Goal: Task Accomplishment & Management: Complete application form

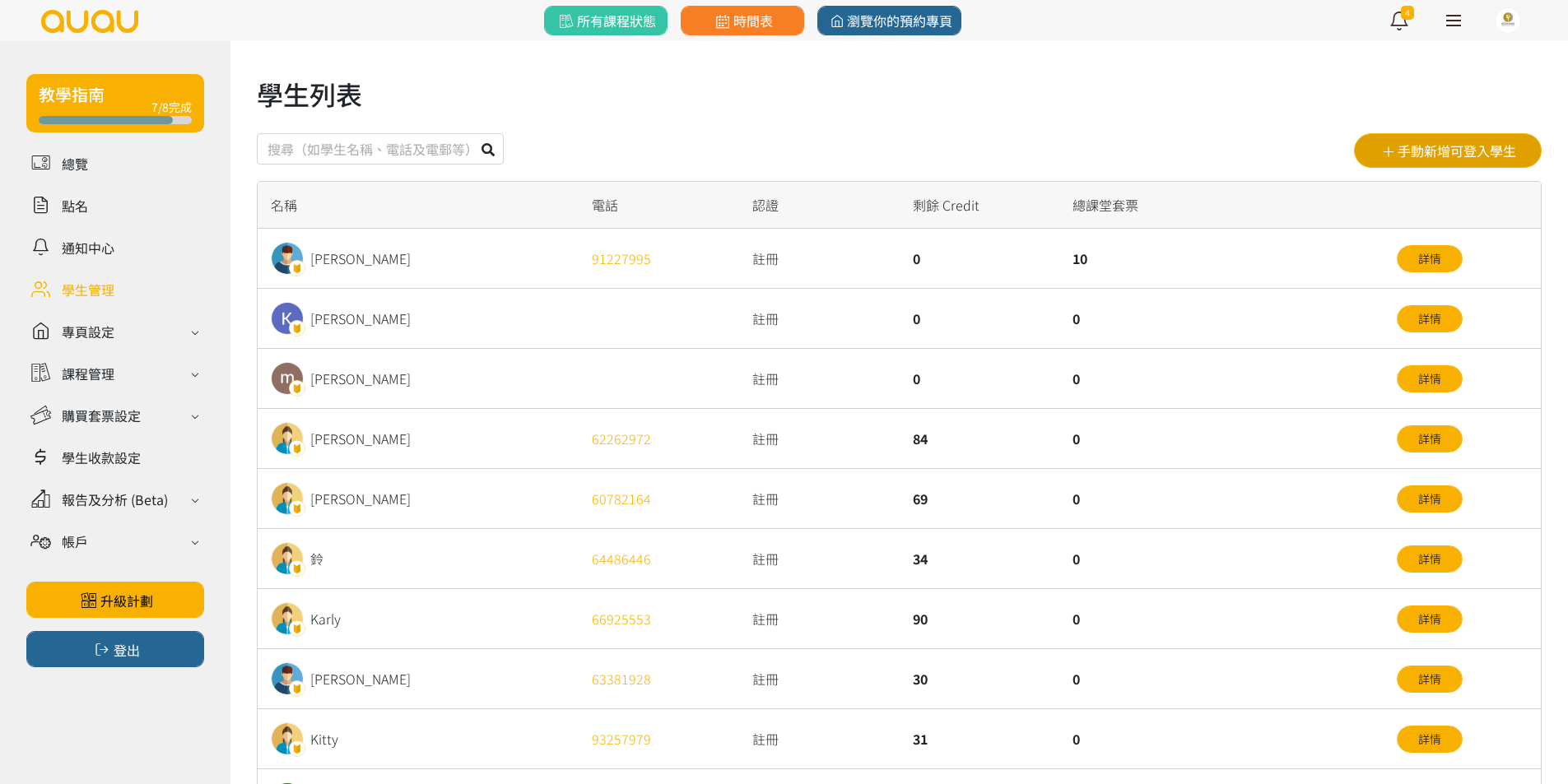
click at [1525, 146] on button "手動新增可登入學生" at bounding box center [1447, 150] width 187 height 34
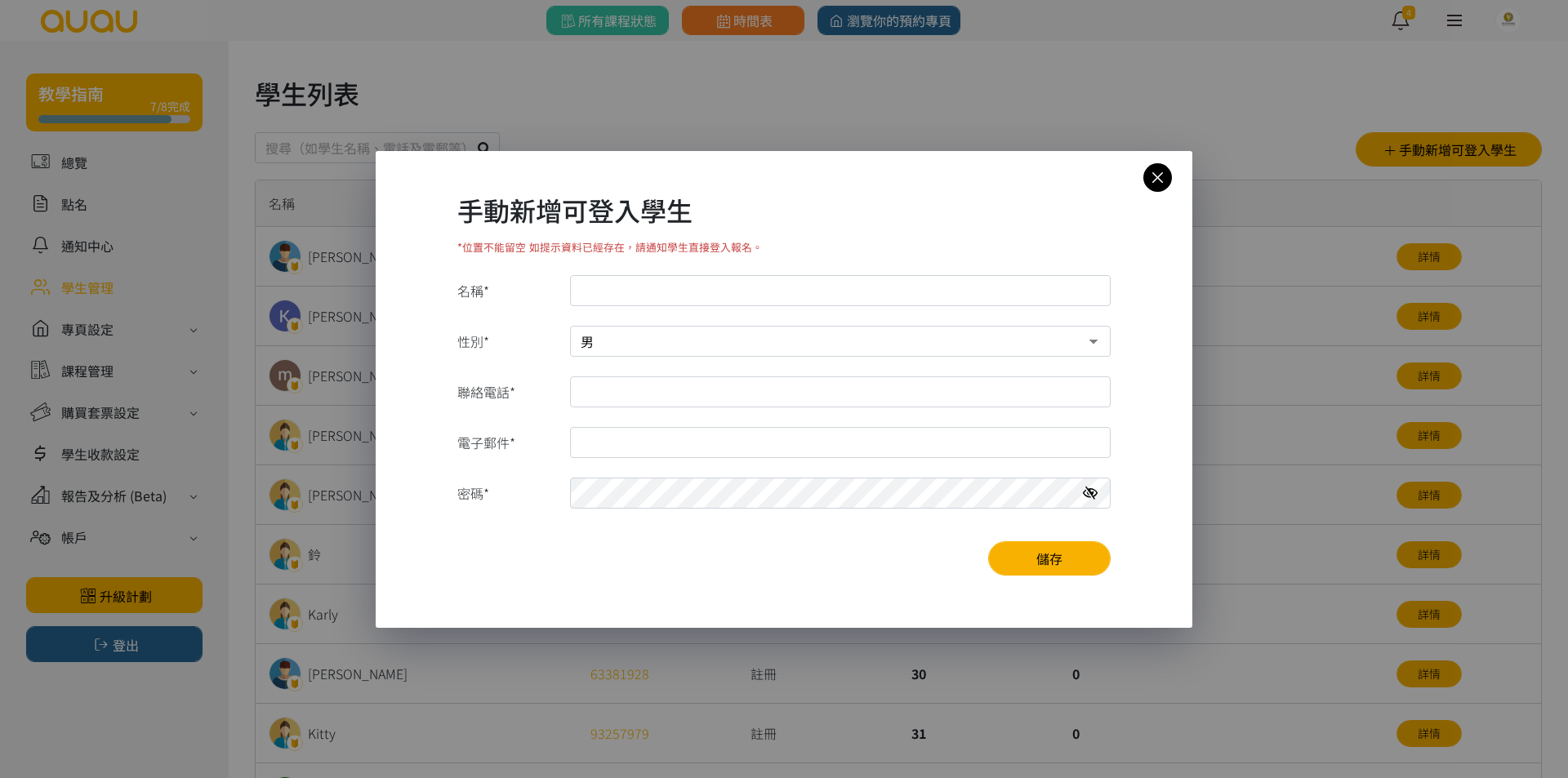
click at [1054, 343] on select "男 女" at bounding box center [840, 341] width 540 height 31
select select "1"
click at [570, 326] on select "男 女" at bounding box center [840, 341] width 540 height 31
click at [975, 395] on input "聯絡電話*" at bounding box center [840, 392] width 540 height 31
click at [824, 443] on input "電子郵件*" at bounding box center [840, 443] width 540 height 31
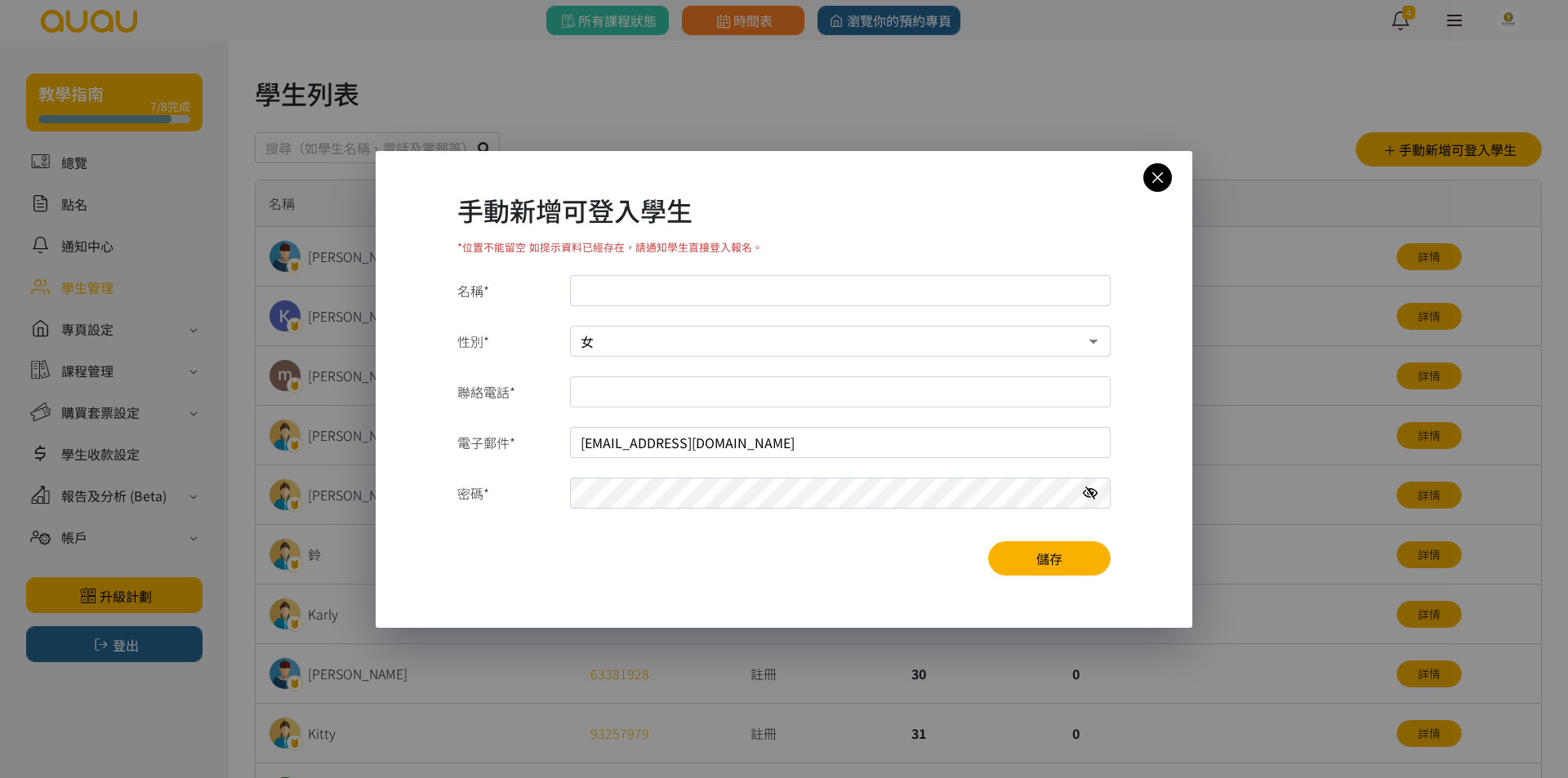
type input "chingsman@gmail.com"
click at [804, 304] on input "名稱*" at bounding box center [840, 290] width 540 height 31
type input "Kana Ching"
click at [844, 391] on input "聯絡電話*" at bounding box center [840, 392] width 540 height 31
type input "60352837"
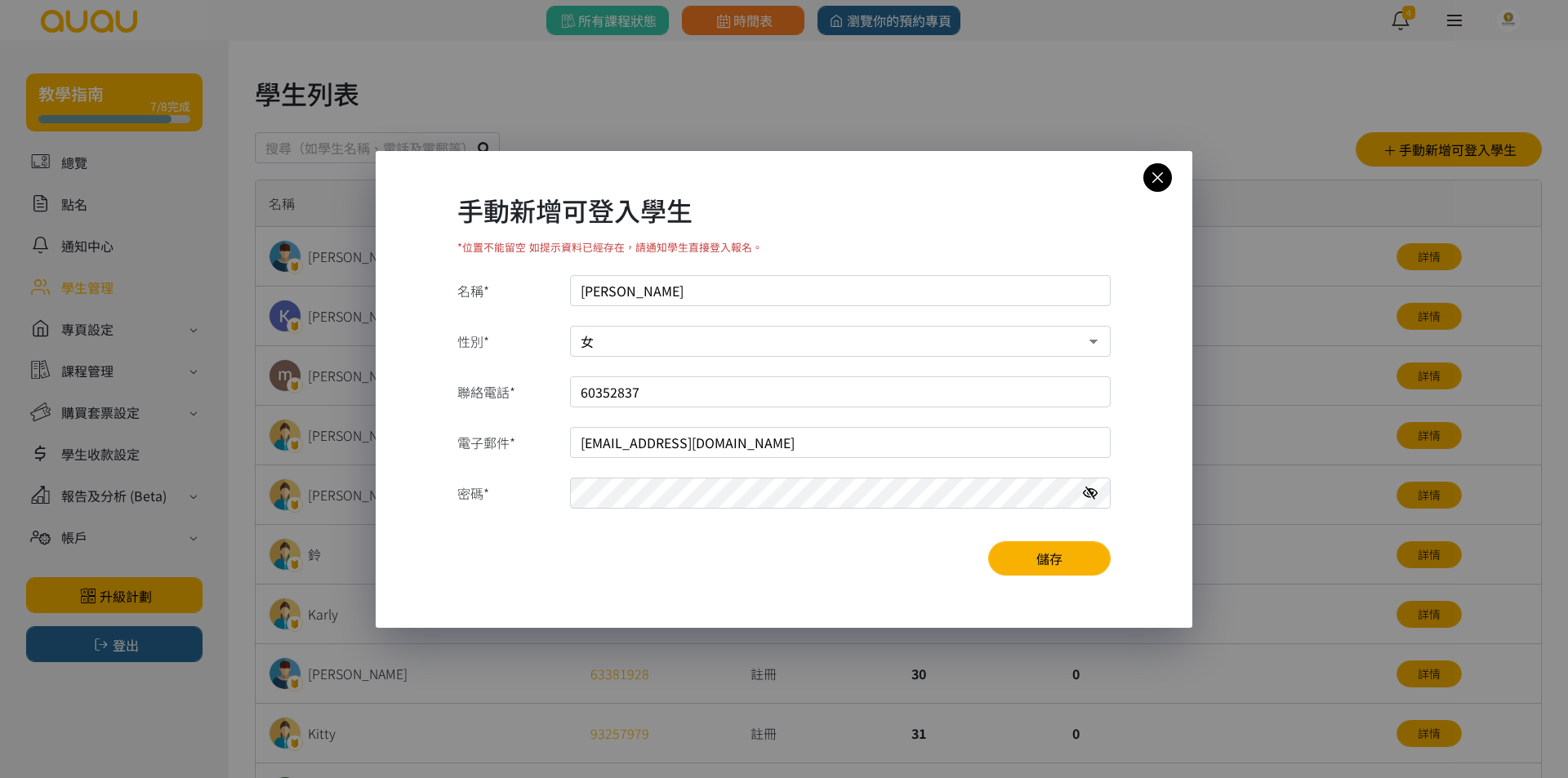
click at [1092, 487] on icon at bounding box center [1090, 493] width 15 height 13
click at [1076, 549] on button "儲存" at bounding box center [1049, 558] width 122 height 34
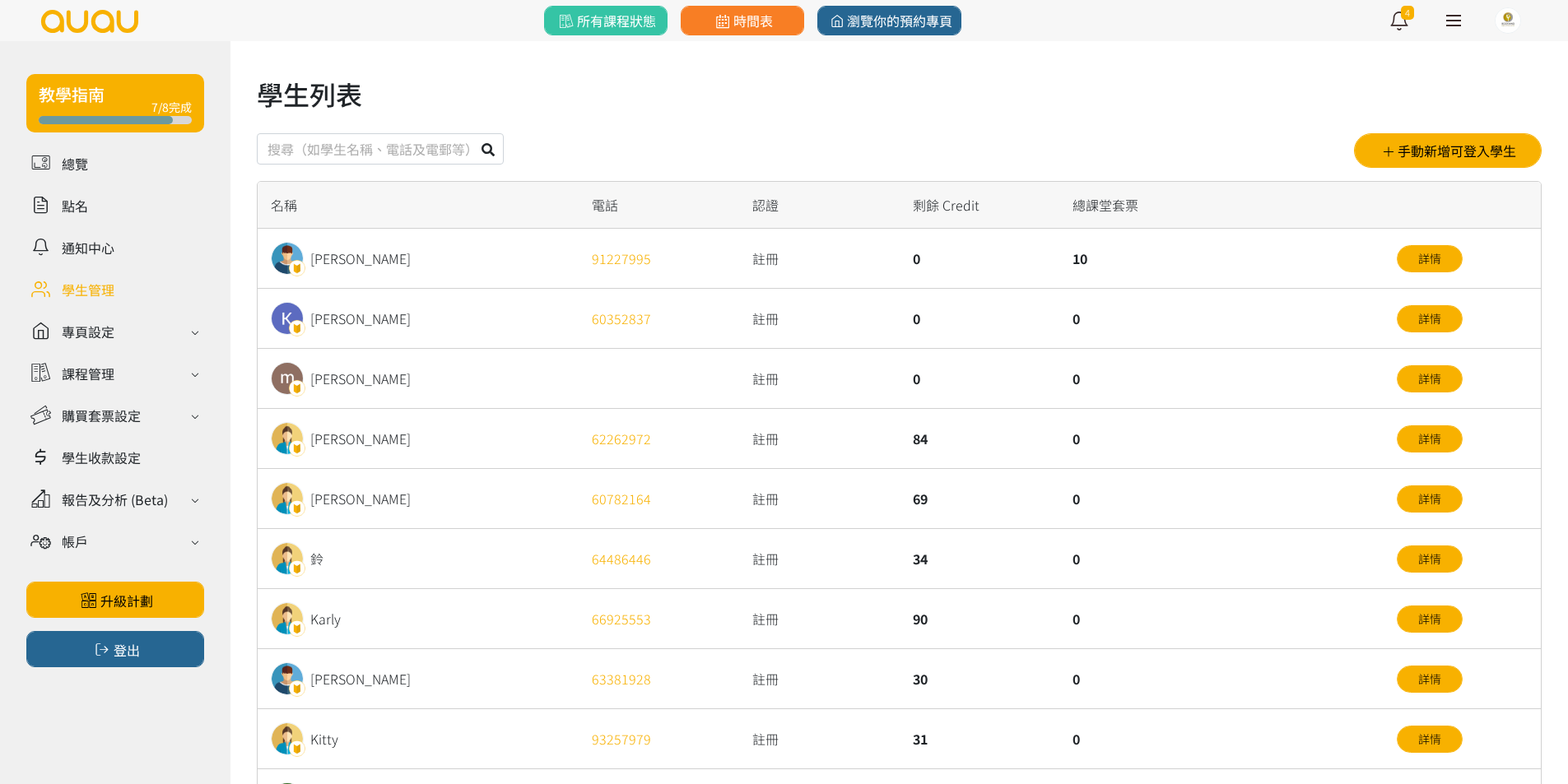
click at [1289, 360] on div "0" at bounding box center [1219, 378] width 321 height 60
click at [1447, 312] on link "詳情" at bounding box center [1429, 318] width 66 height 27
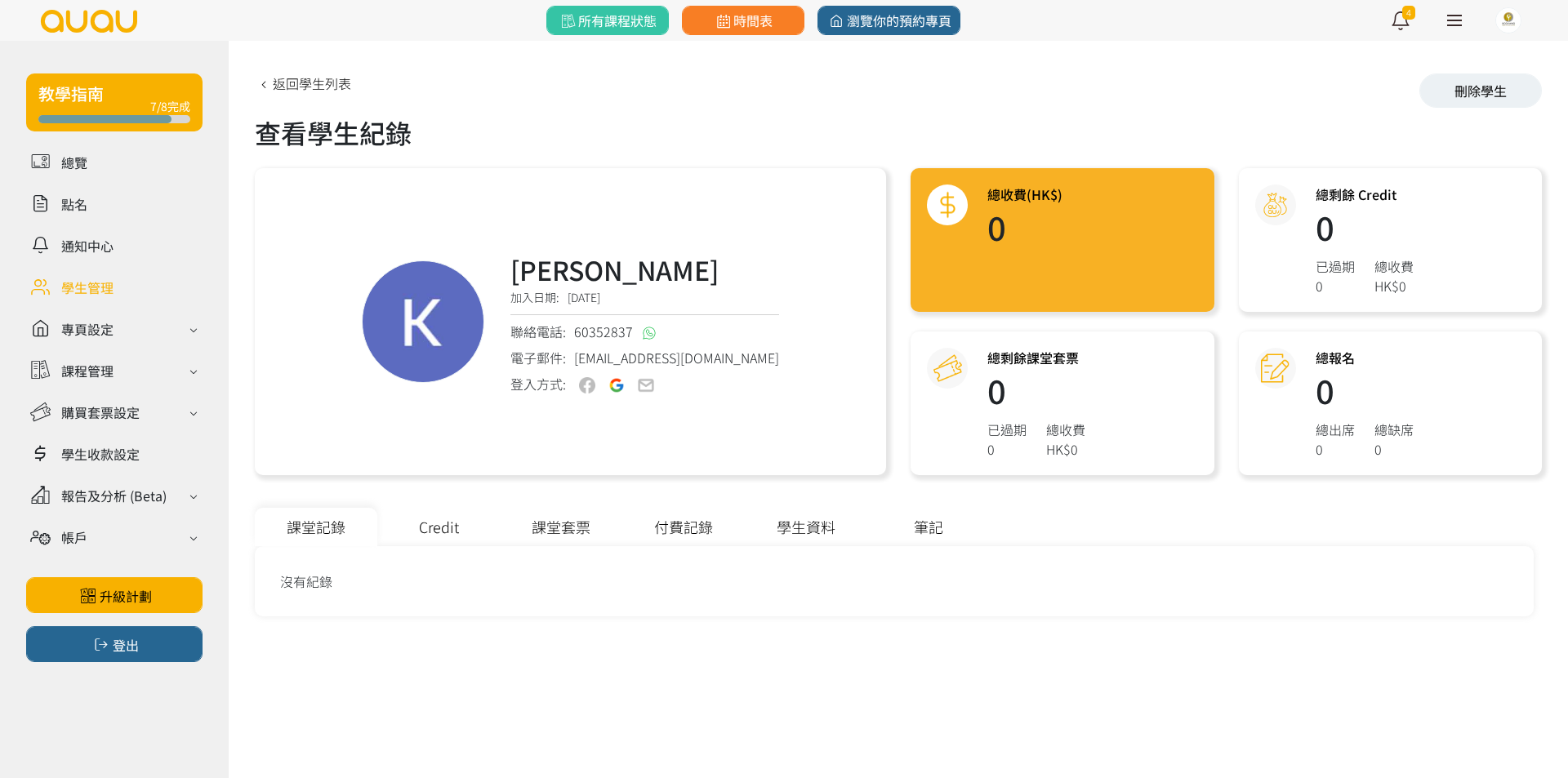
click at [458, 526] on div "Credit" at bounding box center [438, 526] width 122 height 38
click at [1498, 567] on link "新增Credit" at bounding box center [1476, 572] width 89 height 27
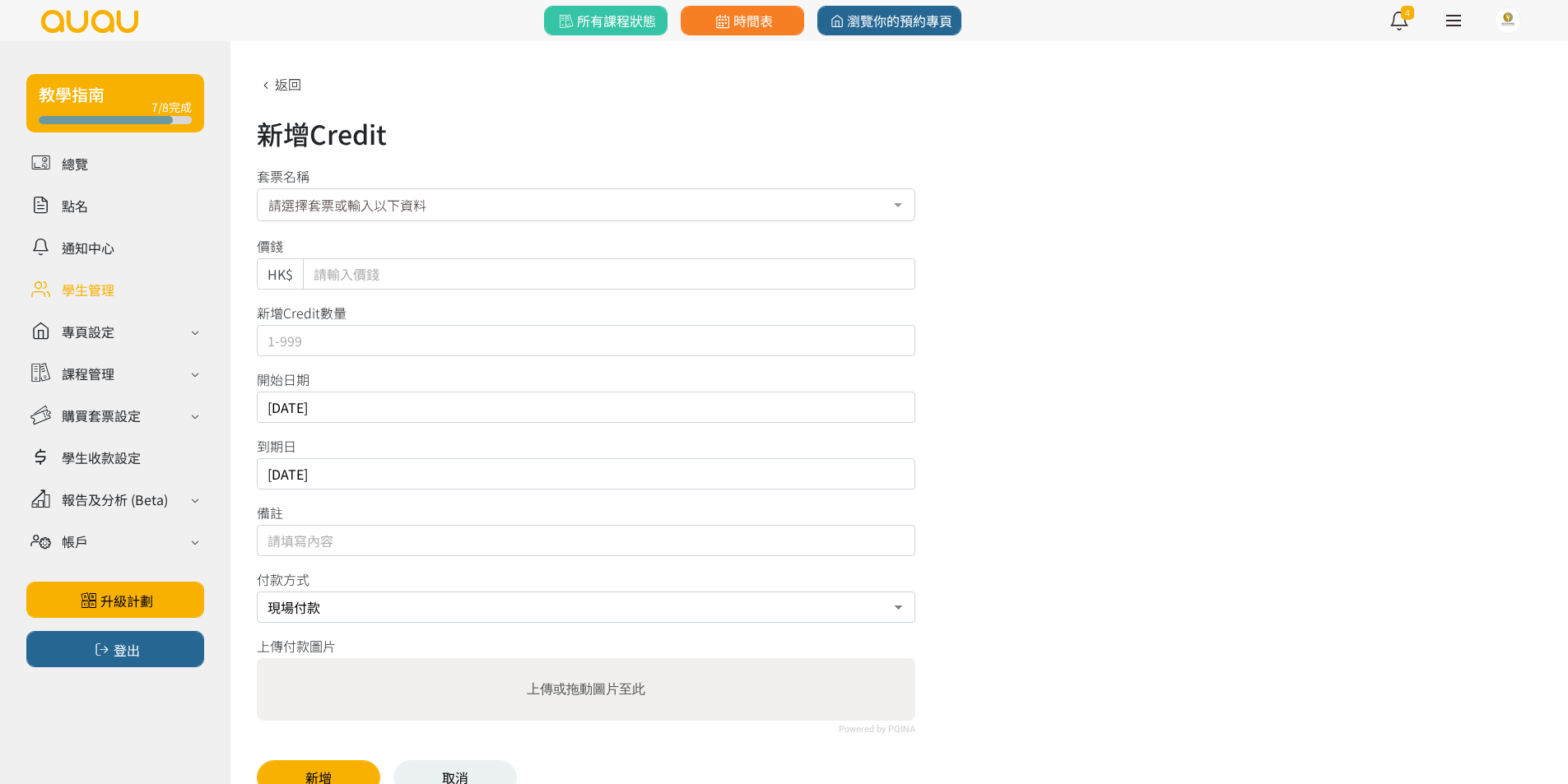
click at [736, 205] on div "請選擇套票或輸入以下資料" at bounding box center [585, 204] width 658 height 33
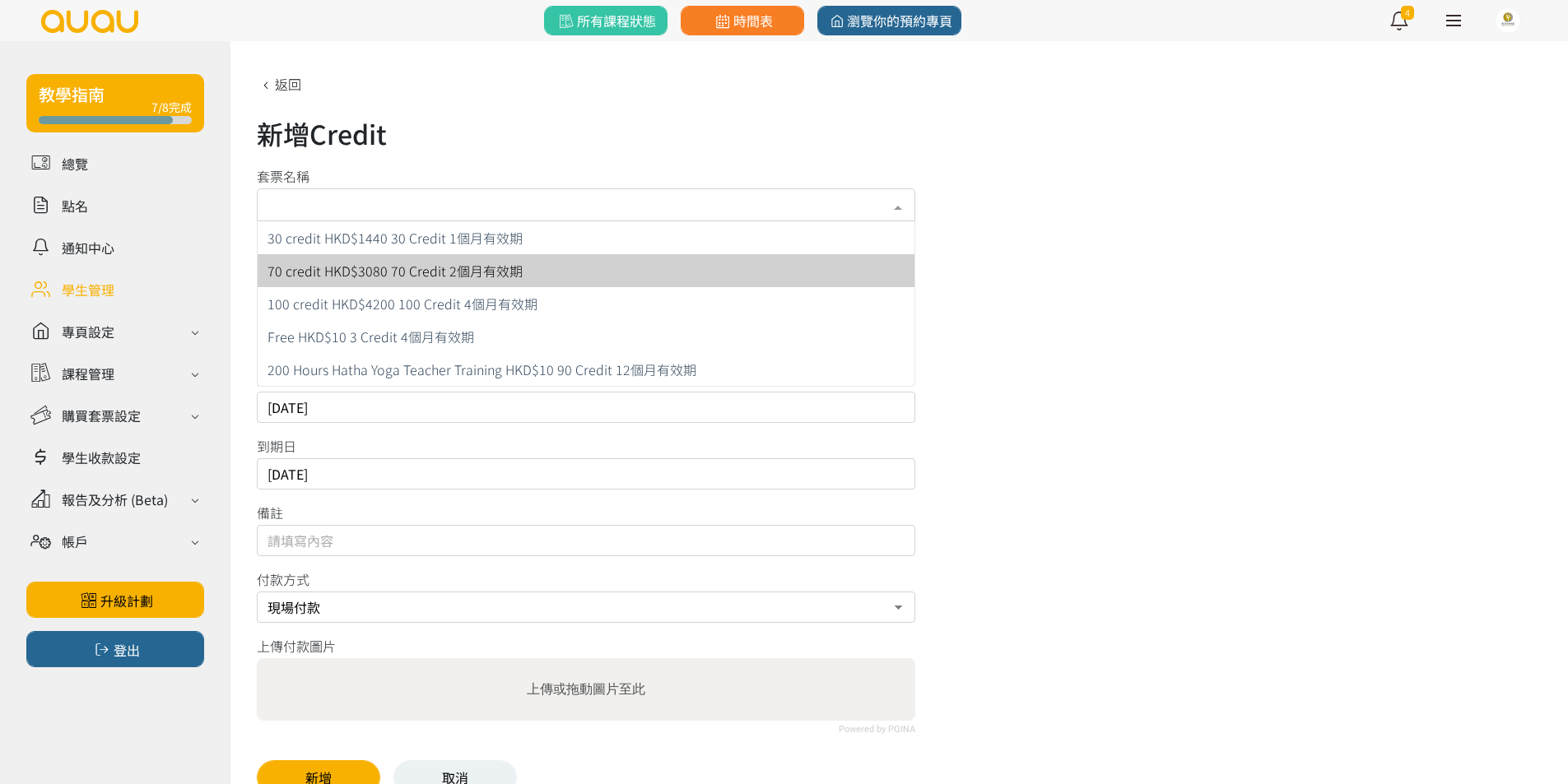
click at [717, 275] on span "70 credit HKD$3080 70 Credit 2個月有效期" at bounding box center [585, 270] width 656 height 33
type input "3080"
type input "70"
type input "未開始計算"
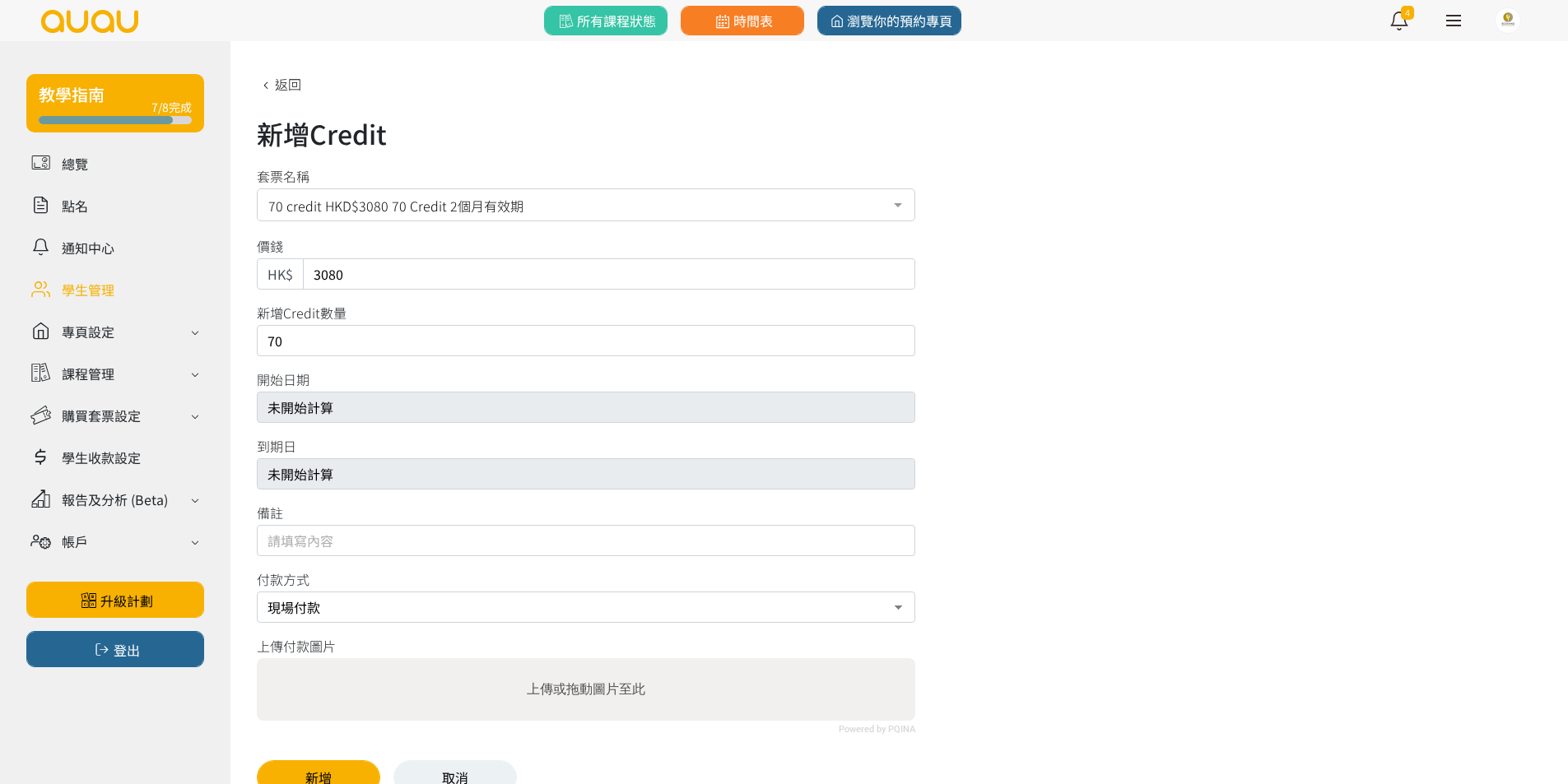
drag, startPoint x: 667, startPoint y: 274, endPoint x: 16, endPoint y: 207, distance: 654.4
click at [41, 209] on div "教學指南 7/8完成 總覽 點名 通知中心 學生管理 專頁設定 外觀與主題 基本資料 資格和認證 課程管理 課程 課程設定 課程組合 (Beta) 私人預約 …" at bounding box center [784, 430] width 1568 height 778
type input "2772"
click at [298, 762] on button "新增" at bounding box center [318, 777] width 123 height 34
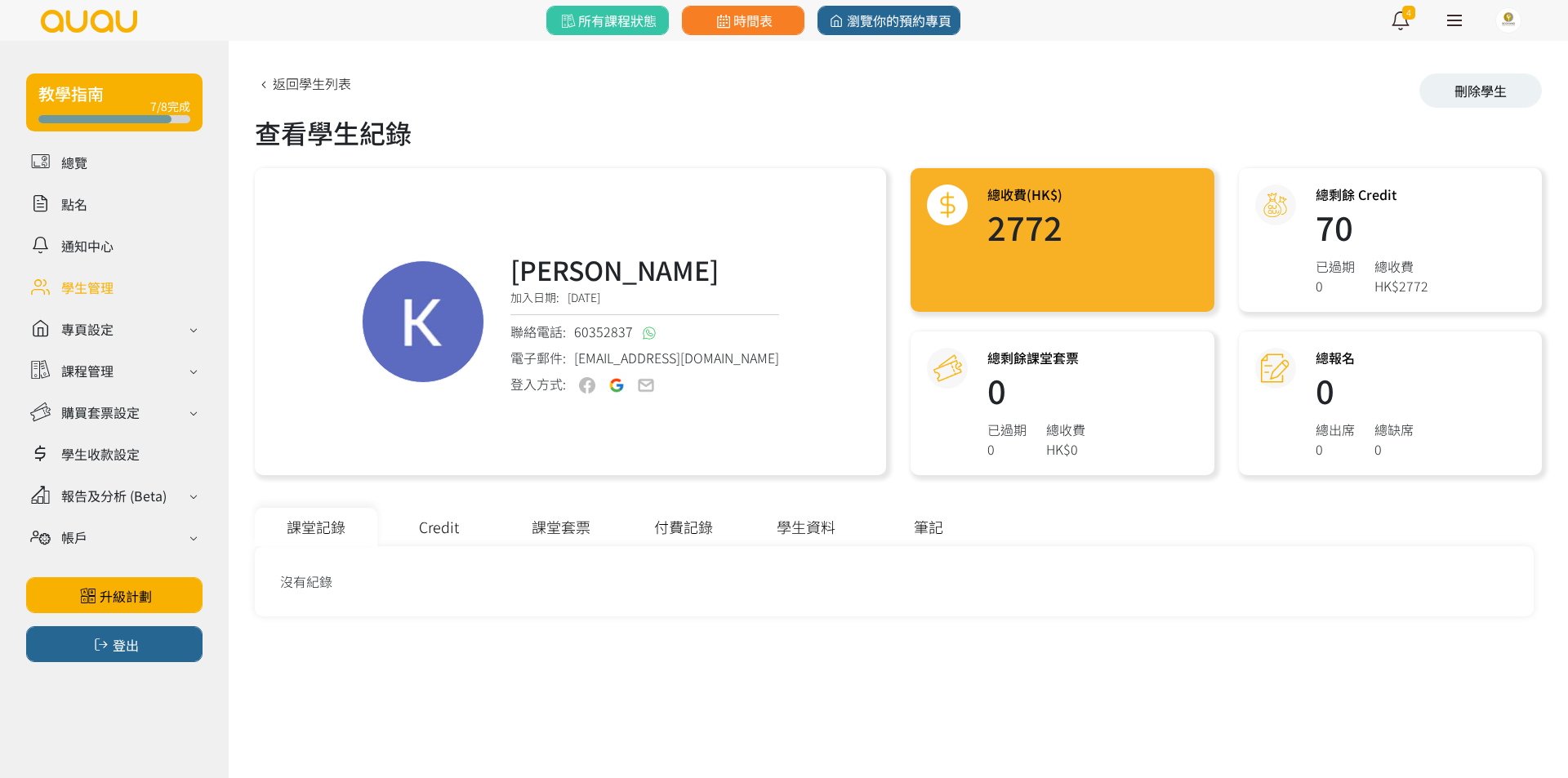
click at [719, 130] on div "查看學生紀錄" at bounding box center [897, 132] width 1287 height 39
click at [719, 129] on div "查看學生紀錄" at bounding box center [897, 132] width 1287 height 39
click at [719, 130] on div "查看學生紀錄" at bounding box center [897, 132] width 1287 height 39
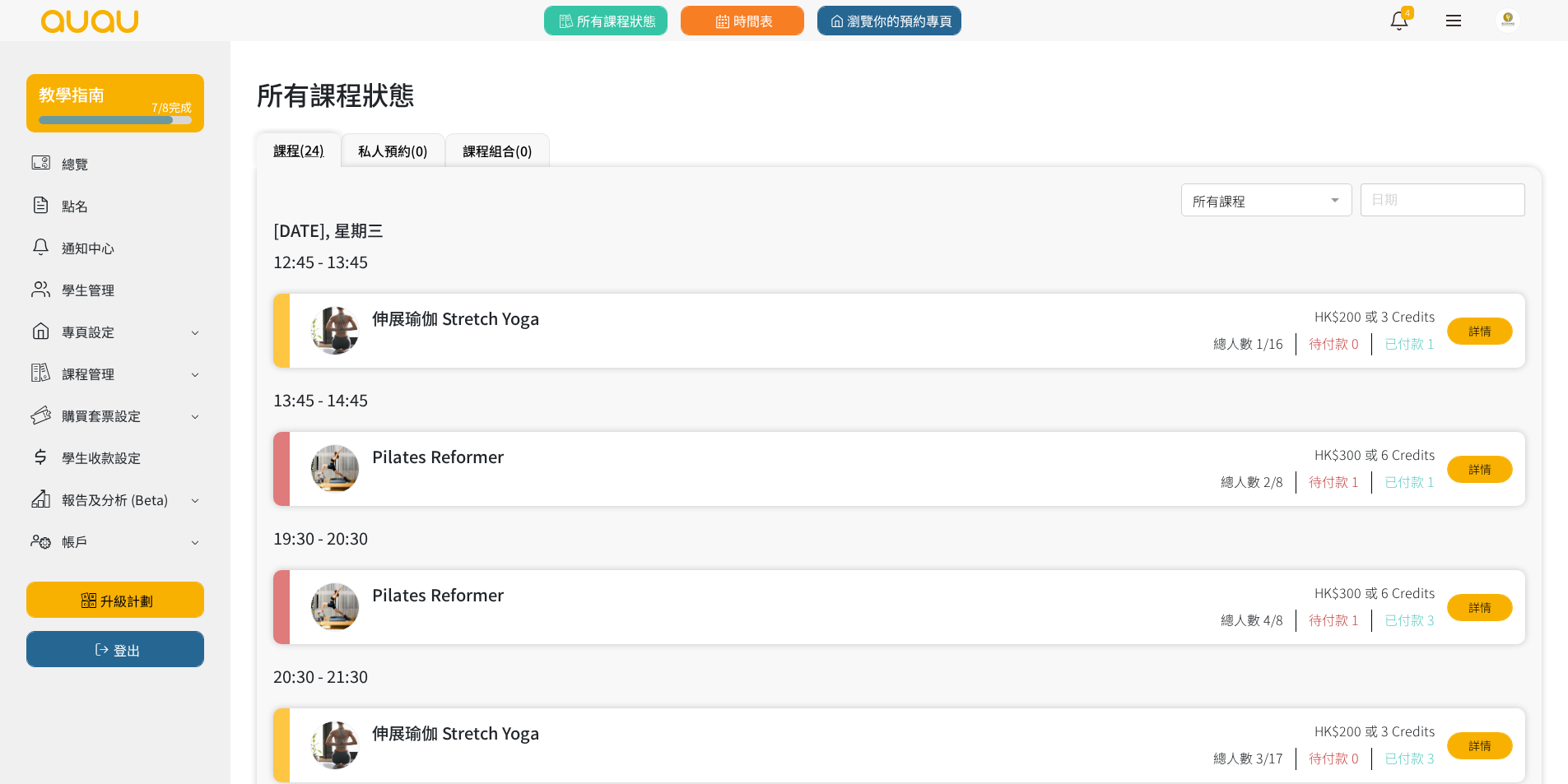
click at [819, 250] on h3 "12:45 - 13:45" at bounding box center [899, 261] width 1252 height 24
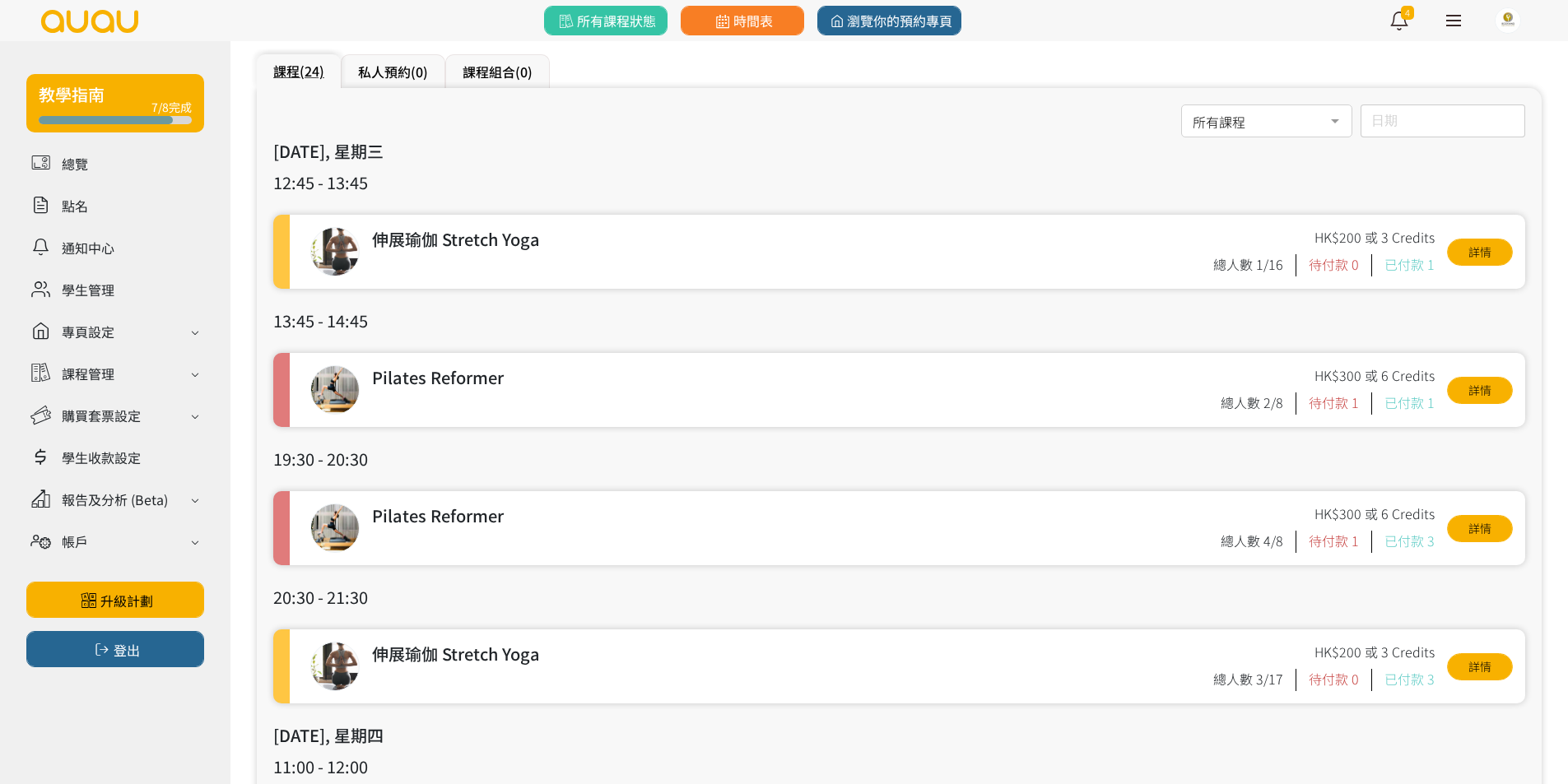
scroll to position [82, 0]
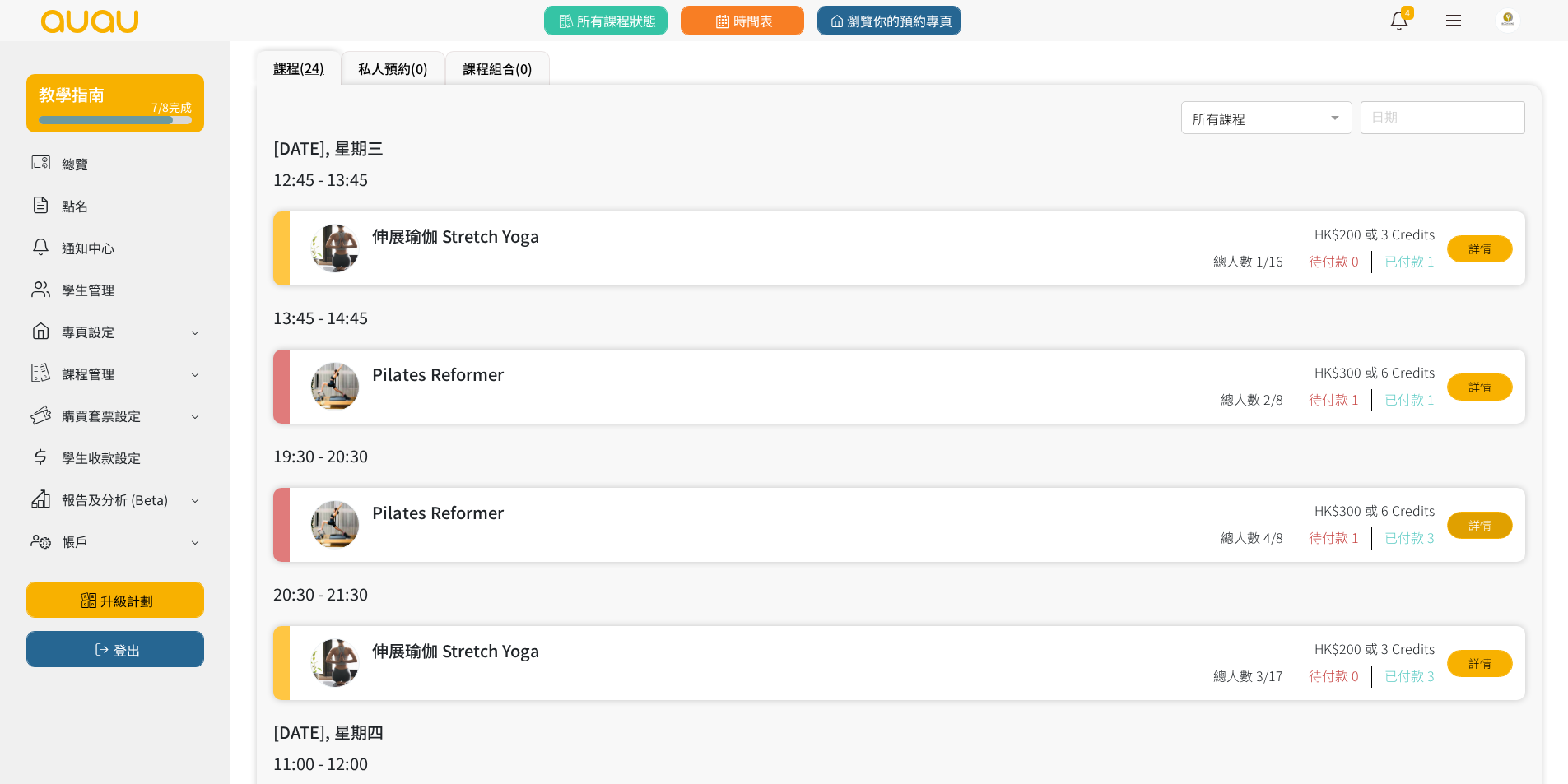
click at [1483, 523] on link "詳情" at bounding box center [1479, 525] width 66 height 27
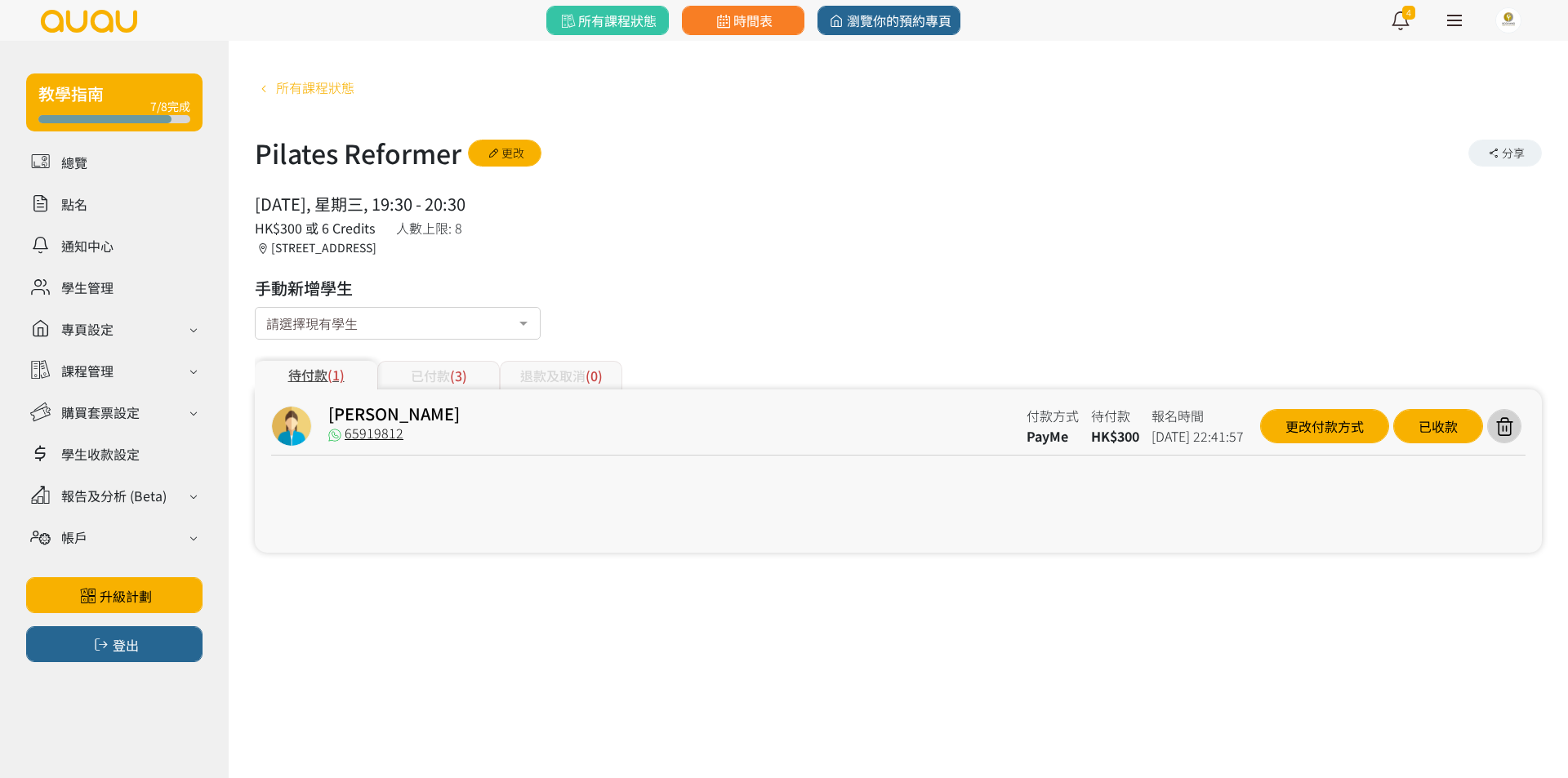
click at [332, 89] on span "所有課程狀態" at bounding box center [315, 87] width 79 height 19
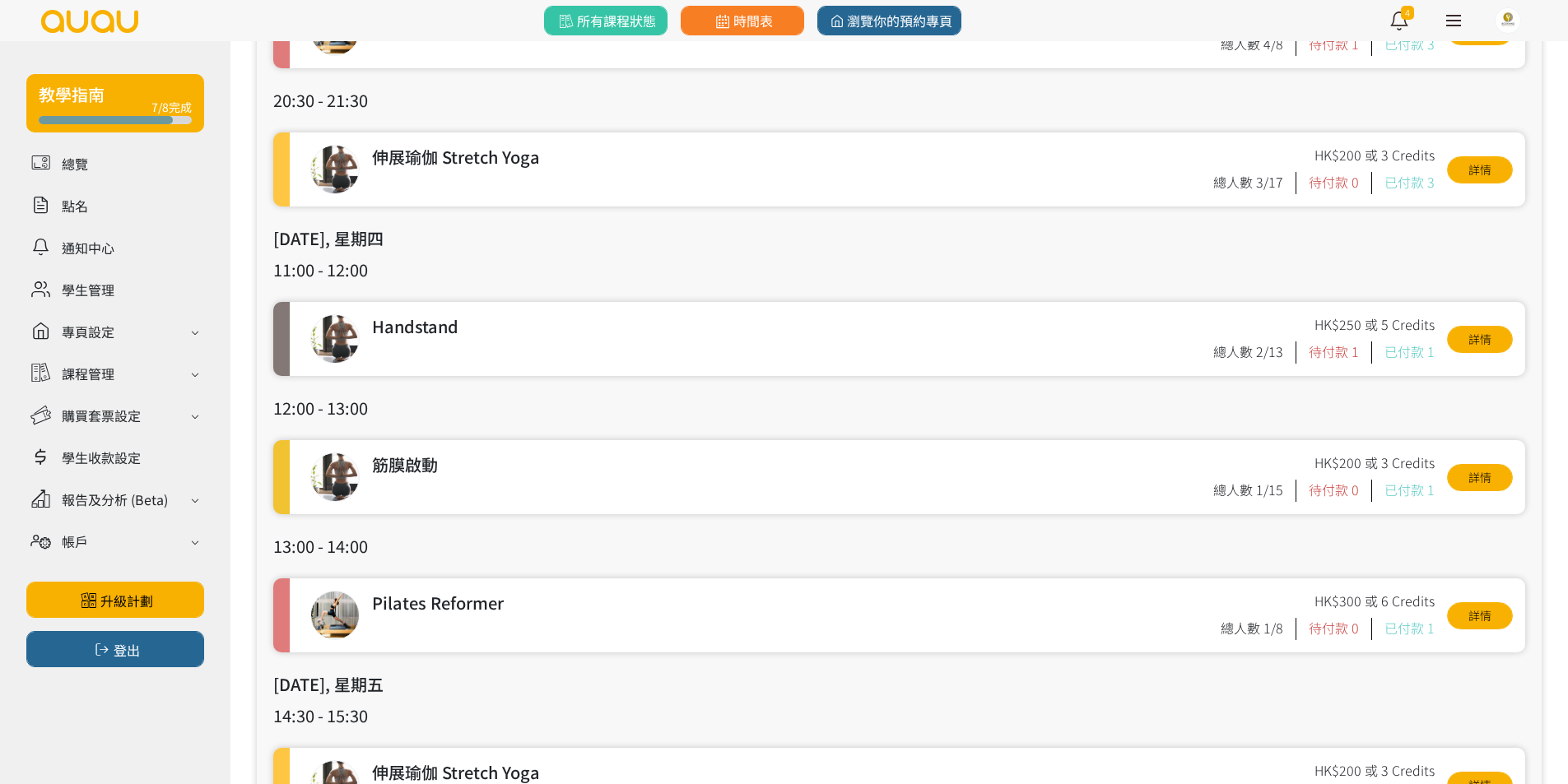
scroll to position [658, 0]
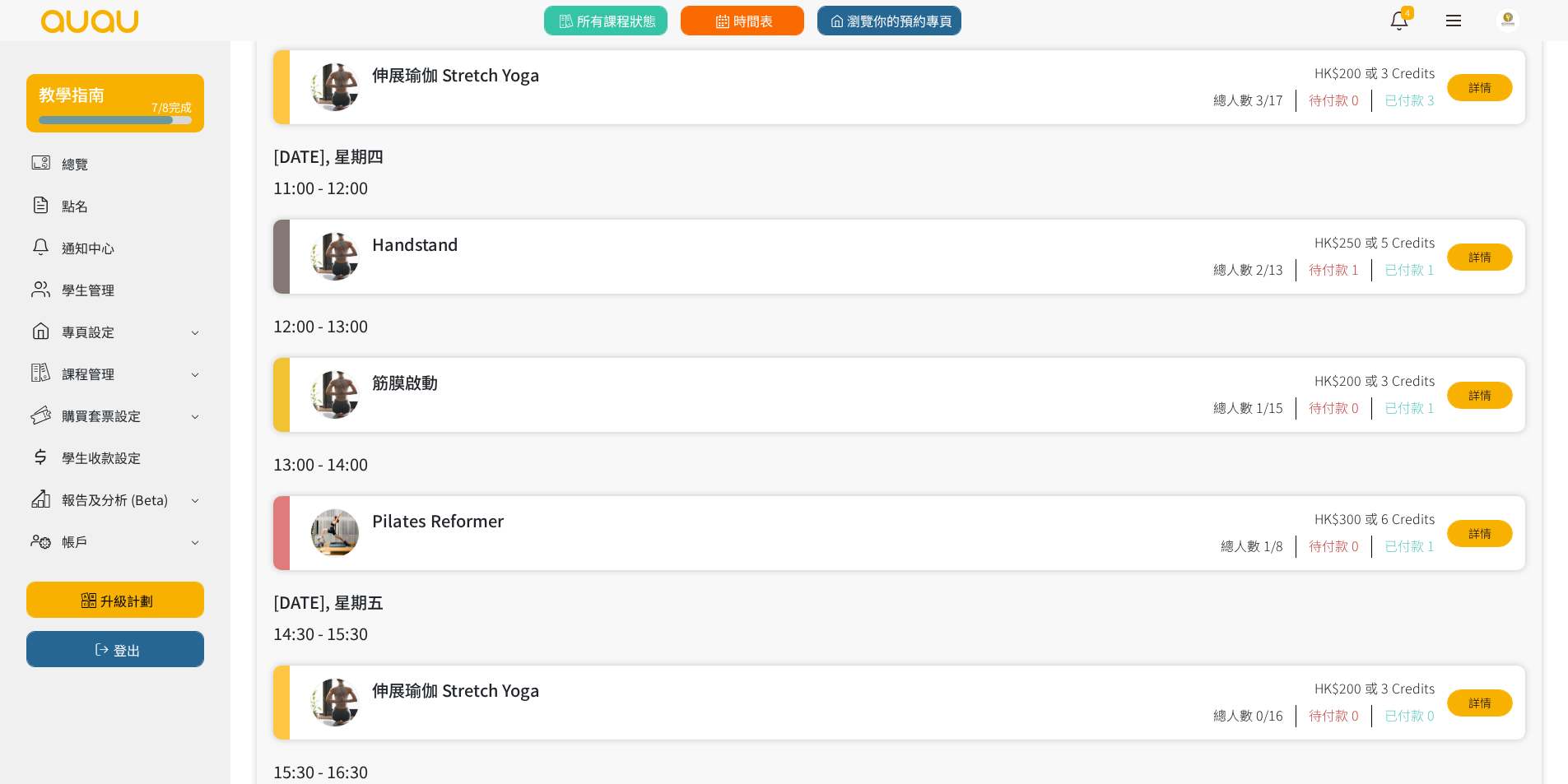
click at [712, 22] on icon at bounding box center [722, 21] width 21 height 15
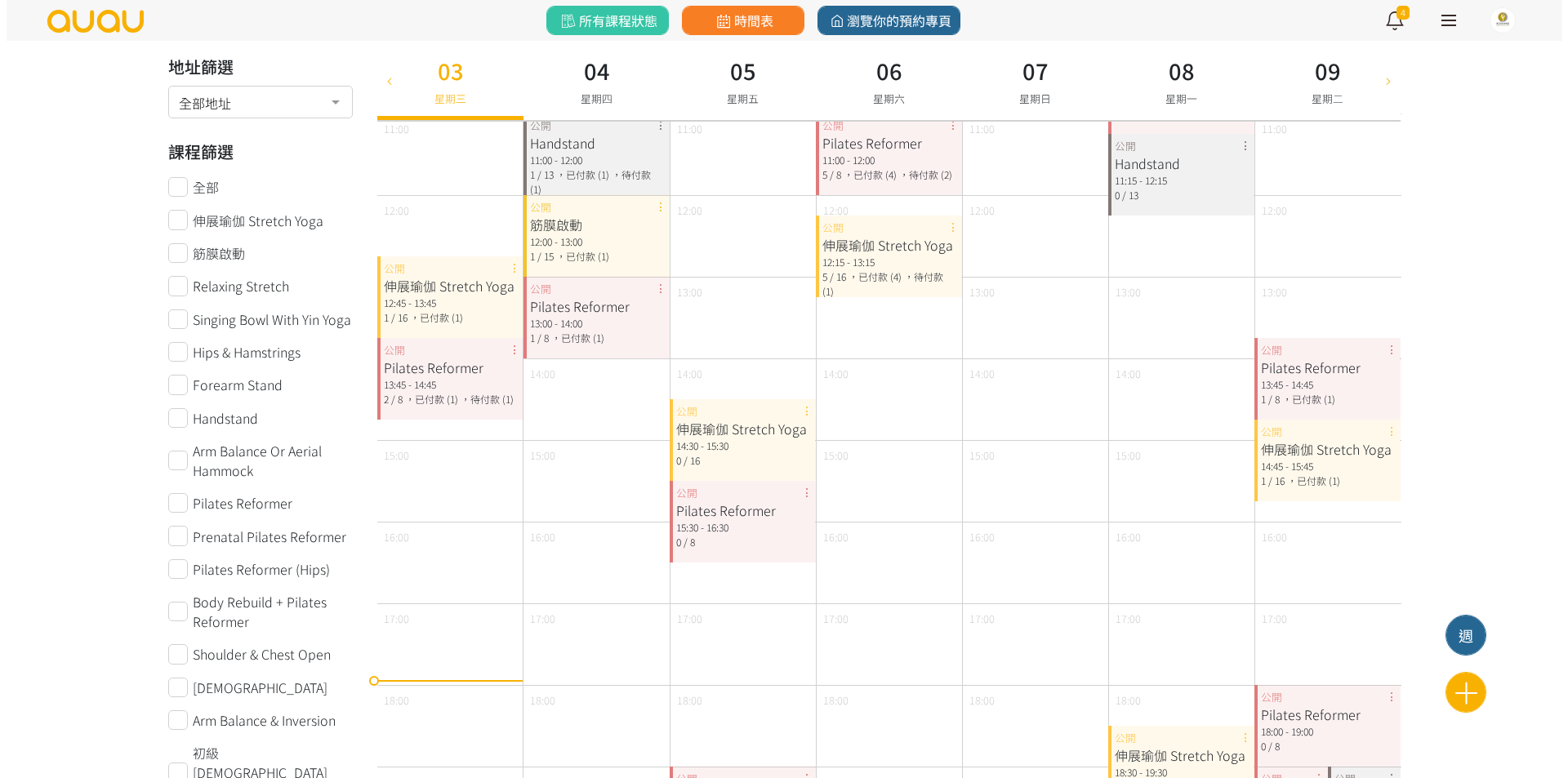
scroll to position [164, 0]
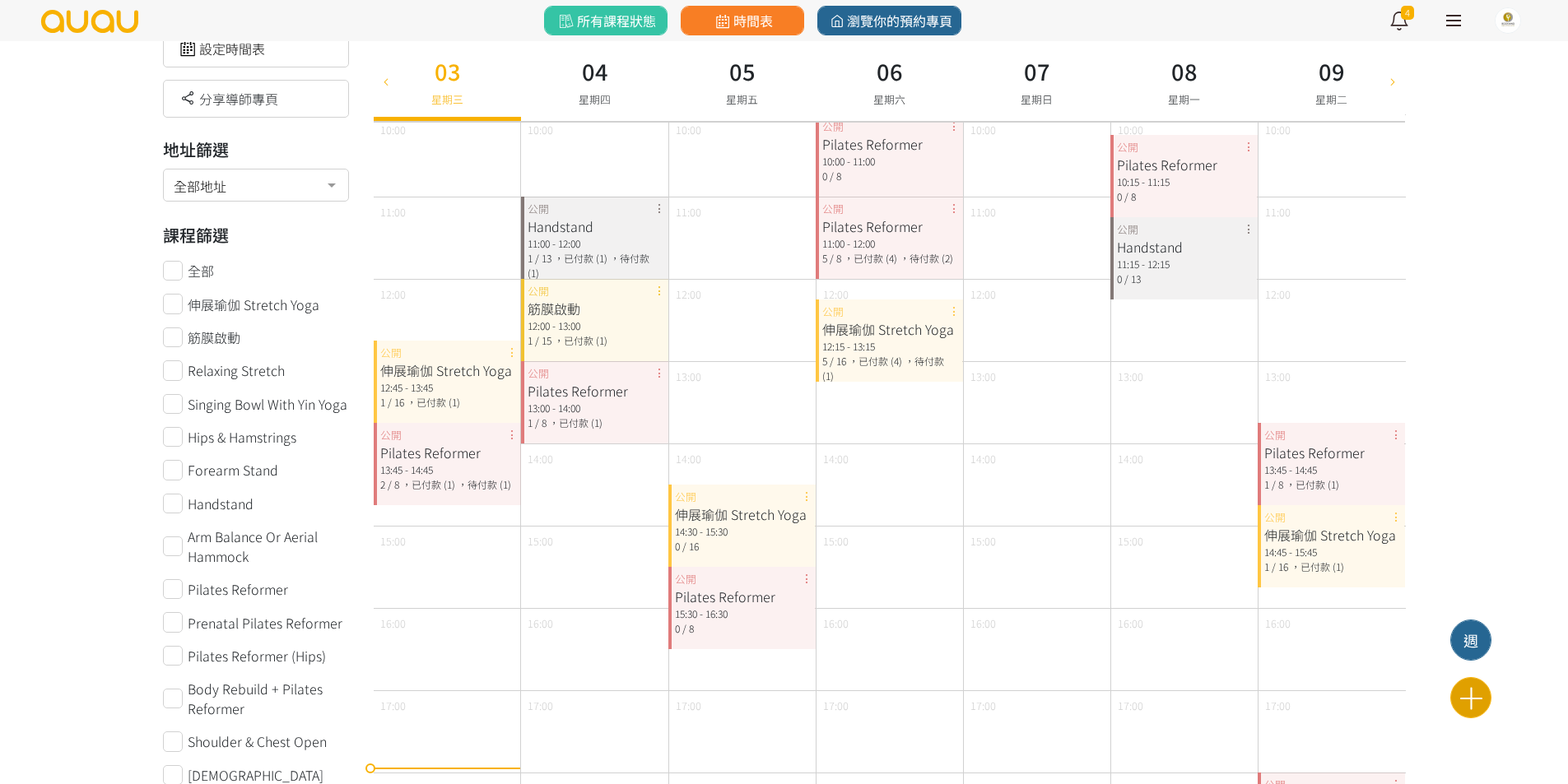
click at [1463, 698] on icon at bounding box center [1470, 698] width 40 height 29
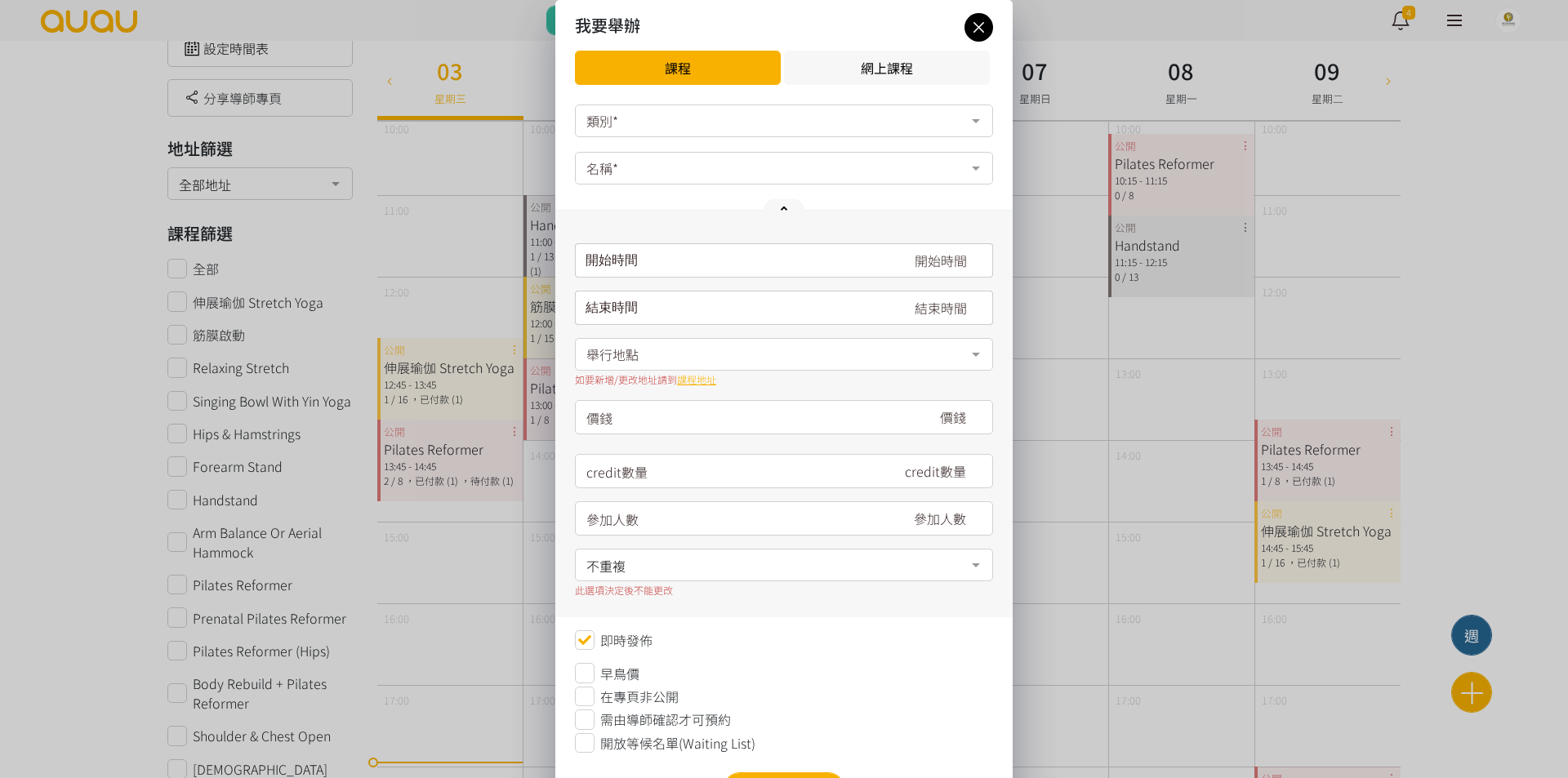
click at [804, 113] on div "類別*" at bounding box center [784, 120] width 418 height 32
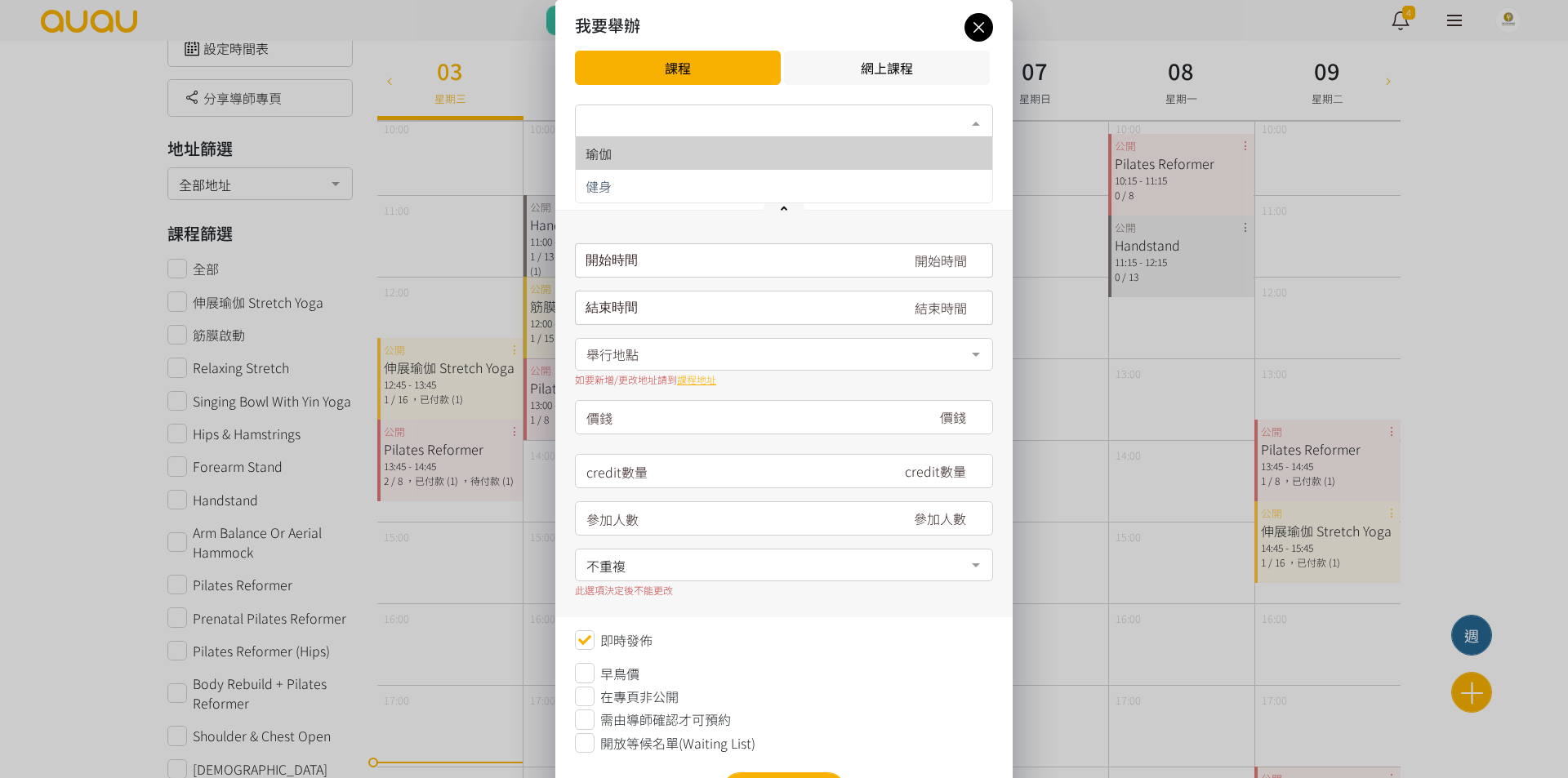
click at [800, 158] on div "瑜伽" at bounding box center [784, 154] width 397 height 13
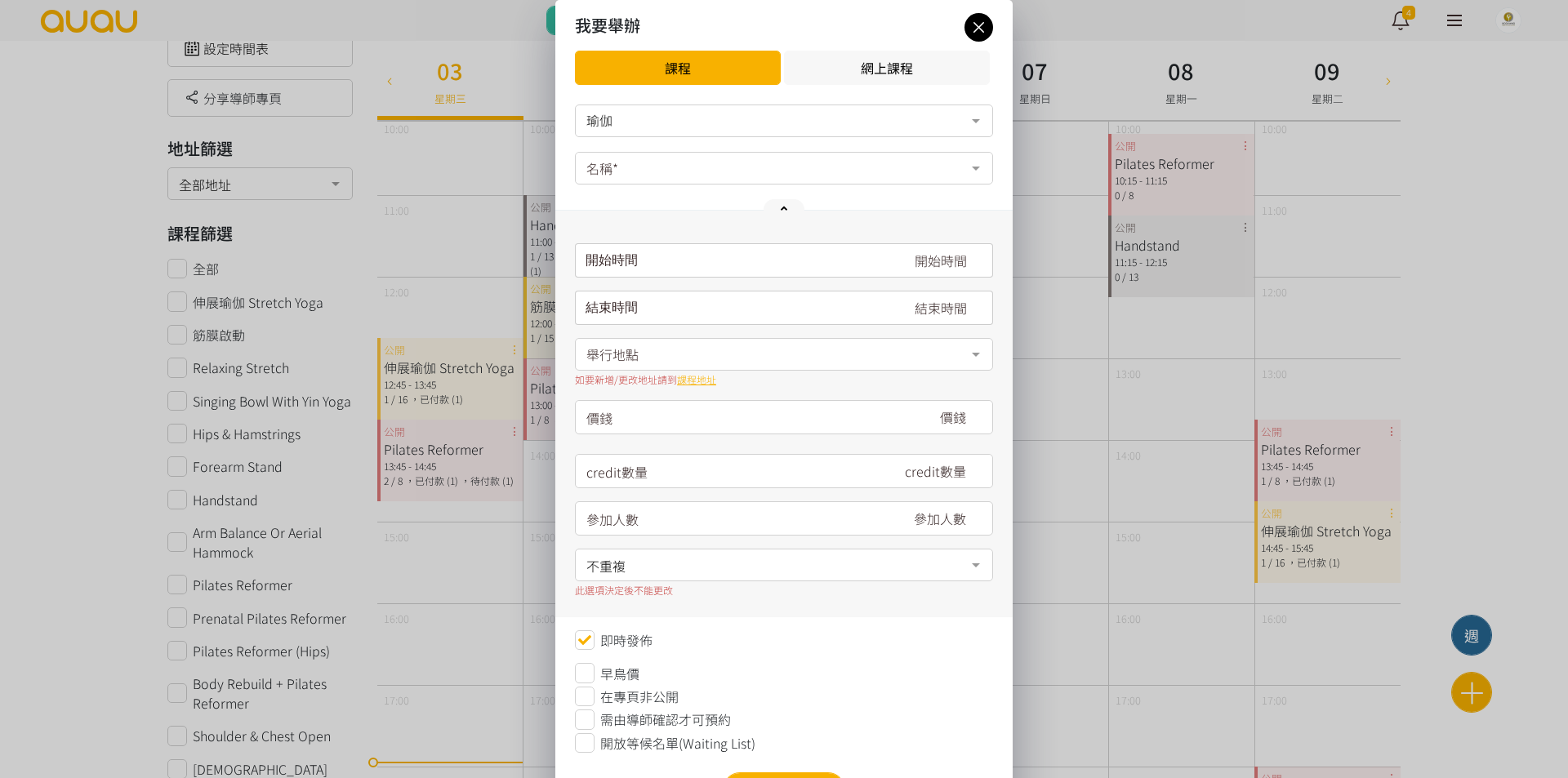
click at [800, 159] on div "名稱*" at bounding box center [784, 167] width 418 height 32
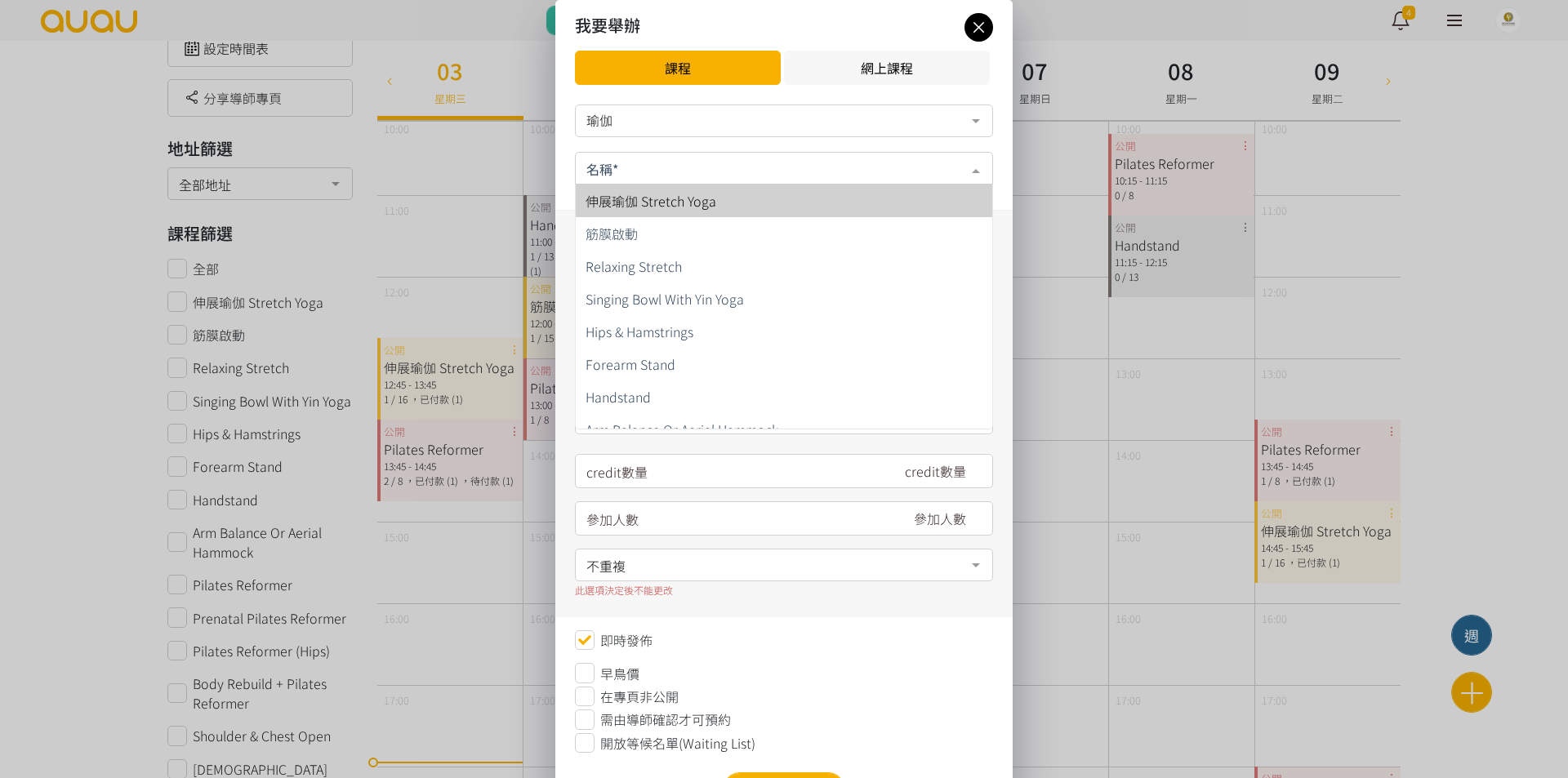
click at [798, 202] on span "伸展瑜伽 Stretch Yoga" at bounding box center [784, 200] width 416 height 32
type input "200"
type input "3"
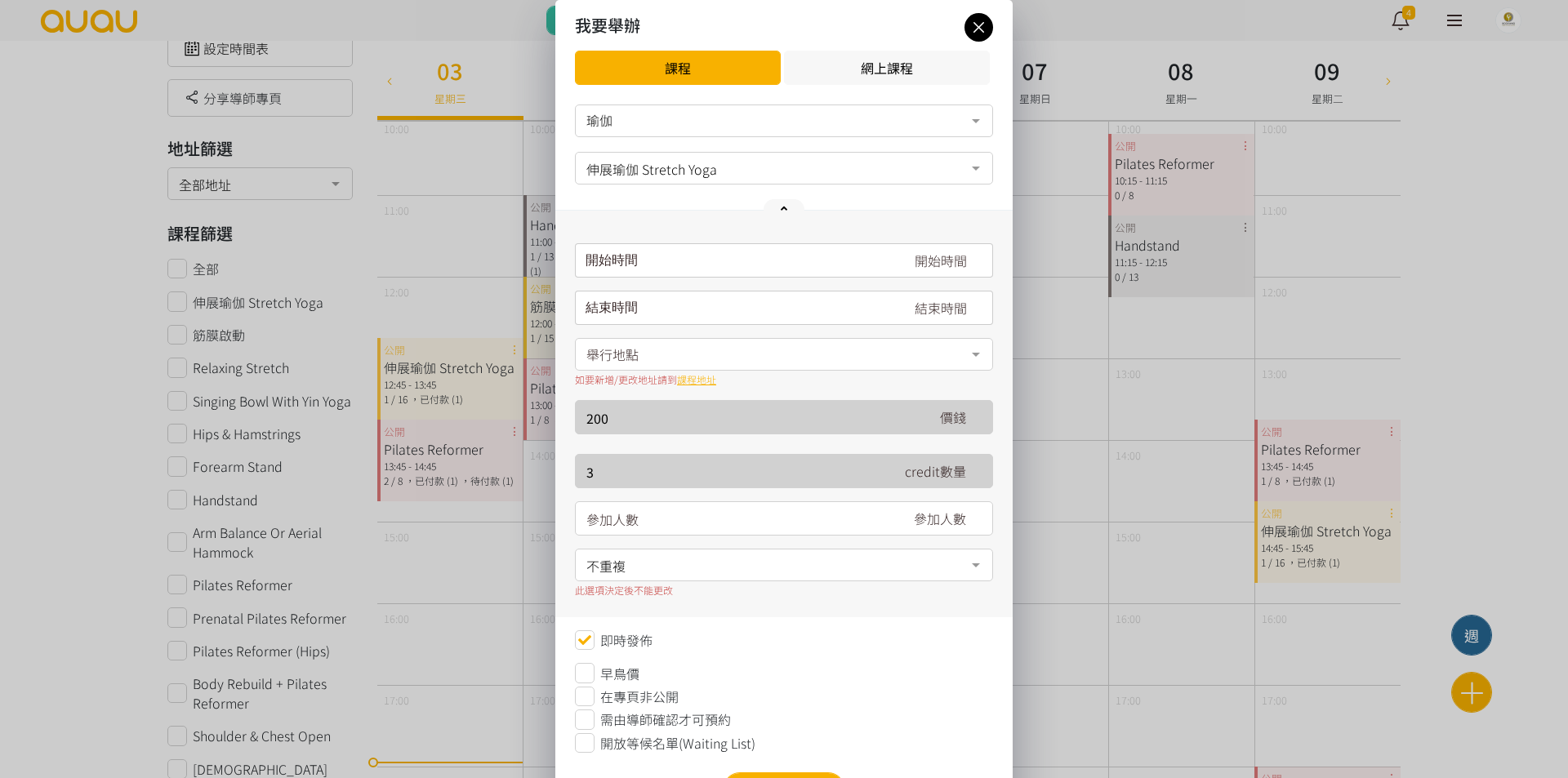
click at [772, 265] on div "開始時間 September 2025 Sun Mon Tue Wed Thu Fri Sat 1 2 3 4 5 6 7 8 9 10 11 12 13 1…" at bounding box center [784, 260] width 418 height 34
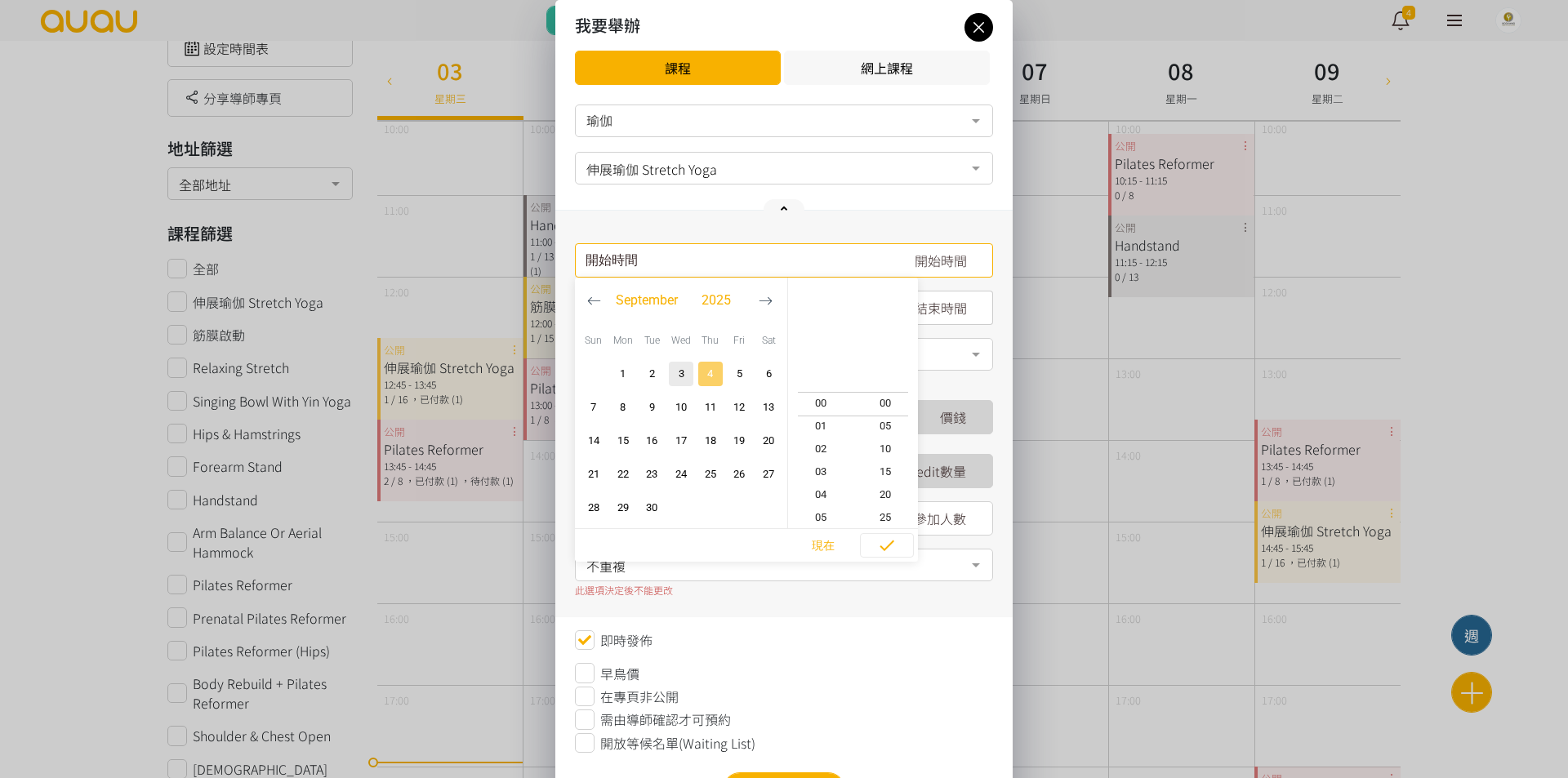
click at [710, 376] on span "4" at bounding box center [710, 374] width 19 height 17
type input "2025-09-04, 18:00"
type input "2025-09-04, 19:00"
click at [825, 319] on span "14" at bounding box center [821, 312] width 66 height 17
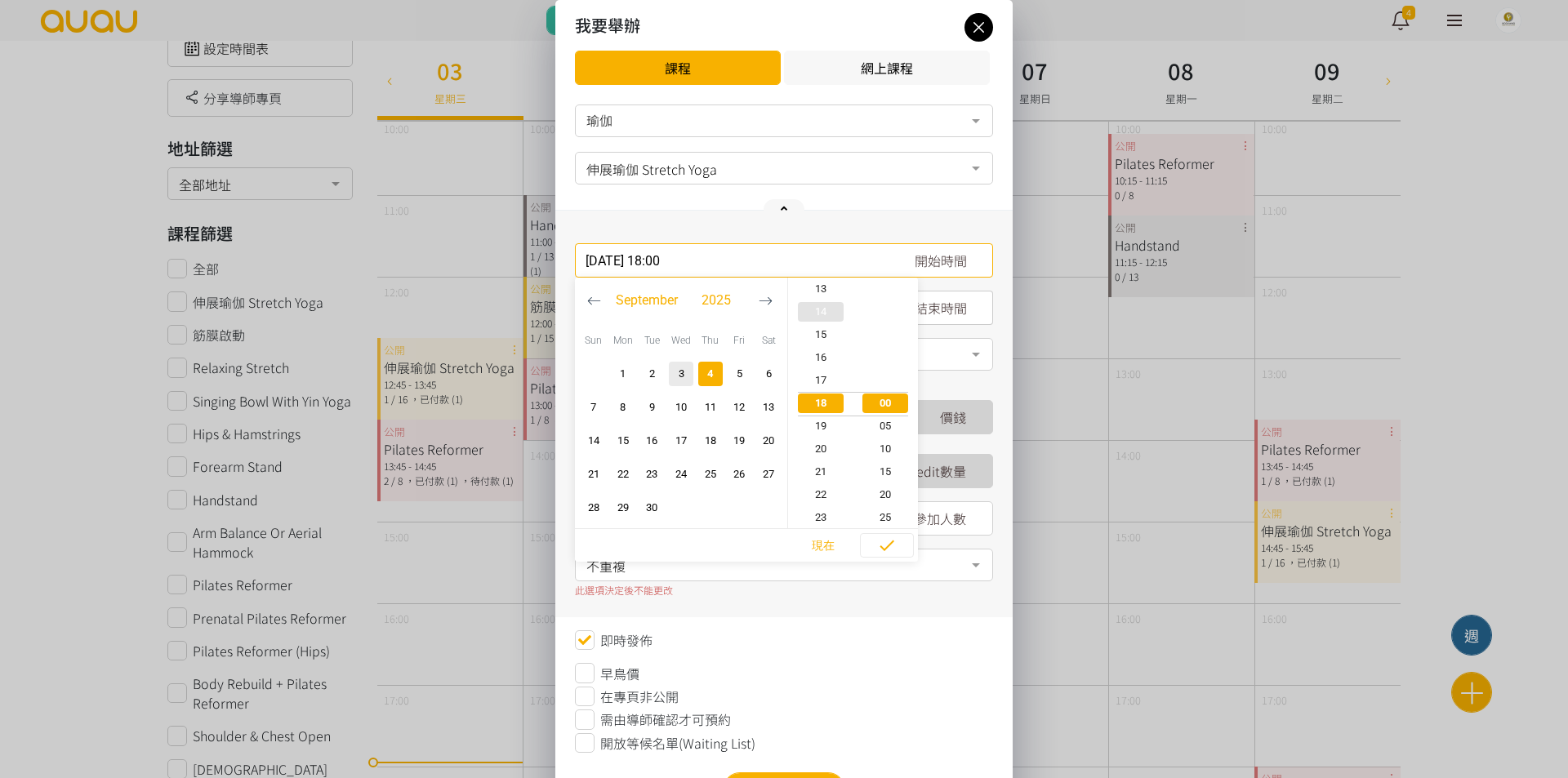
type input "2025-09-04, 14:00"
type input "2025-09-04, 15:00"
click at [832, 422] on span "15" at bounding box center [821, 426] width 66 height 17
type input "2025-09-04, 15:00"
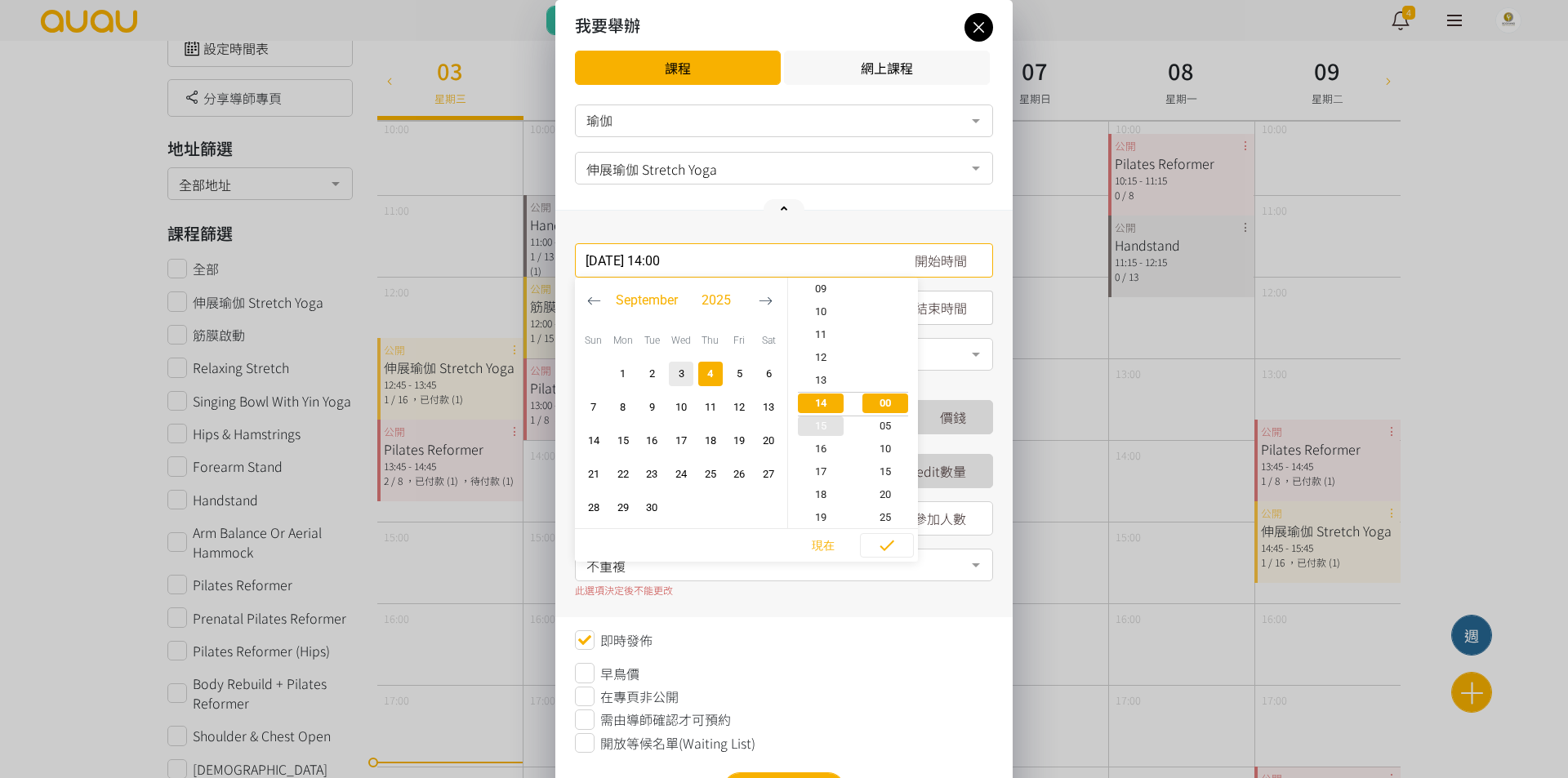
type input "2025-09-04, 16:00"
type input "2025-09-04, 15:20"
type input "2025-09-04, 16:20"
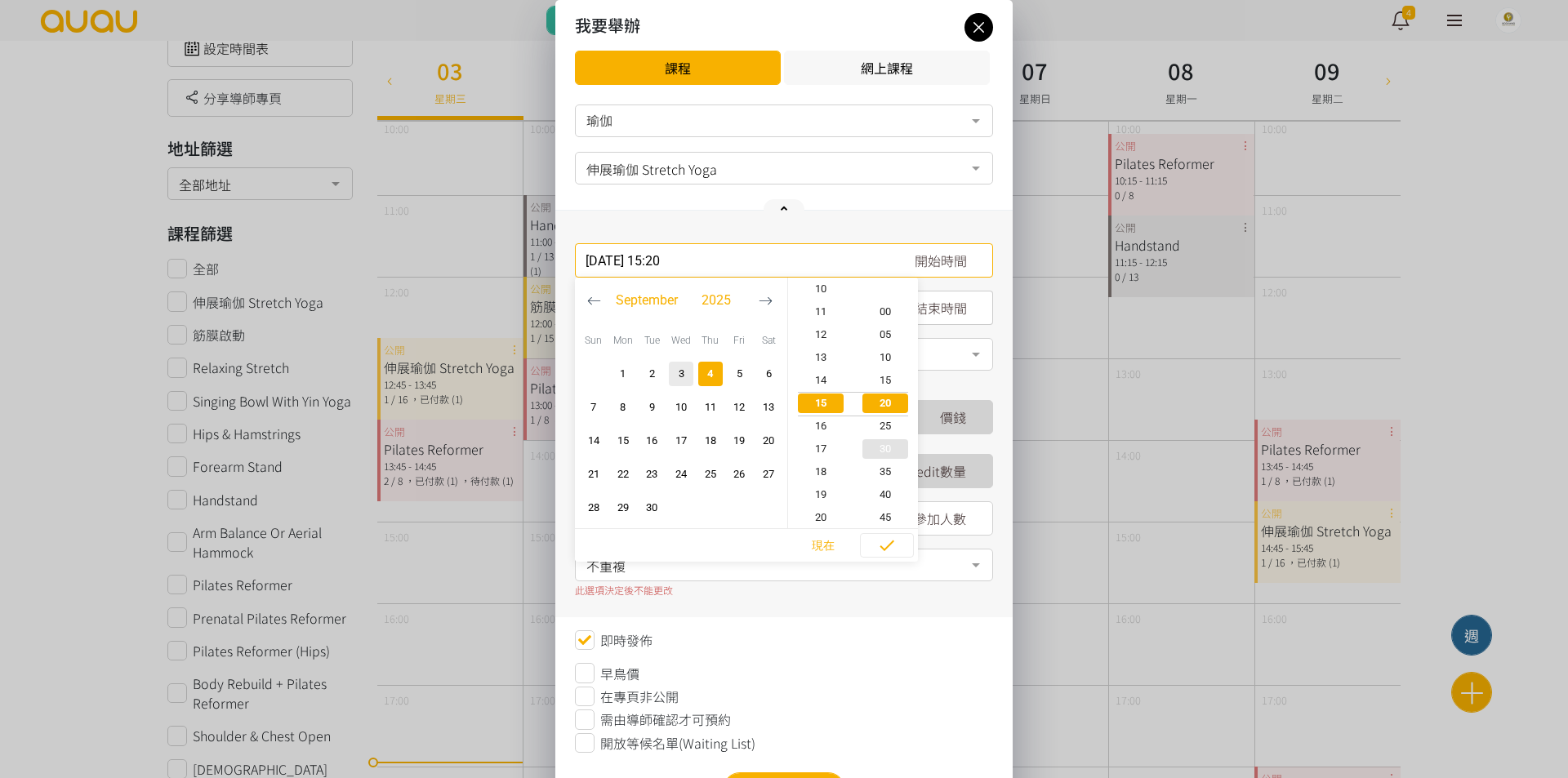
drag, startPoint x: 894, startPoint y: 461, endPoint x: 892, endPoint y: 450, distance: 11.2
click at [892, 450] on div "00 05 10 15 20 25 30 35 40 45 50 55" at bounding box center [885, 437] width 66 height 502
click at [892, 450] on span "30" at bounding box center [885, 450] width 66 height 17
type input "2025-09-04, 15:30"
type input "2025-09-04, 16:30"
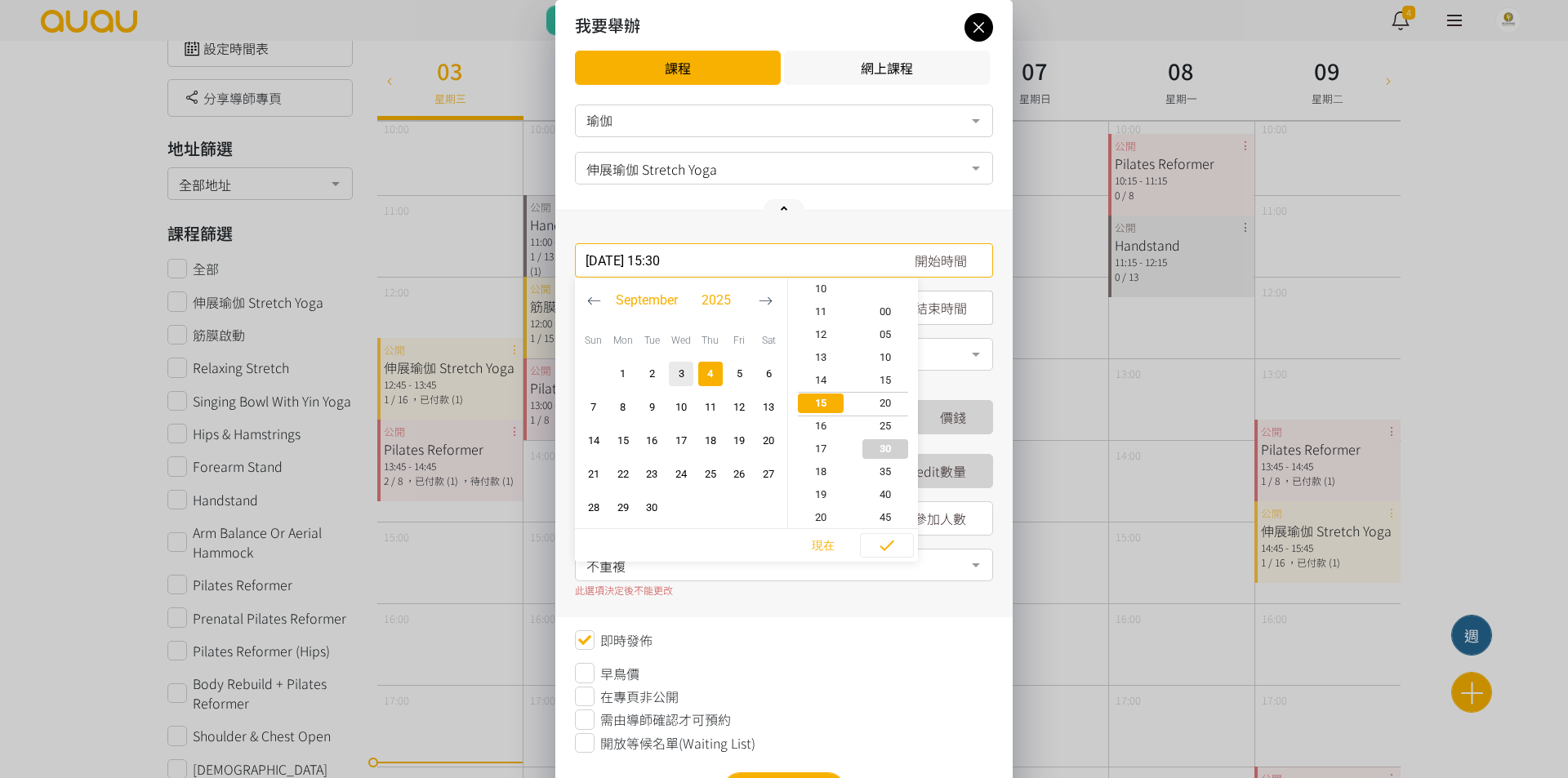
scroll to position [137, 0]
click at [876, 543] on span "button" at bounding box center [886, 546] width 52 height 24
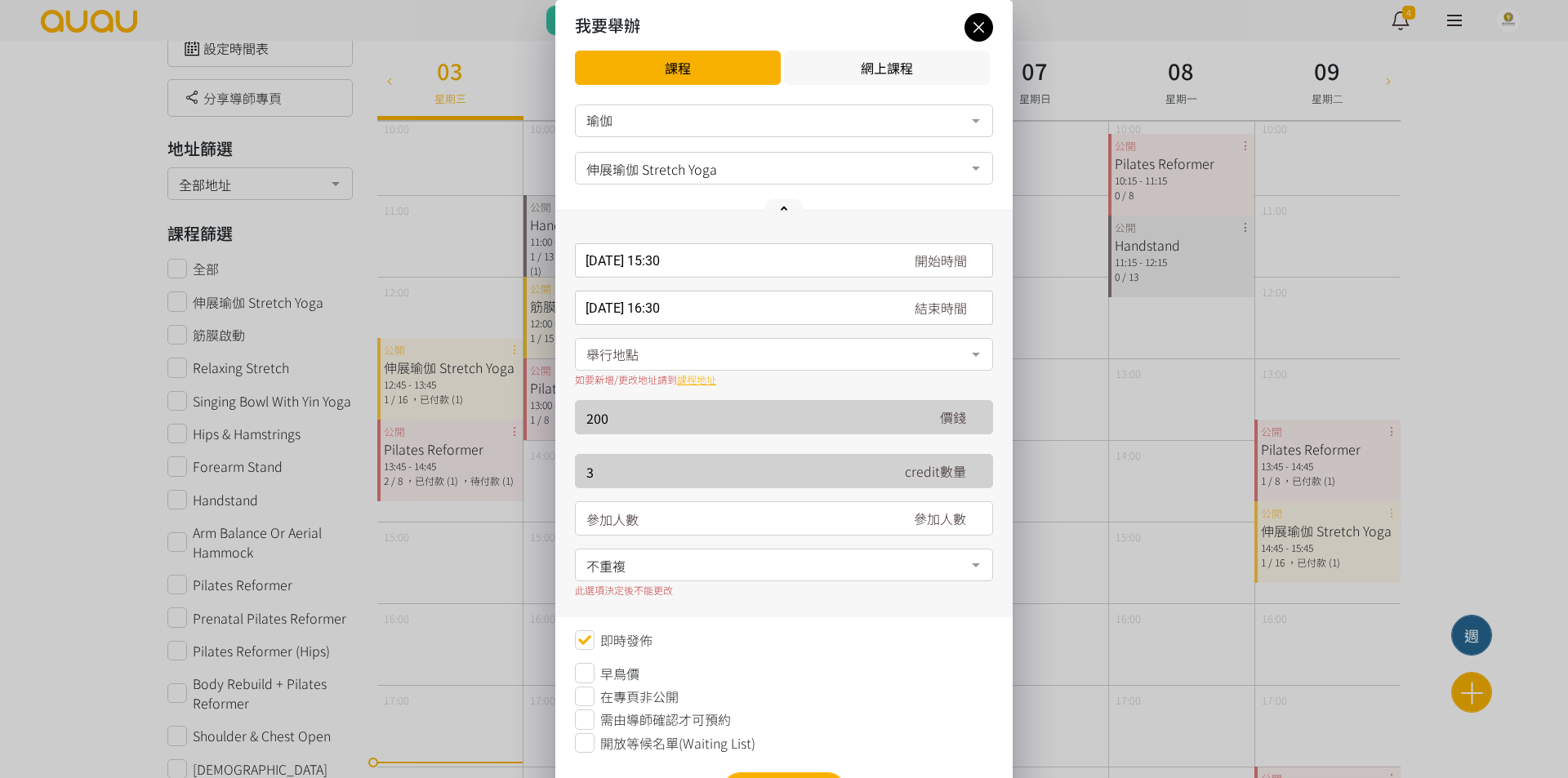
click at [702, 353] on div "舉行地點" at bounding box center [784, 353] width 418 height 32
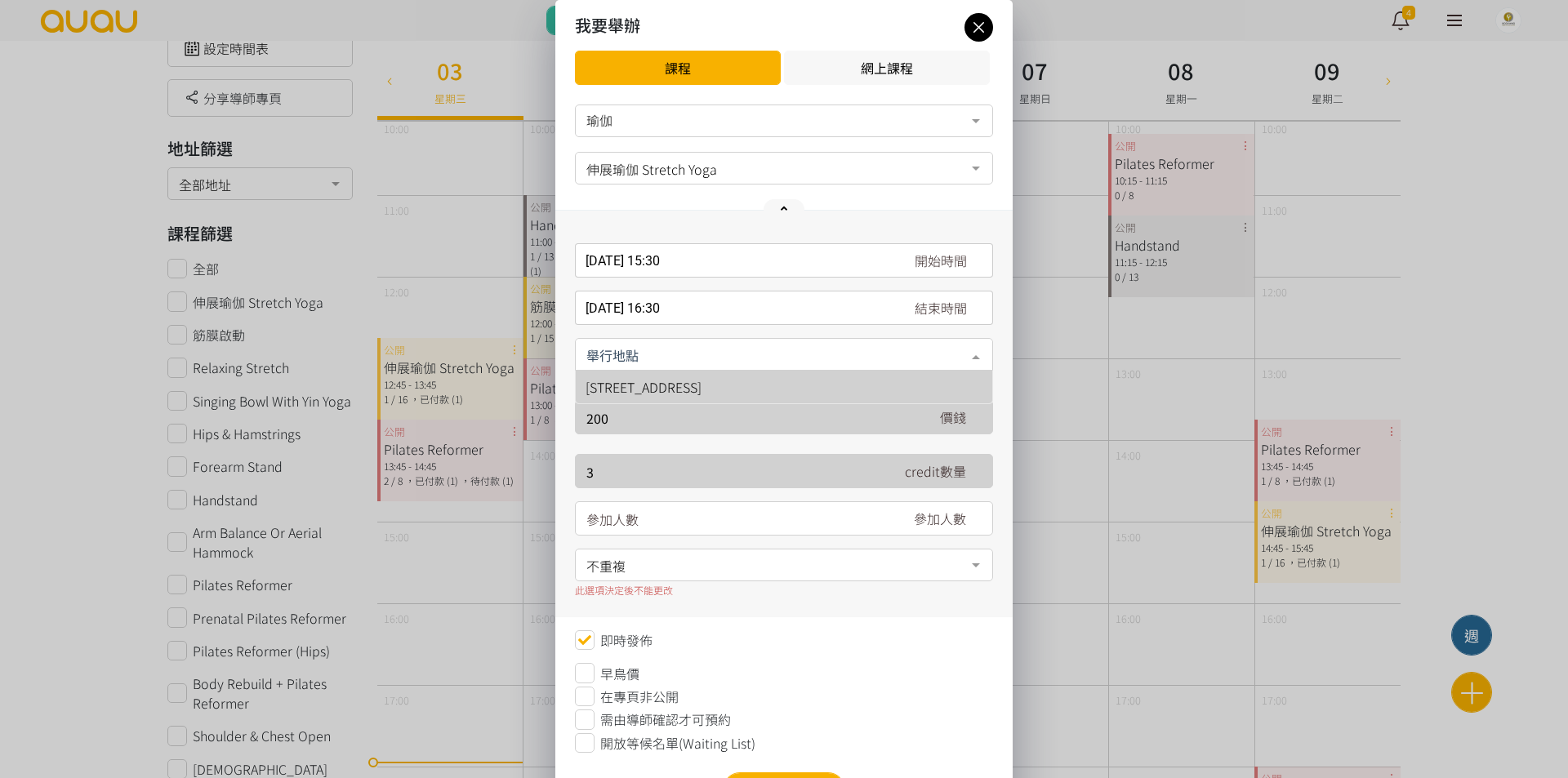
click at [701, 377] on span "[STREET_ADDRESS]" at bounding box center [643, 387] width 116 height 19
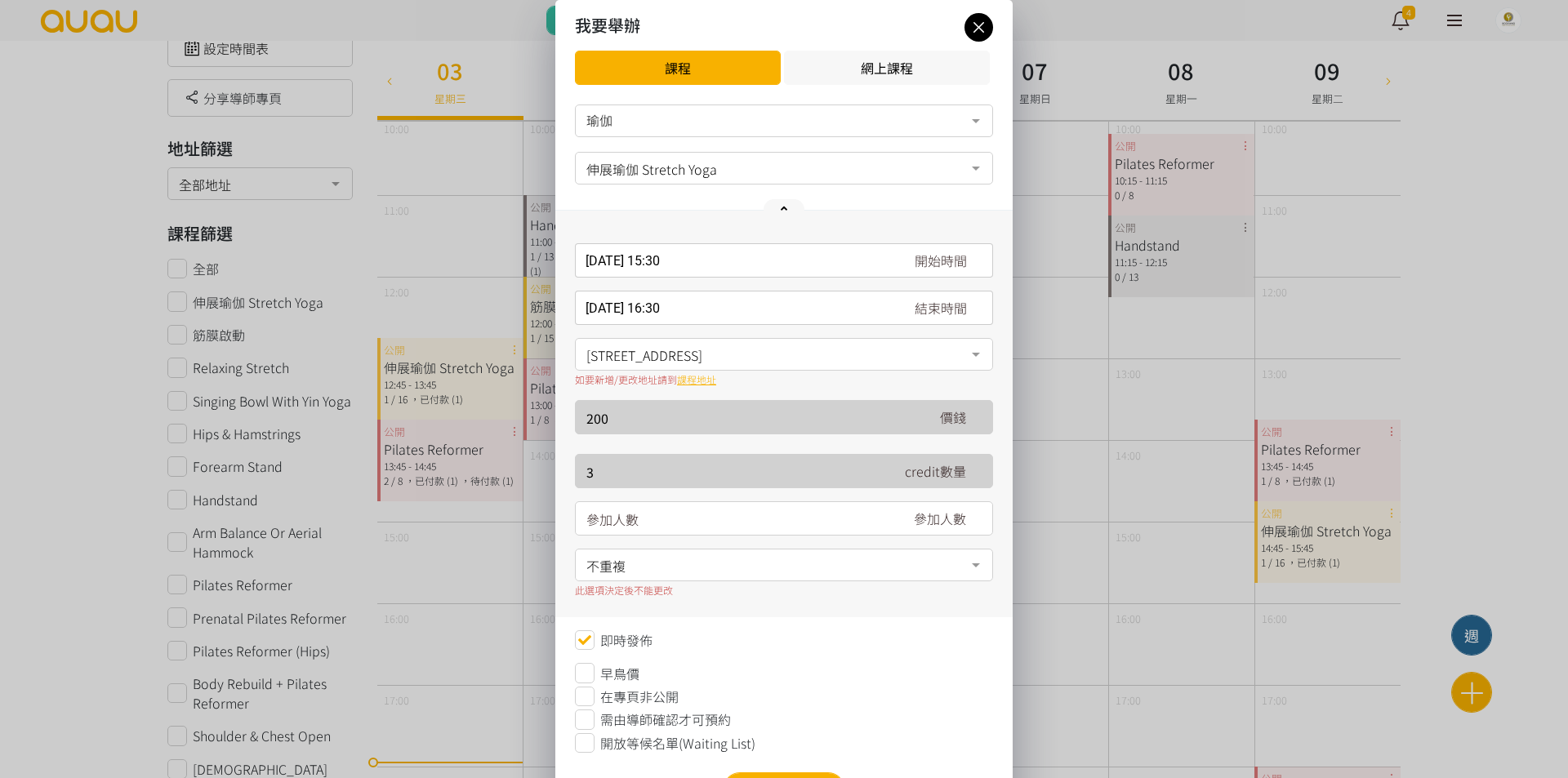
click at [718, 508] on input "number" at bounding box center [735, 519] width 296 height 34
type input "13"
click at [815, 574] on div "不重複" at bounding box center [784, 564] width 418 height 32
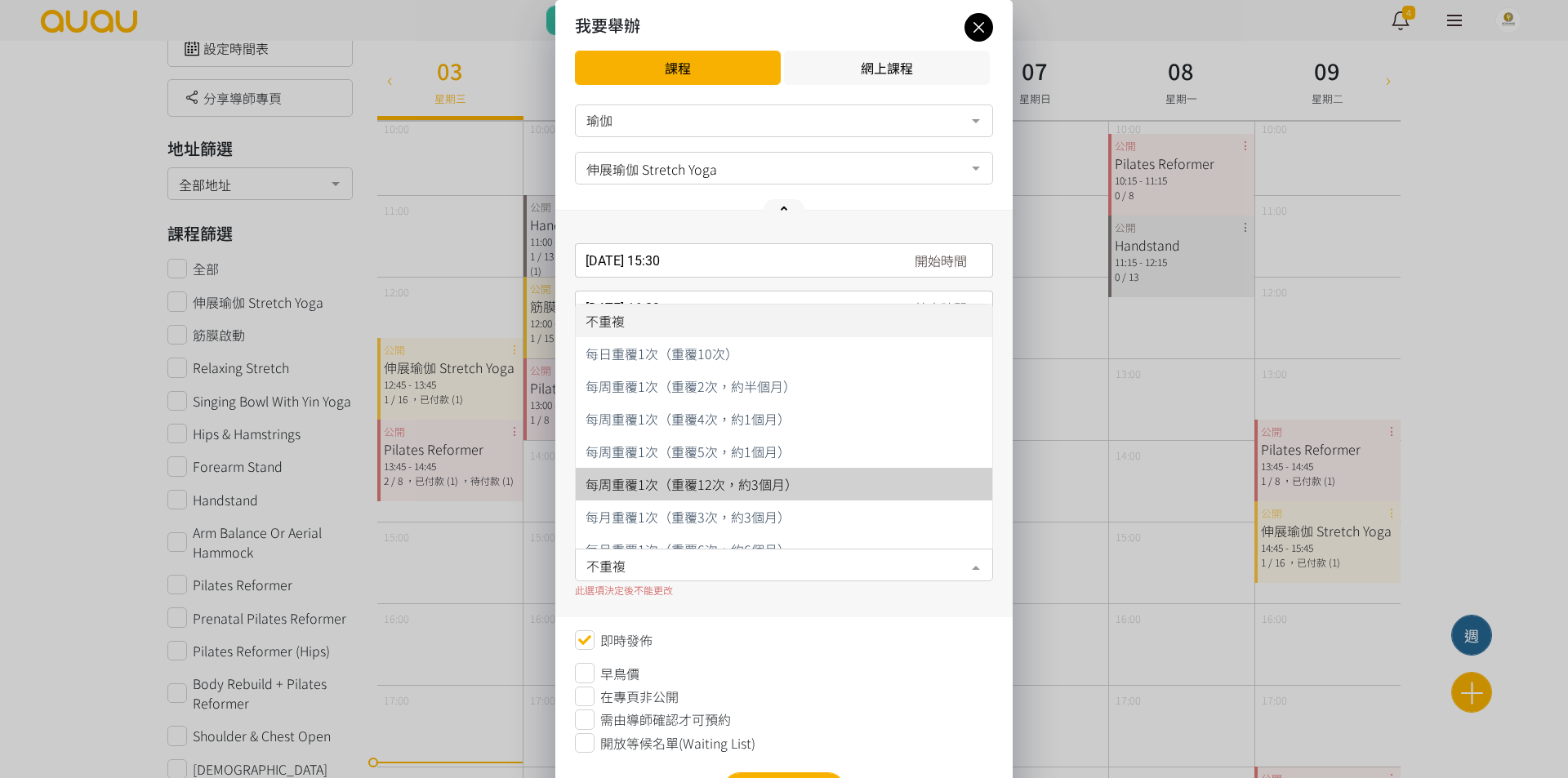
click at [810, 491] on span "每周重覆1次（重覆12次，約3個月）" at bounding box center [784, 484] width 416 height 32
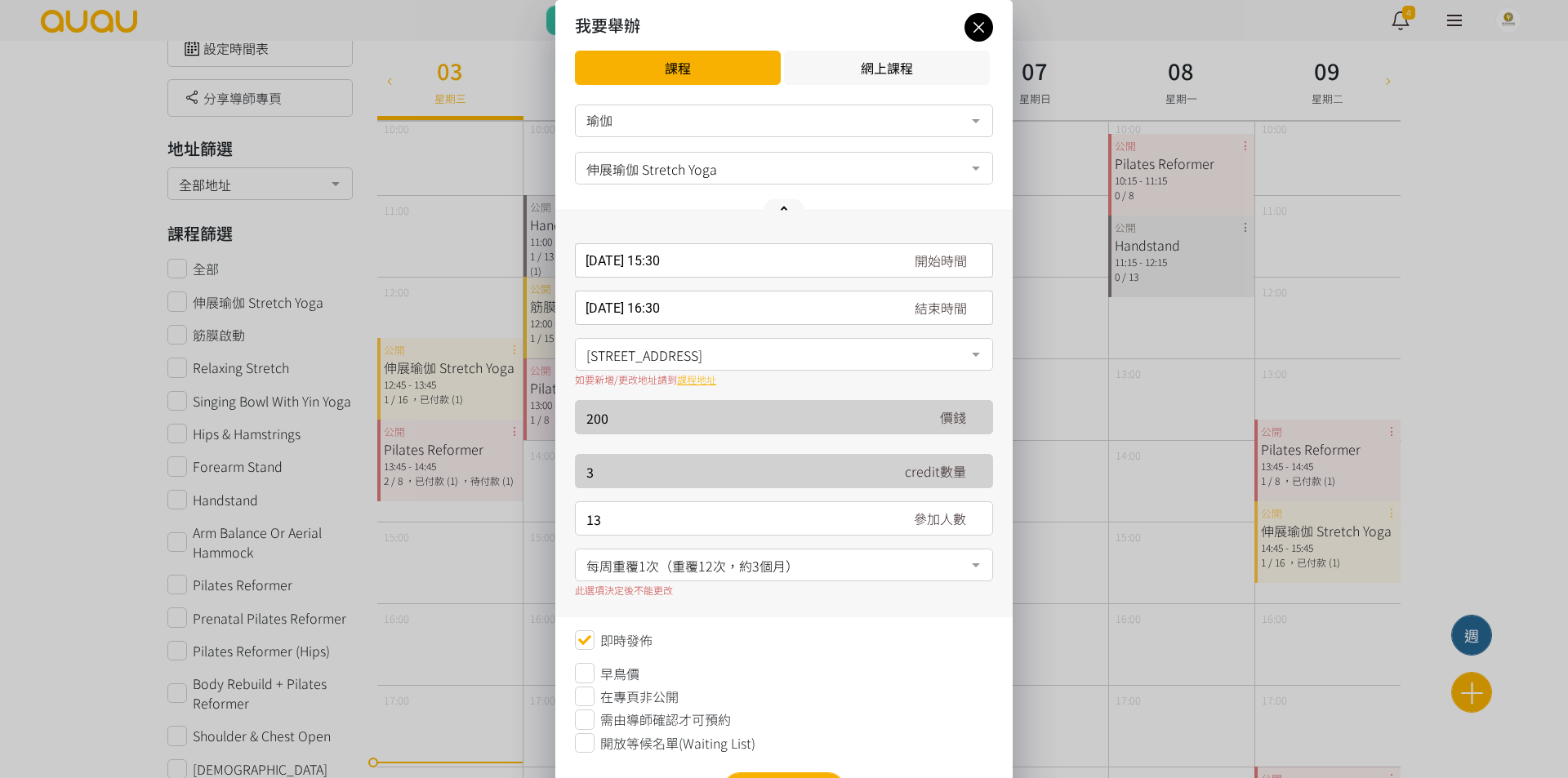
click at [846, 573] on span "每周重覆1次（重覆12次，約3個月）" at bounding box center [784, 563] width 395 height 20
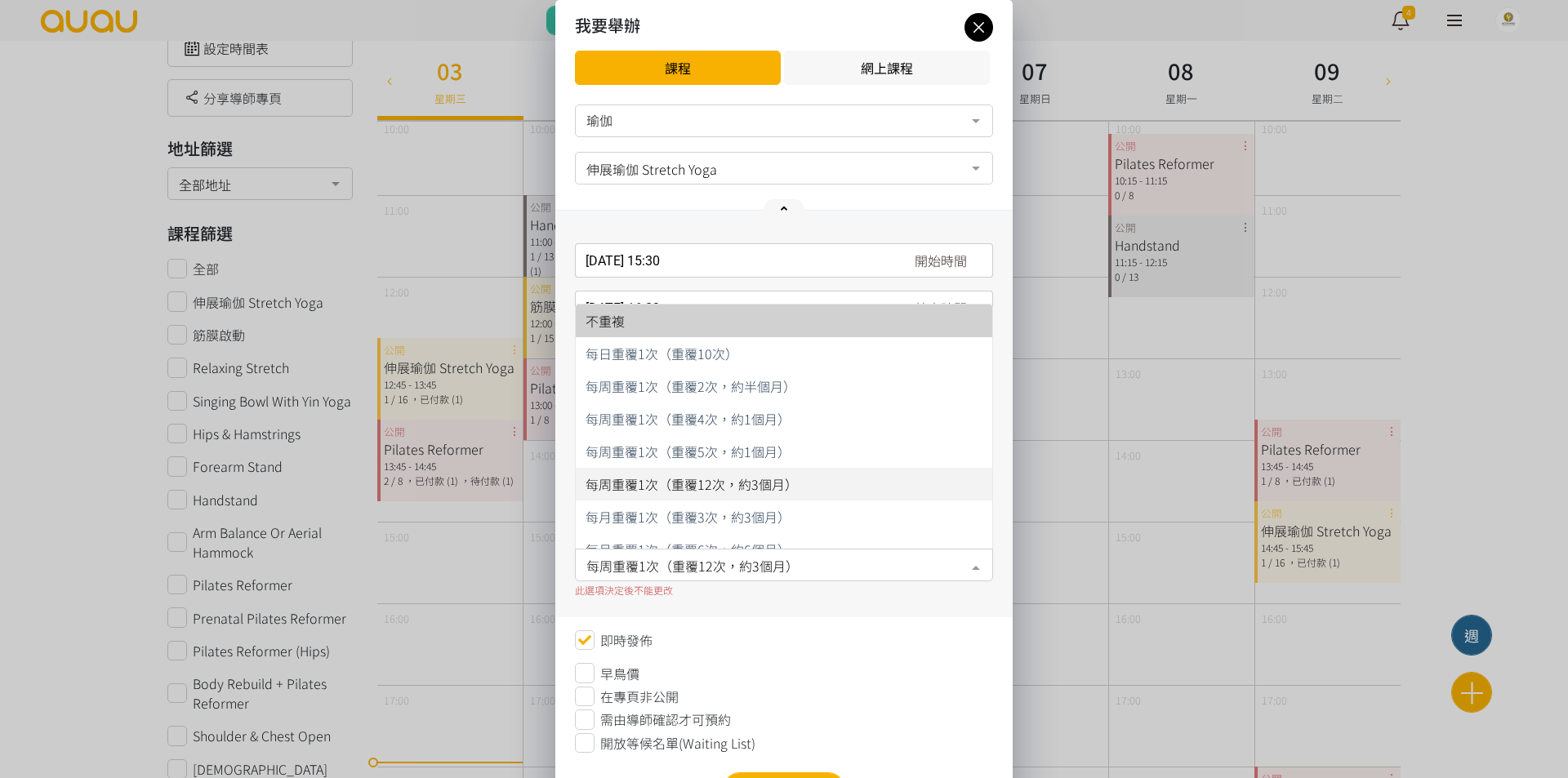
click at [802, 330] on span "不重複" at bounding box center [784, 320] width 416 height 32
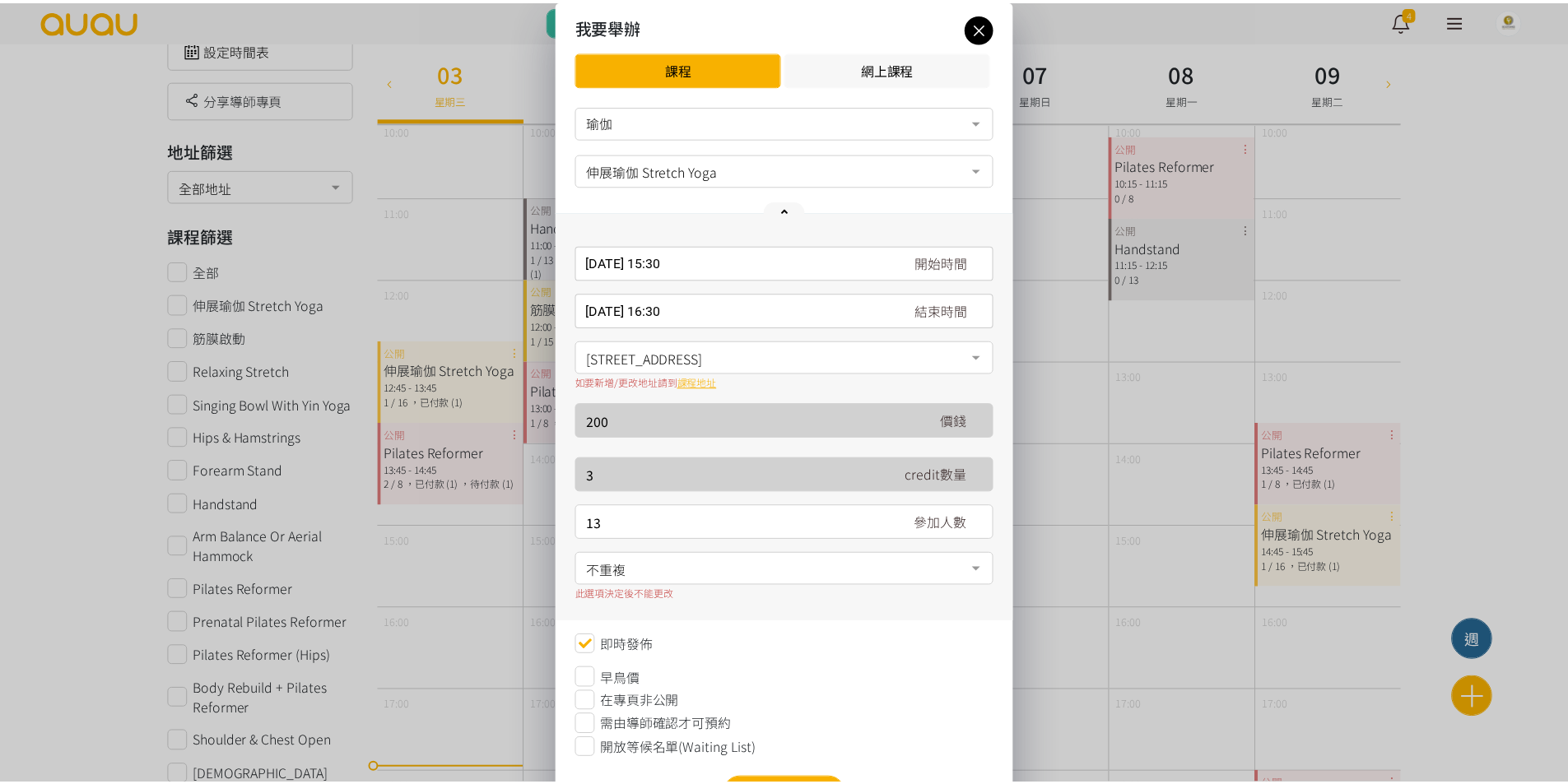
scroll to position [76, 0]
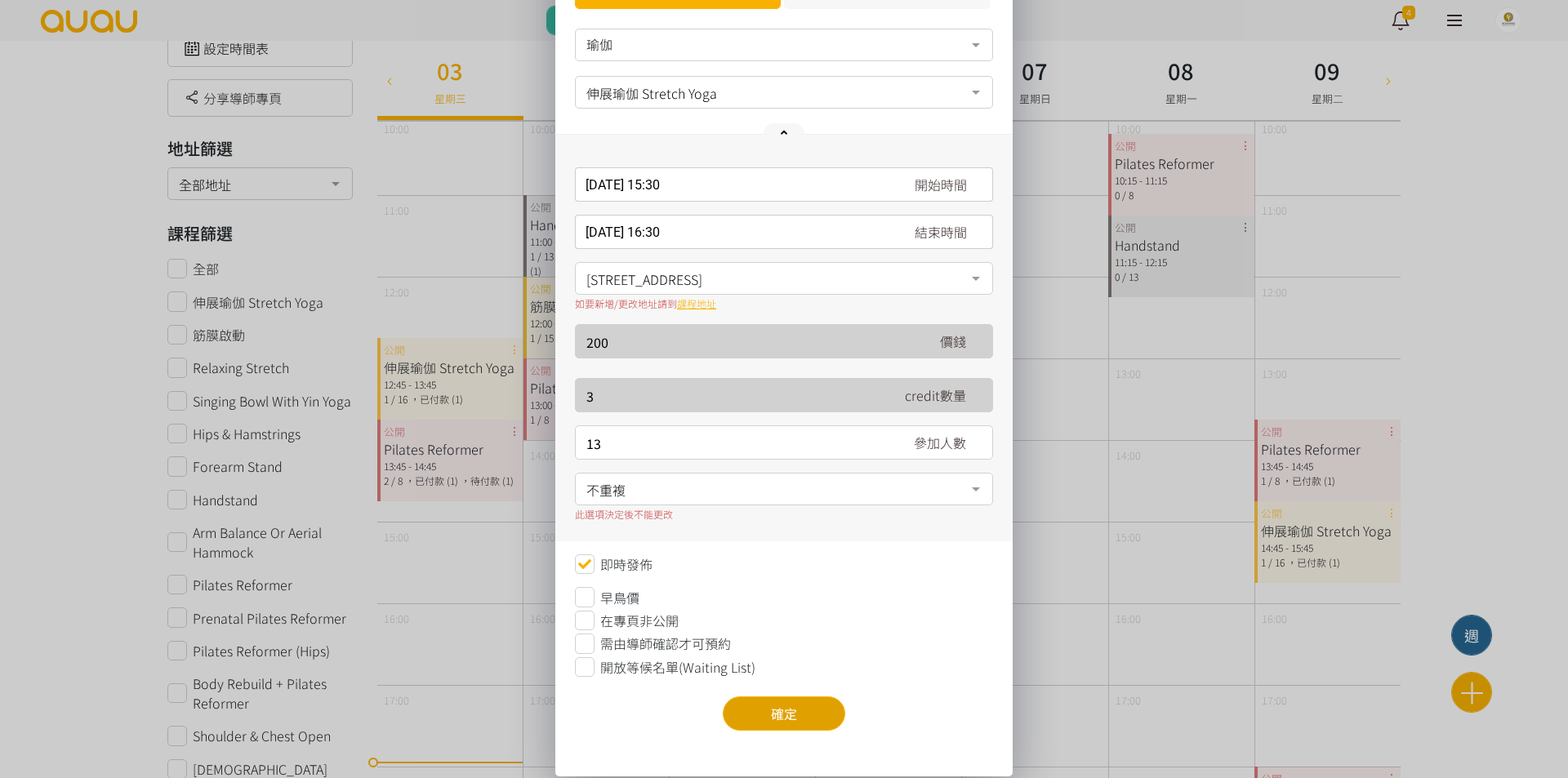
click at [784, 707] on button "確定" at bounding box center [784, 713] width 122 height 34
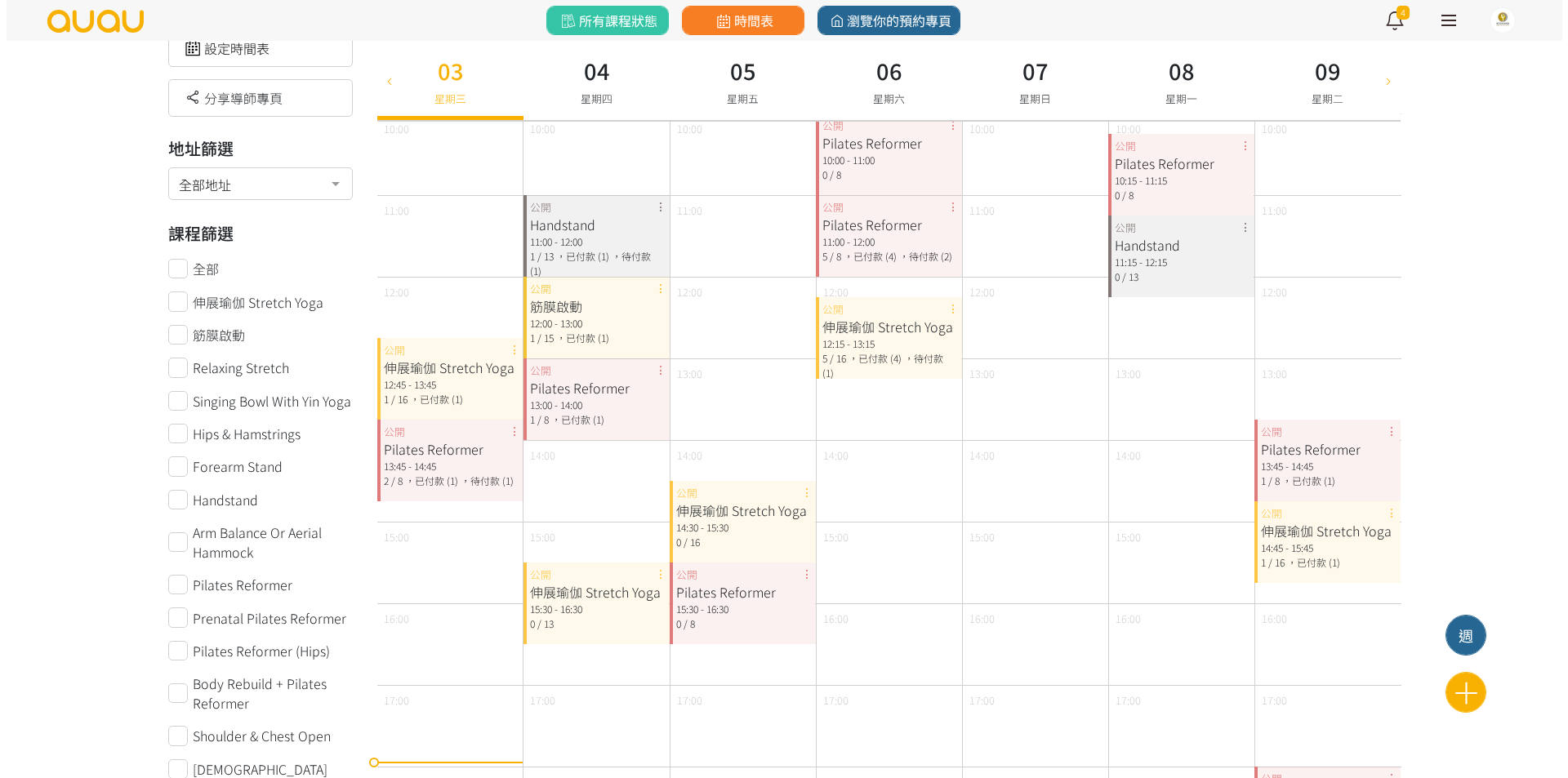
scroll to position [0, 0]
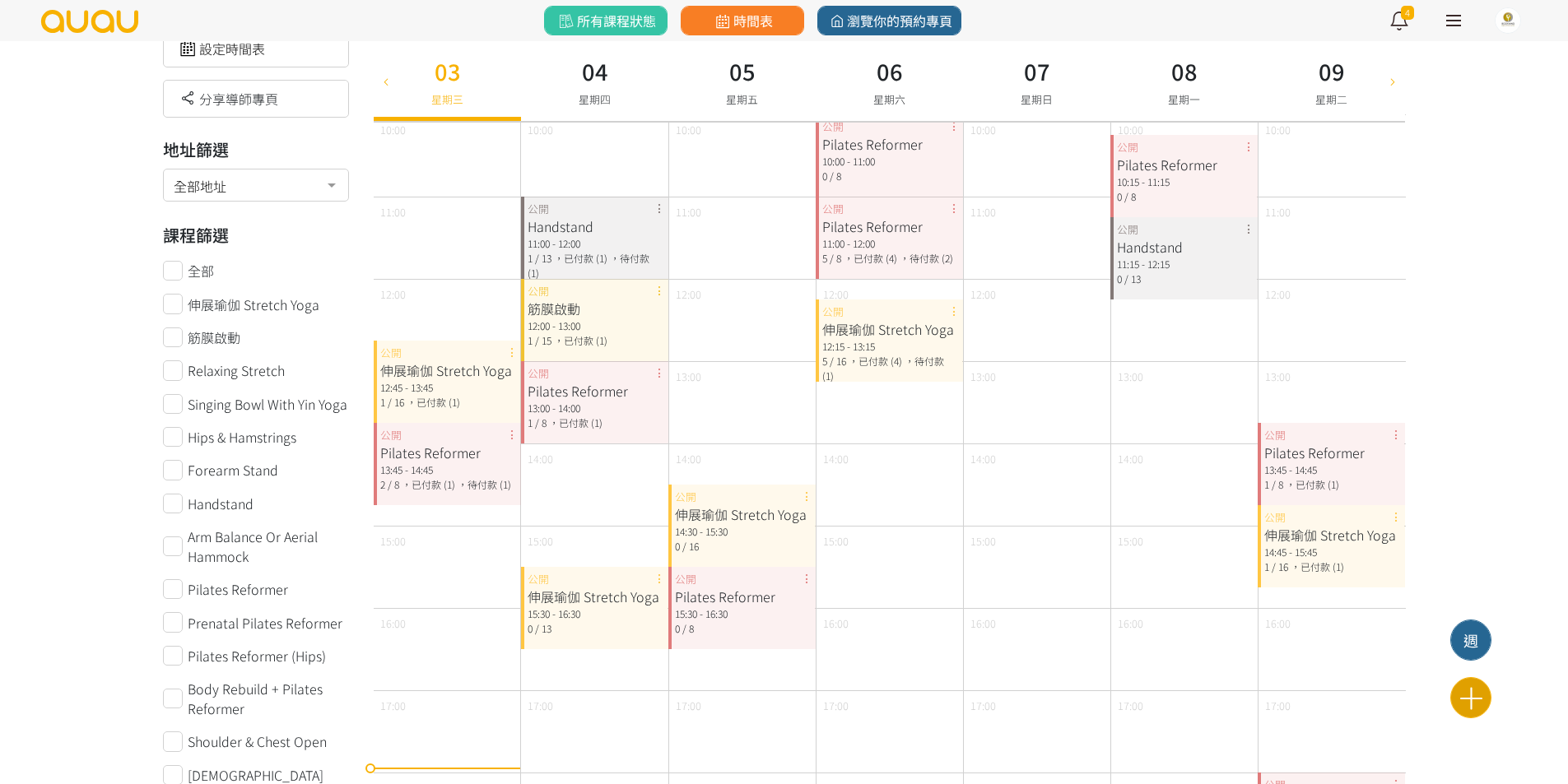
click at [1456, 687] on icon at bounding box center [1470, 698] width 40 height 29
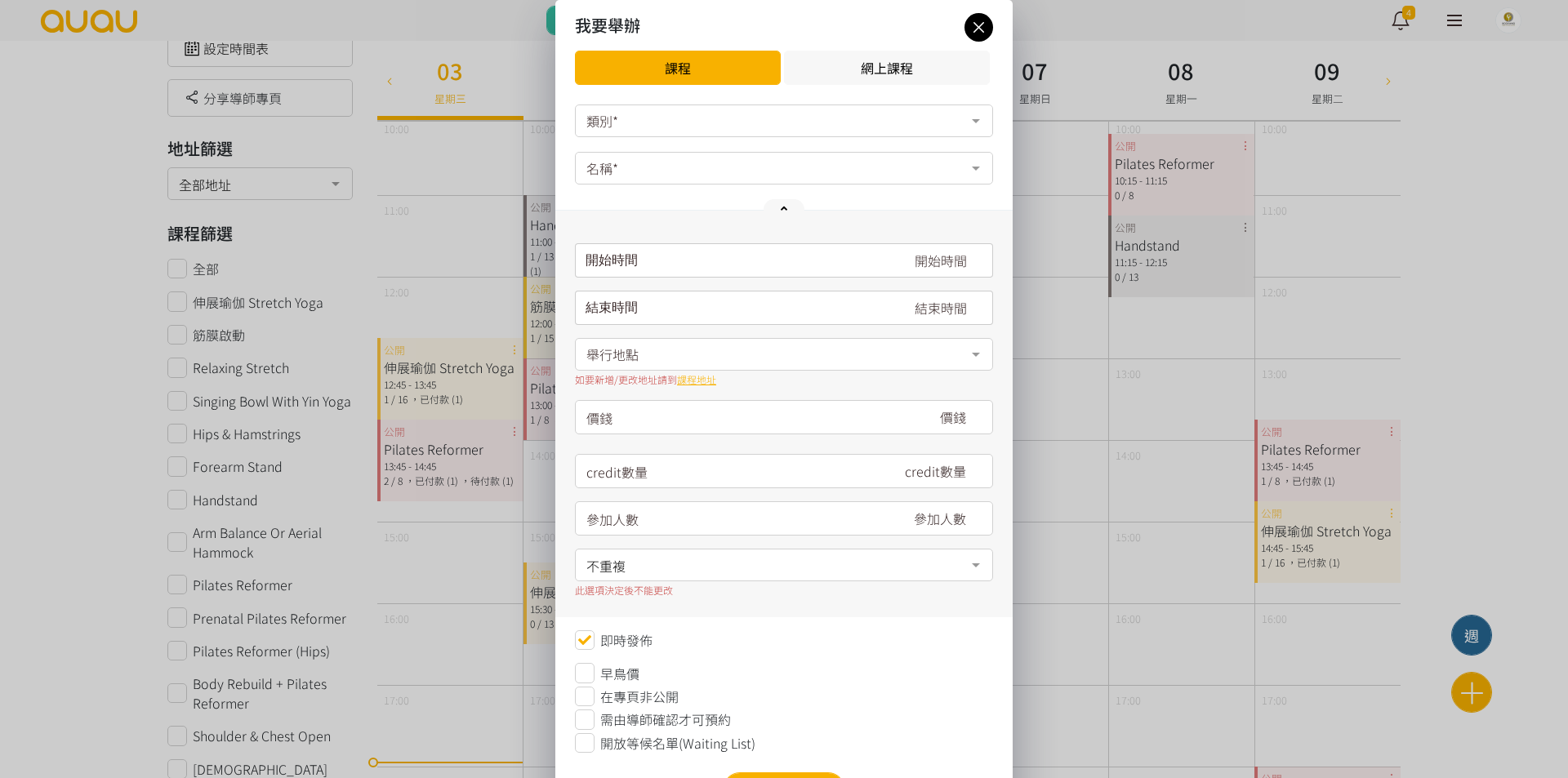
click at [725, 108] on div "類別*" at bounding box center [784, 120] width 418 height 32
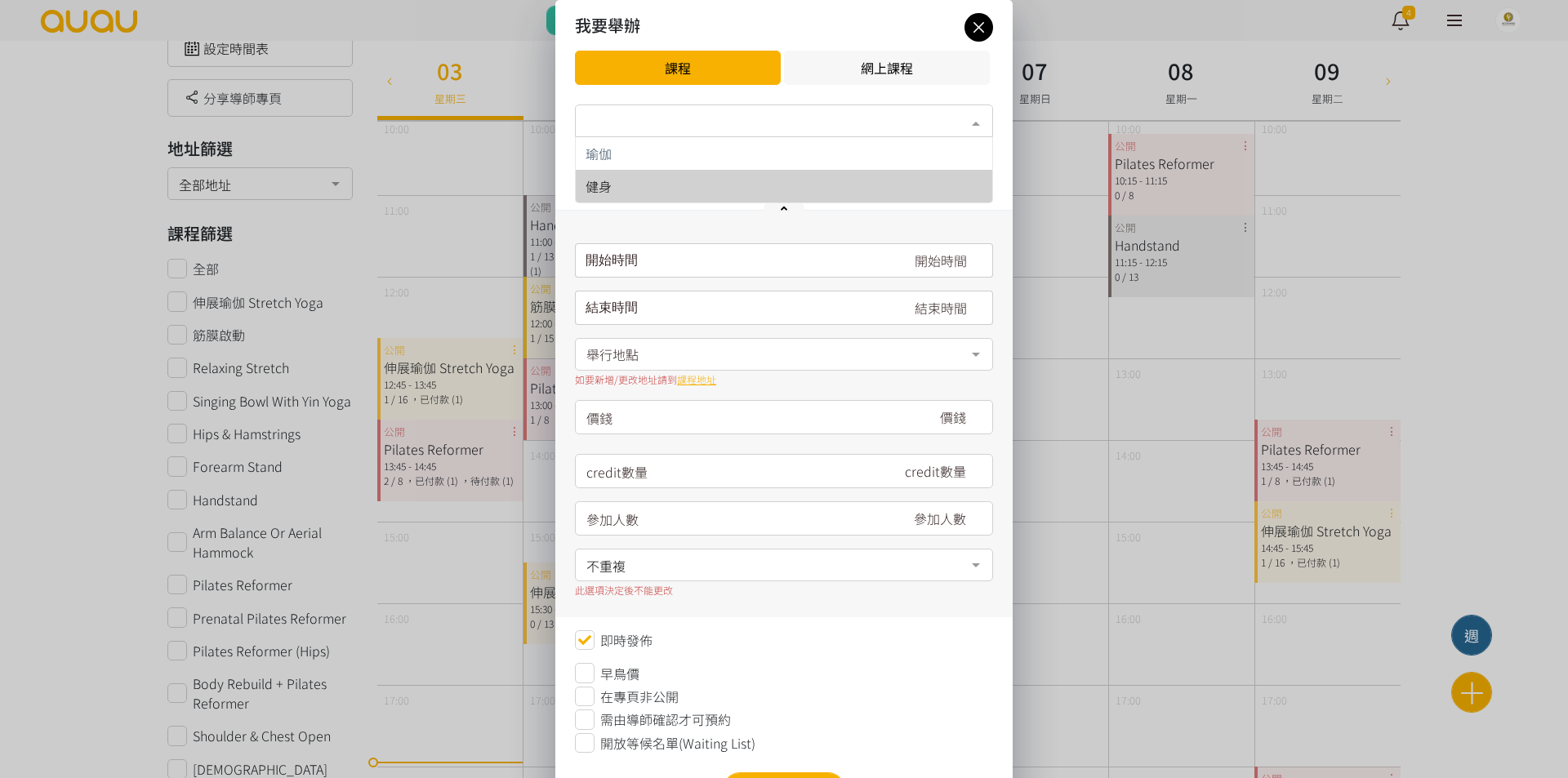
click at [709, 179] on div "健身" at bounding box center [784, 186] width 397 height 13
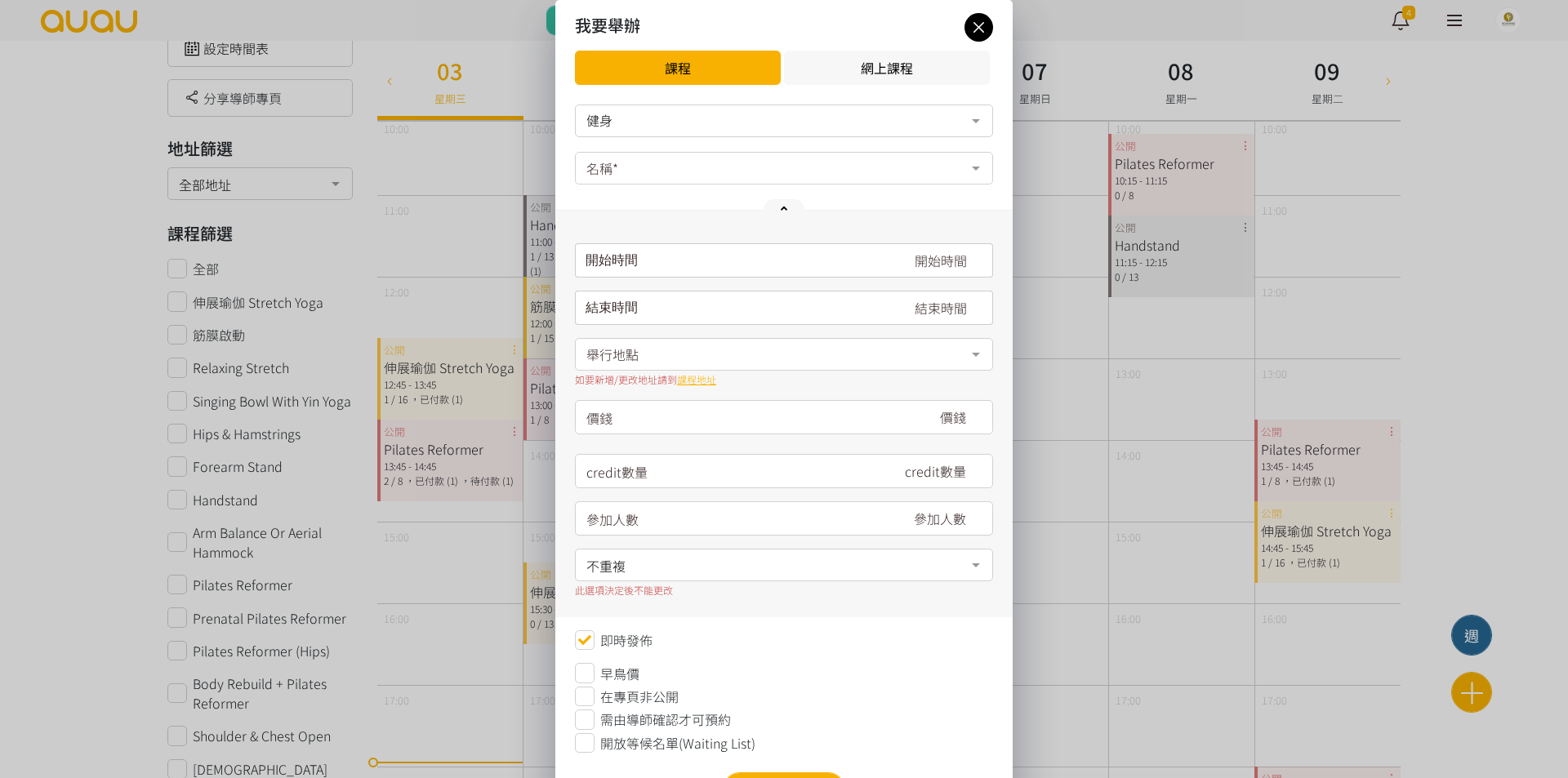
click at [708, 167] on div "名稱*" at bounding box center [784, 167] width 418 height 32
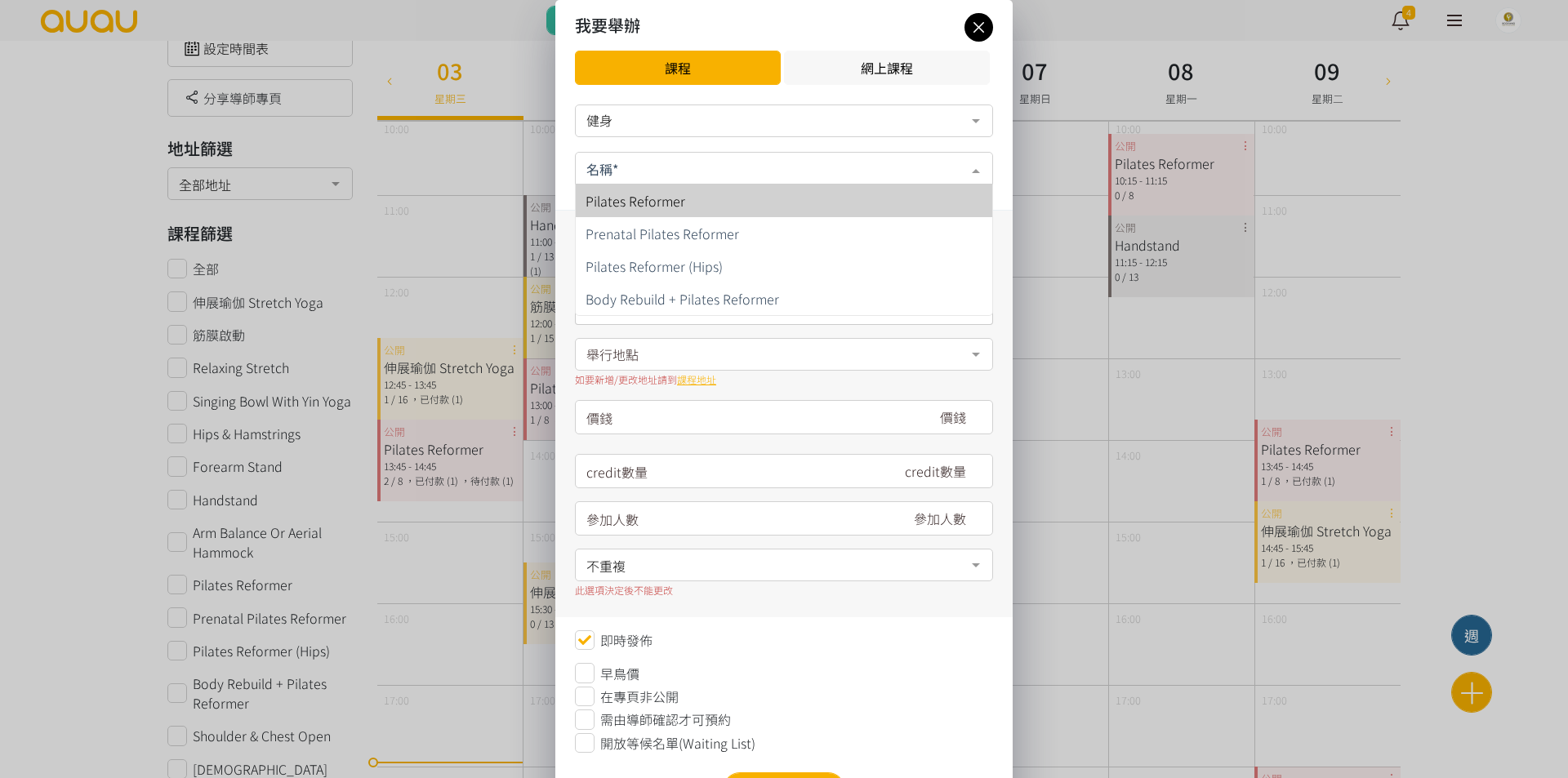
click at [710, 193] on span "Pilates Reformer" at bounding box center [784, 200] width 416 height 32
type input "300"
type input "6"
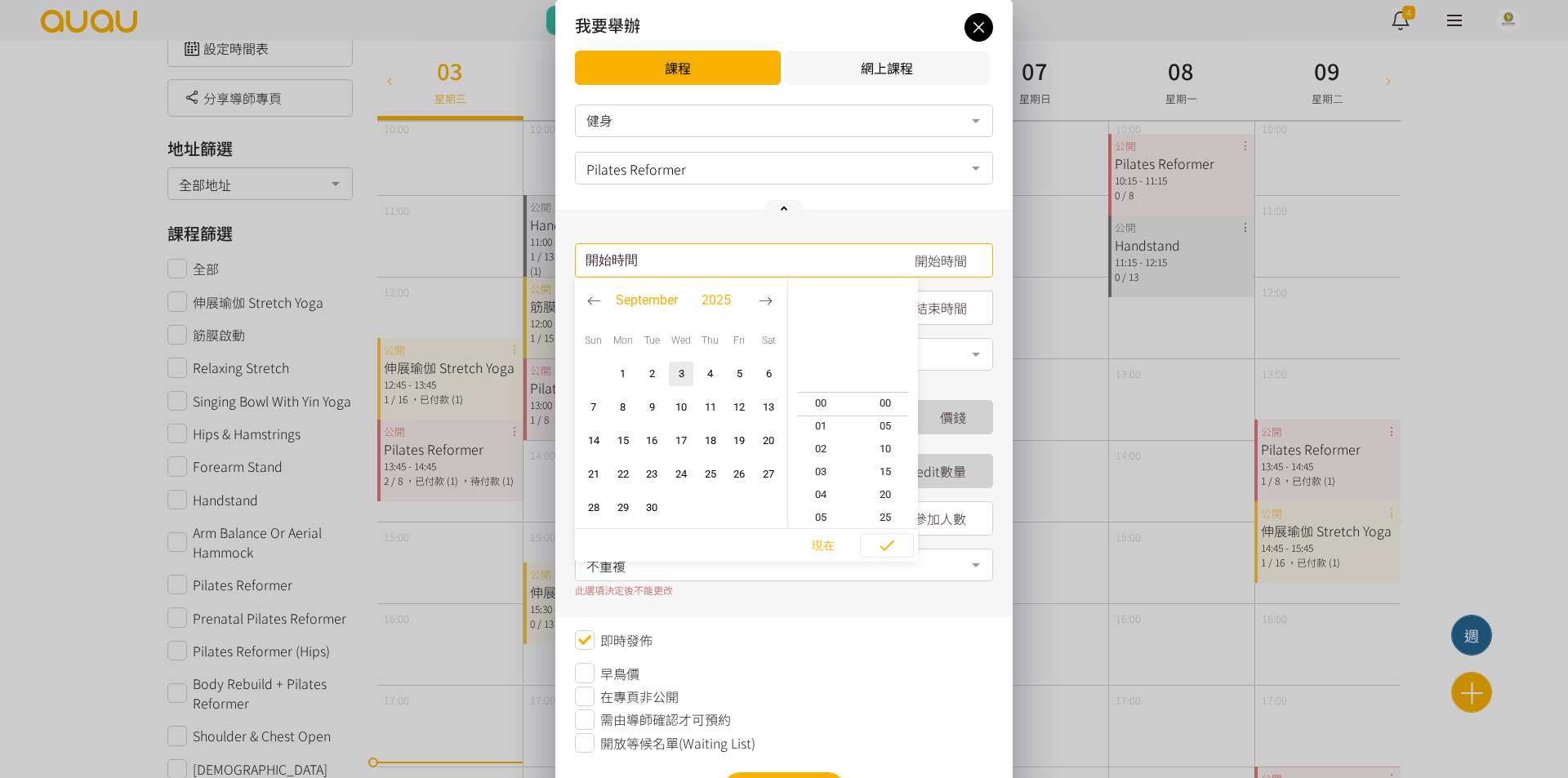
click at [711, 275] on div "開始時間 September 2025 Sun Mon Tue Wed Thu Fri Sat 1 2 3 4 5 6 7 8 9 10 11 12 13 1…" at bounding box center [784, 260] width 418 height 34
click at [710, 387] on button "4" at bounding box center [710, 374] width 30 height 33
type input "2025-09-04, 18:00"
type input "2025-09-04, 19:00"
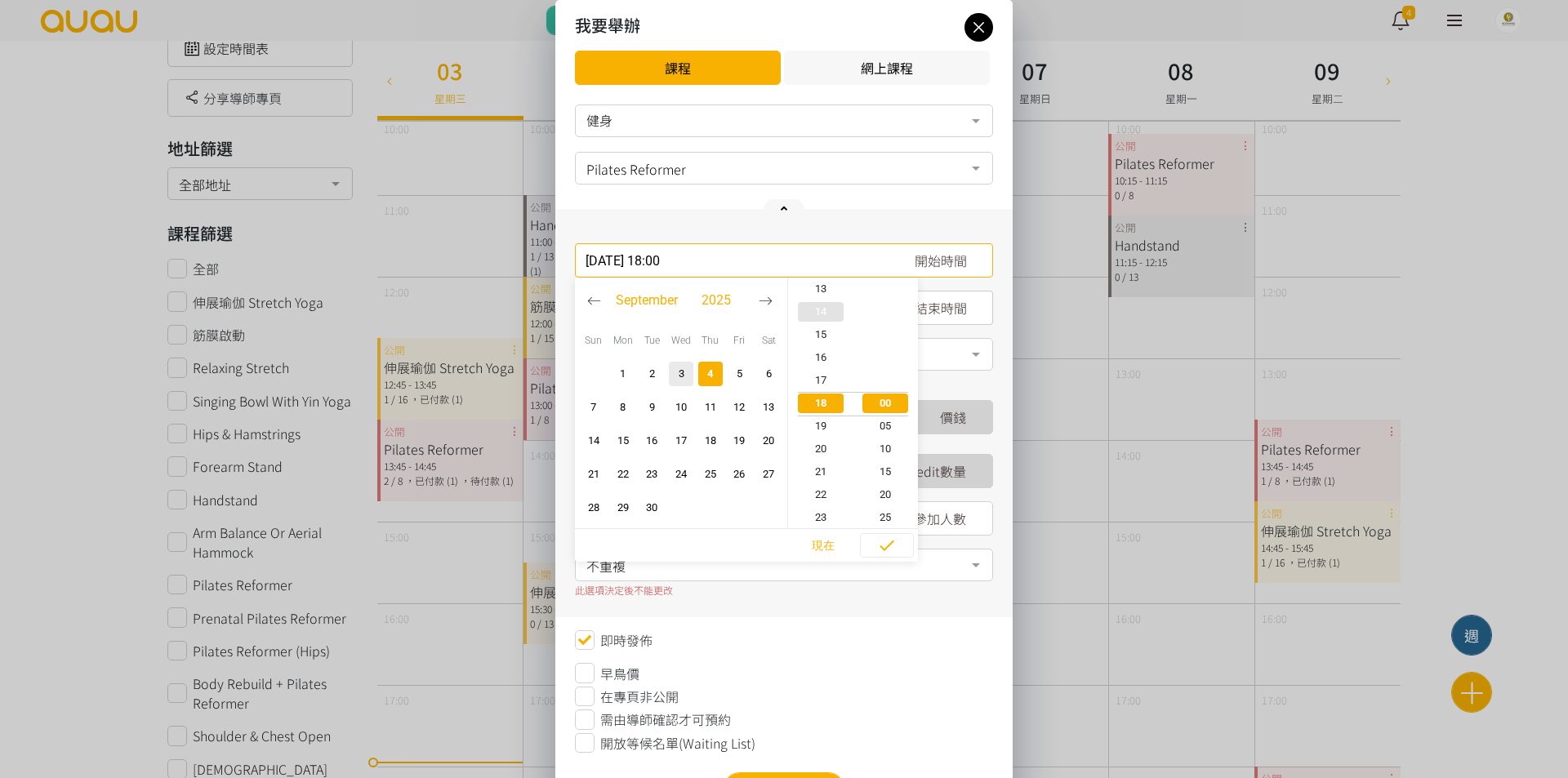
click at [825, 310] on span "14" at bounding box center [821, 312] width 66 height 17
type input "2025-09-04, 14:00"
type input "2025-09-04, 15:00"
type input "2025-09-04, 14:20"
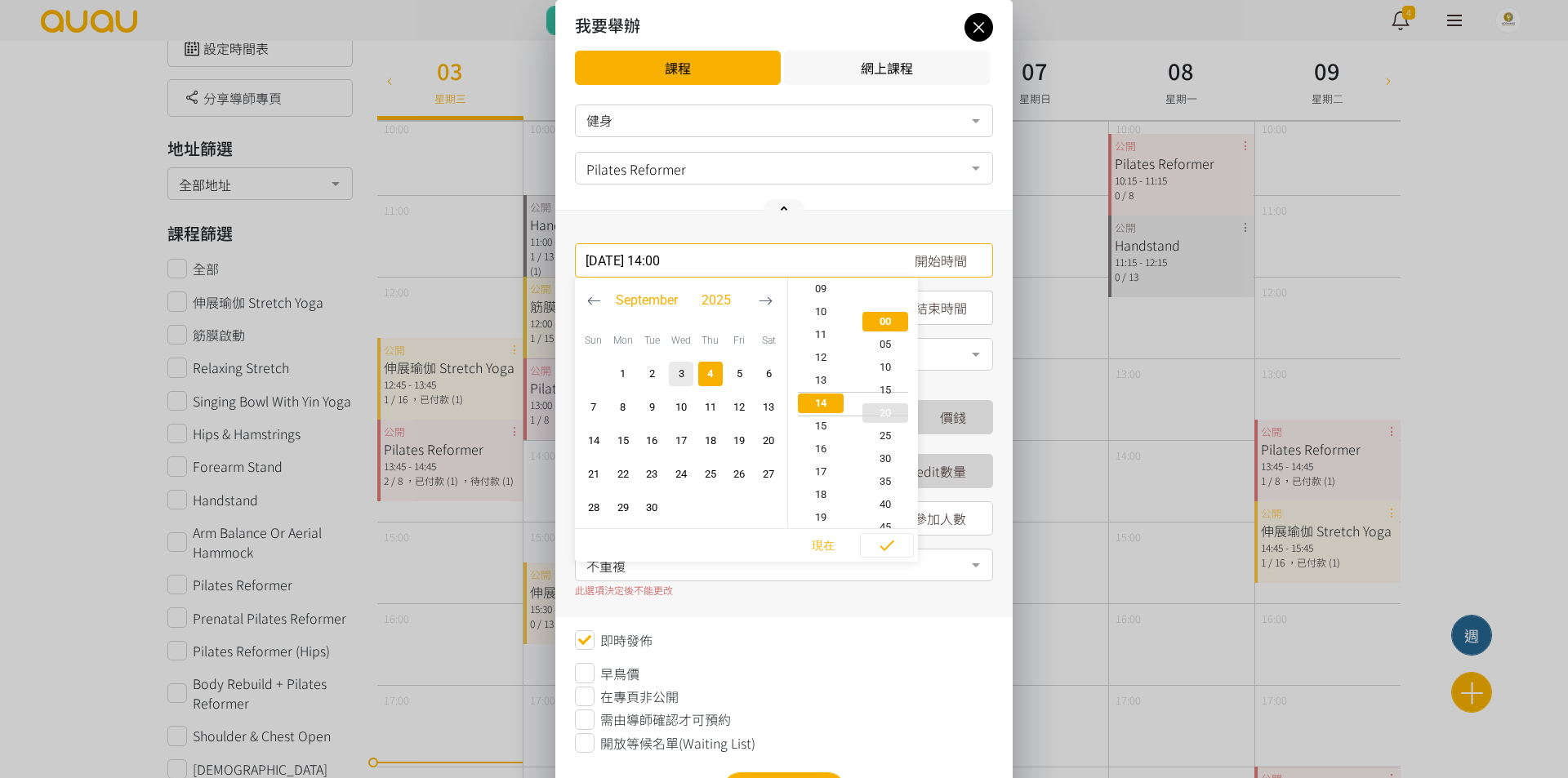
type input "2025-09-04, 15:20"
click at [884, 451] on span "30" at bounding box center [885, 450] width 66 height 17
type input "2025-09-04, 14:30"
type input "2025-09-04, 15:30"
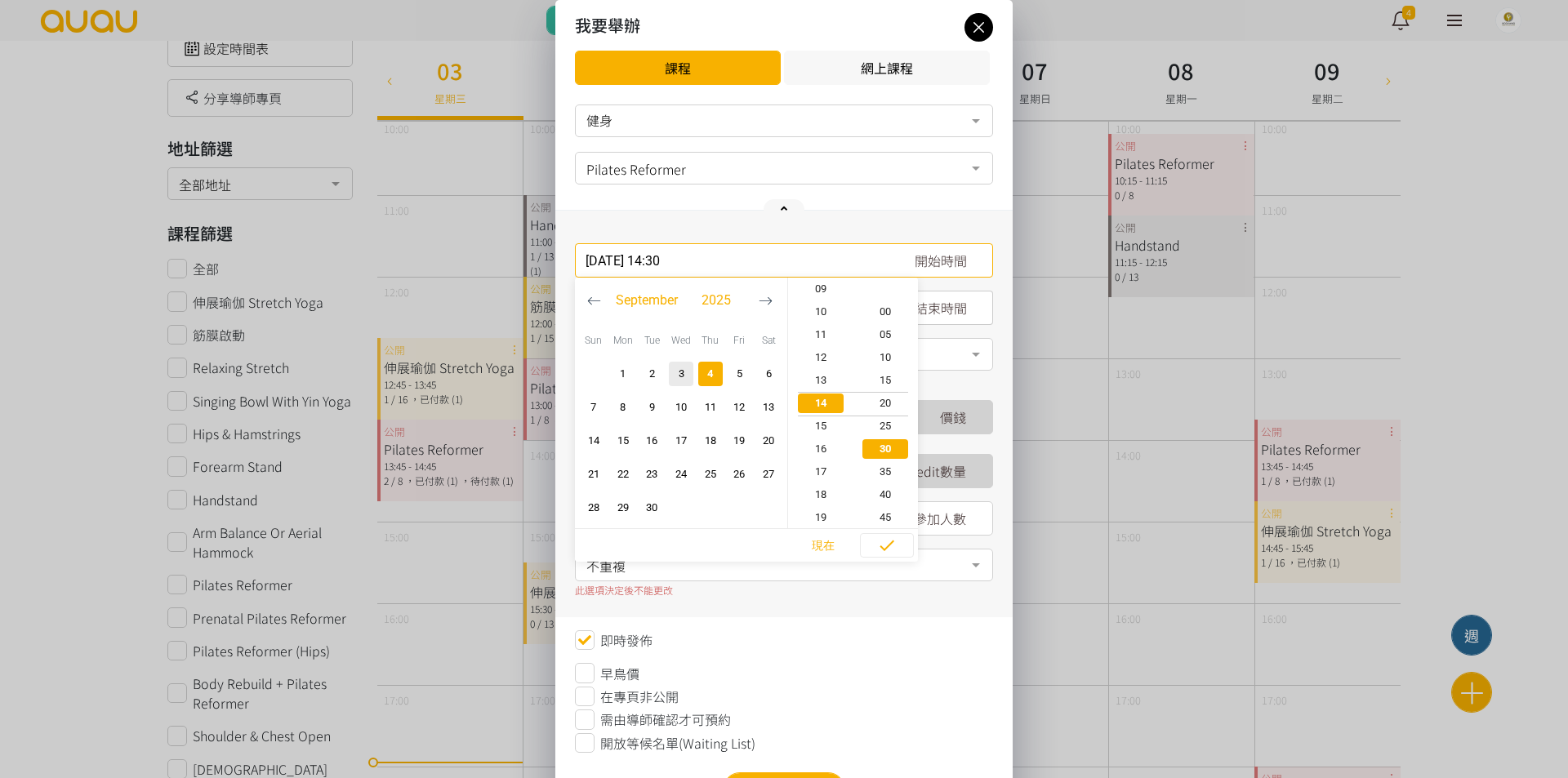
scroll to position [137, 0]
click at [881, 542] on icon "button" at bounding box center [886, 545] width 19 height 19
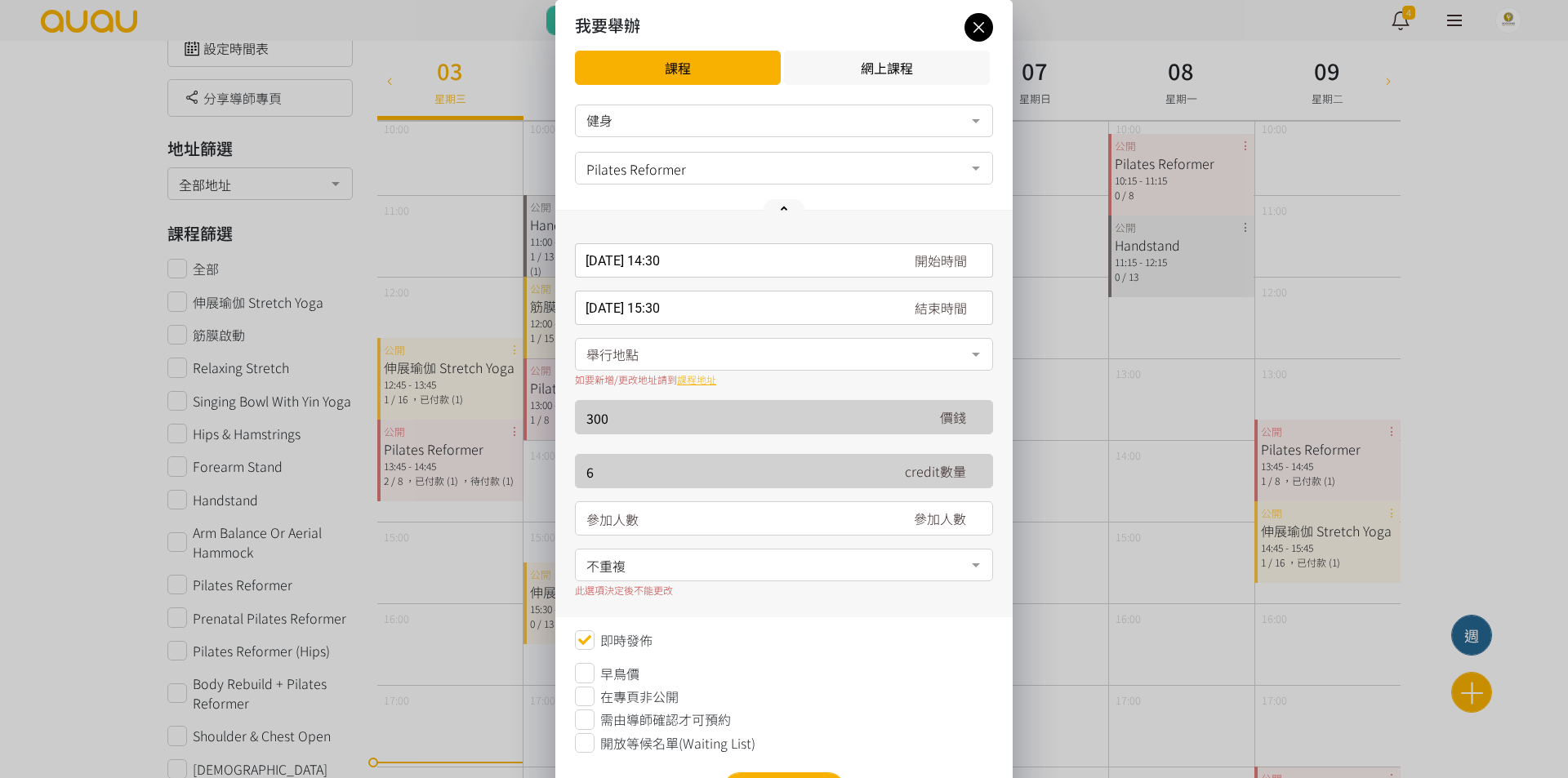
click at [717, 352] on div "舉行地點" at bounding box center [784, 353] width 418 height 32
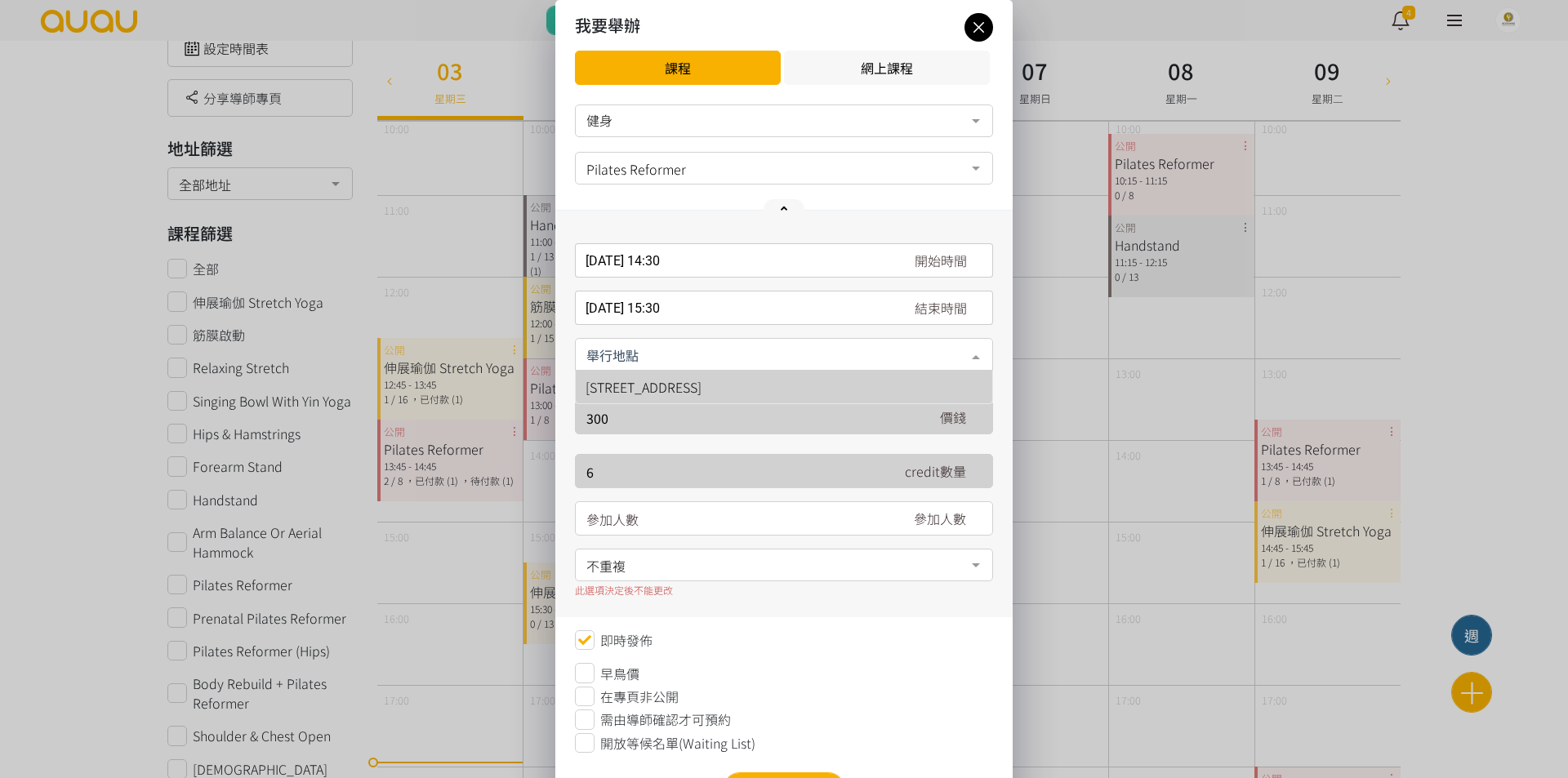
click at [701, 388] on span "[STREET_ADDRESS]" at bounding box center [643, 387] width 116 height 19
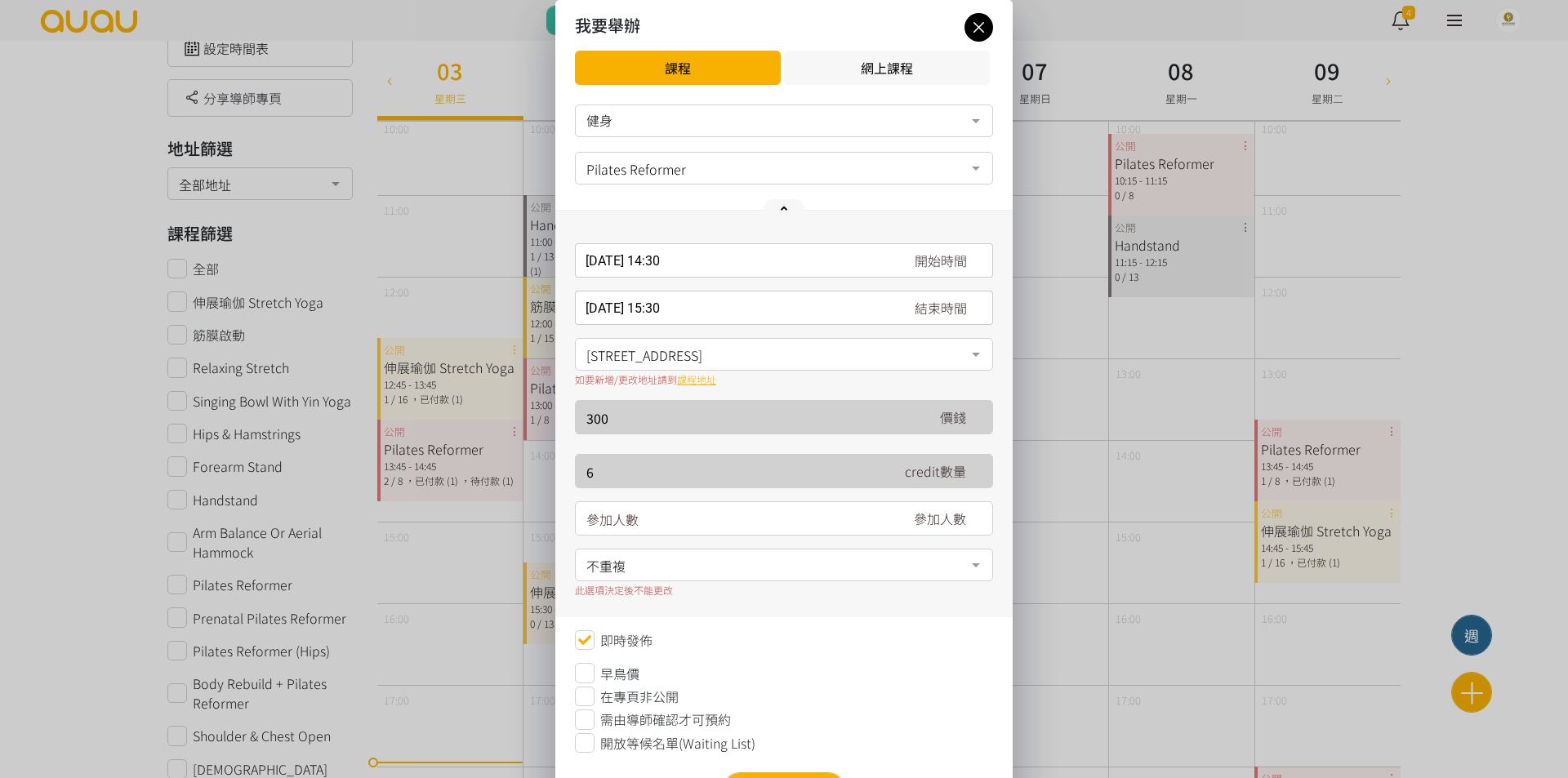
click at [701, 519] on input "number" at bounding box center [735, 519] width 296 height 34
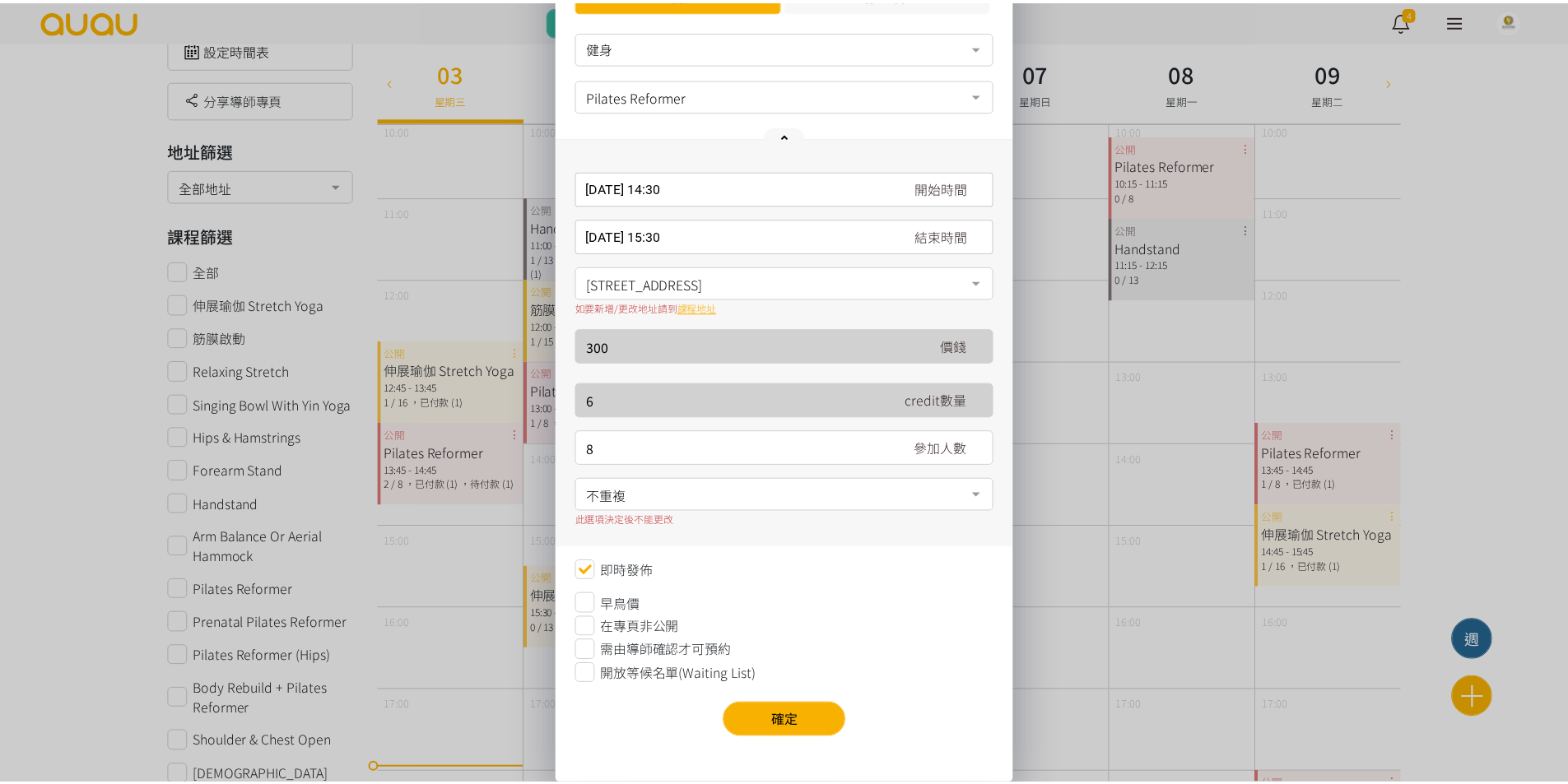
scroll to position [76, 0]
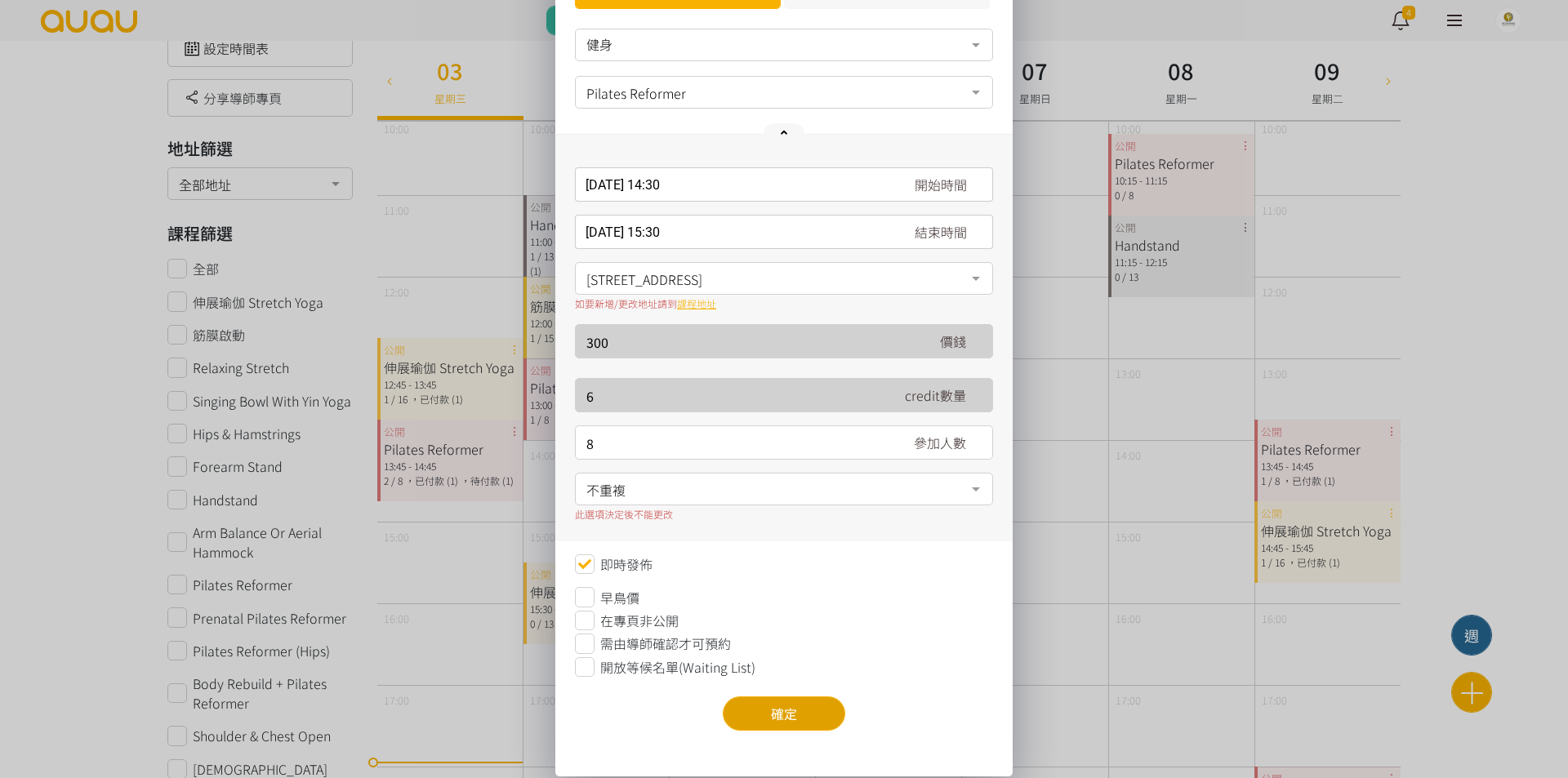
type input "8"
click at [811, 714] on button "確定" at bounding box center [784, 713] width 122 height 34
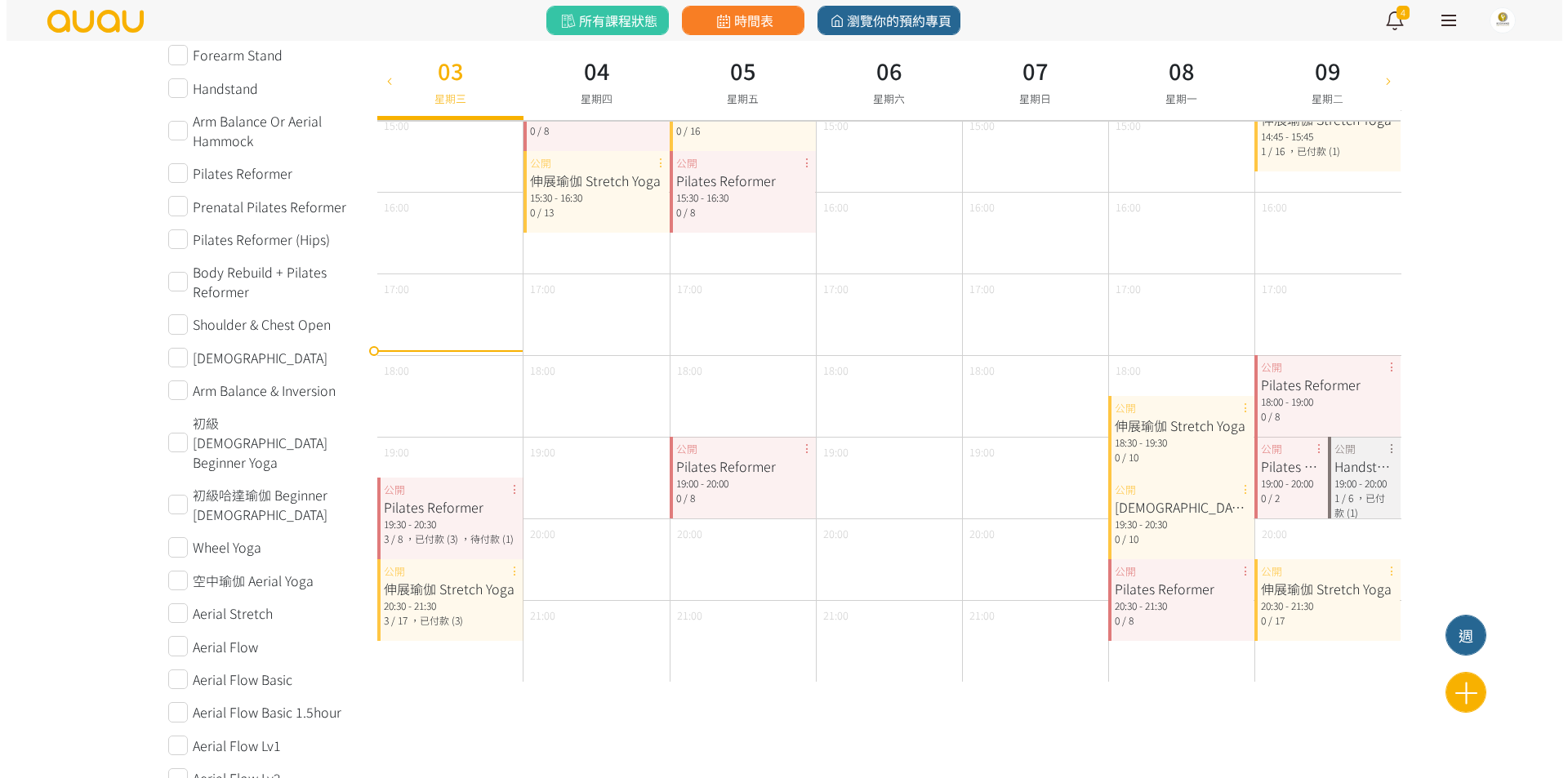
scroll to position [586, 0]
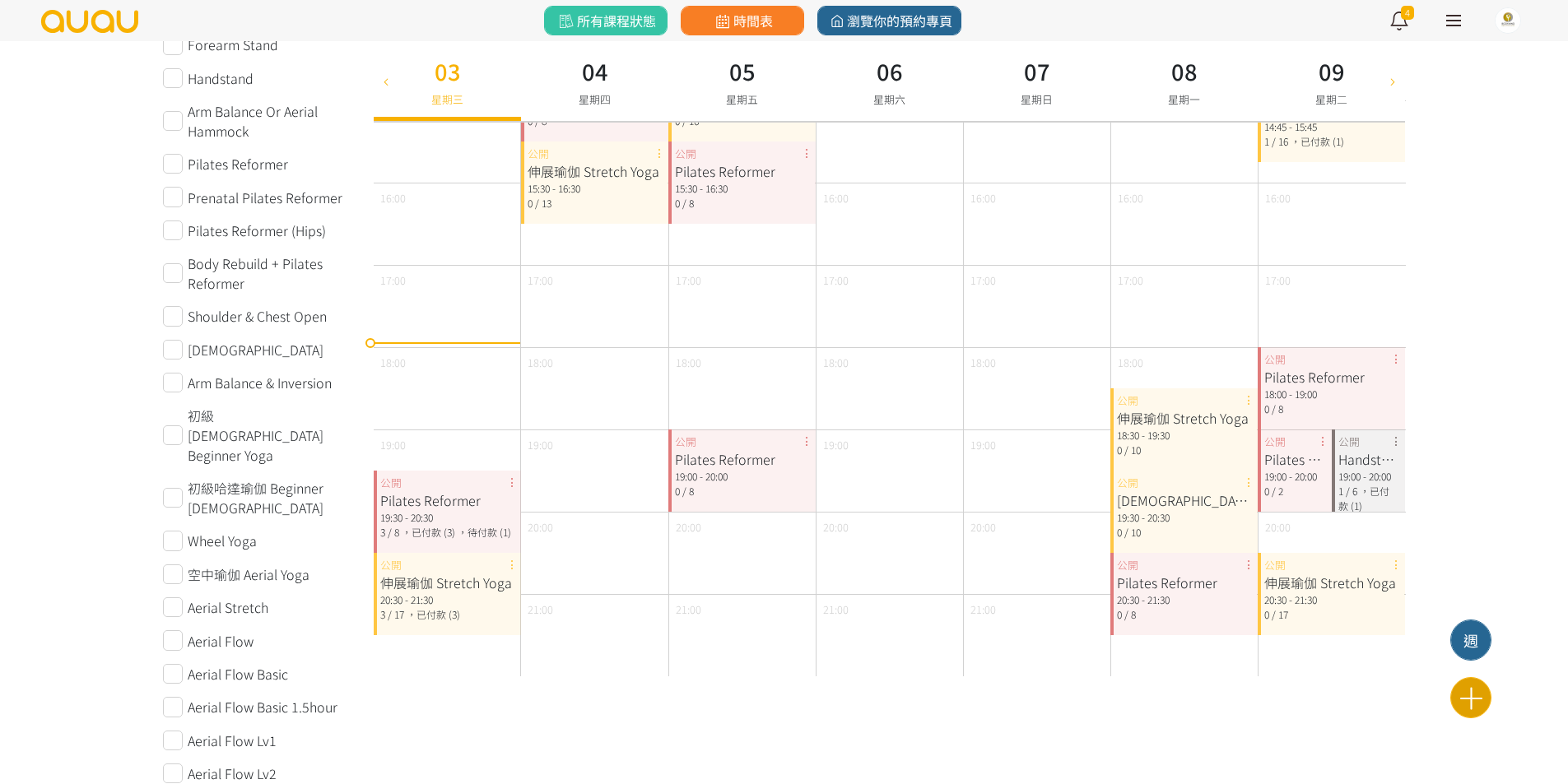
click at [1465, 685] on icon at bounding box center [1470, 698] width 40 height 29
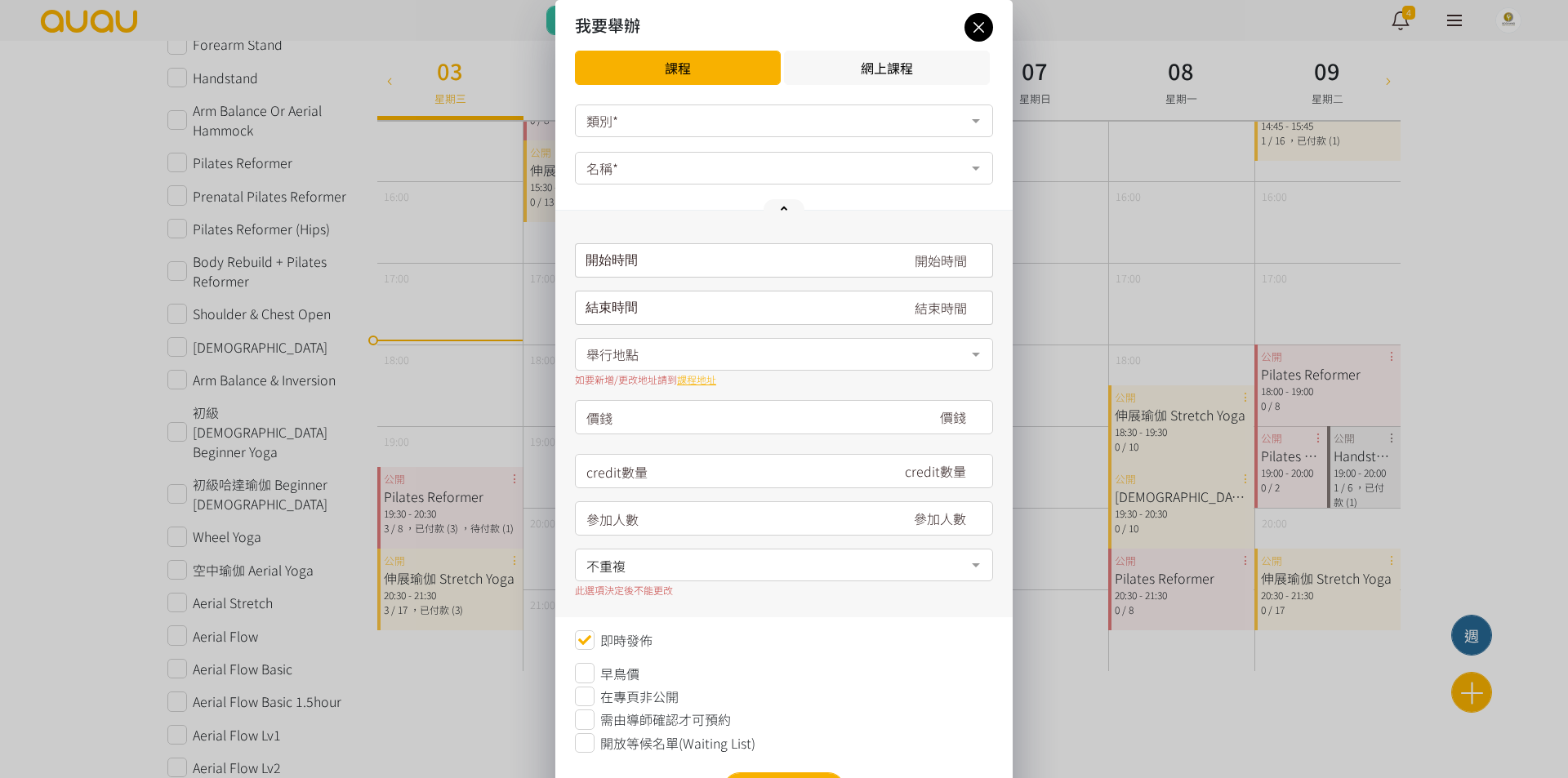
click at [683, 97] on div "我要舉辦 課程 網上課程" at bounding box center [784, 49] width 457 height 98
click at [682, 115] on div "類別*" at bounding box center [784, 120] width 418 height 32
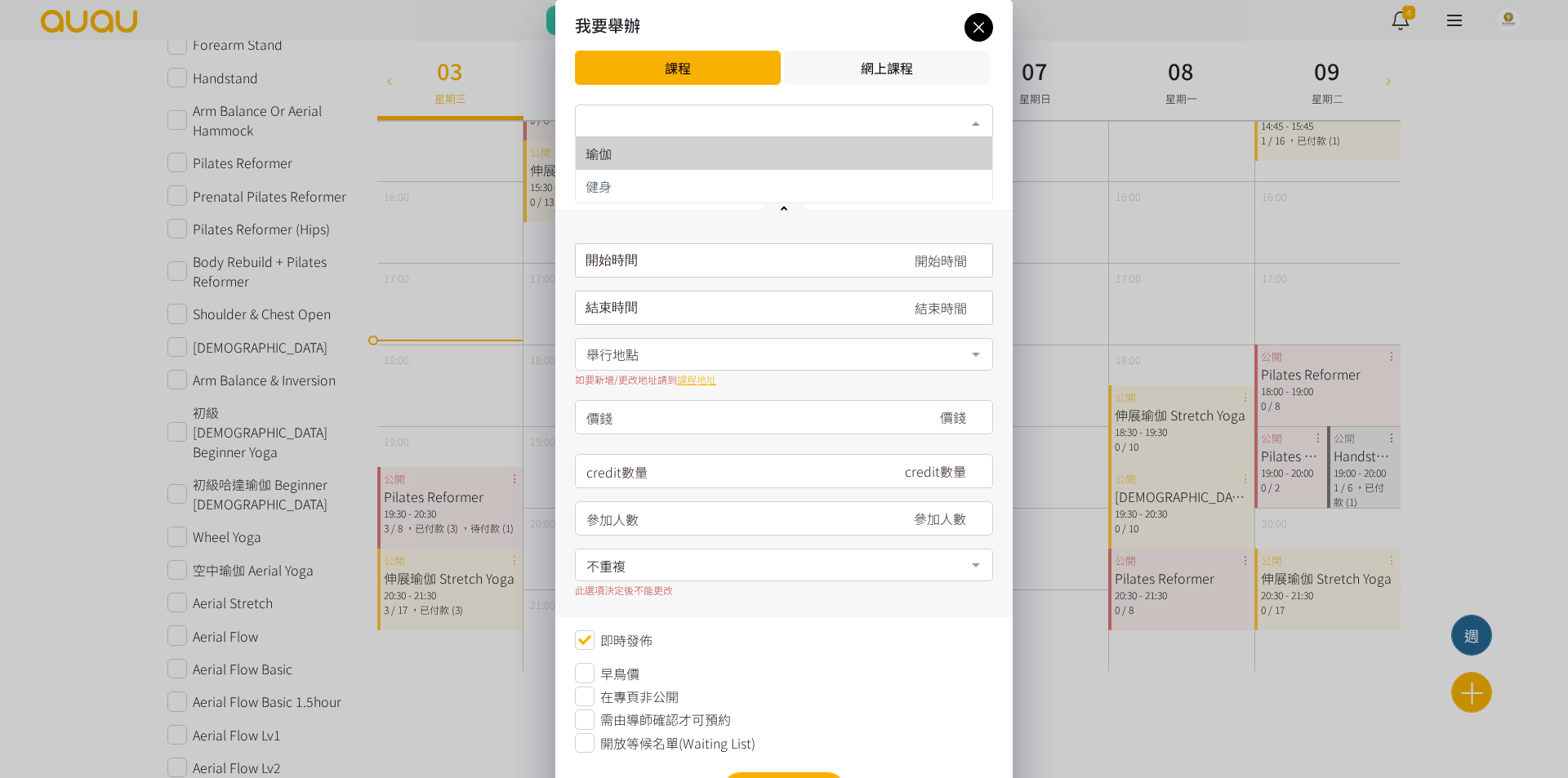
click at [685, 166] on span "瑜伽" at bounding box center [784, 153] width 416 height 32
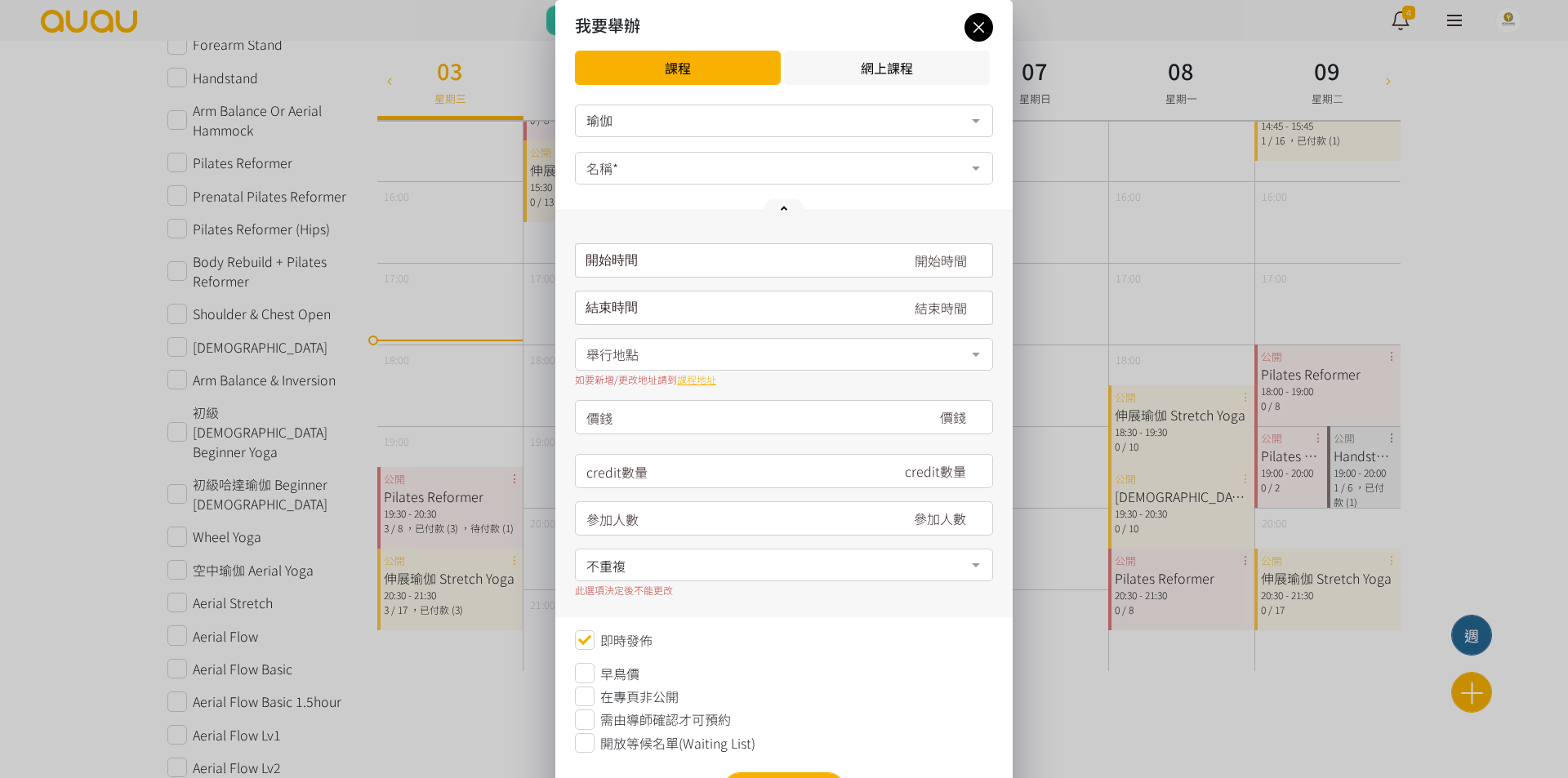
click at [685, 173] on div "名稱*" at bounding box center [784, 167] width 418 height 32
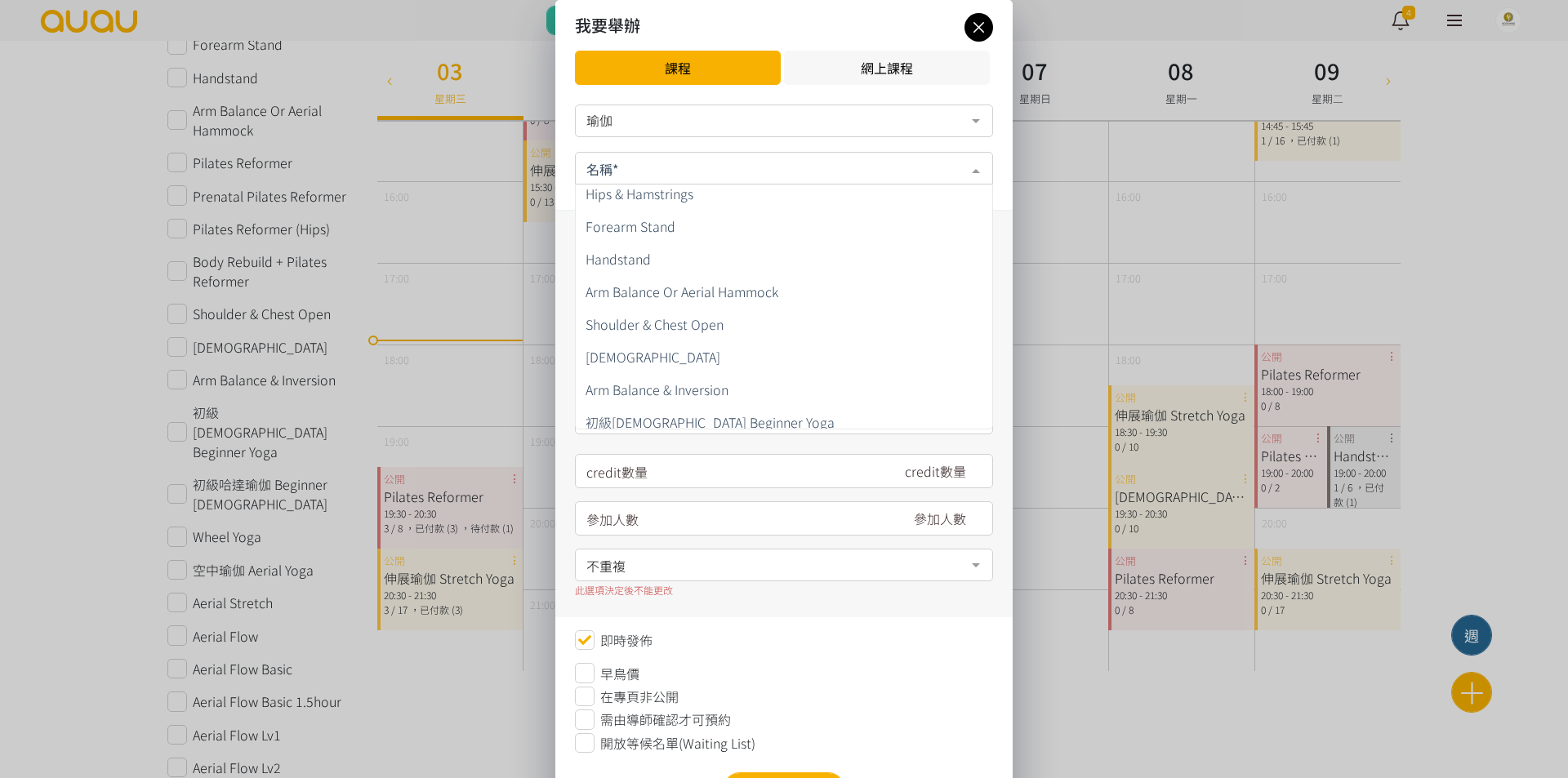
scroll to position [164, 0]
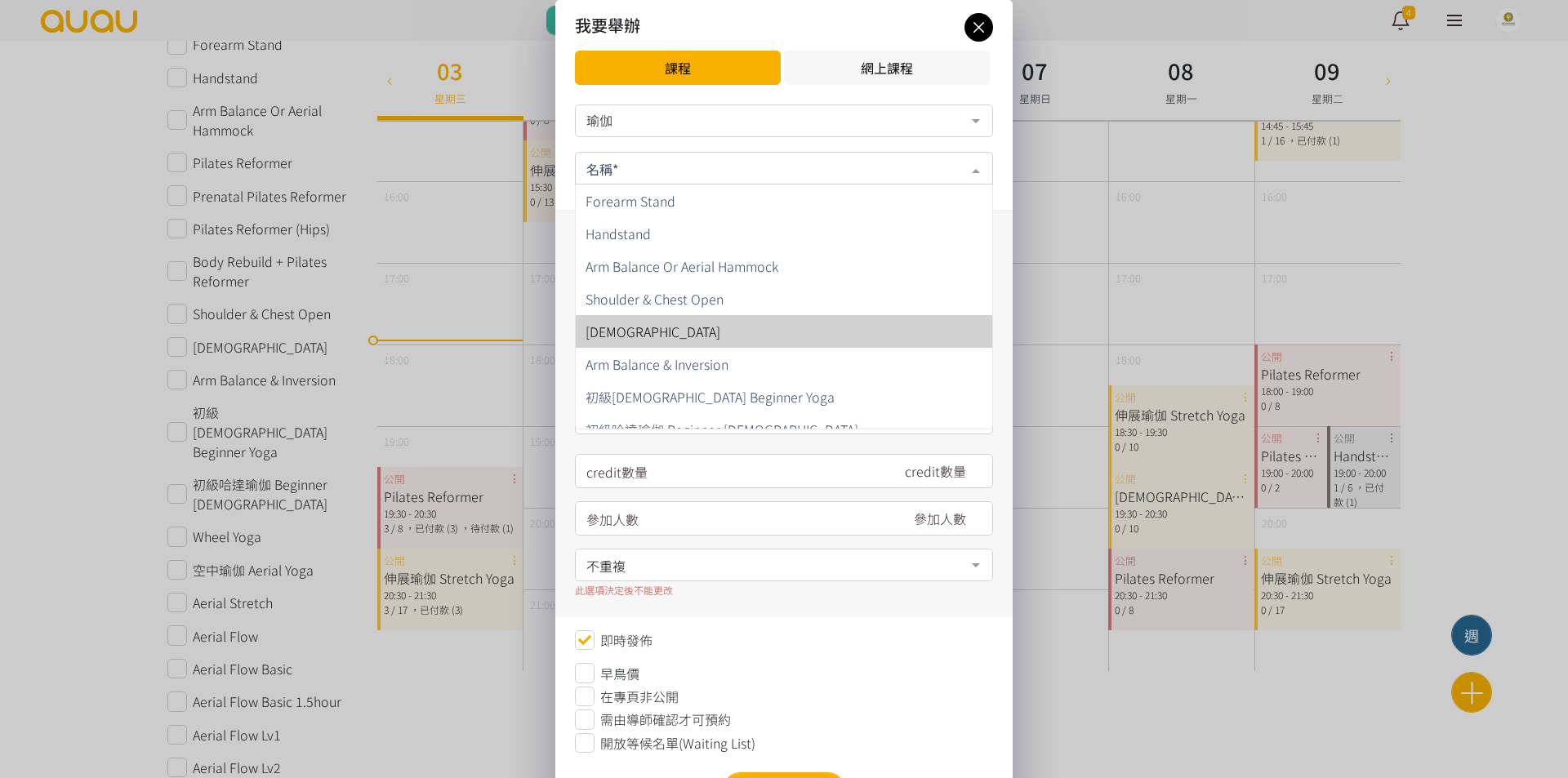
click at [697, 324] on span "哈達瑜伽 Hatha Yoga" at bounding box center [653, 331] width 135 height 19
type input "200"
type input "3"
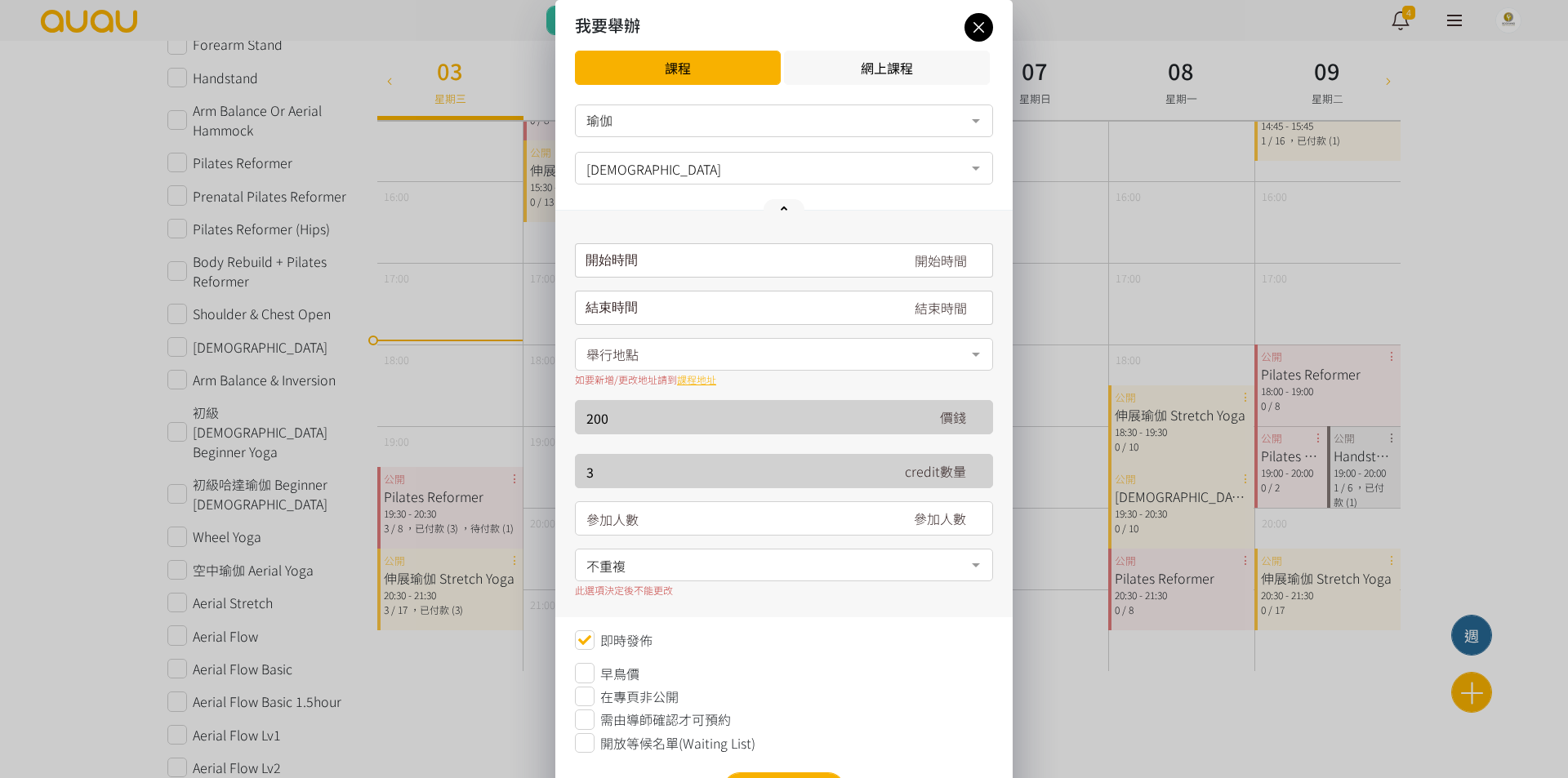
click at [723, 247] on input "請選擇時間表日期" at bounding box center [784, 260] width 418 height 34
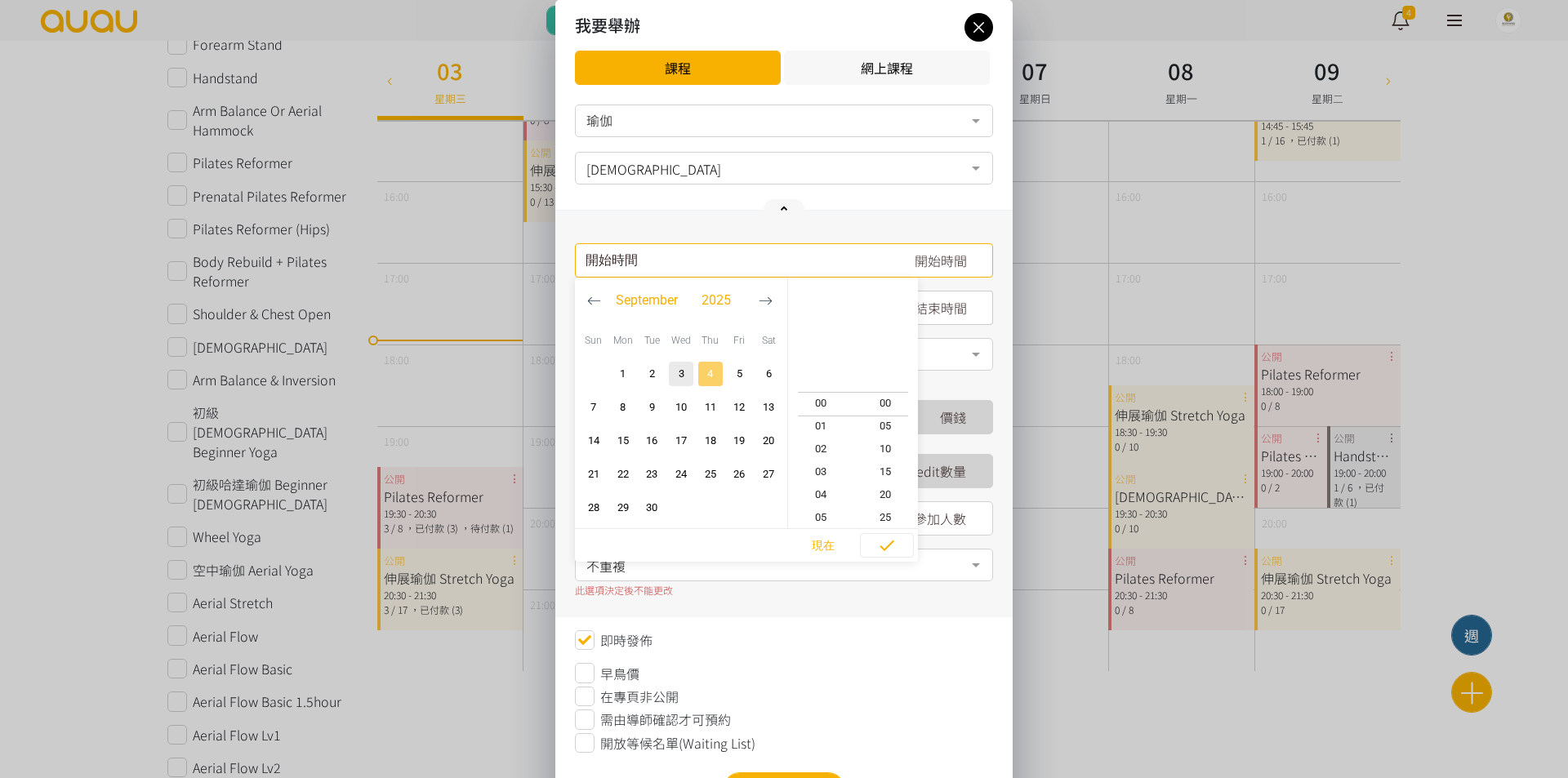
click at [714, 368] on span "4" at bounding box center [710, 374] width 19 height 17
type input "2025-09-04, 18:00"
type input "2025-09-04, 19:00"
type input "2025-09-04, 18:20"
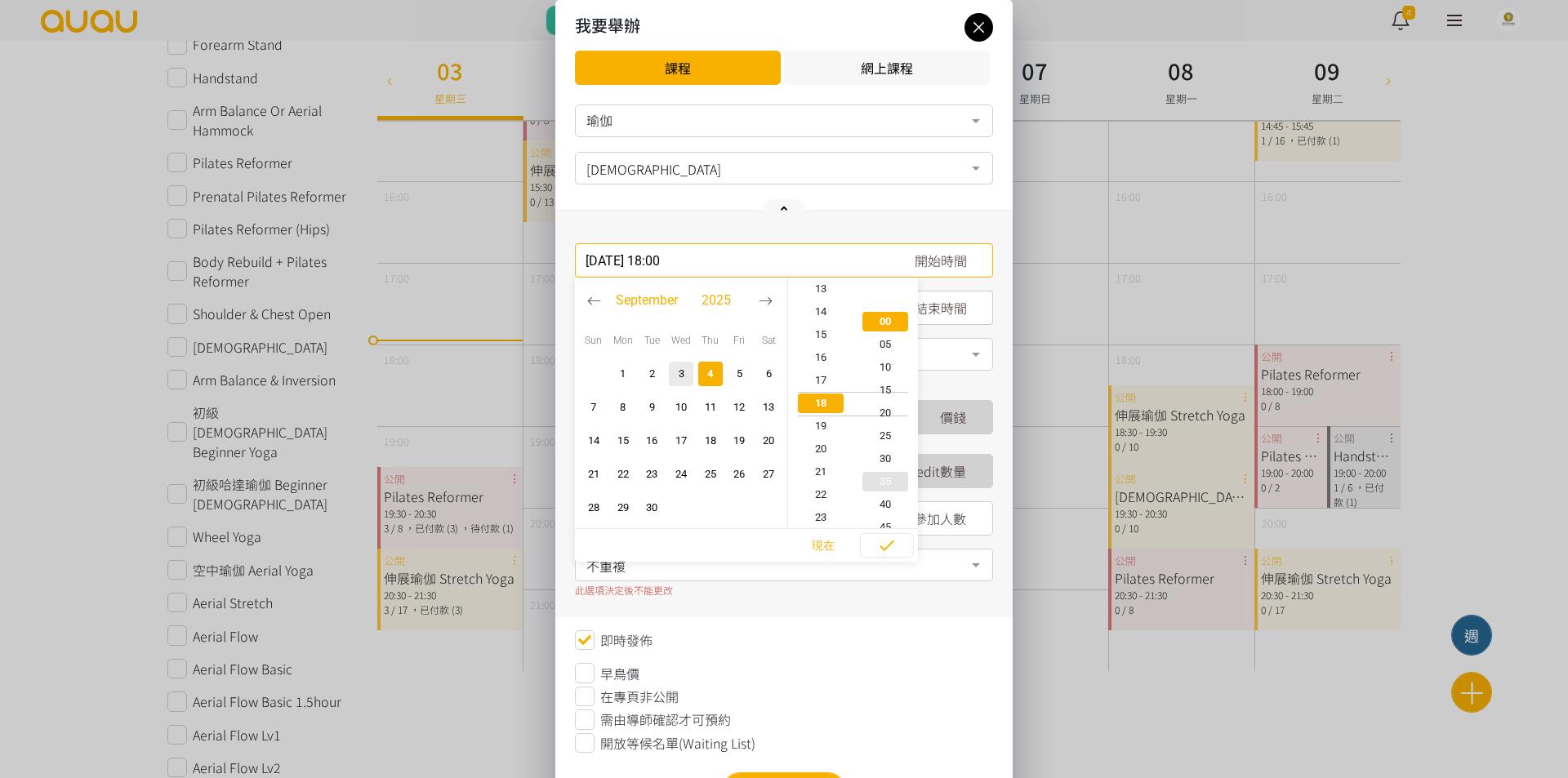
type input "2025-09-04, 19:20"
click at [892, 453] on span "30" at bounding box center [885, 450] width 66 height 17
type input "2025-09-04, 18:30"
type input "2025-09-04, 19:30"
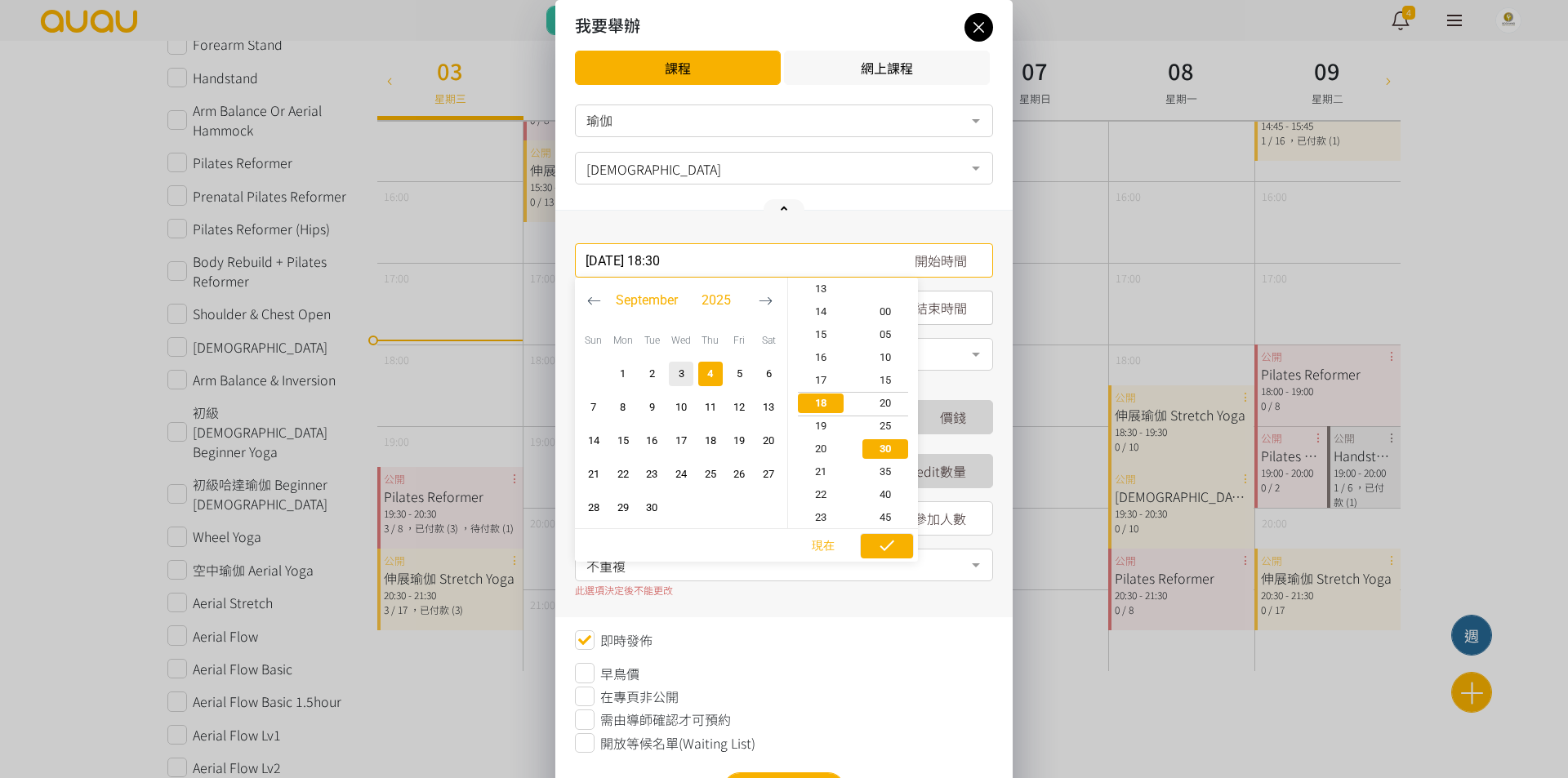
scroll to position [137, 0]
click at [884, 550] on icon "button" at bounding box center [887, 545] width 15 height 10
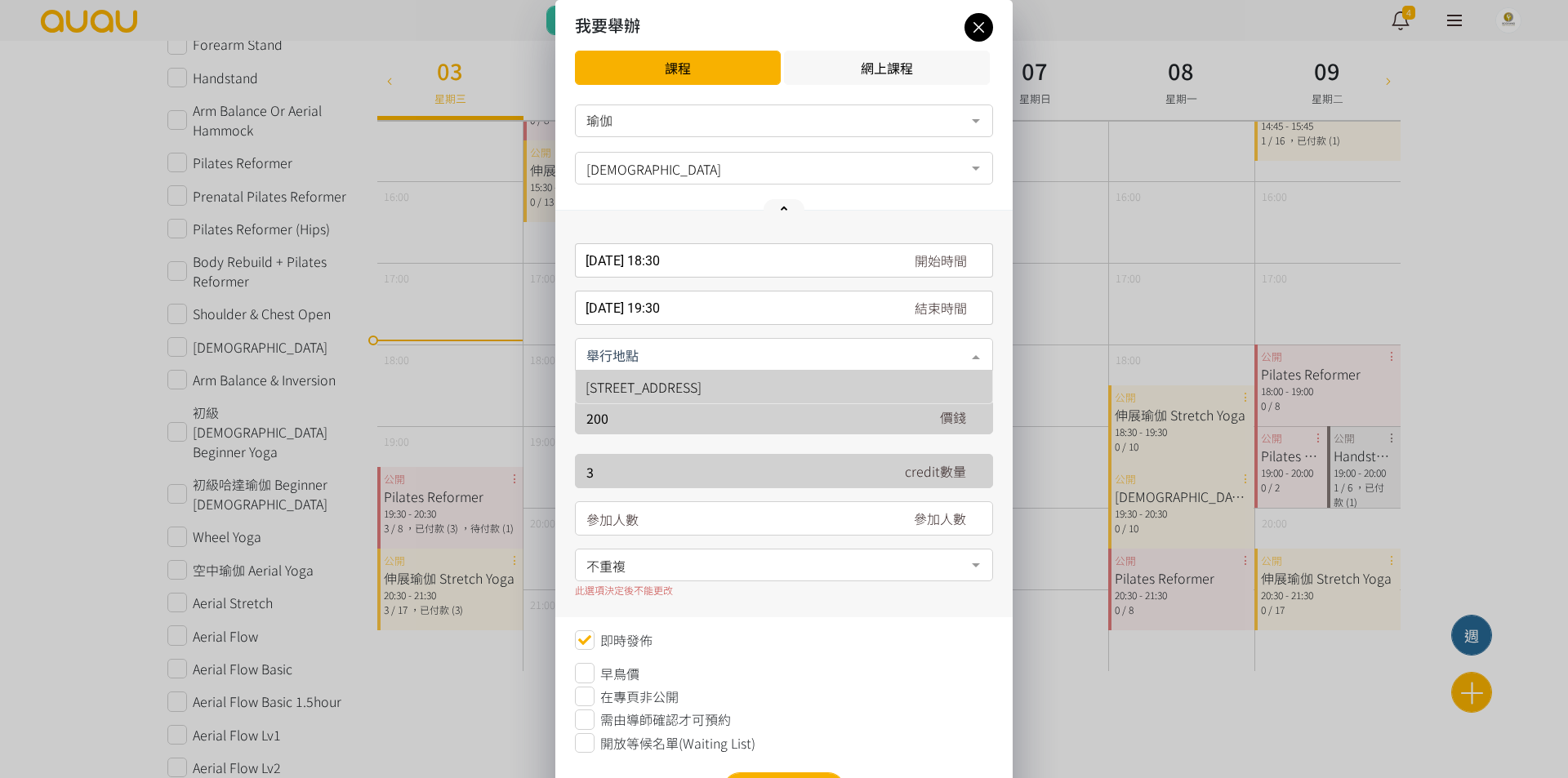
click at [754, 343] on div at bounding box center [784, 353] width 418 height 32
click at [701, 384] on span "[STREET_ADDRESS]" at bounding box center [643, 387] width 116 height 19
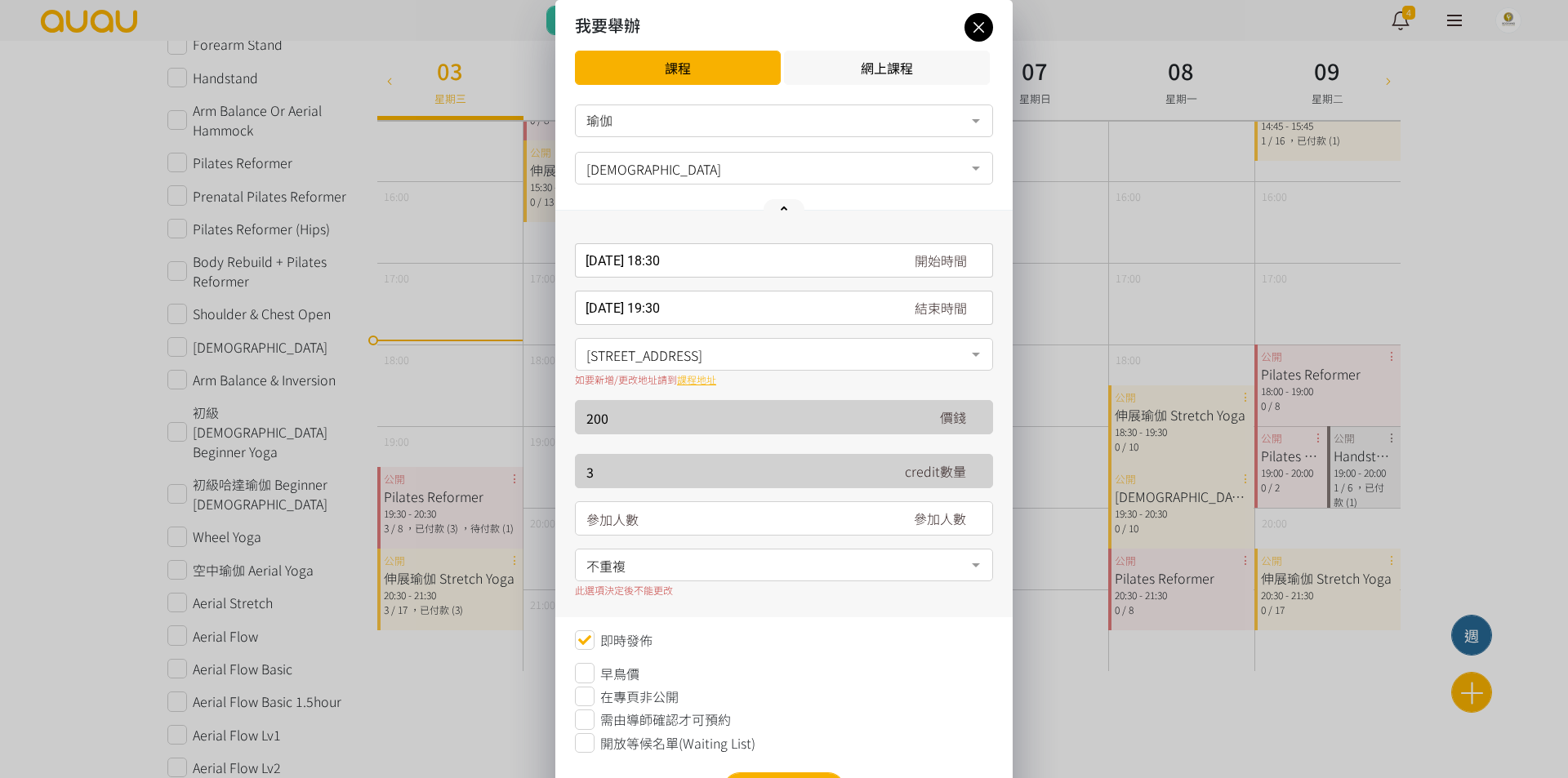
click at [729, 519] on input "number" at bounding box center [735, 519] width 296 height 34
type input "13"
click at [837, 550] on div "2025-09-04, 18:30 開始時間 September 2025 Sun Mon Tue Wed Thu Fri Sat 1 2 3 4 5 6 7…" at bounding box center [784, 414] width 457 height 407
click at [837, 550] on div "不重複" at bounding box center [784, 564] width 418 height 32
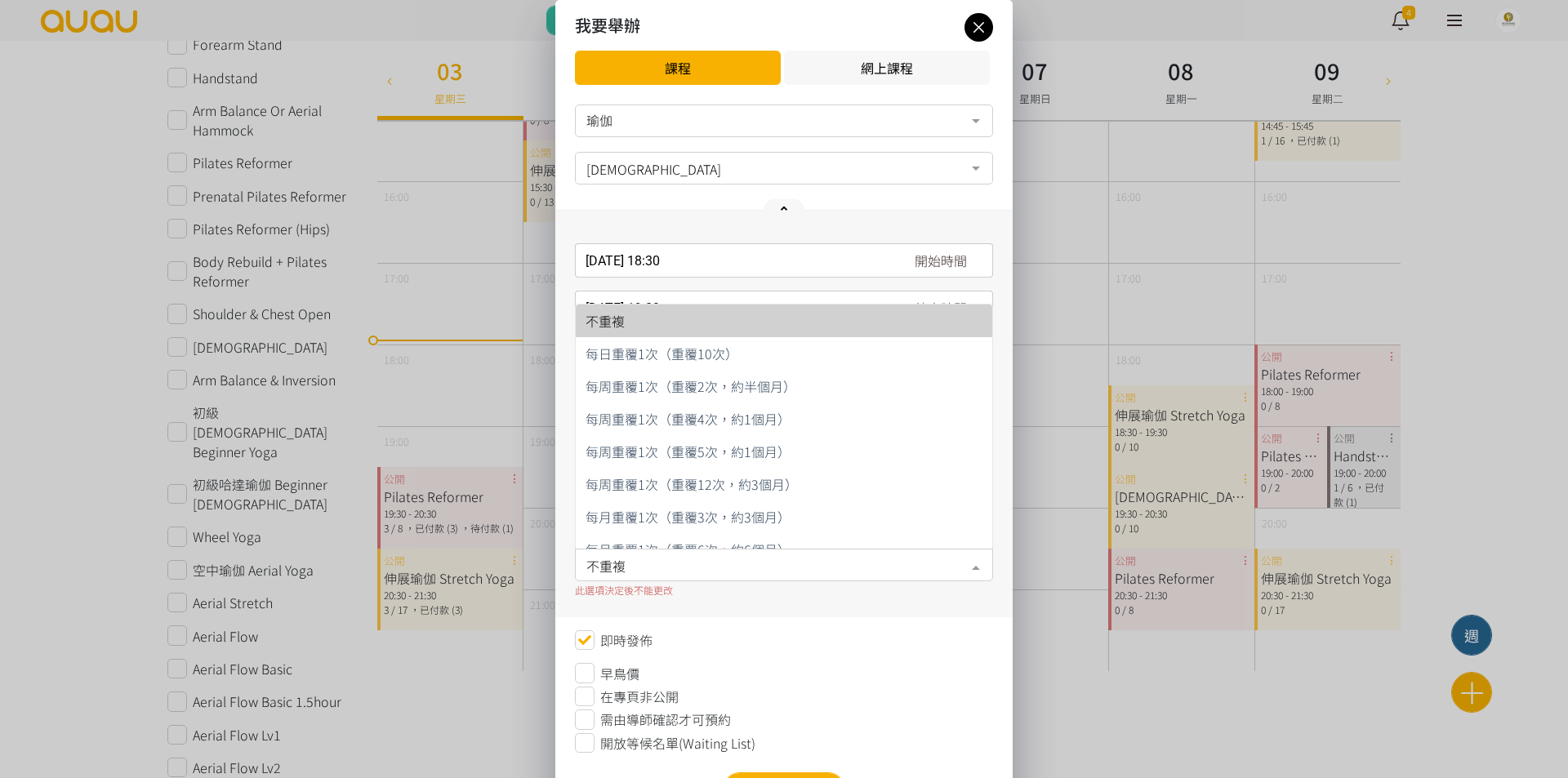
click at [842, 219] on div "2025-09-04, 18:30 開始時間 September 2025 Sun Mon Tue Wed Thu Fri Sat 1 2 3 4 5 6 7…" at bounding box center [784, 414] width 457 height 407
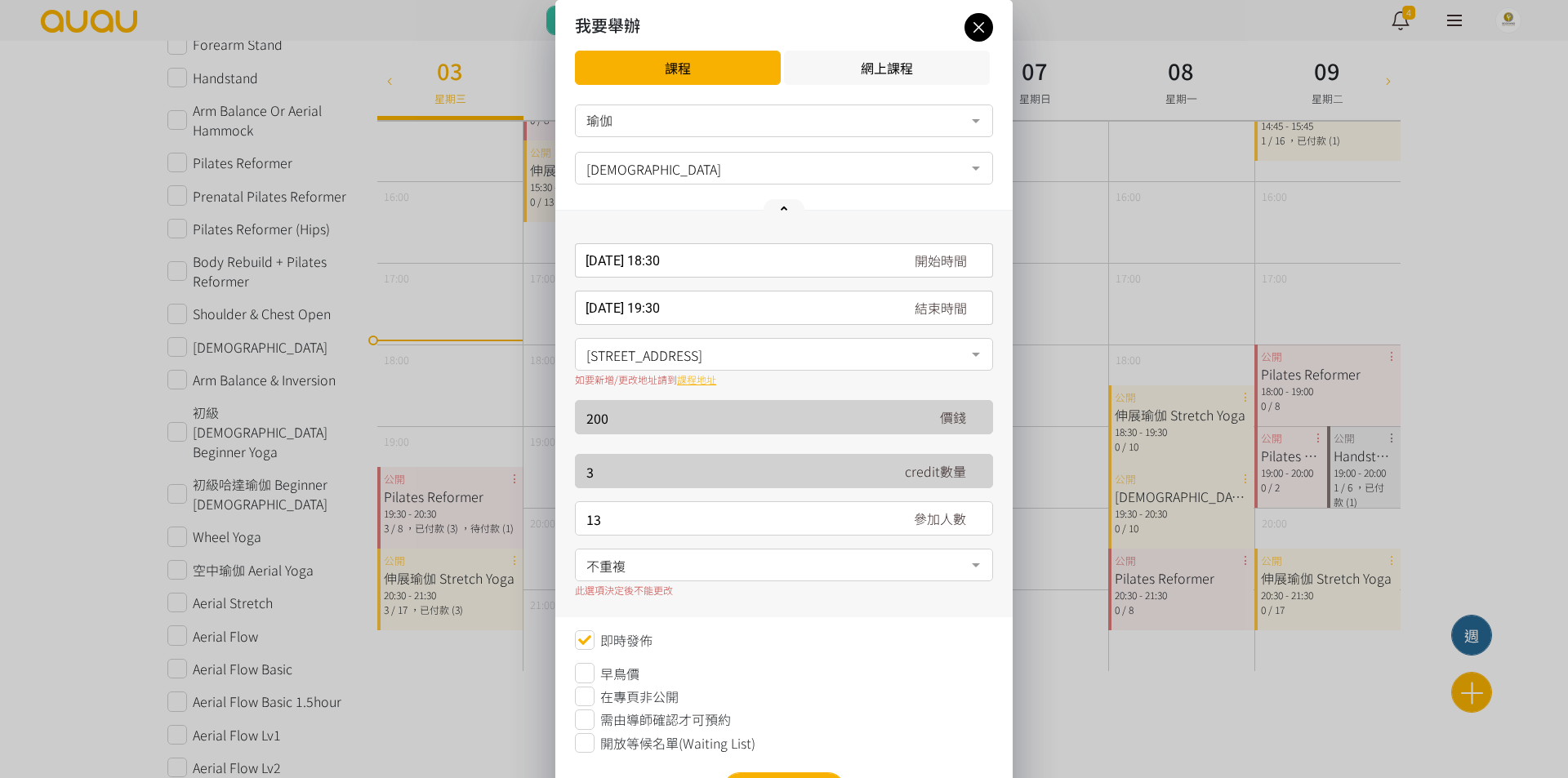
scroll to position [76, 0]
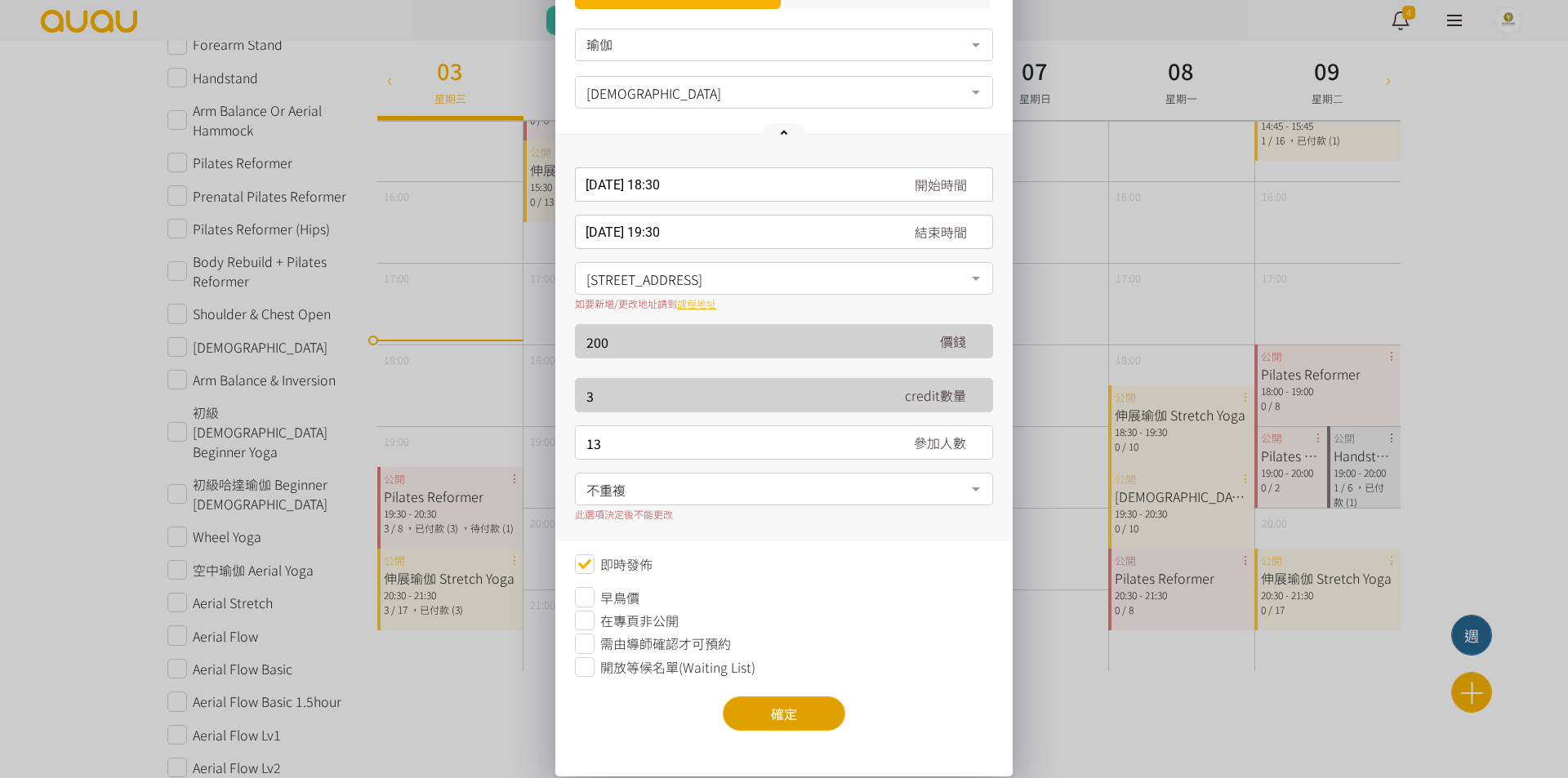
click at [765, 700] on button "確定" at bounding box center [784, 713] width 122 height 34
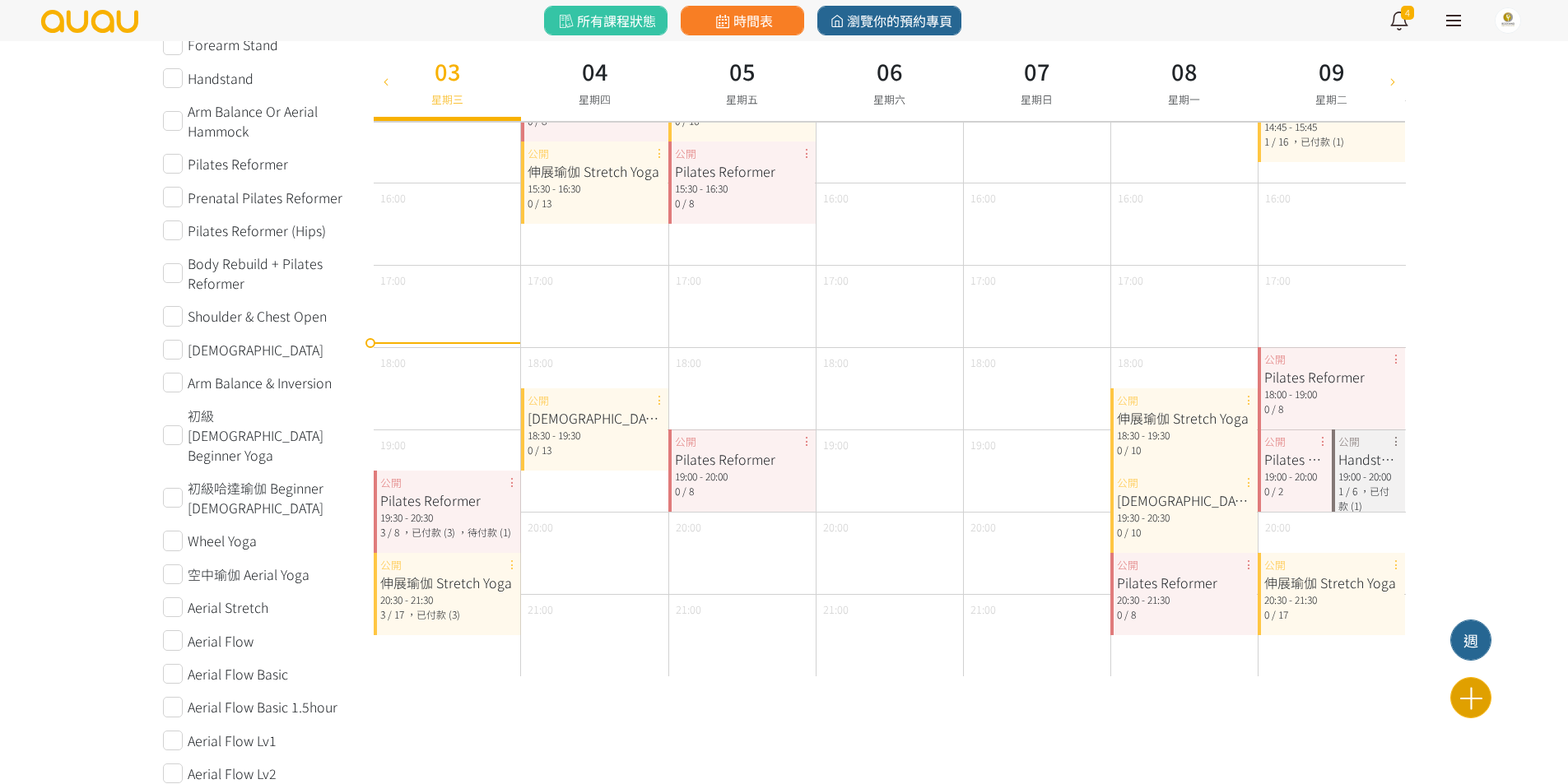
click at [1483, 704] on icon at bounding box center [1470, 698] width 40 height 29
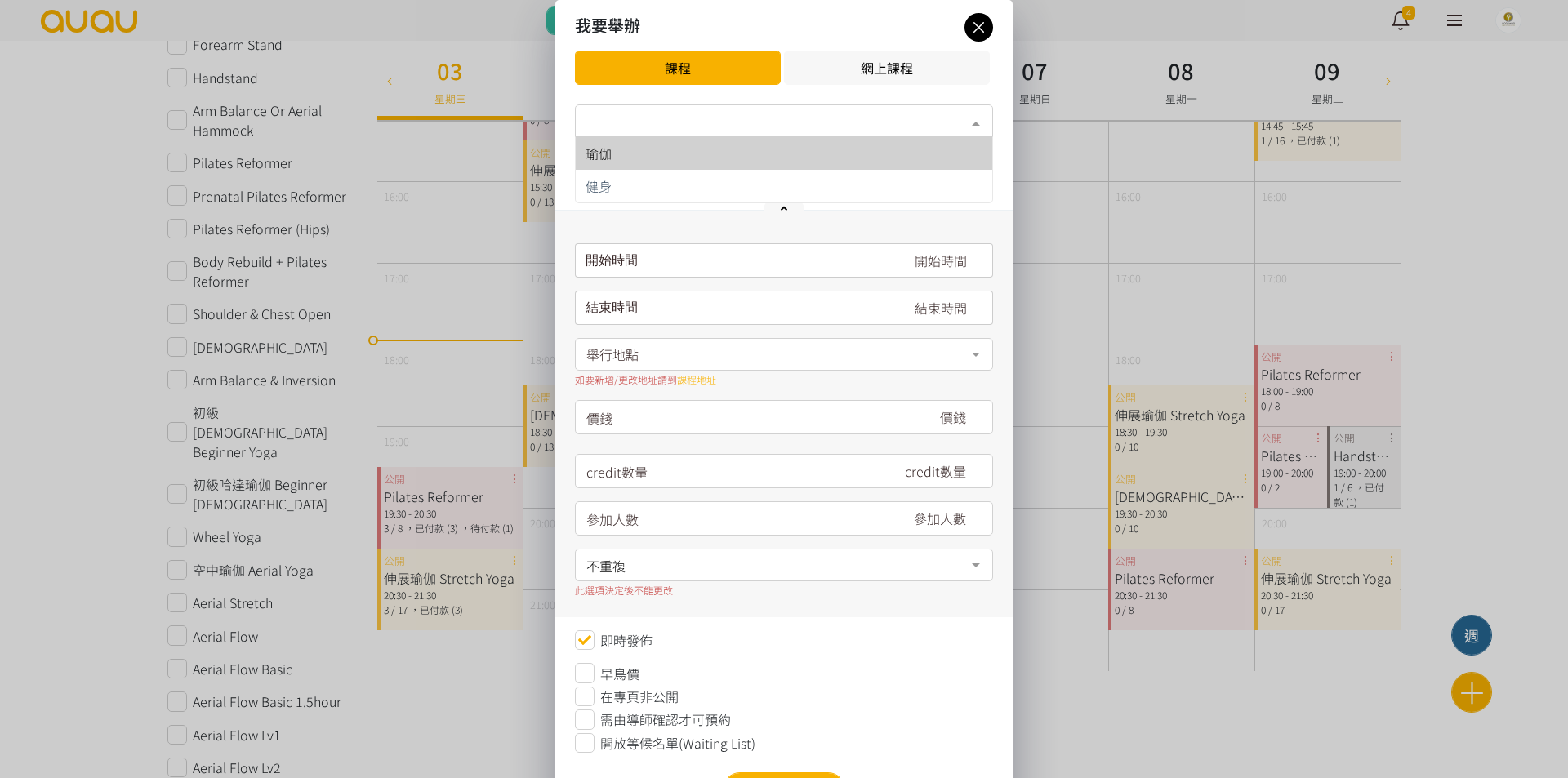
click at [712, 106] on div "類別*" at bounding box center [784, 120] width 418 height 32
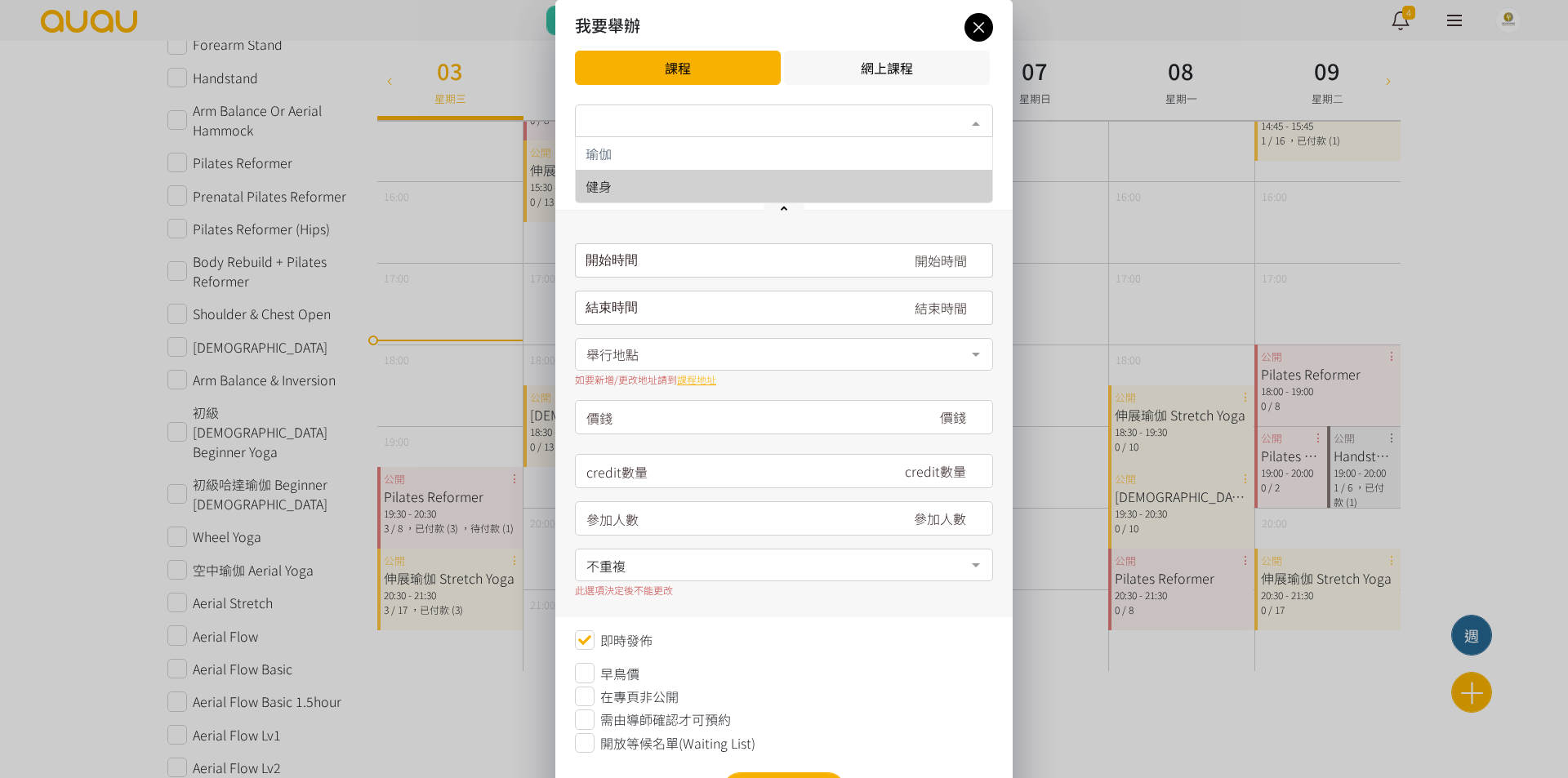
click at [714, 174] on span "健身" at bounding box center [784, 186] width 416 height 32
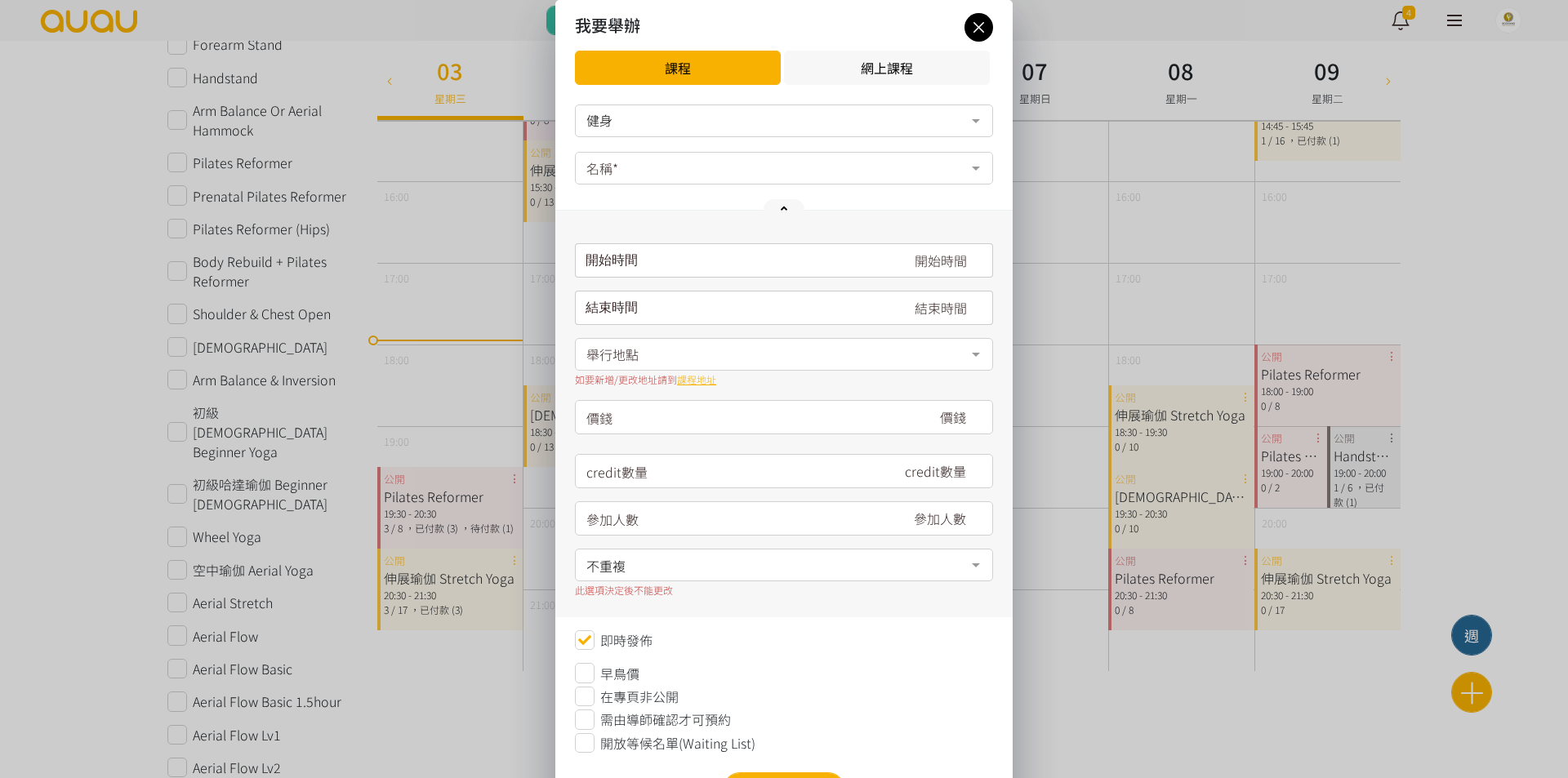
click at [712, 166] on div "名稱*" at bounding box center [784, 167] width 418 height 32
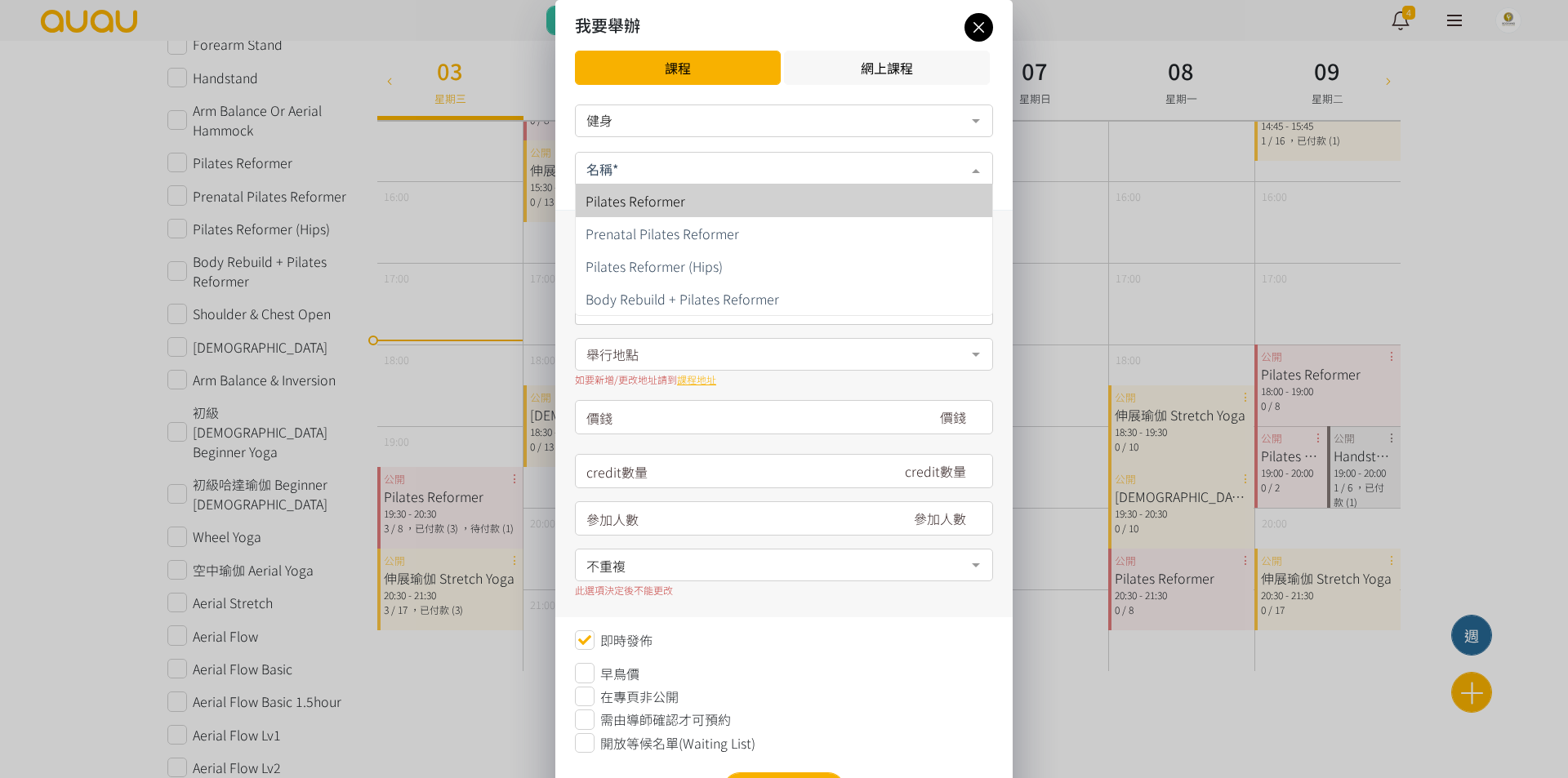
click at [717, 191] on span "Pilates Reformer" at bounding box center [784, 200] width 416 height 32
type input "300"
type input "6"
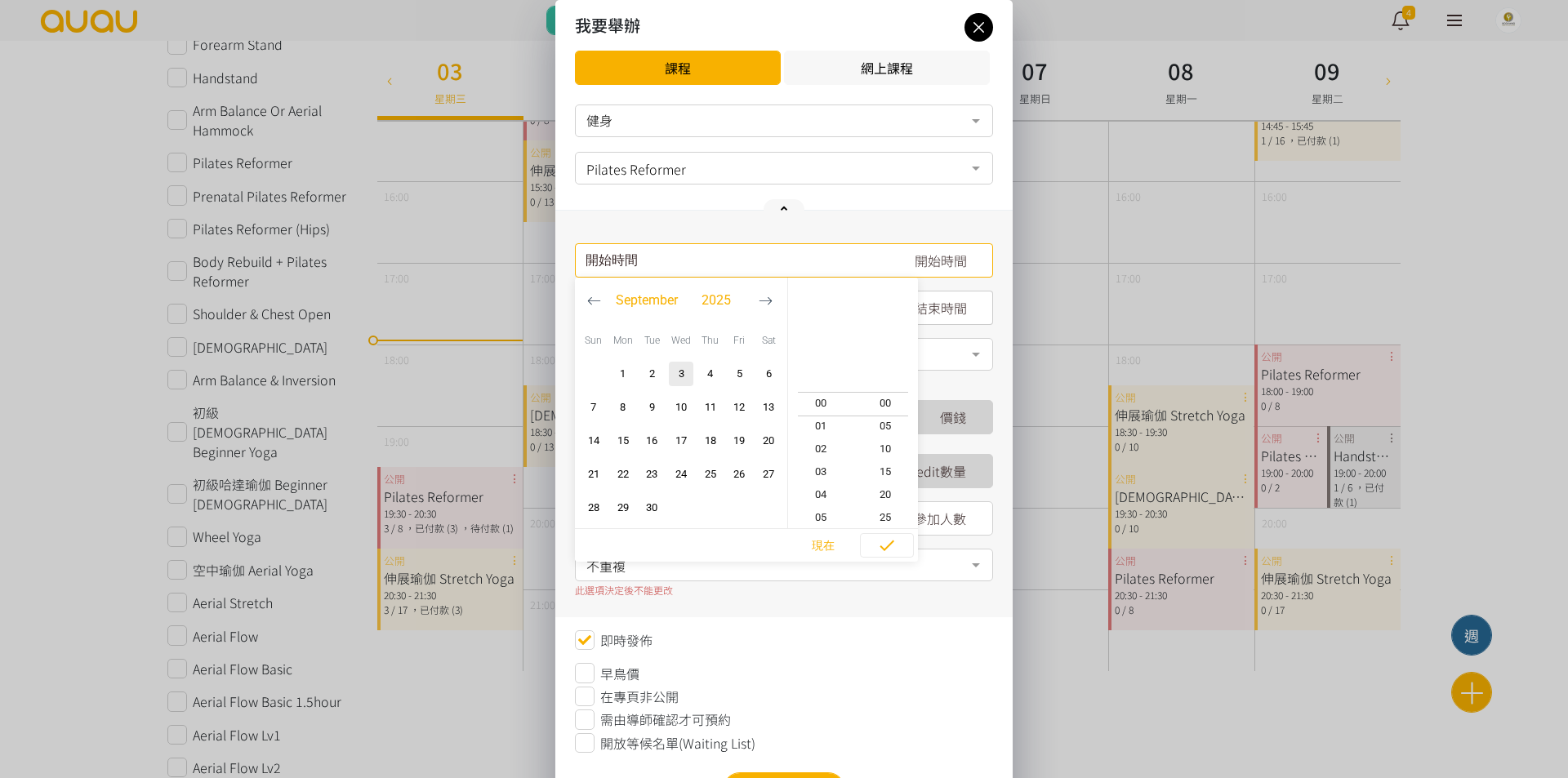
click at [681, 261] on input "請選擇時間表日期" at bounding box center [784, 260] width 418 height 34
click at [715, 366] on span "4" at bounding box center [710, 374] width 19 height 17
type input "2025-09-04, 18:00"
type input "2025-09-04, 19:00"
click at [832, 429] on span "19" at bounding box center [821, 426] width 66 height 17
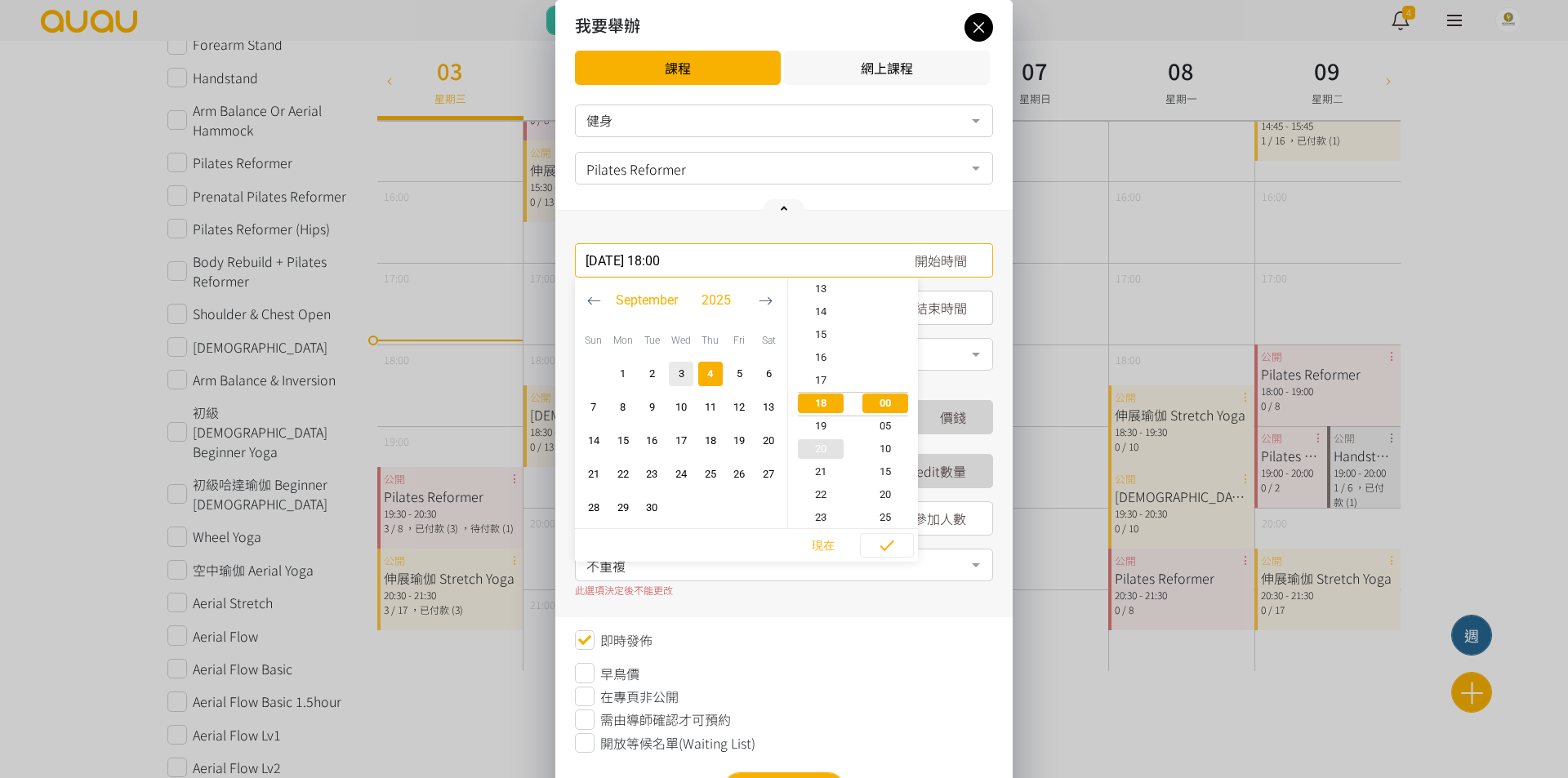
type input "2025-09-04, 19:00"
type input "2025-09-04, 20:00"
type input "2025-09-04, 19:20"
type input "2025-09-04, 20:20"
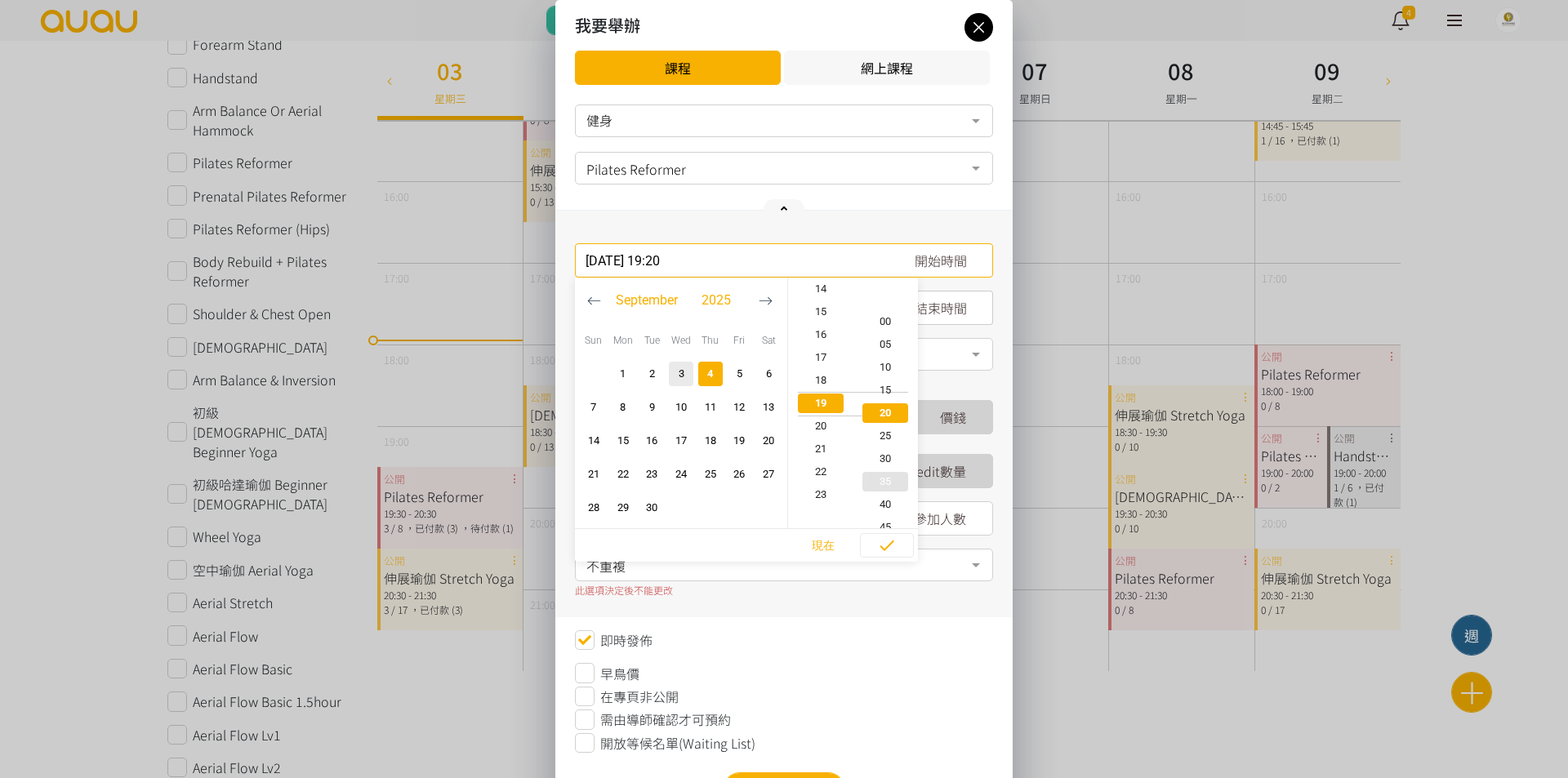
scroll to position [92, 0]
click at [894, 451] on span "30" at bounding box center [885, 450] width 66 height 17
type input "2025-09-04, 19:30"
type input "2025-09-04, 20:30"
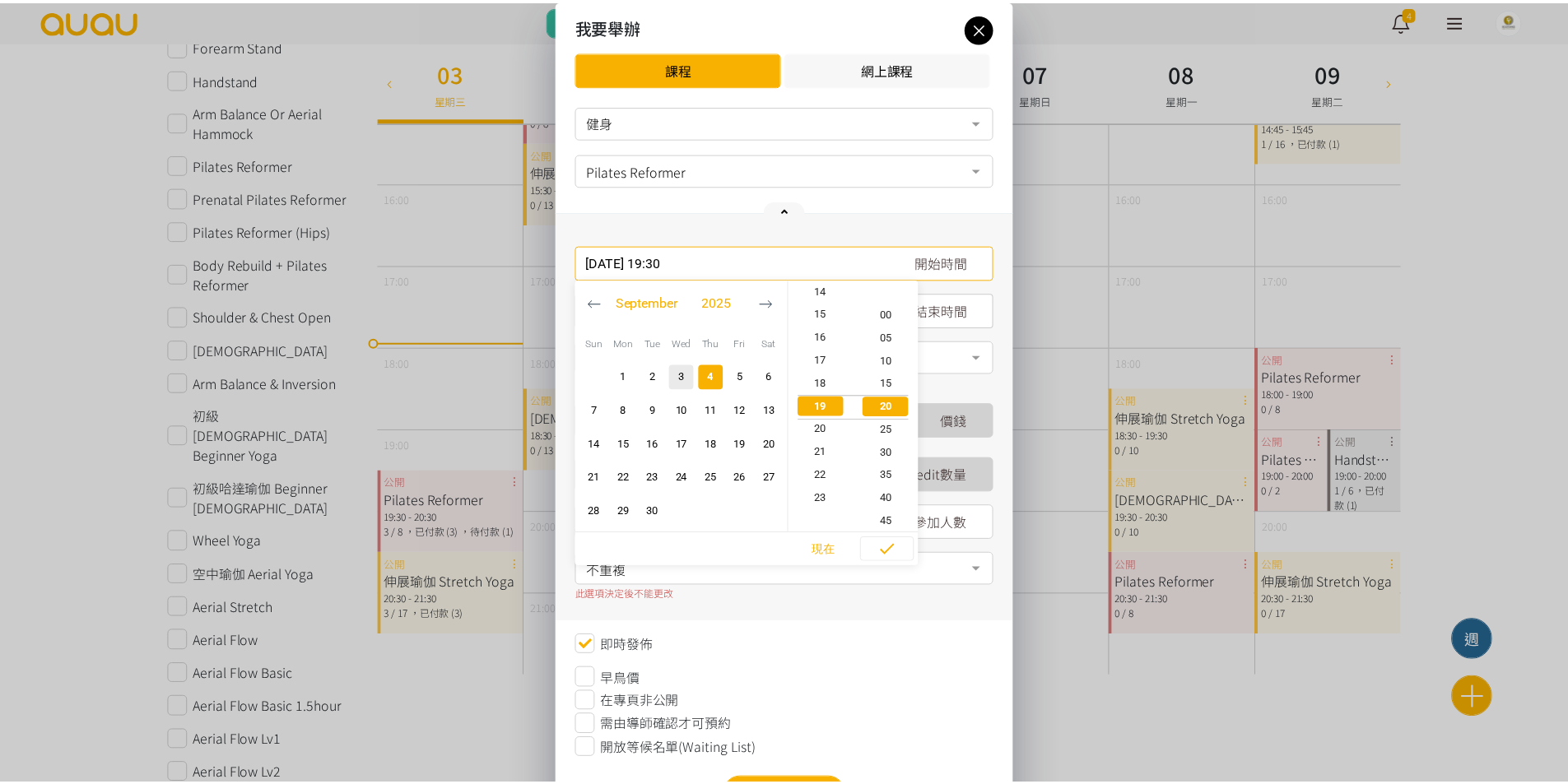
scroll to position [138, 0]
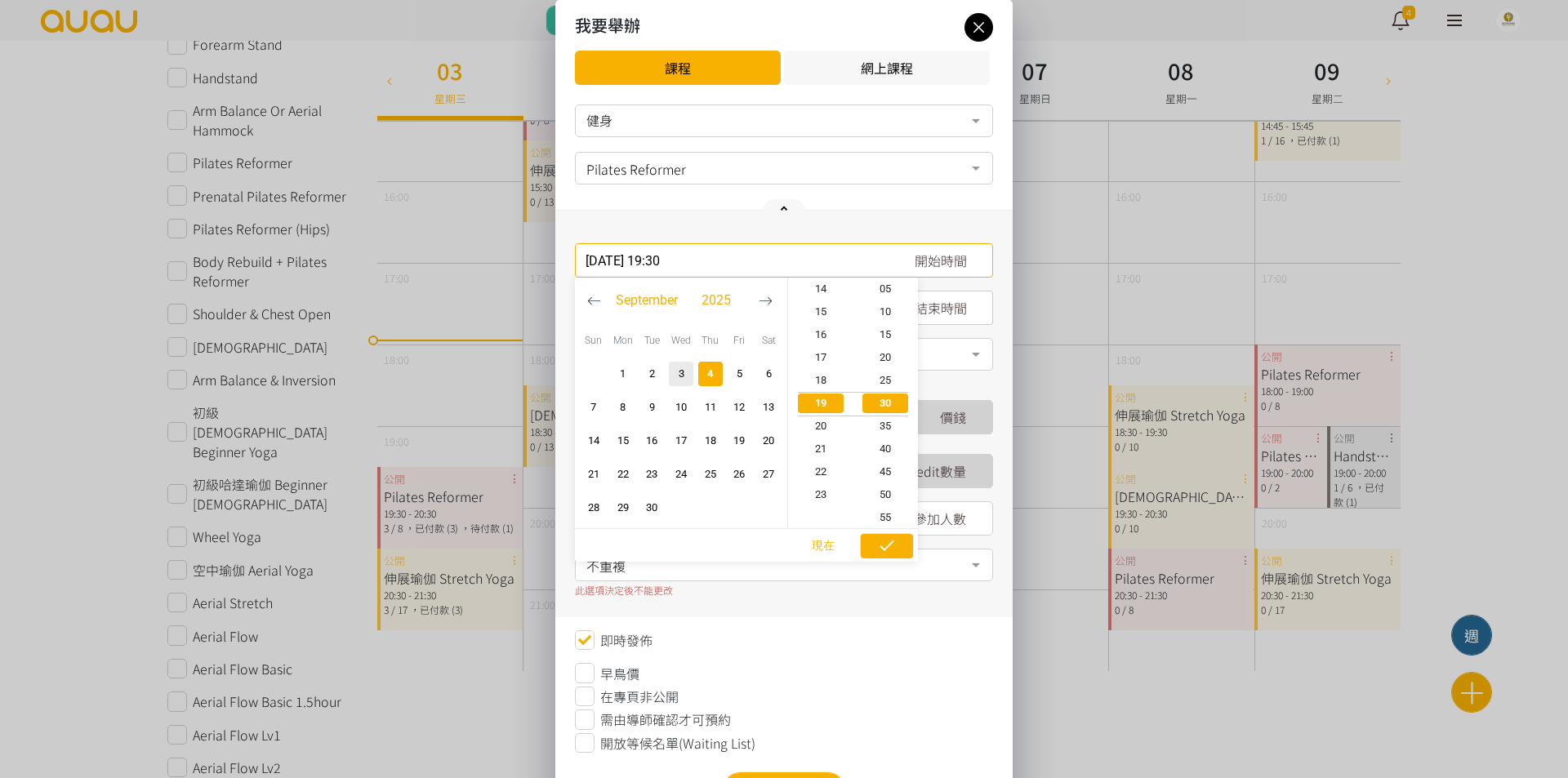
click at [874, 538] on span "button" at bounding box center [886, 546] width 52 height 24
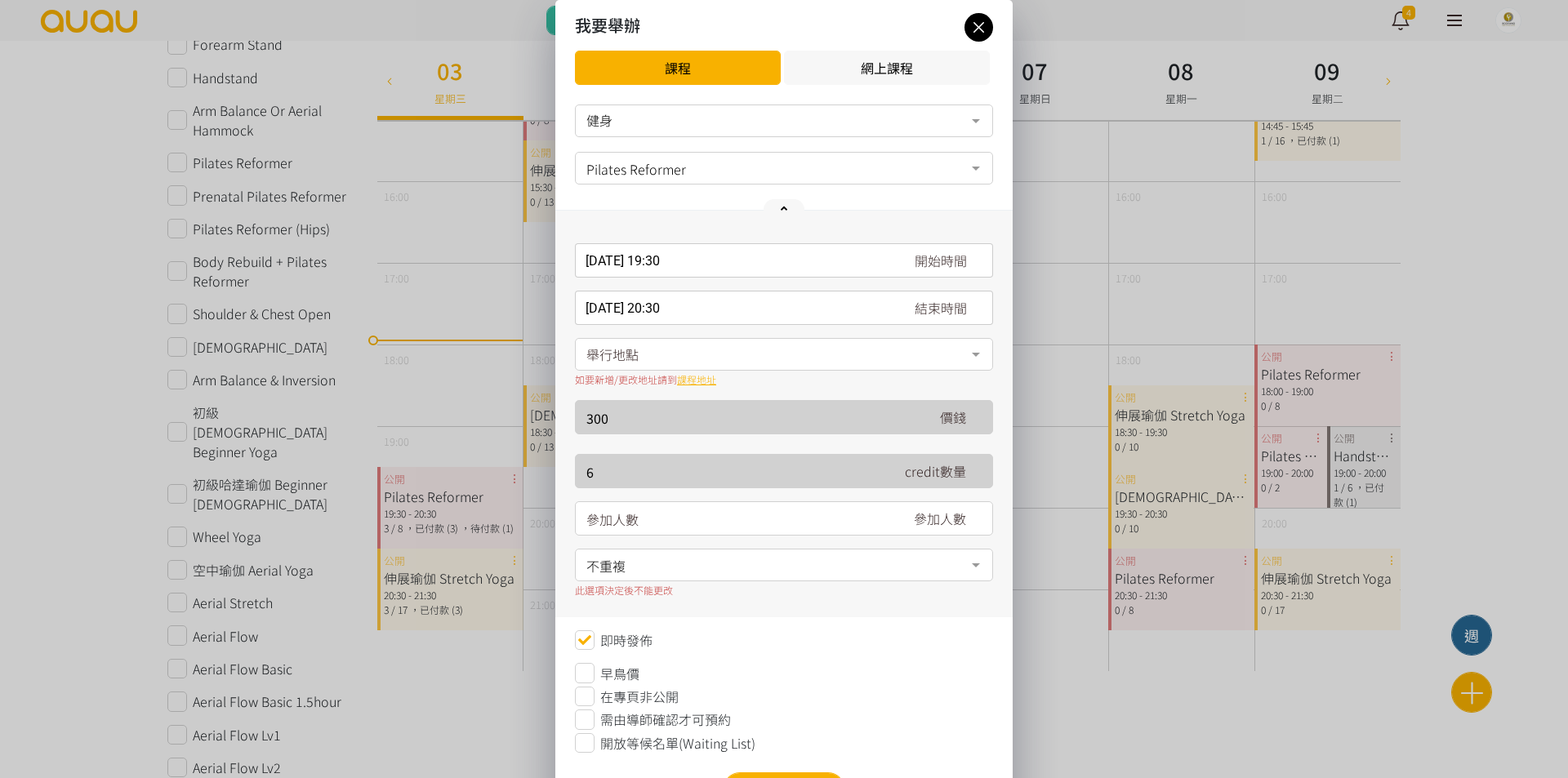
click at [786, 367] on div "舉行地點" at bounding box center [784, 353] width 418 height 32
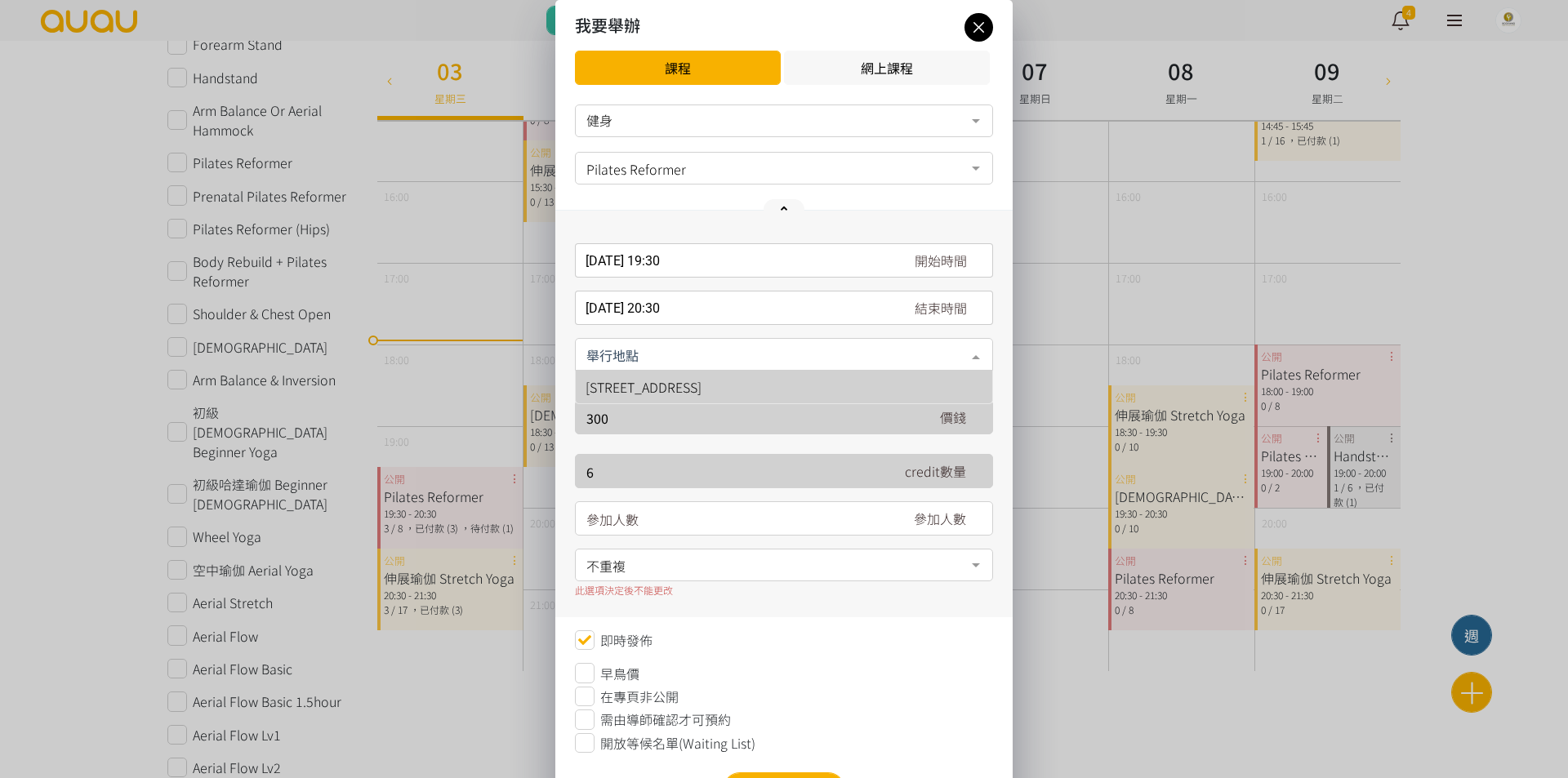
click at [701, 394] on span "[STREET_ADDRESS]" at bounding box center [643, 387] width 116 height 19
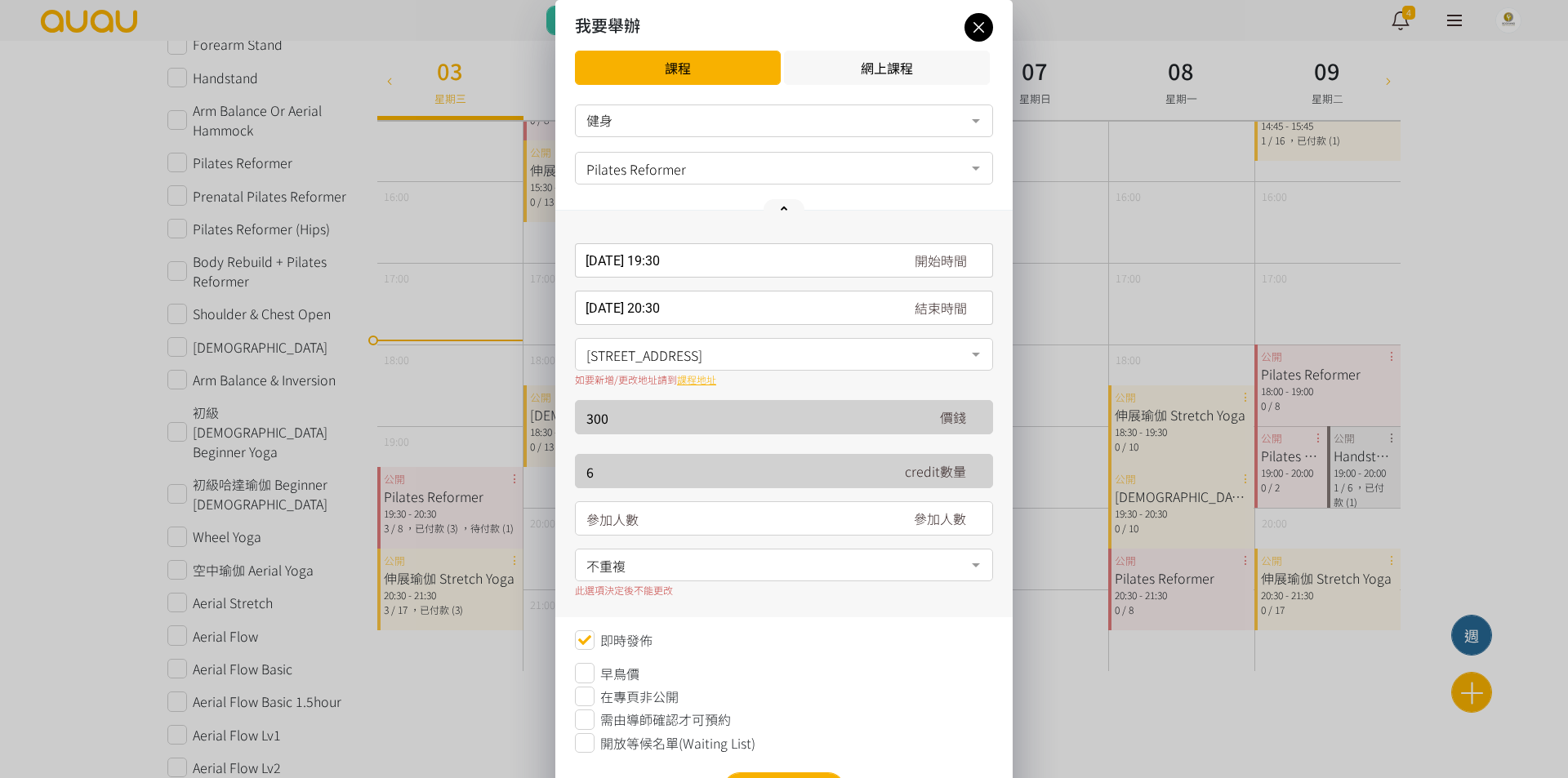
click at [769, 525] on input "number" at bounding box center [735, 519] width 296 height 34
type input "8"
click at [772, 772] on button "確定" at bounding box center [784, 789] width 122 height 34
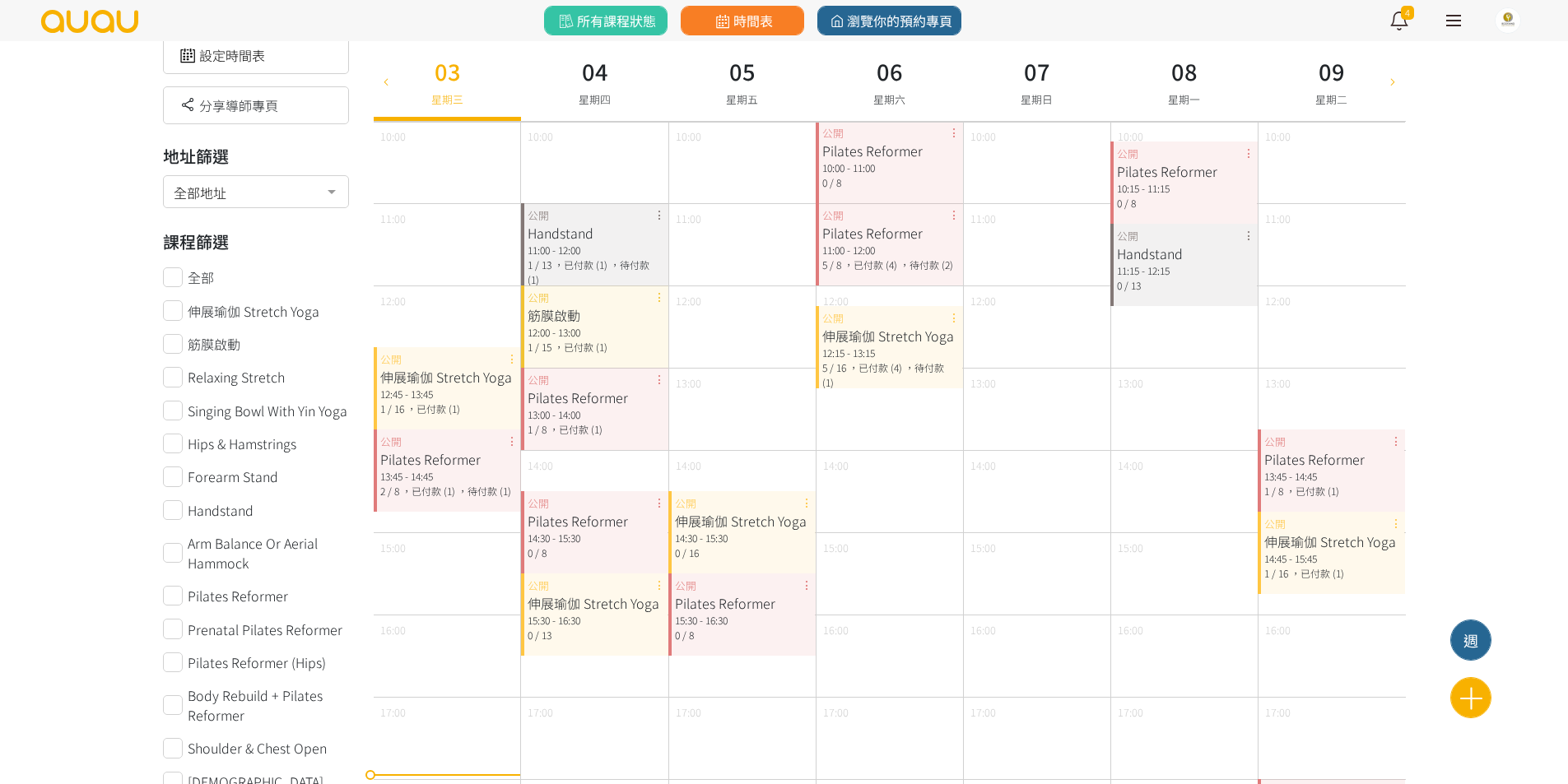
scroll to position [96, 0]
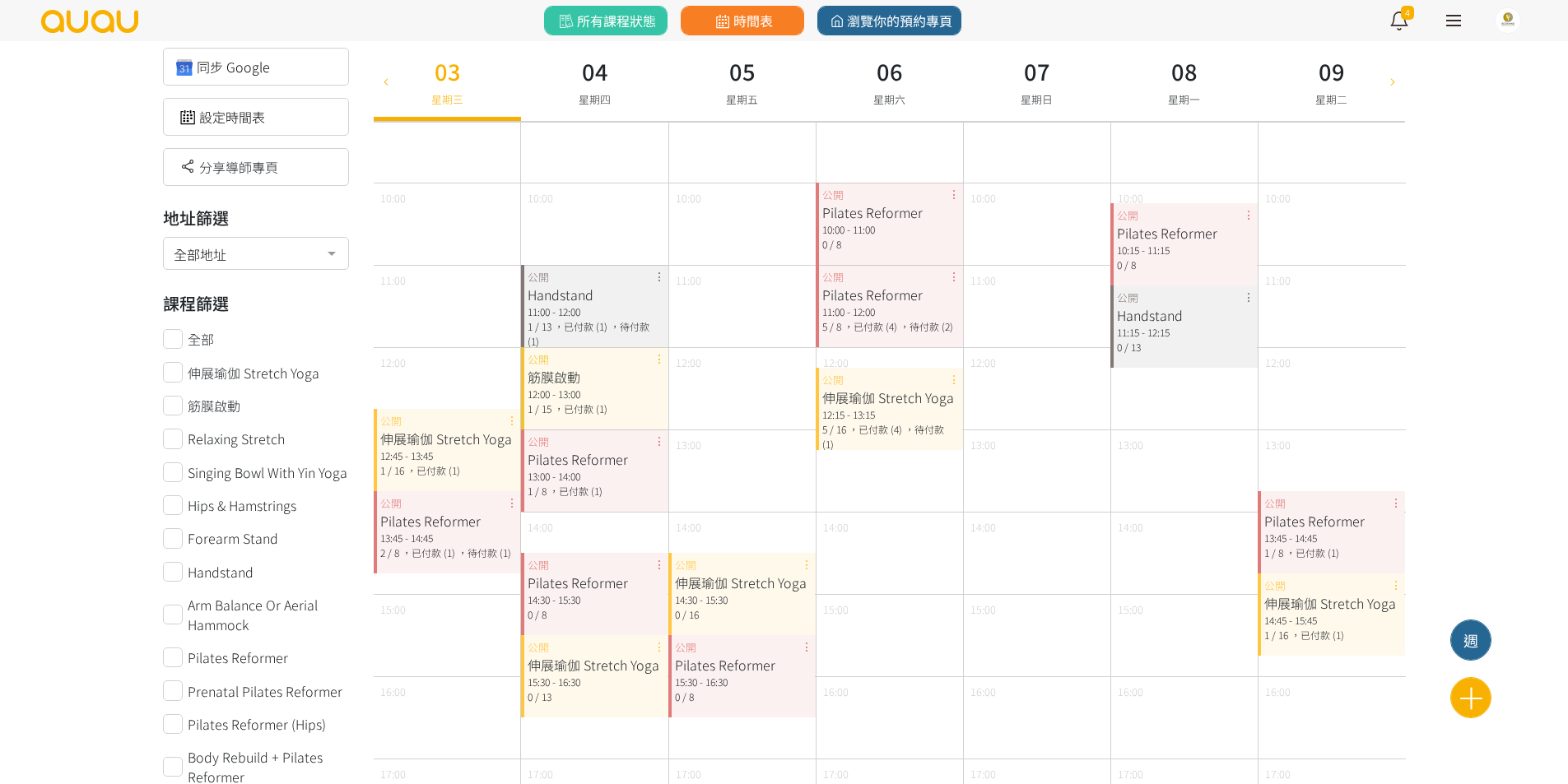
click at [657, 565] on div "Pilates Reformer 14:30 - 15:30 0 / 8 公開" at bounding box center [595, 594] width 147 height 82
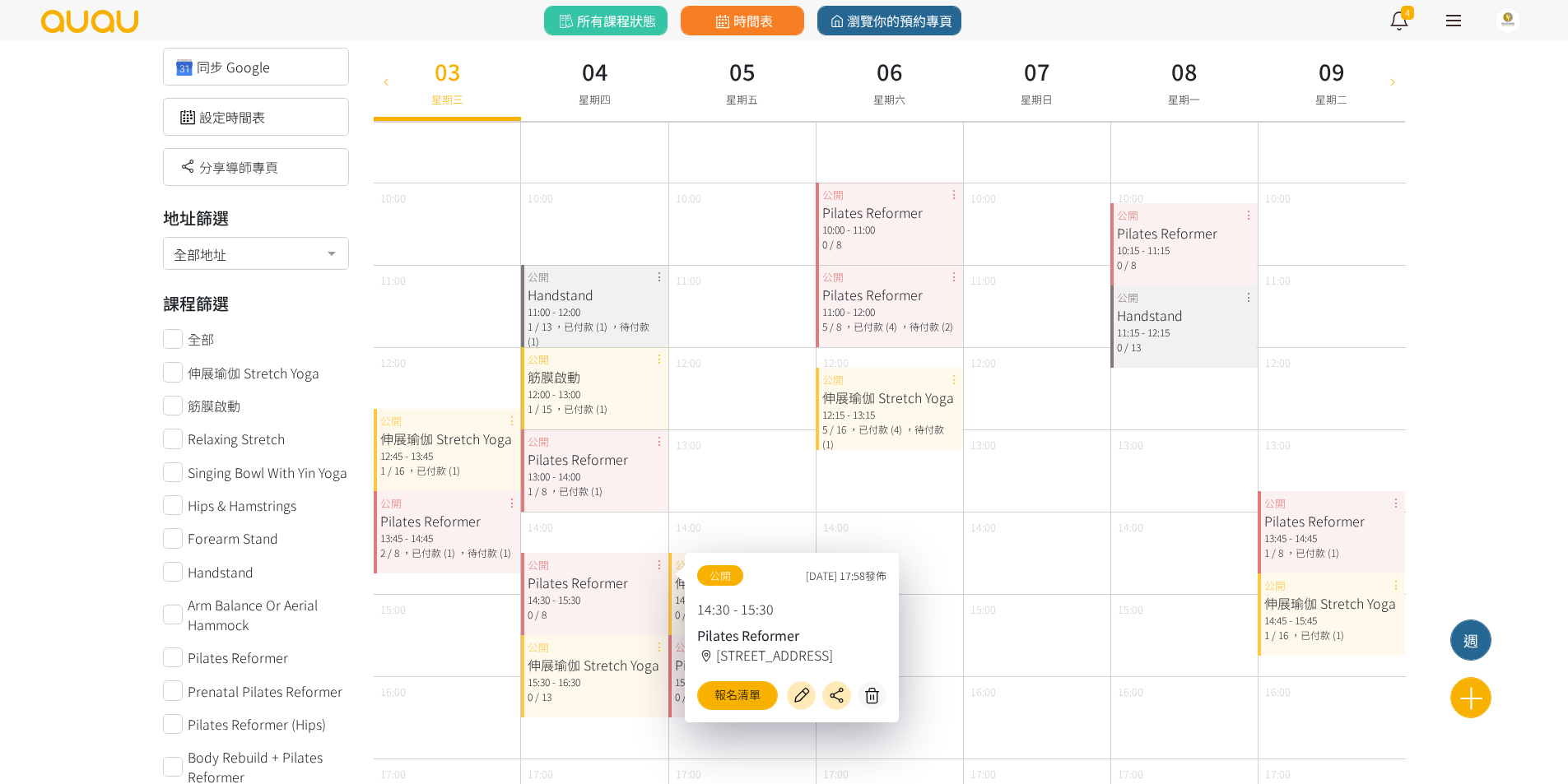
click at [658, 652] on div "伸展瑜伽 Stretch Yoga 15:30 - 16:30 0 / 13 公開" at bounding box center [595, 676] width 147 height 82
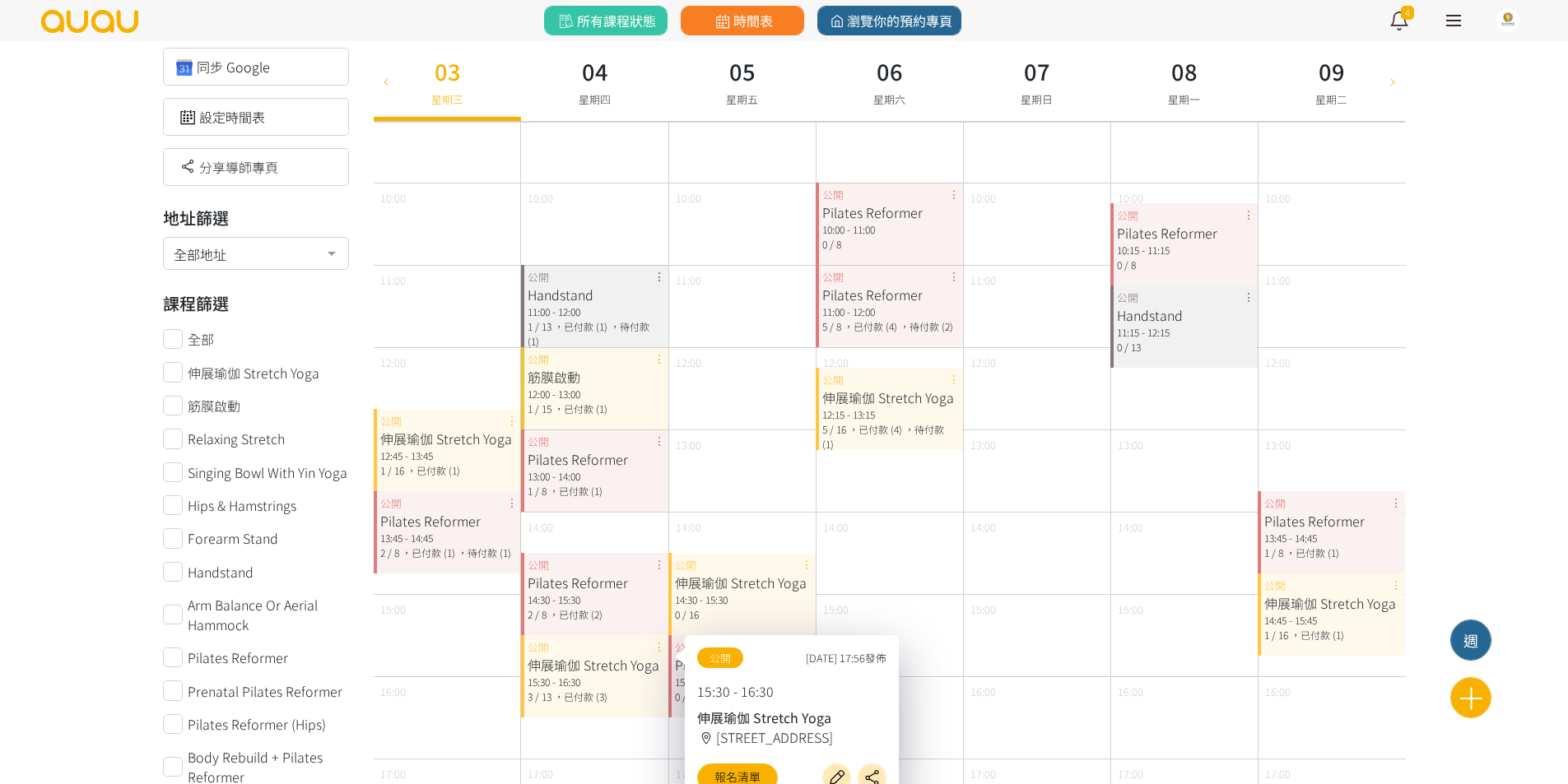
drag, startPoint x: 392, startPoint y: 48, endPoint x: 909, endPoint y: 94, distance: 519.0
click at [909, 94] on div "27 星期三 28 星期四 29 星期五 30 星期六 31 星期日 01 星期一 02 星期二 03 星期三 04 星期四 05 星期五 06 星期六 07…" at bounding box center [889, 81] width 1031 height 80
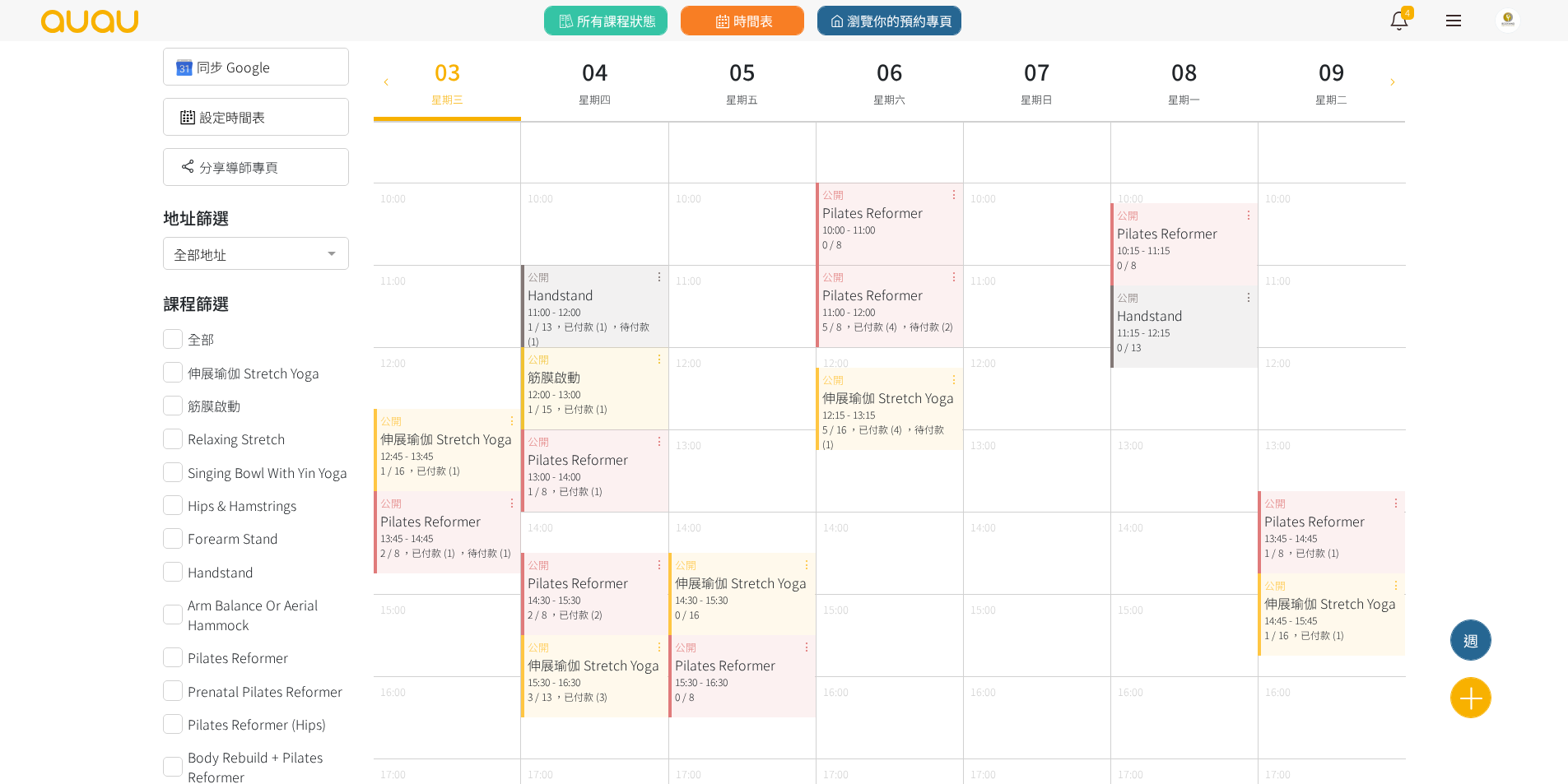
click at [401, 56] on div "03 星期三" at bounding box center [447, 81] width 147 height 80
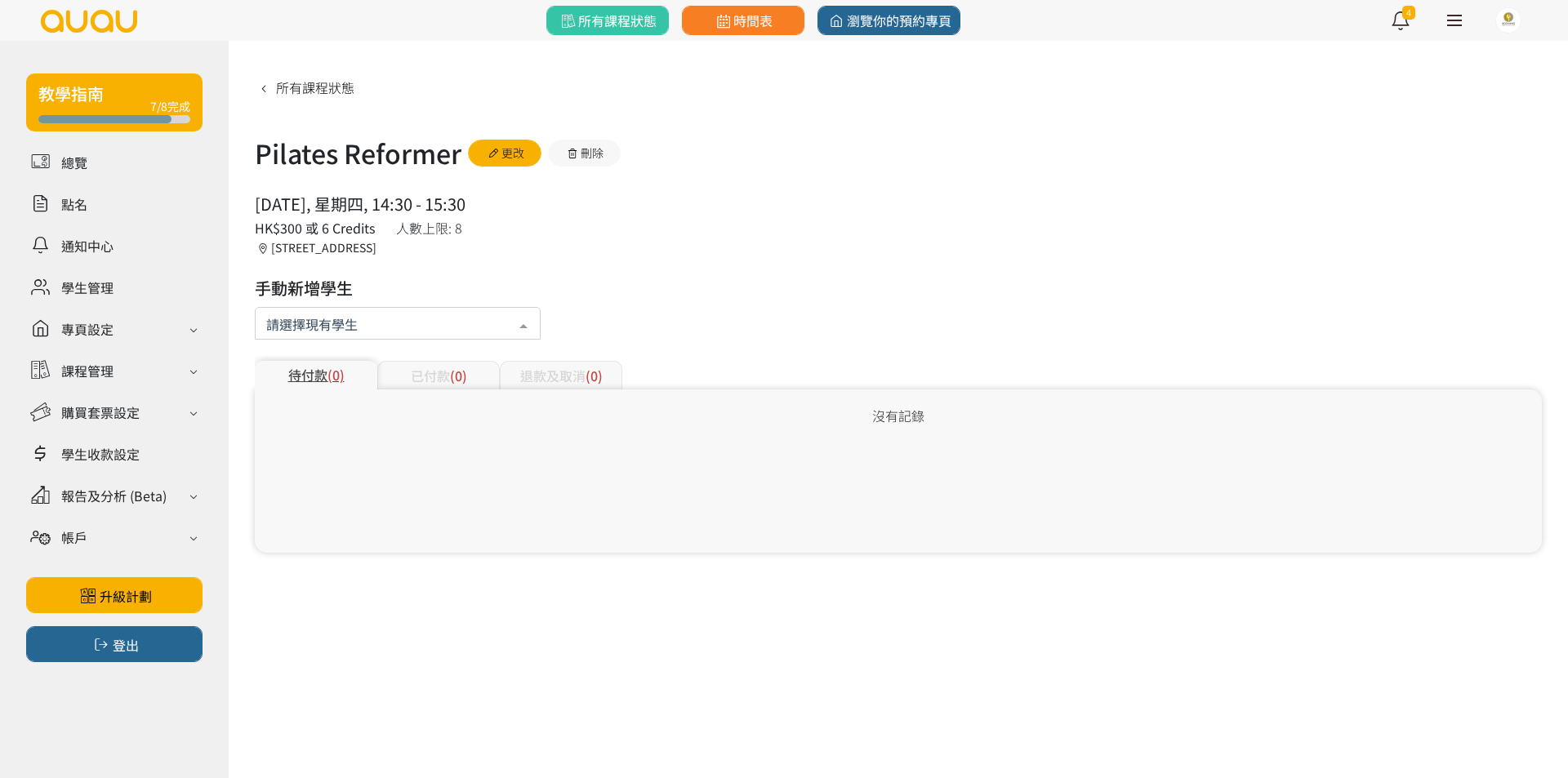
click at [364, 327] on div at bounding box center [397, 323] width 286 height 32
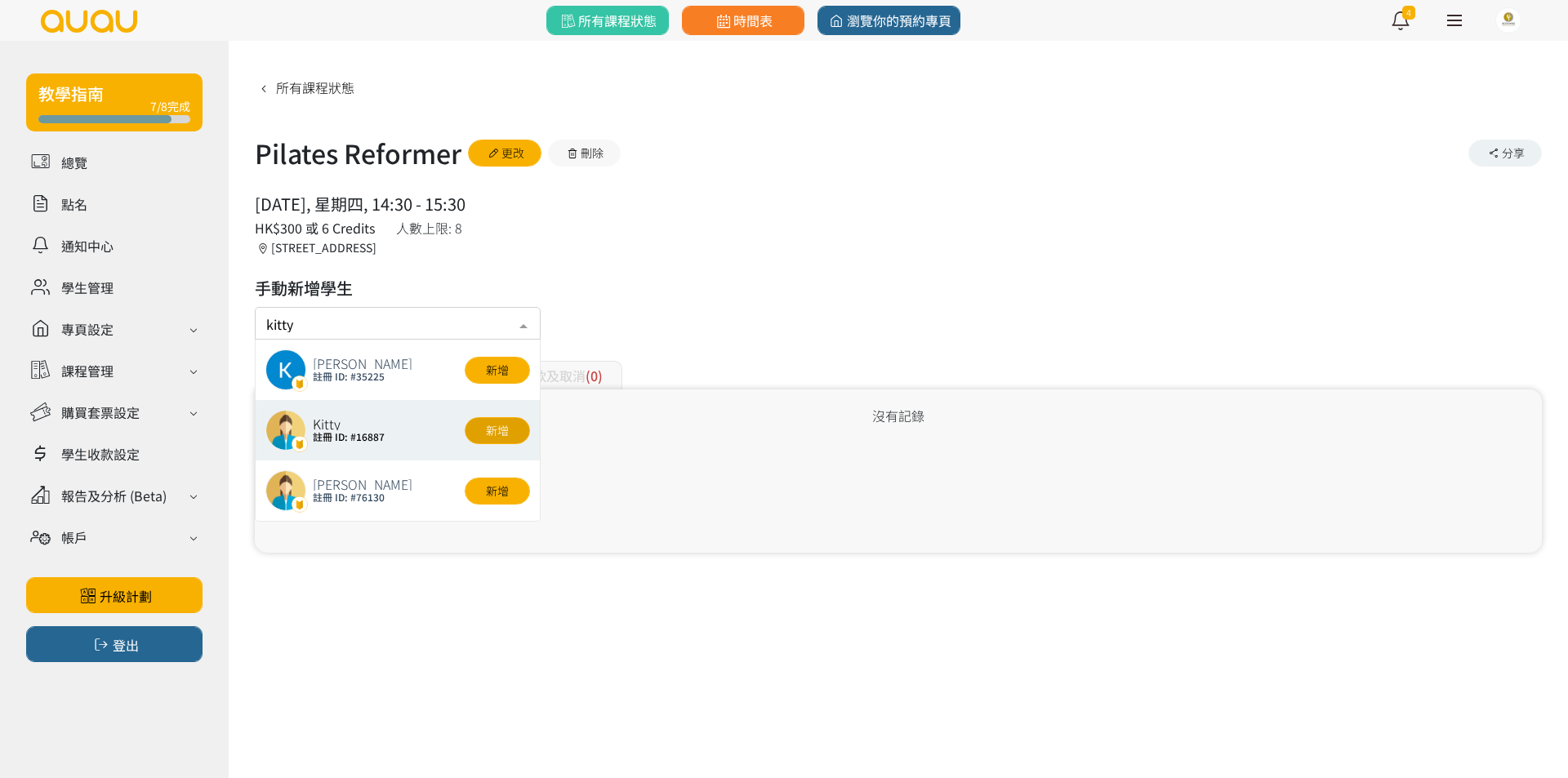
click at [484, 430] on button "新增" at bounding box center [497, 430] width 66 height 27
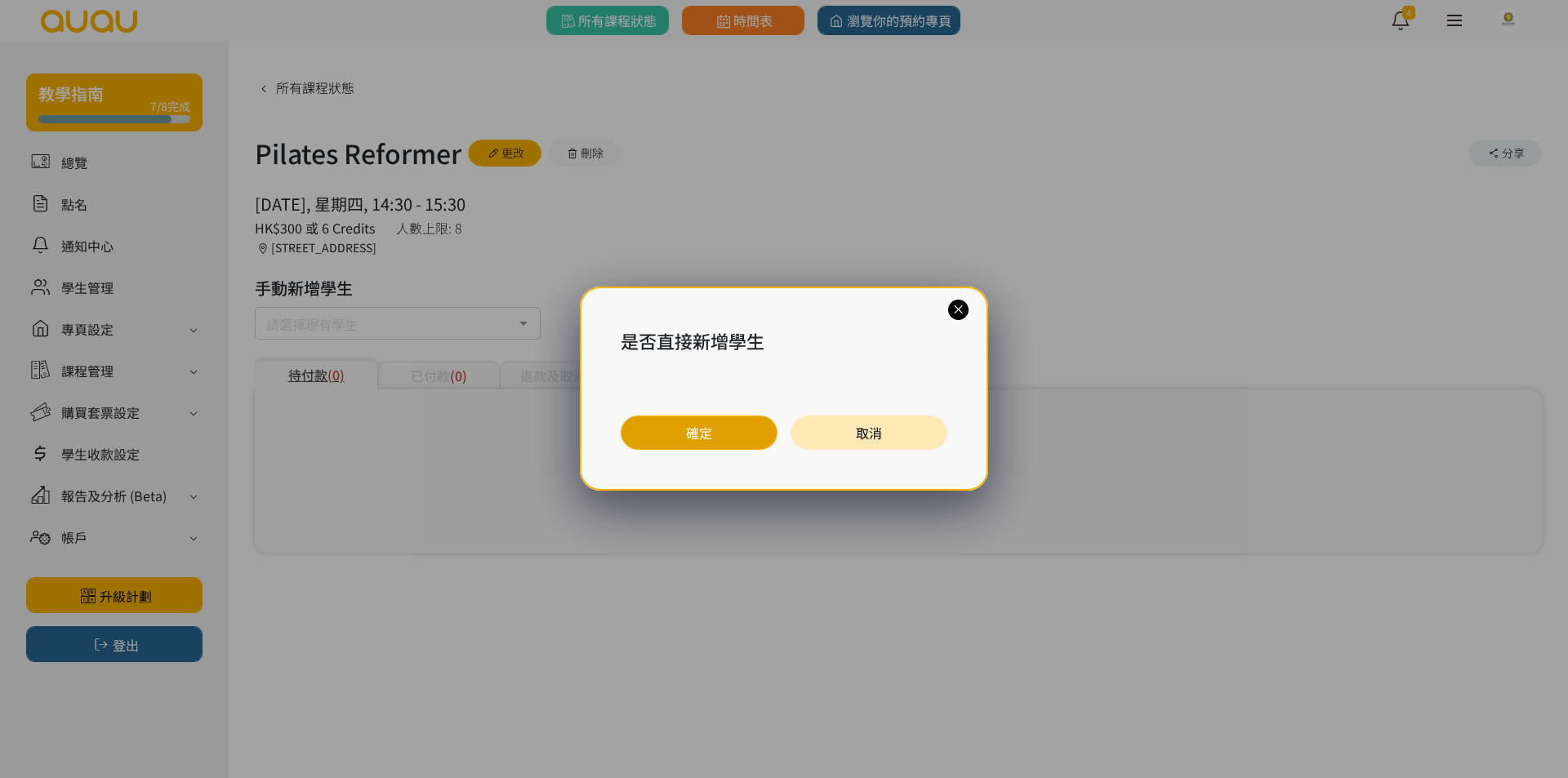
click at [665, 435] on button "確定" at bounding box center [698, 432] width 156 height 34
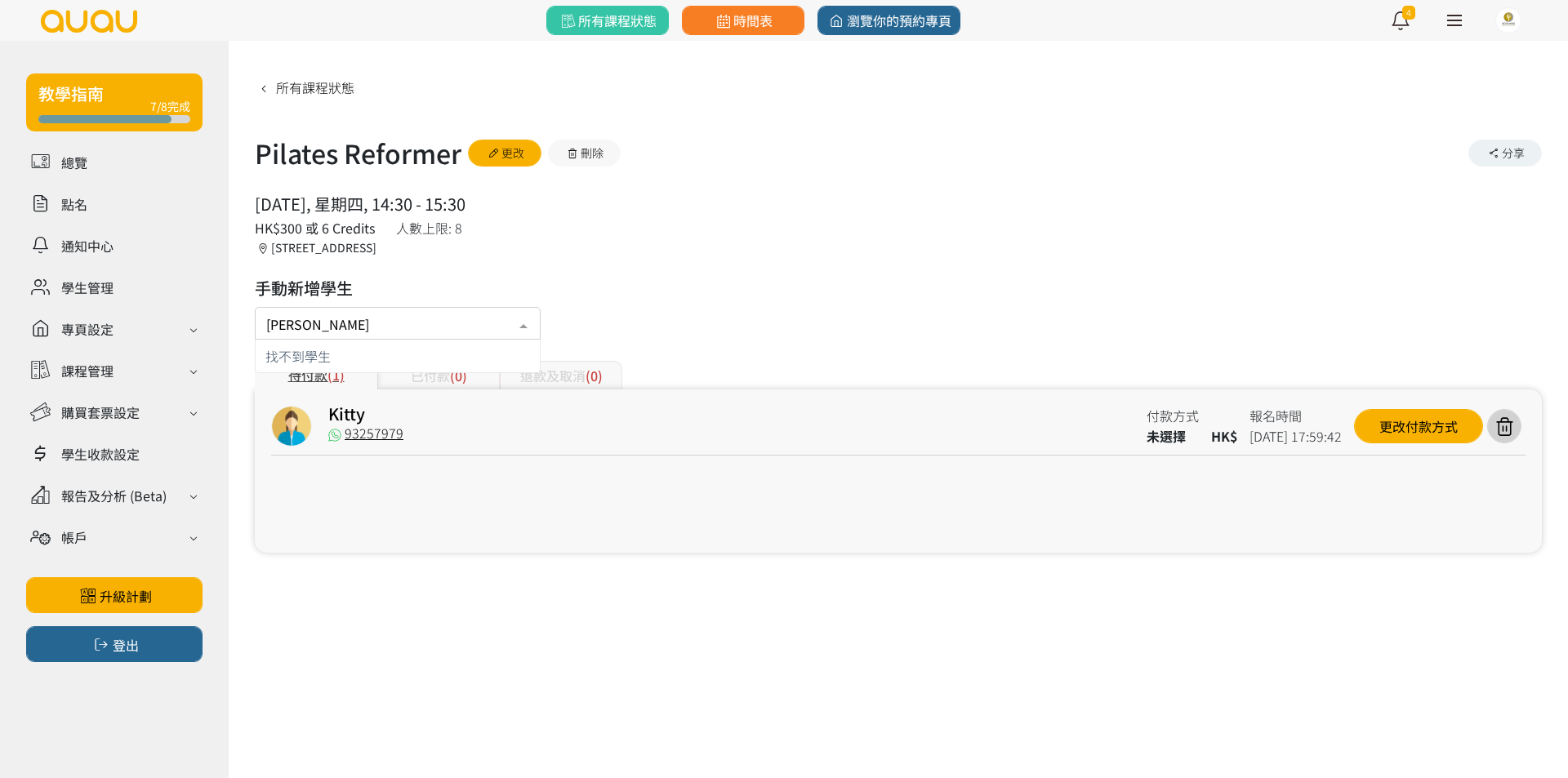
type input "公"
type input "鈴"
click at [509, 379] on button "新增" at bounding box center [497, 370] width 66 height 27
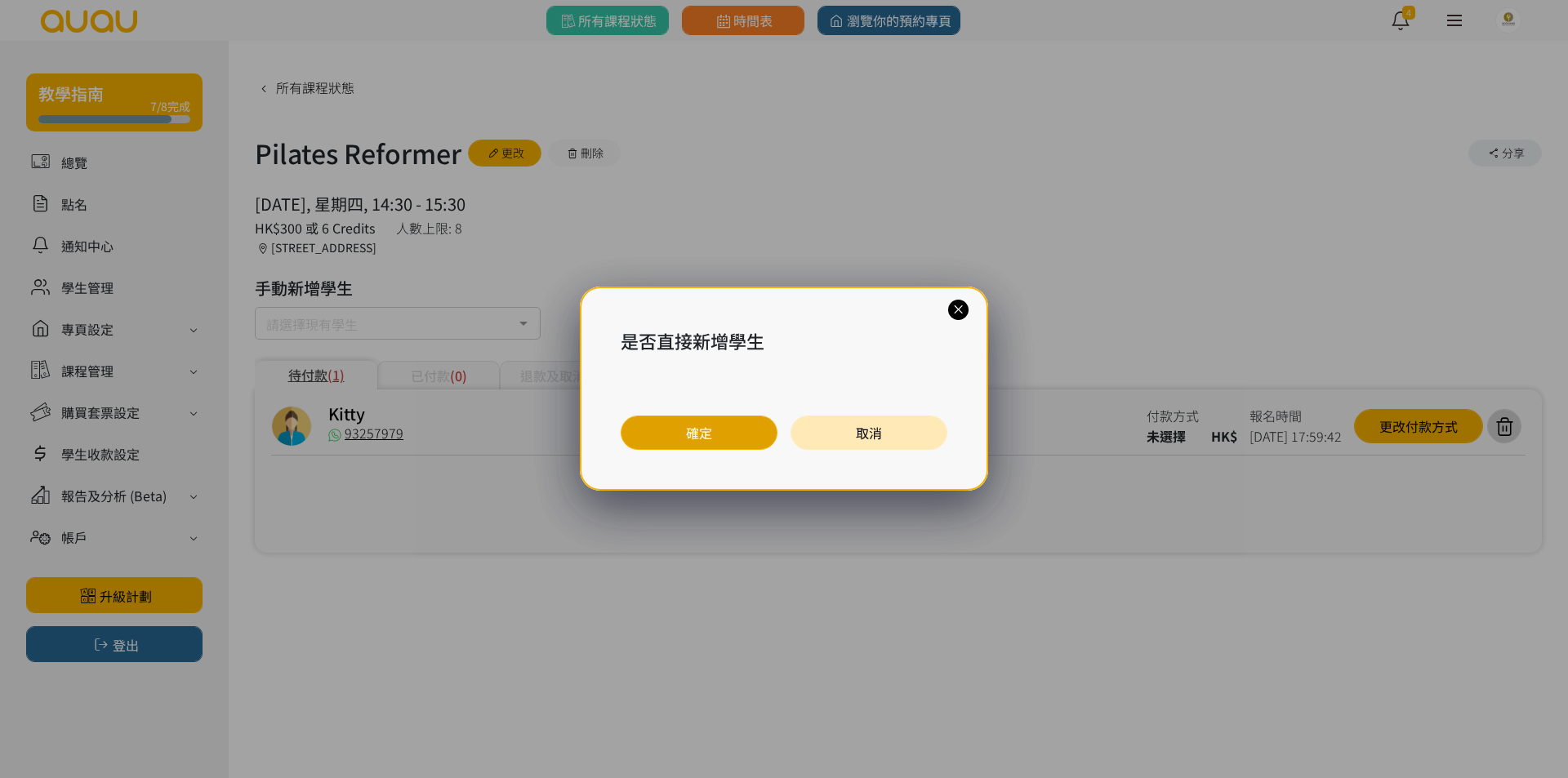
click at [685, 437] on button "確定" at bounding box center [698, 432] width 156 height 34
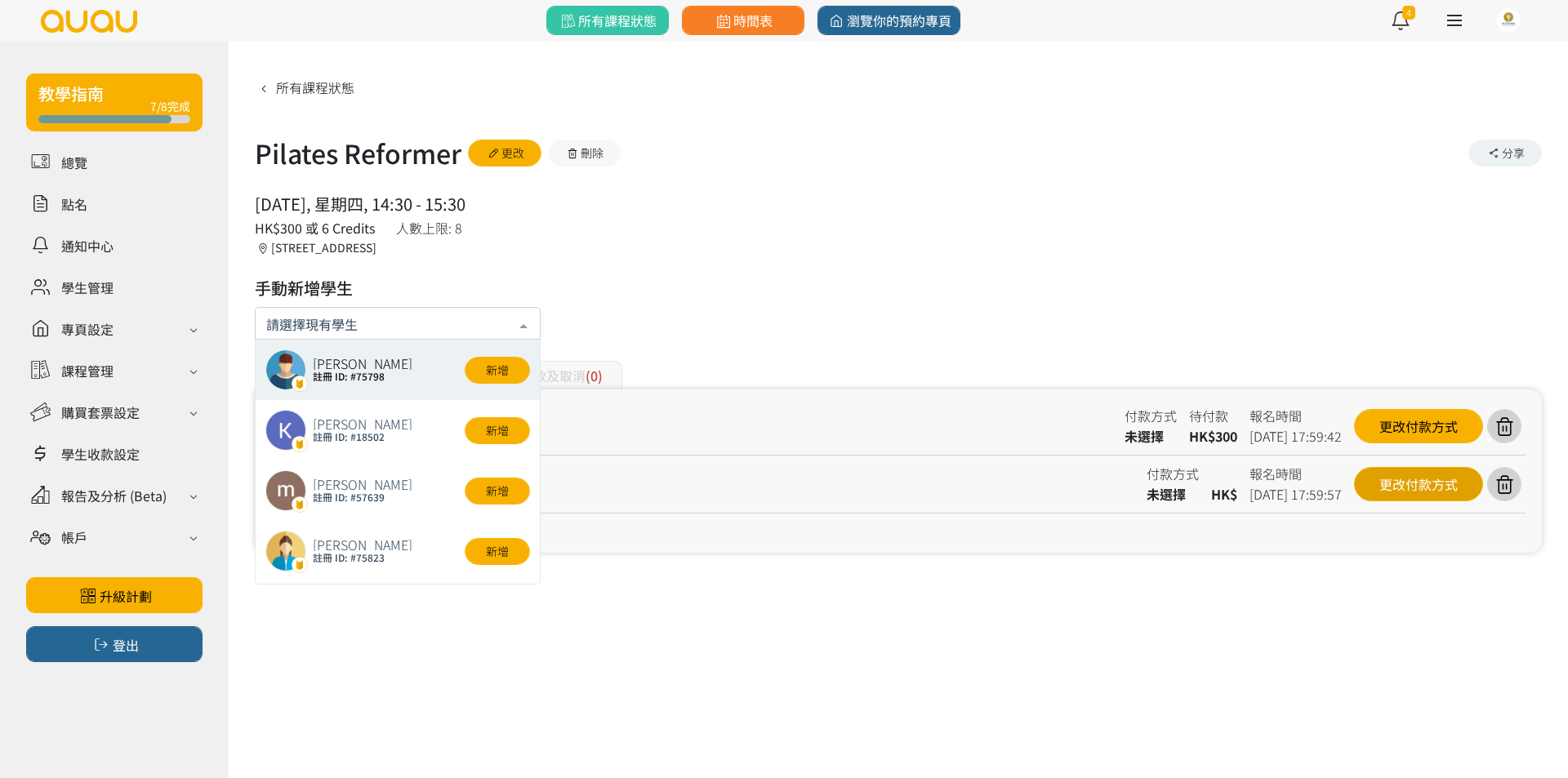
click at [1414, 486] on div "更改付款方式" at bounding box center [1418, 484] width 129 height 34
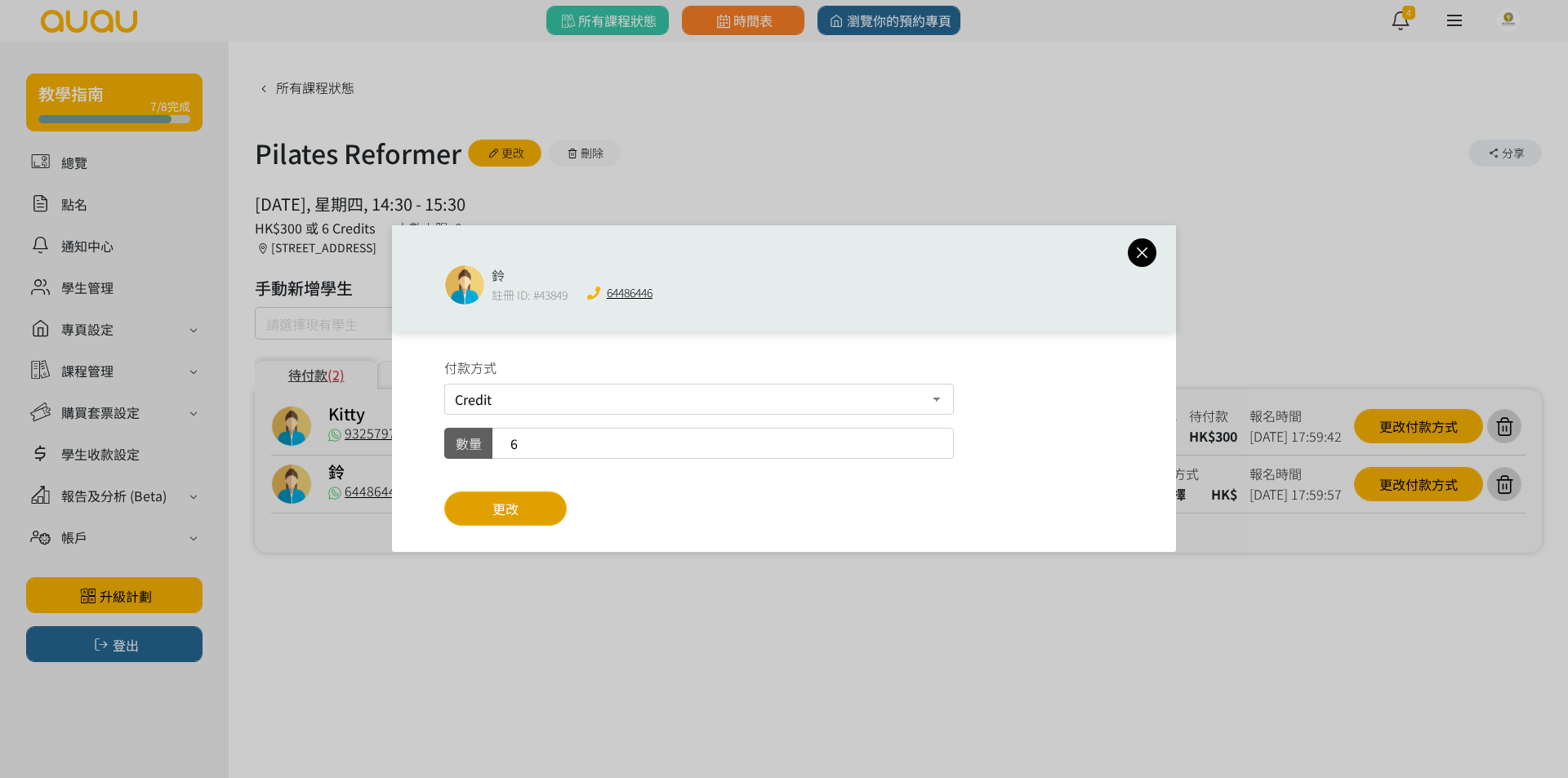
click at [553, 513] on button "更改" at bounding box center [505, 508] width 122 height 34
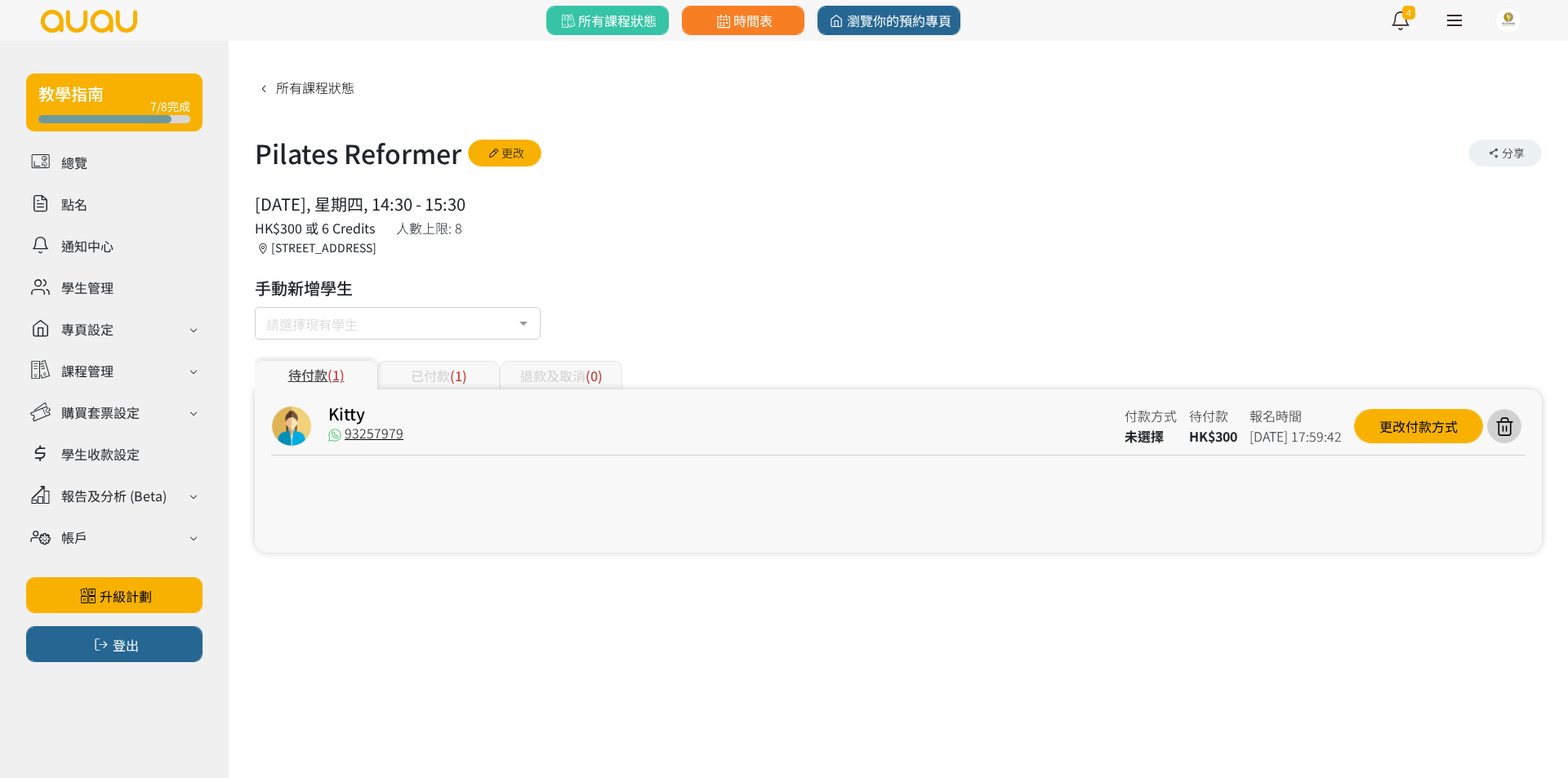
click at [1382, 435] on div at bounding box center [784, 389] width 1568 height 778
click at [1382, 431] on div "更改付款方式" at bounding box center [1418, 426] width 129 height 34
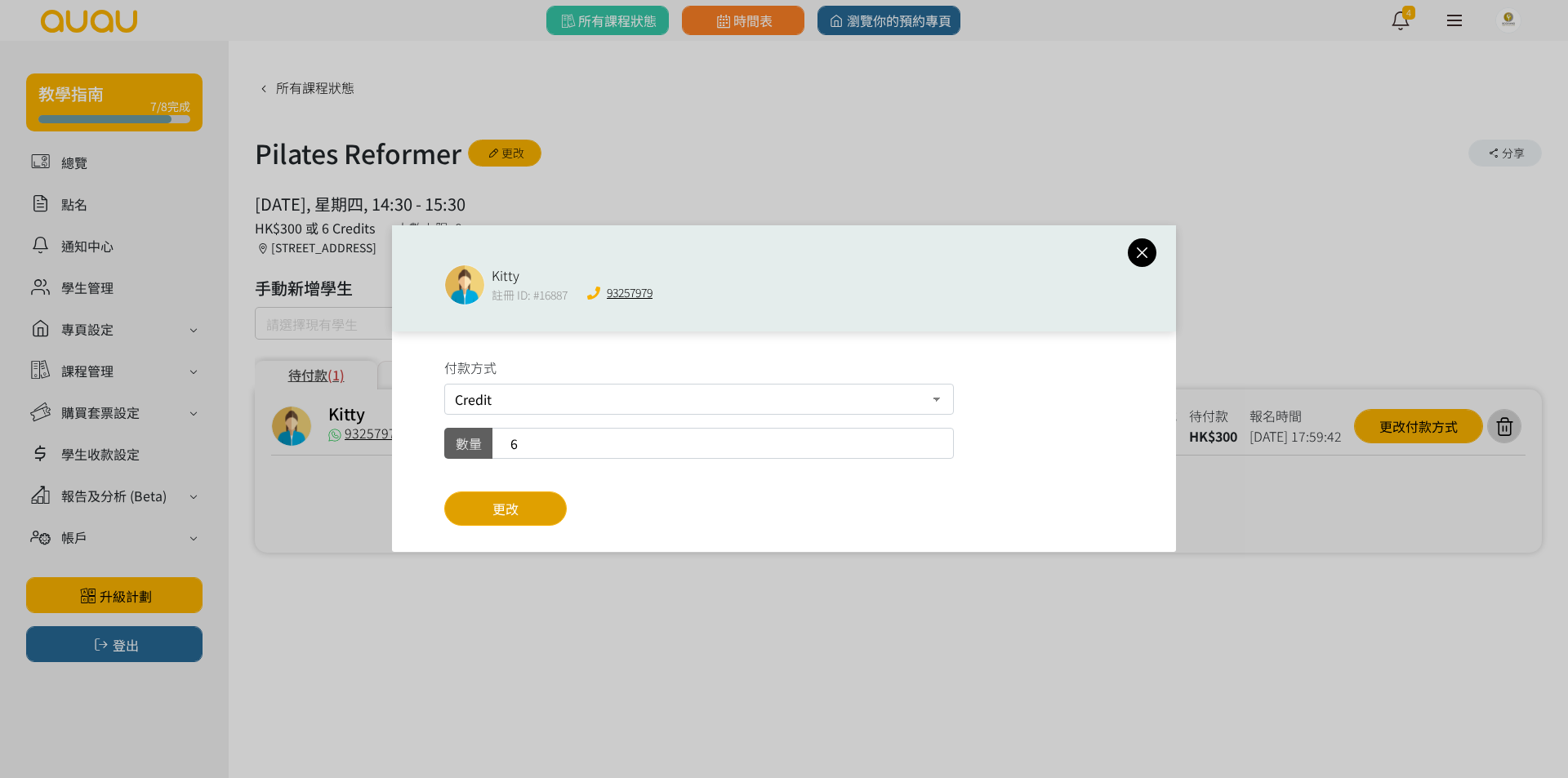
click at [561, 500] on button "更改" at bounding box center [505, 508] width 122 height 34
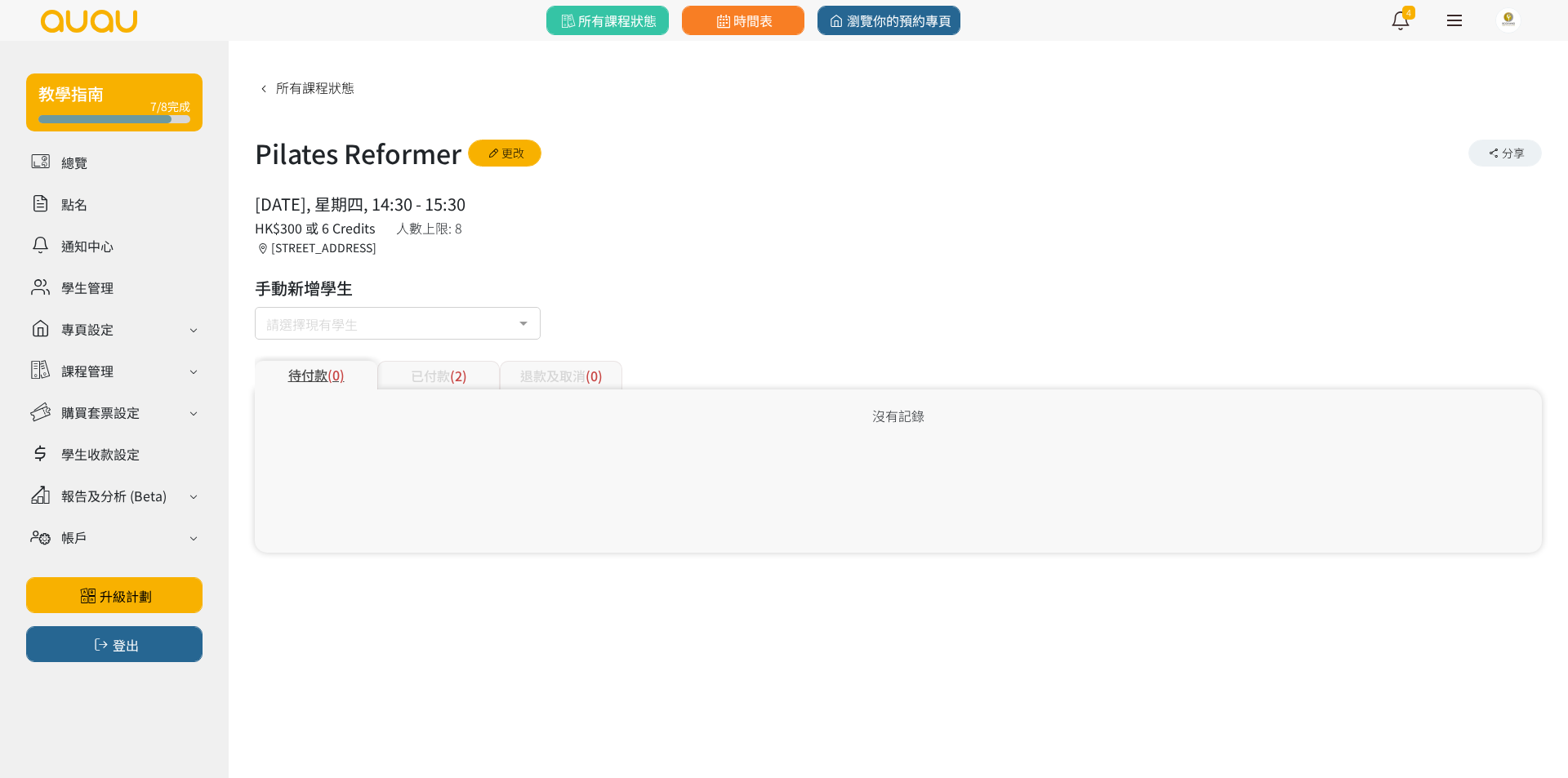
click at [424, 374] on div "已付款 (2)" at bounding box center [438, 375] width 122 height 29
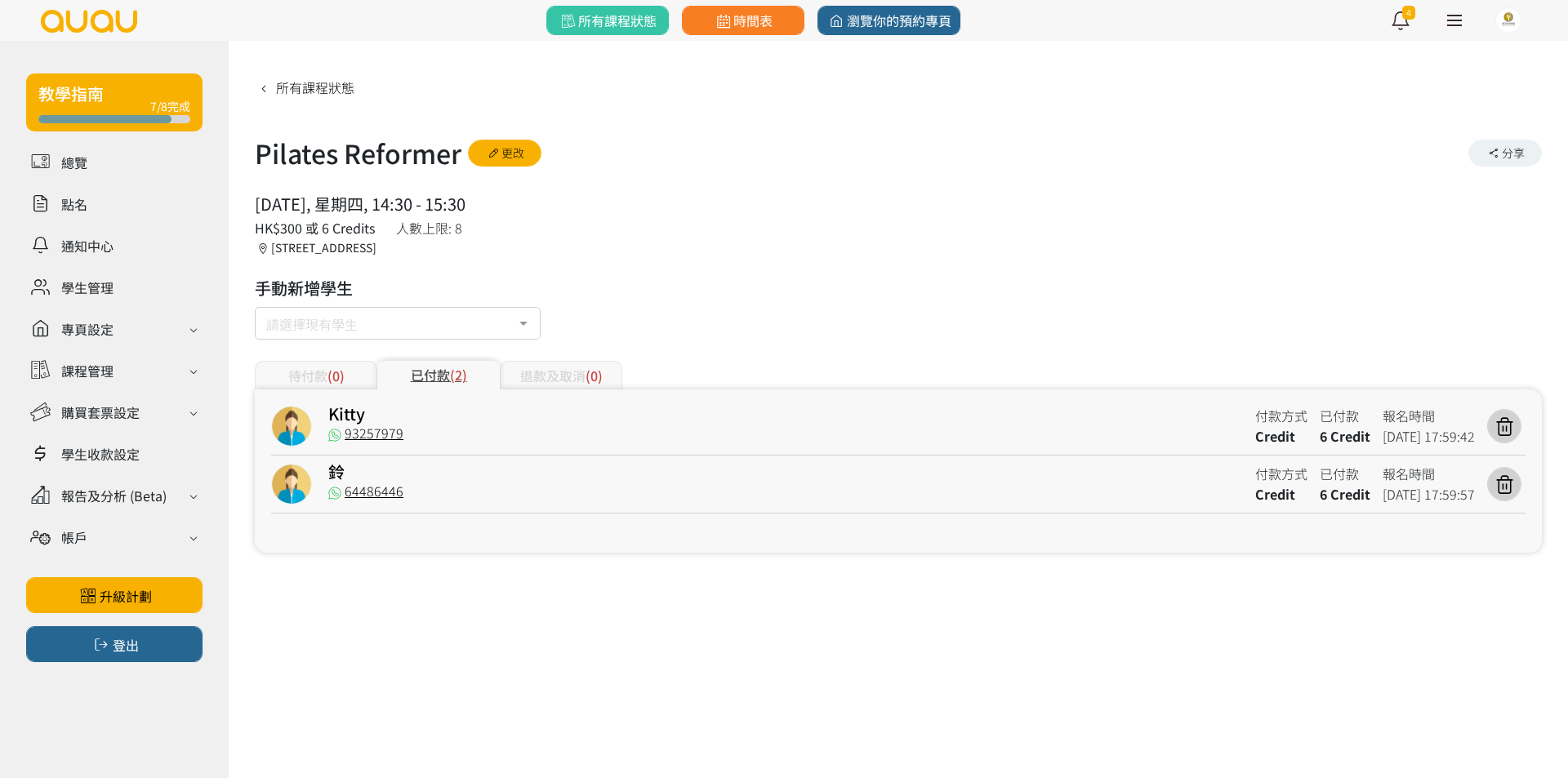
click at [368, 382] on div "待付款 (0)" at bounding box center [315, 375] width 122 height 29
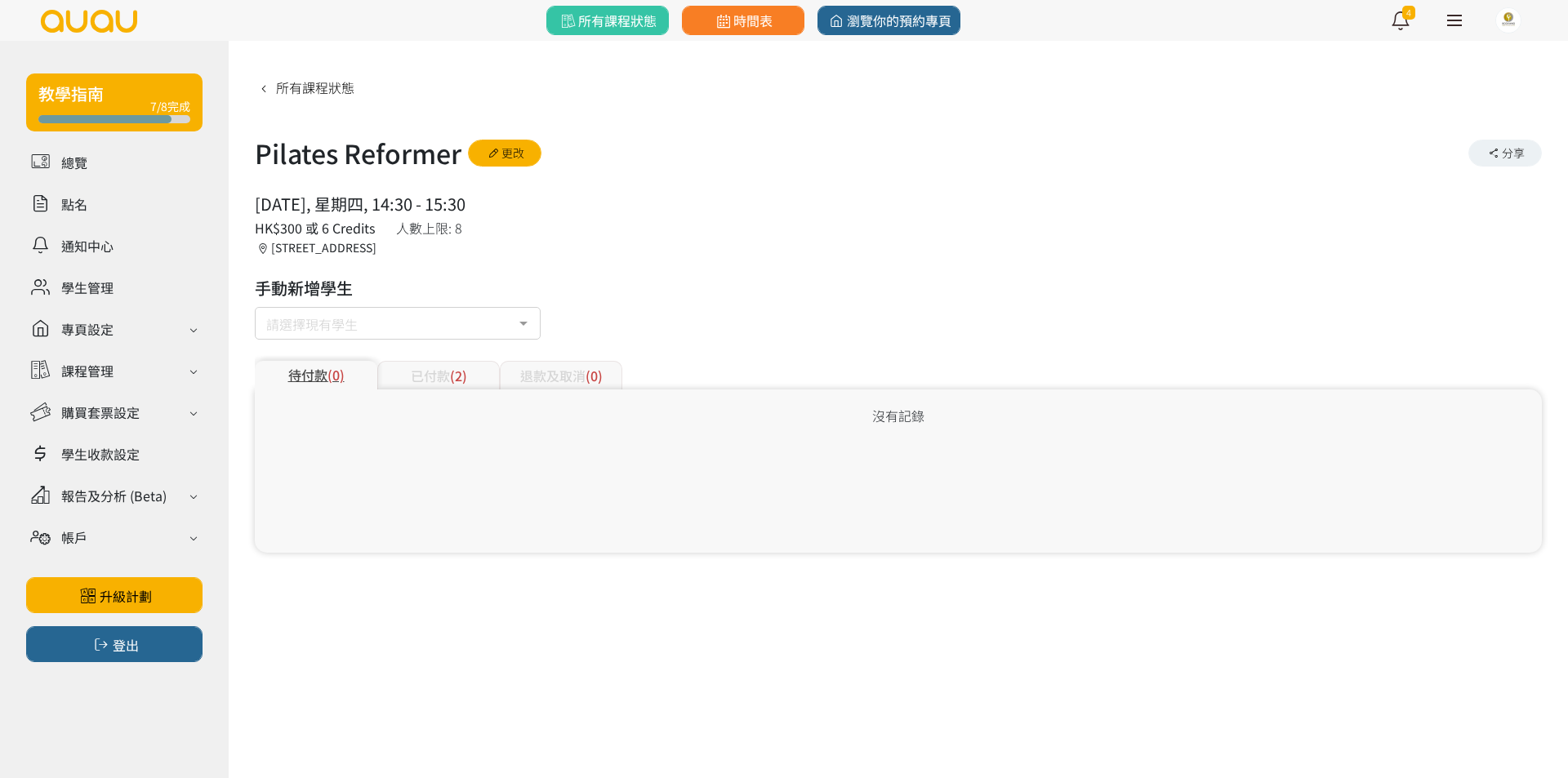
click at [405, 379] on div "已付款 (2)" at bounding box center [438, 375] width 122 height 29
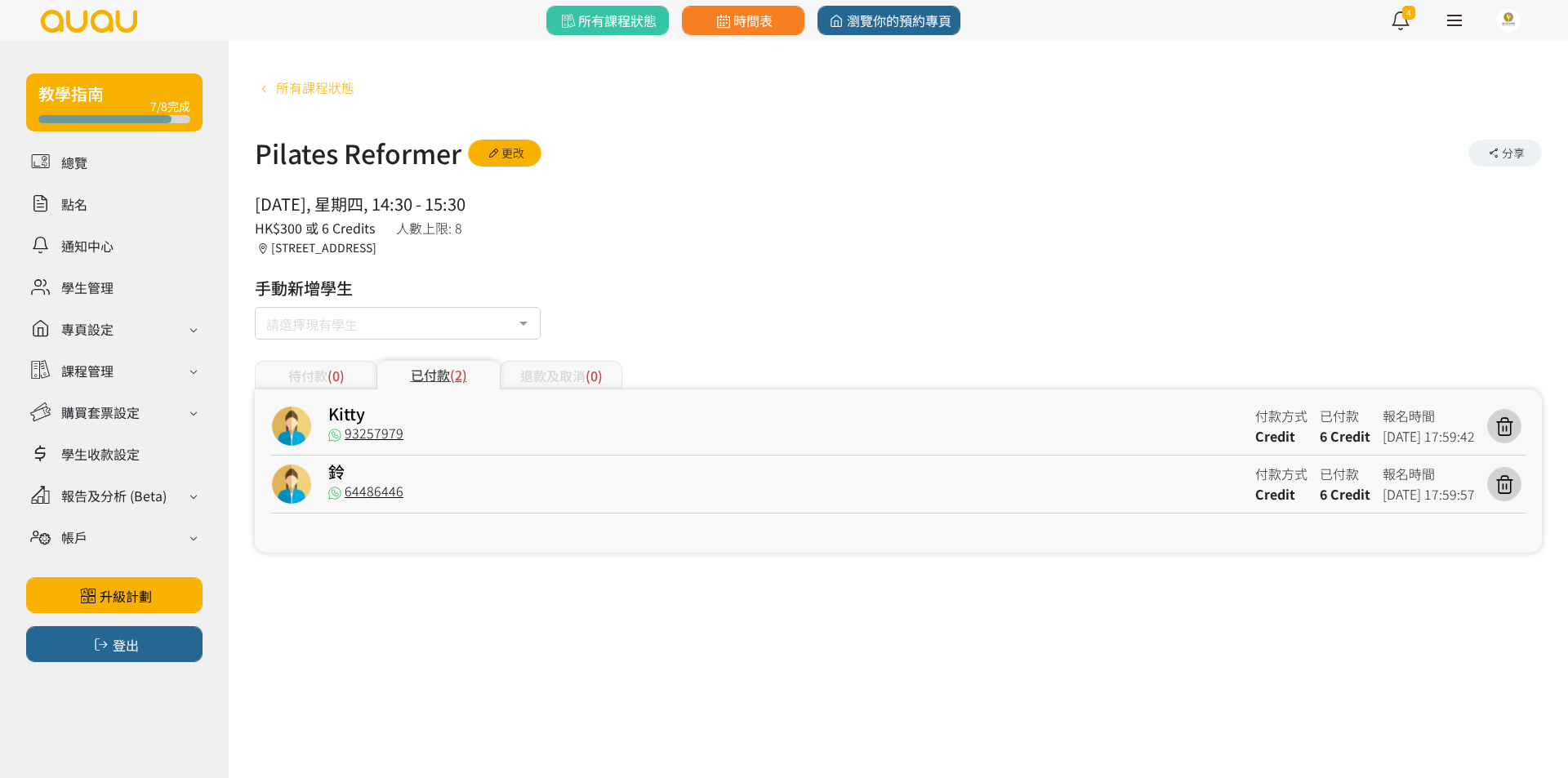
click at [330, 93] on span "所有課程狀態" at bounding box center [315, 87] width 79 height 19
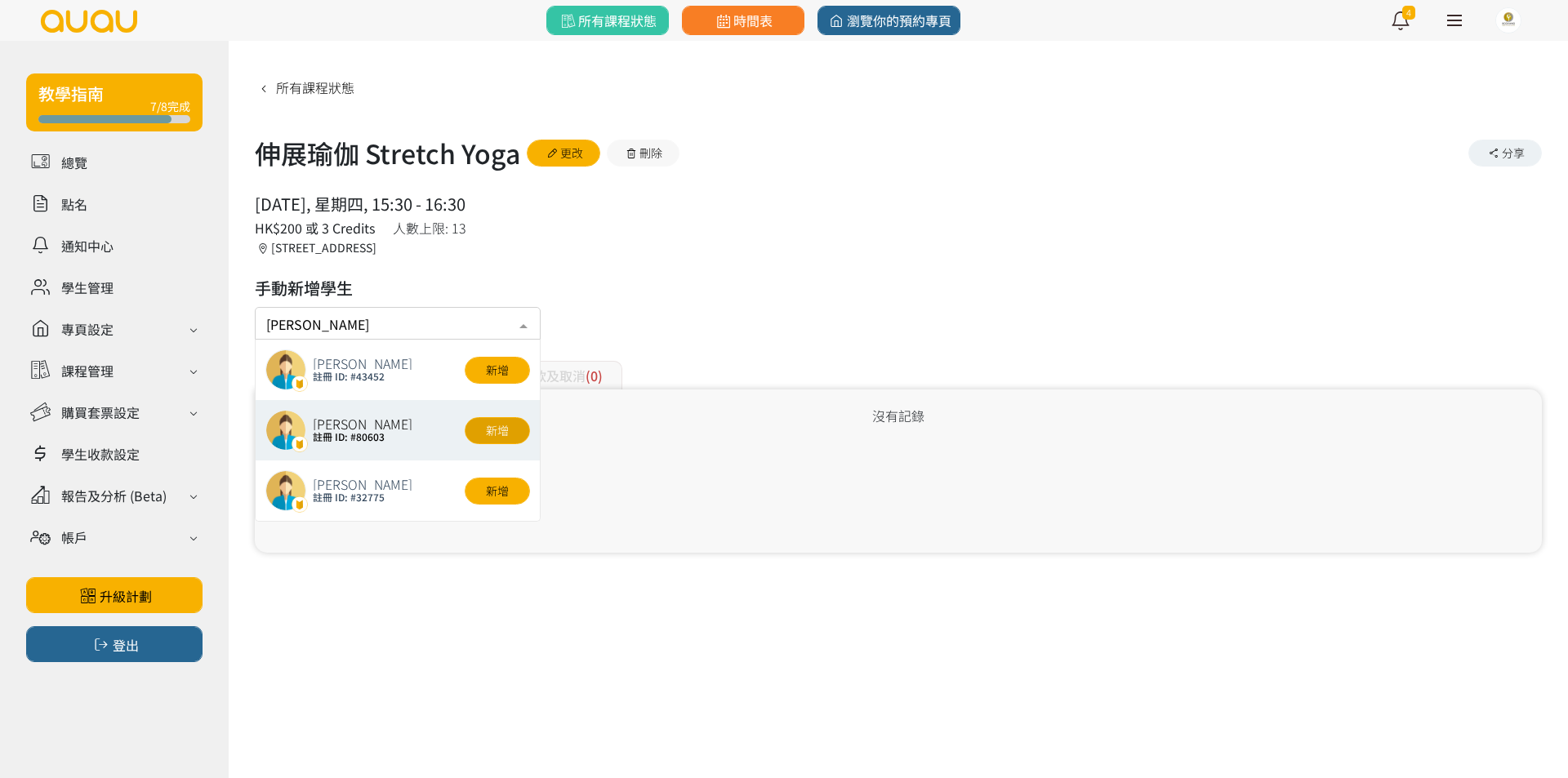
click at [495, 441] on button "新增" at bounding box center [497, 430] width 66 height 27
type input "[PERSON_NAME]"
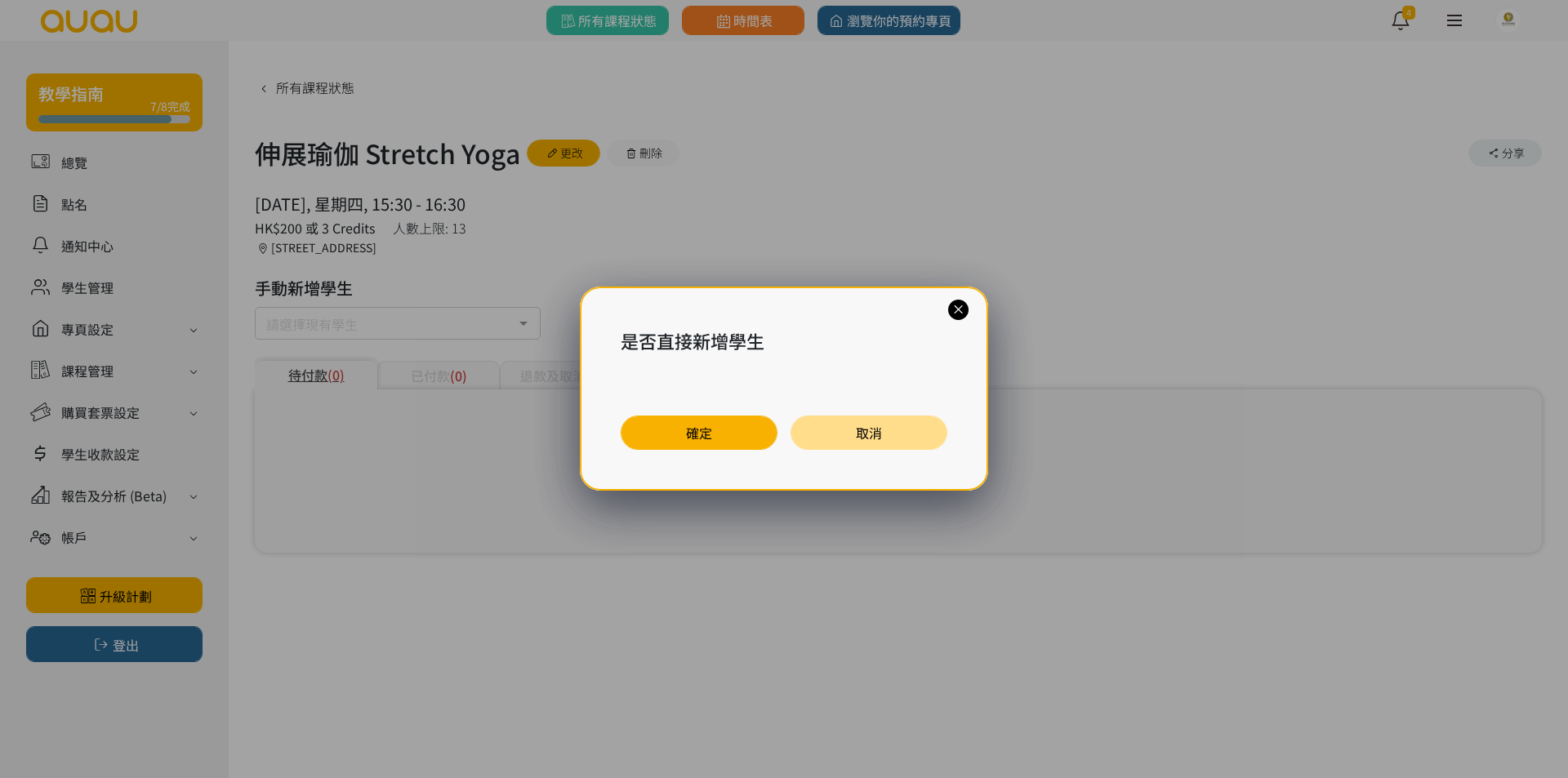
click at [838, 439] on button "取消" at bounding box center [868, 432] width 156 height 34
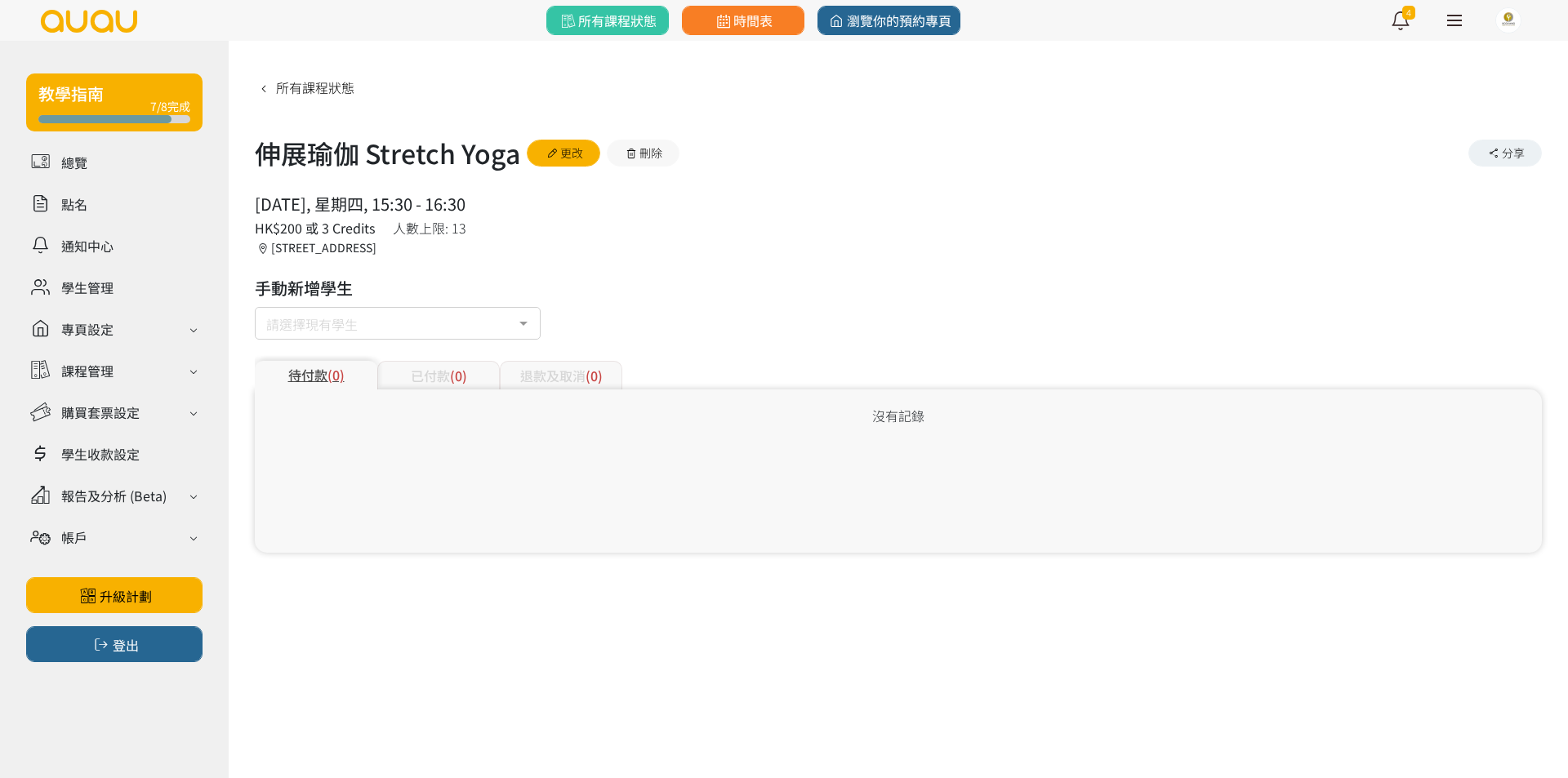
click at [377, 339] on div "請選擇現有學生" at bounding box center [397, 323] width 286 height 32
click at [266, 328] on input "text" at bounding box center [266, 320] width 0 height 17
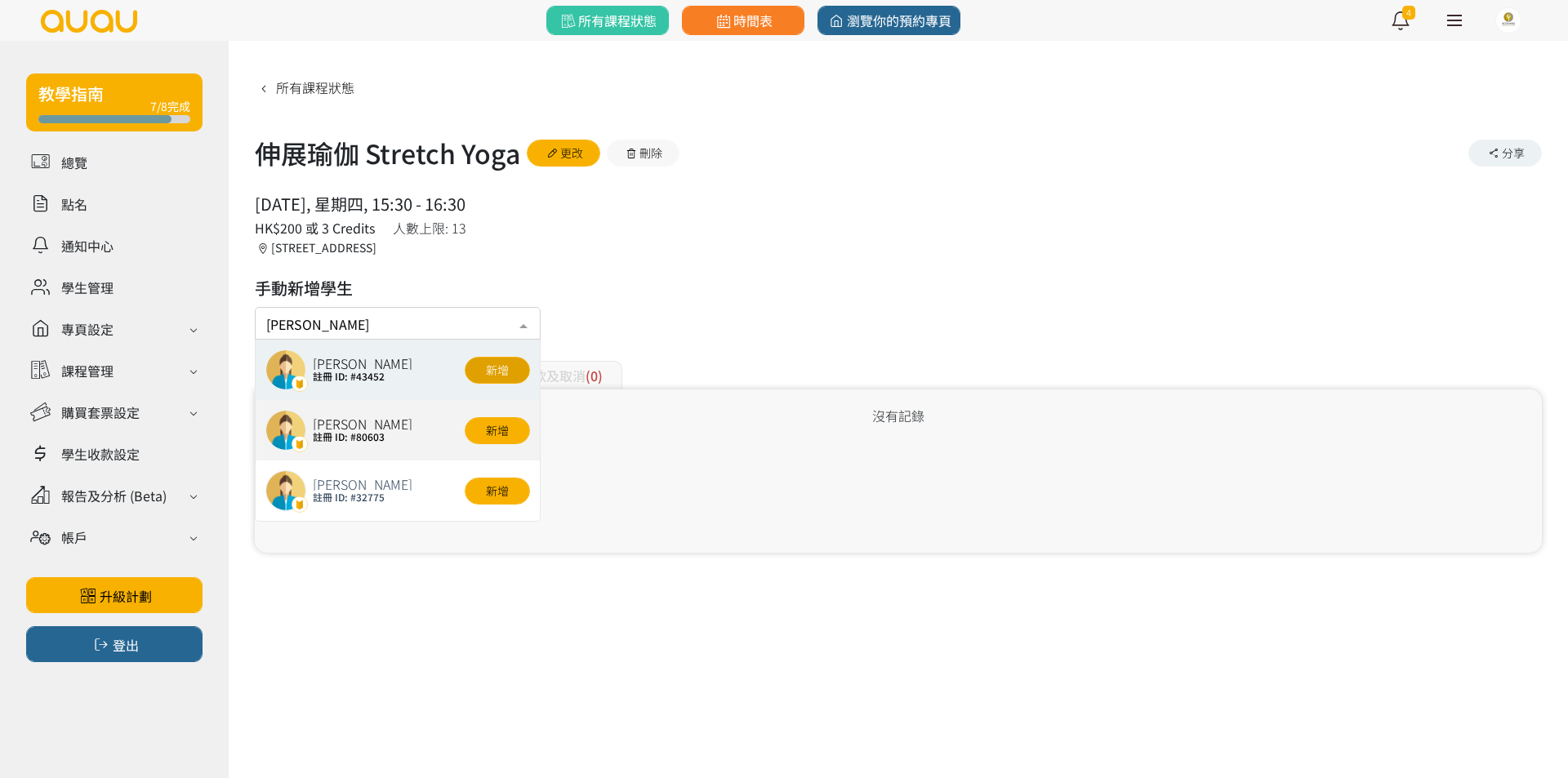
click at [476, 367] on button "新增" at bounding box center [497, 370] width 66 height 27
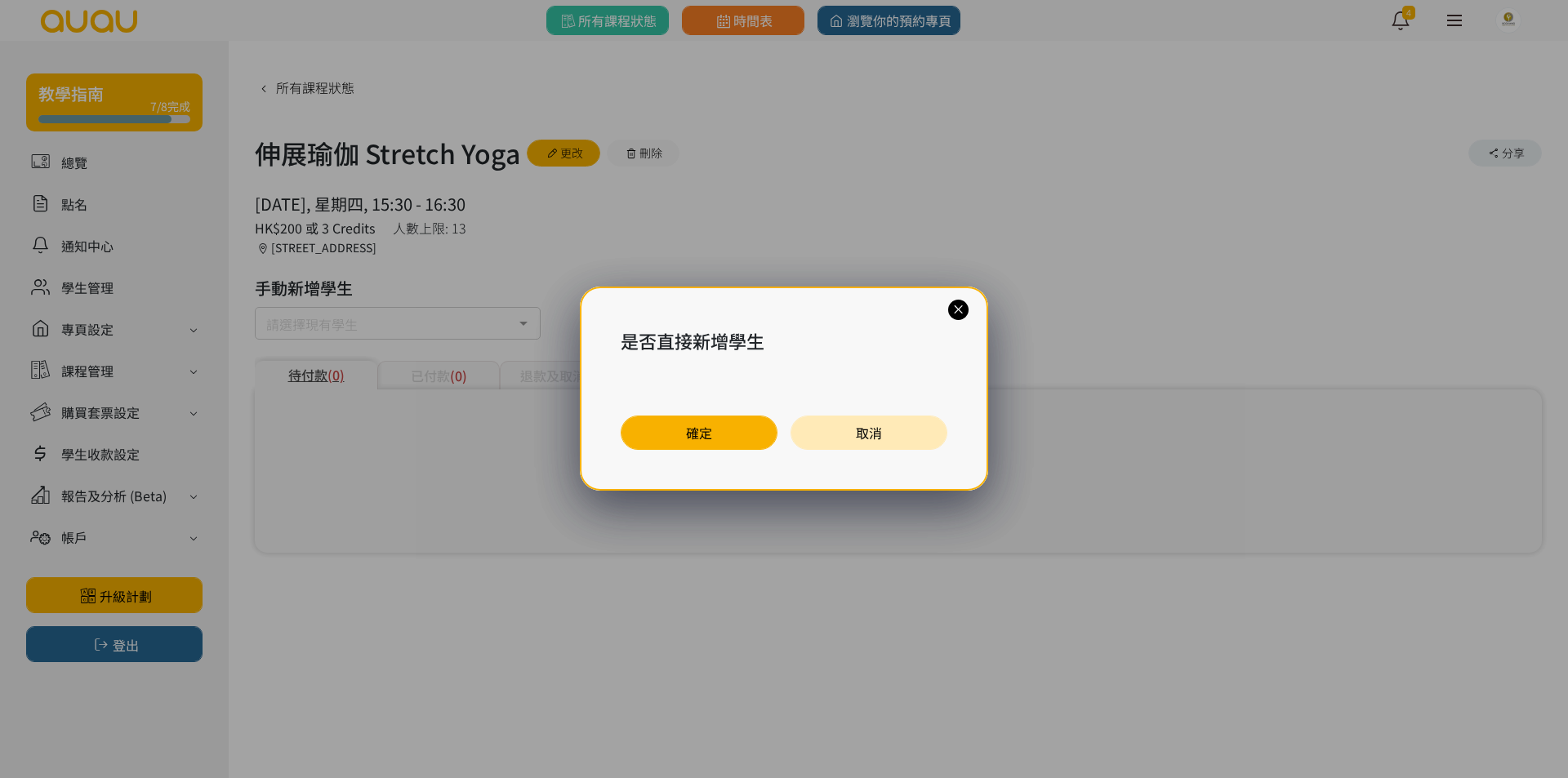
click at [673, 422] on button "確定" at bounding box center [698, 432] width 156 height 34
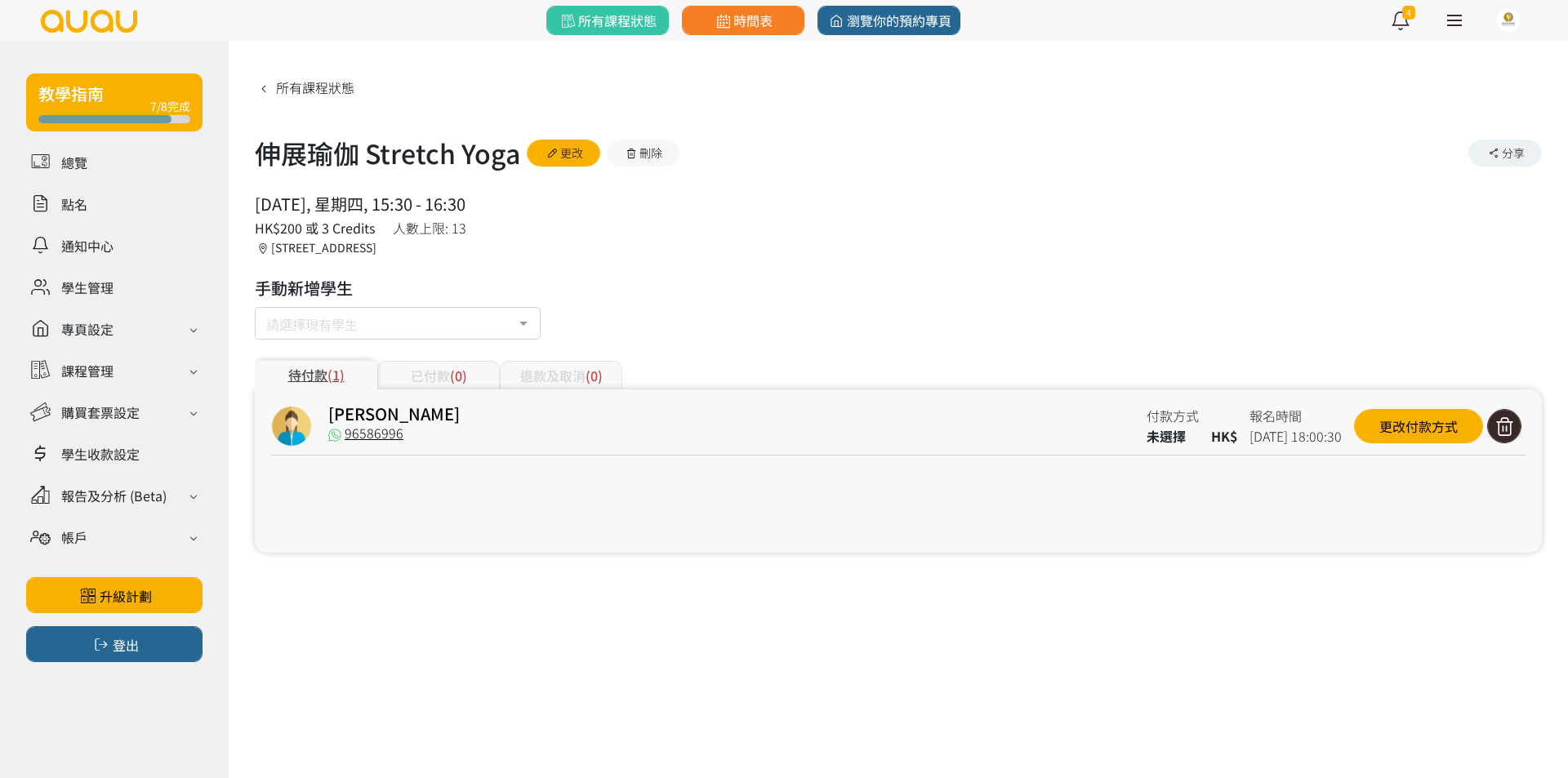
click at [1494, 434] on icon at bounding box center [1504, 426] width 31 height 22
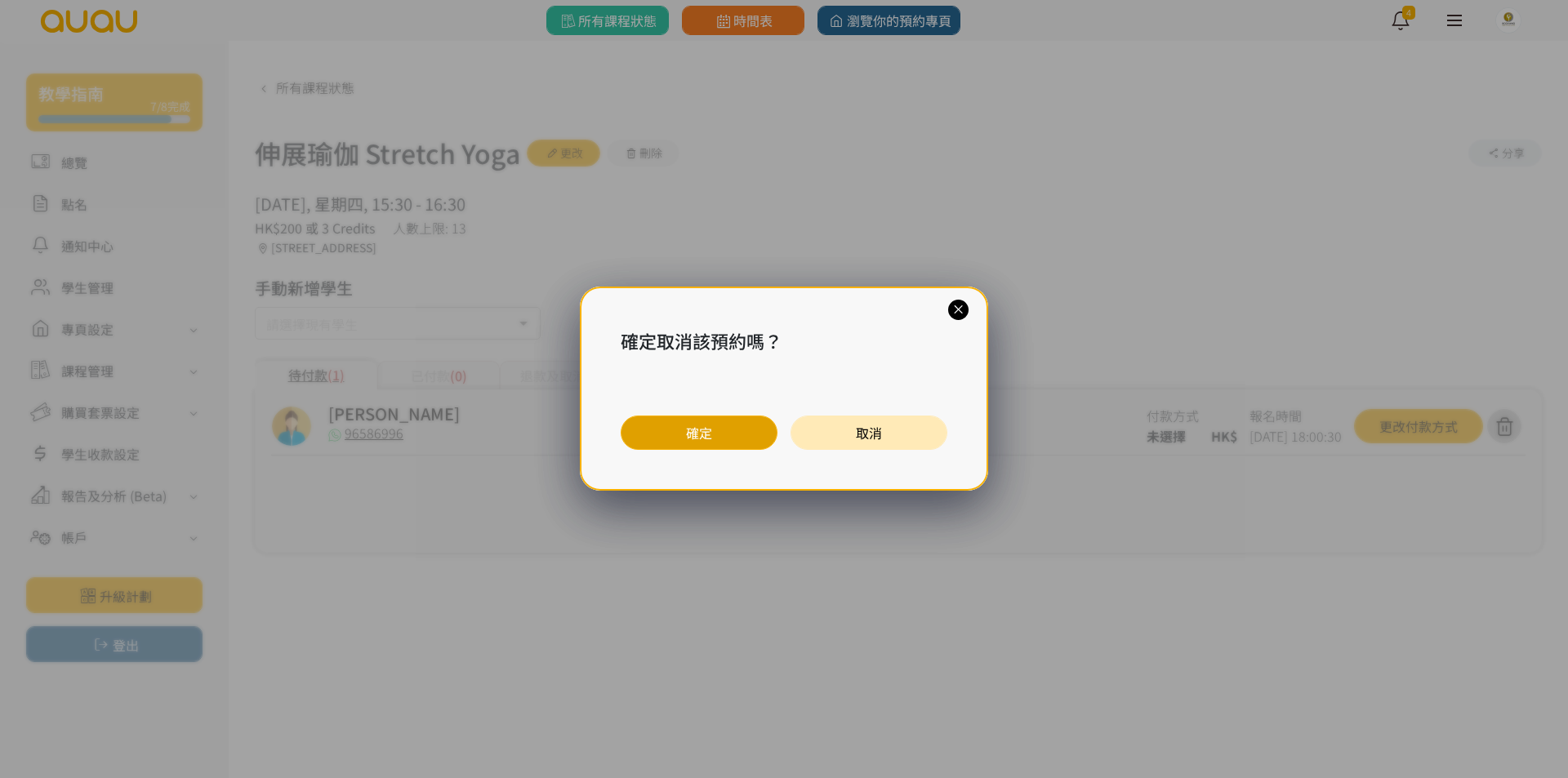
click at [685, 431] on button "確定" at bounding box center [698, 432] width 156 height 34
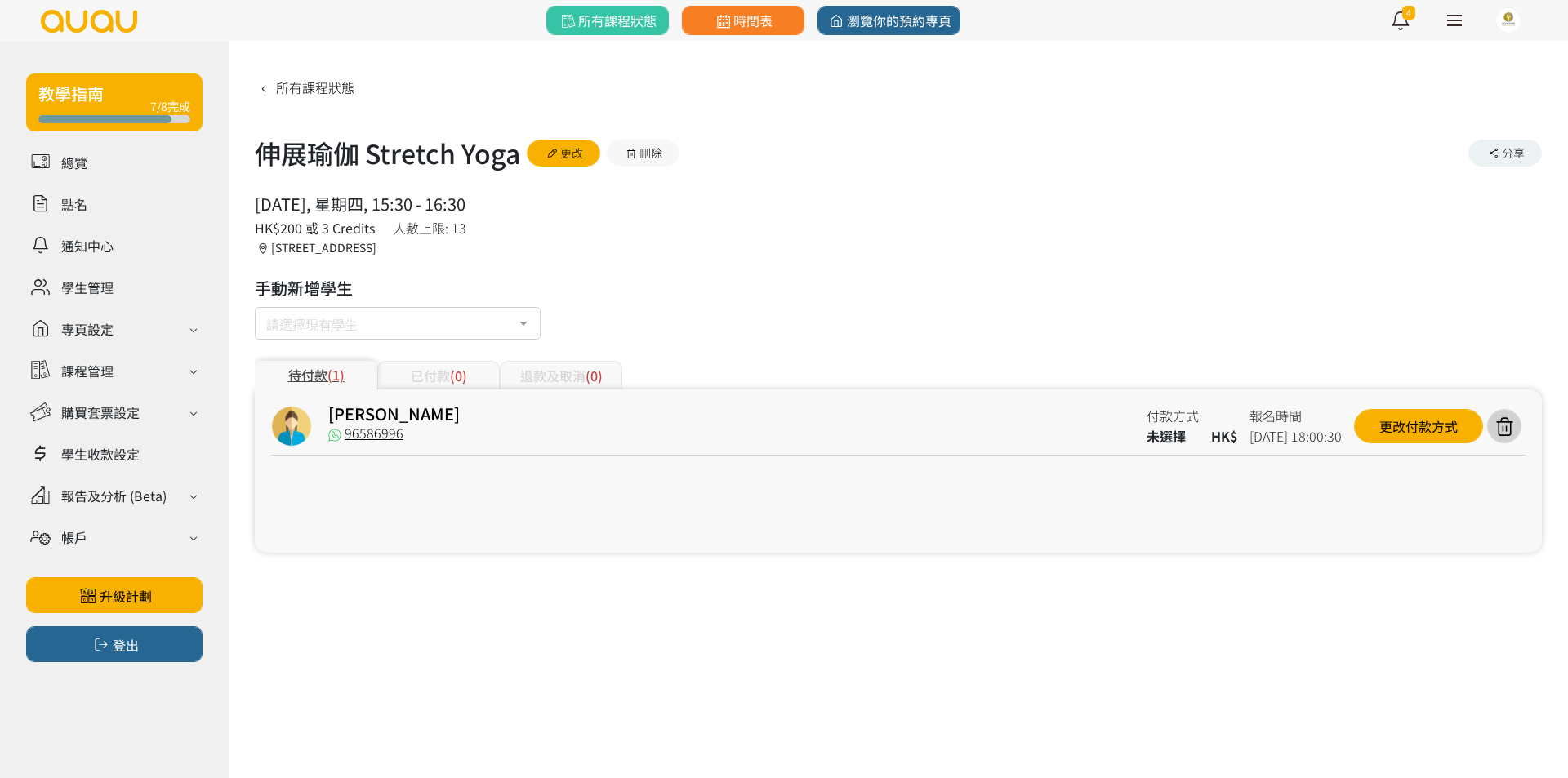
click at [311, 322] on div at bounding box center [784, 389] width 1568 height 778
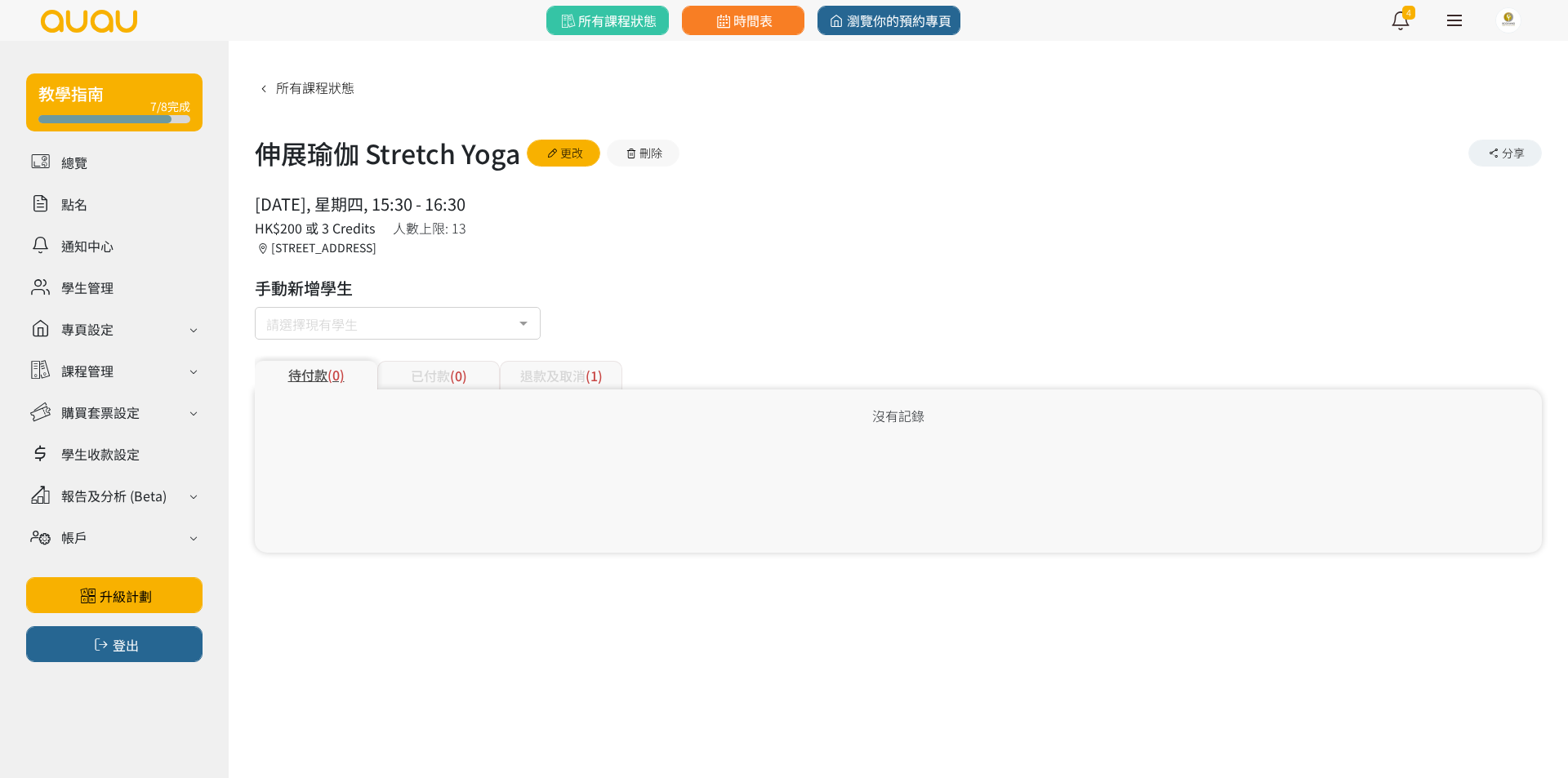
click at [311, 322] on div at bounding box center [784, 389] width 1568 height 778
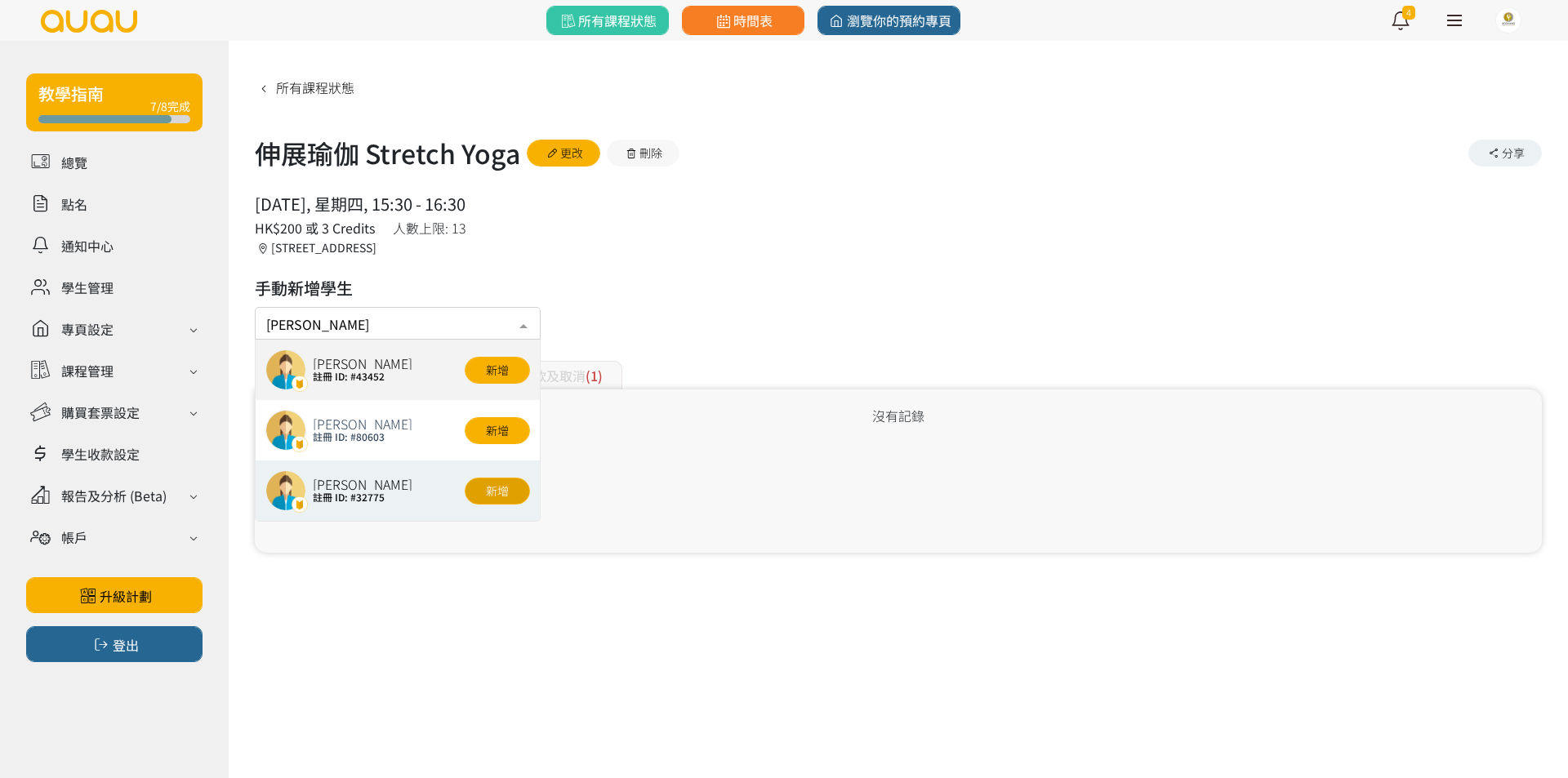
click at [497, 483] on button "新增" at bounding box center [497, 490] width 66 height 27
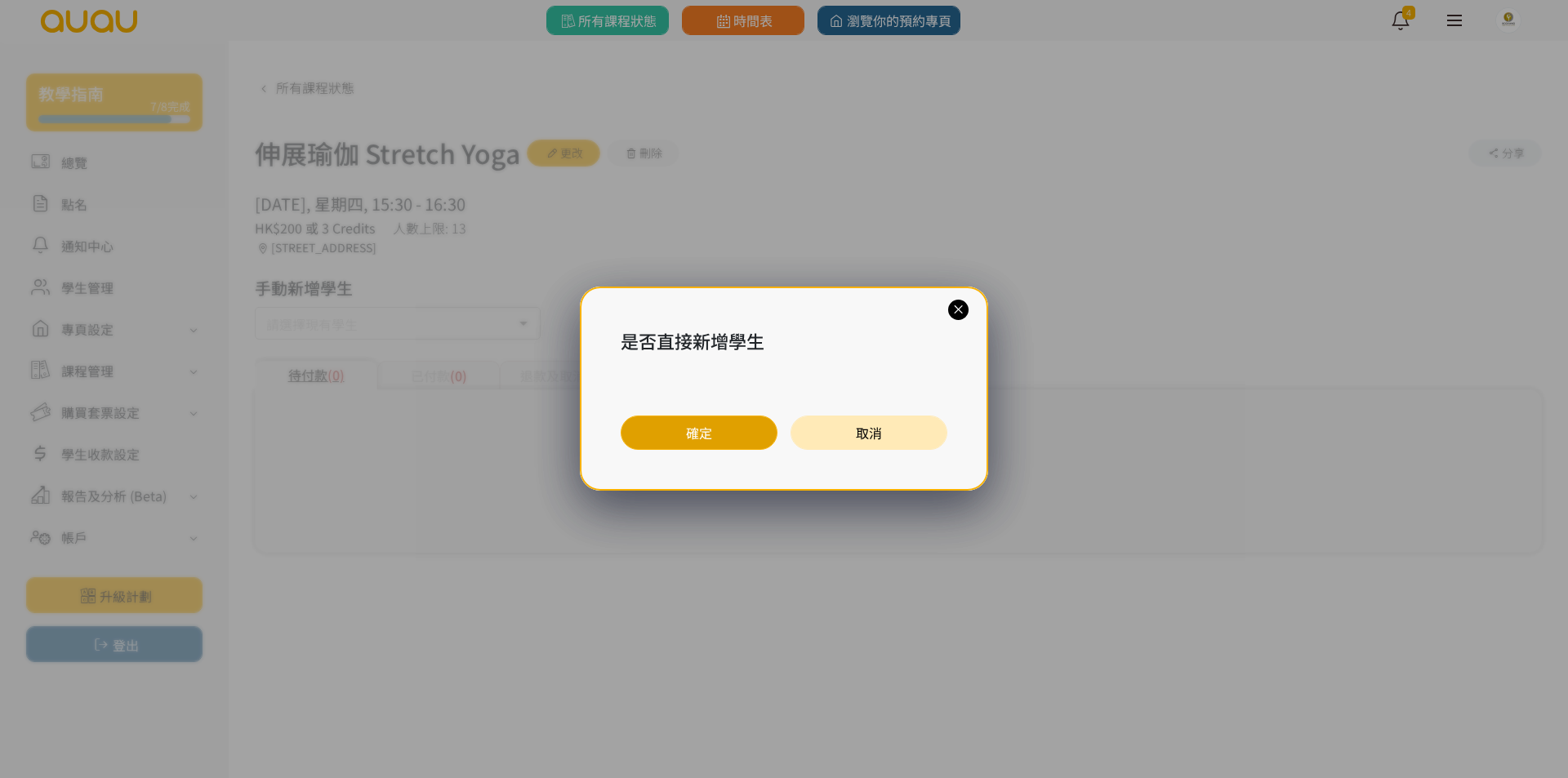
click at [685, 437] on button "確定" at bounding box center [698, 432] width 156 height 34
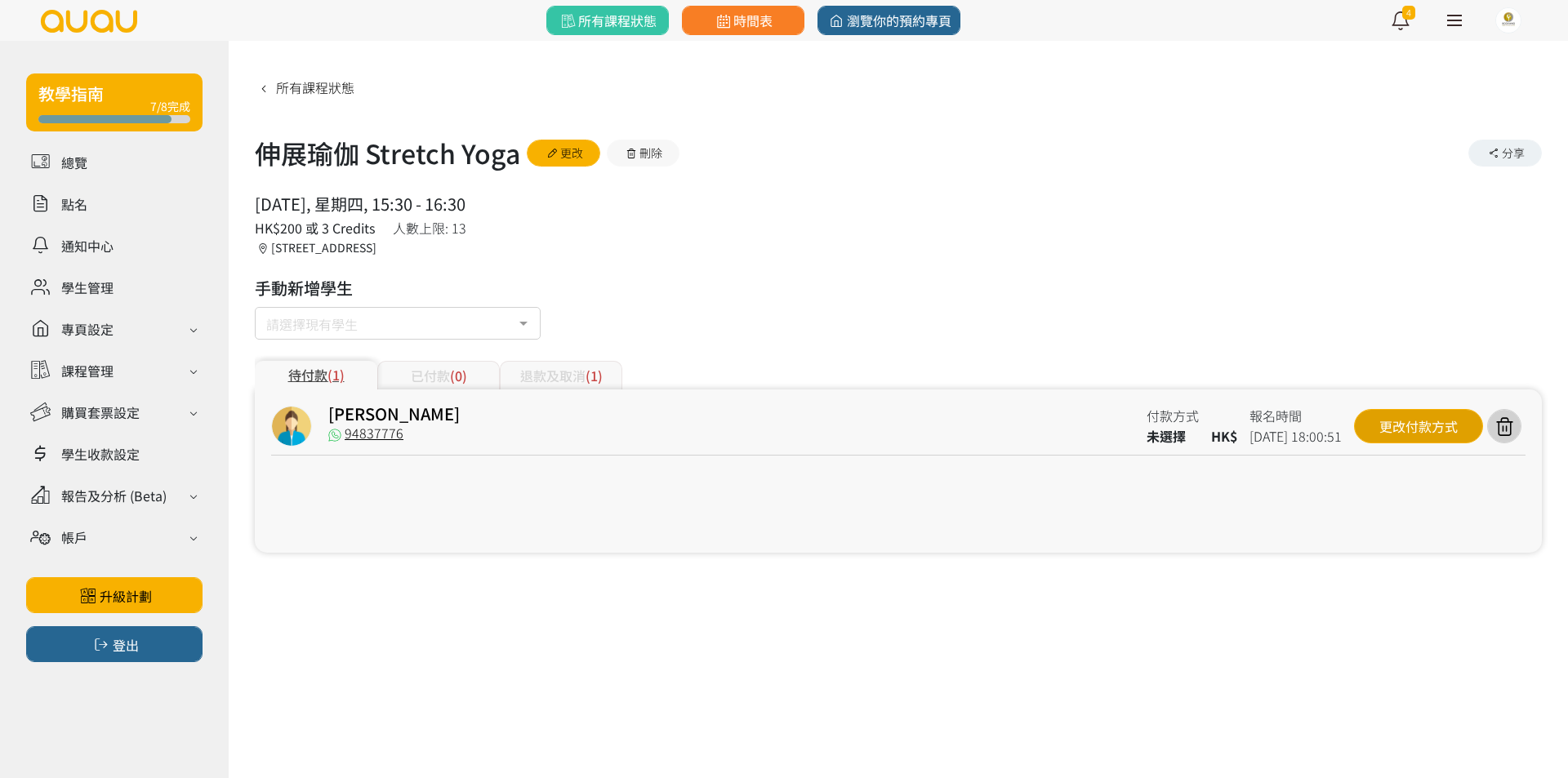
click at [1414, 429] on div "更改付款方式" at bounding box center [1418, 426] width 129 height 34
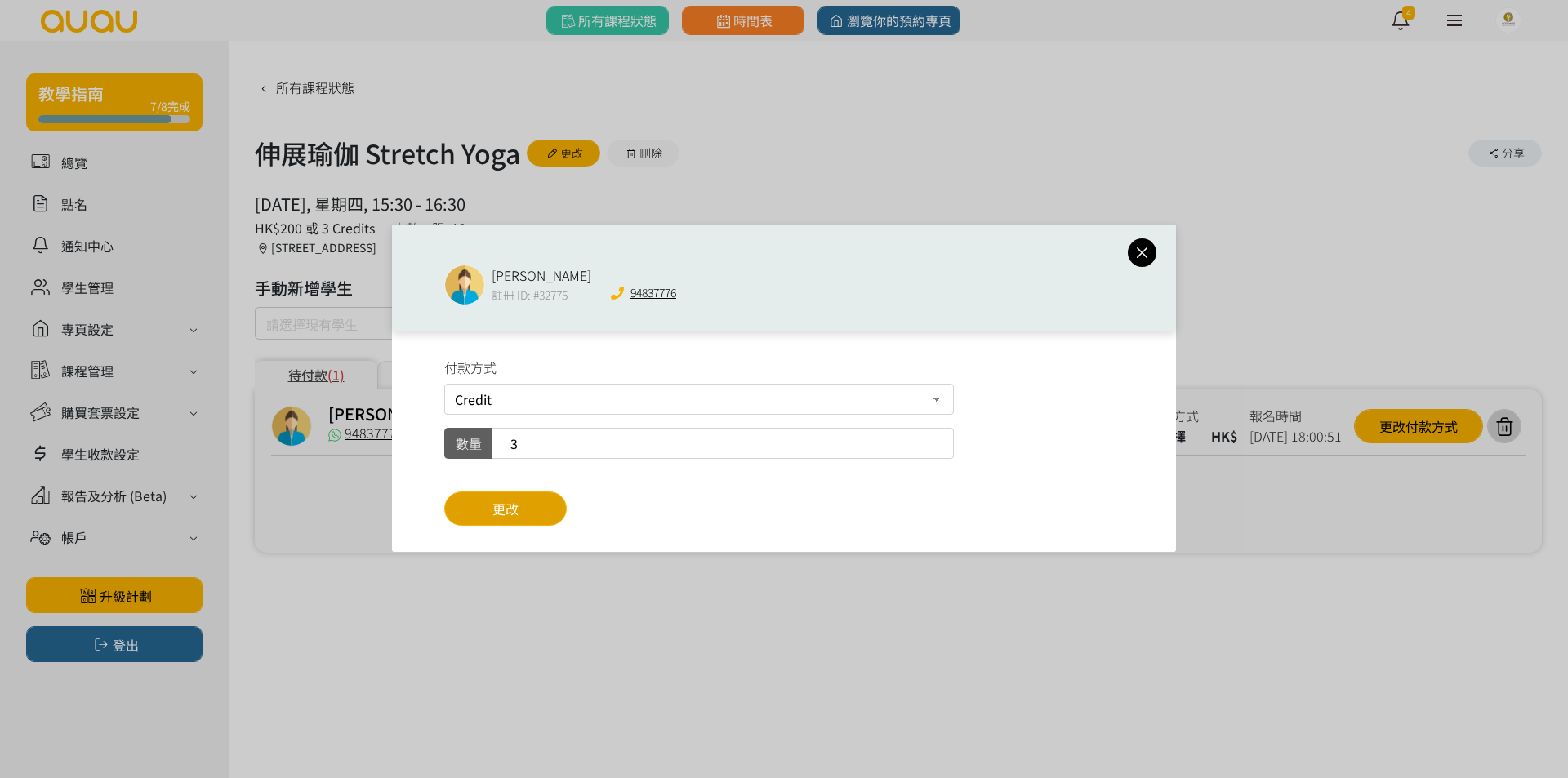
click at [553, 502] on button "更改" at bounding box center [505, 508] width 122 height 34
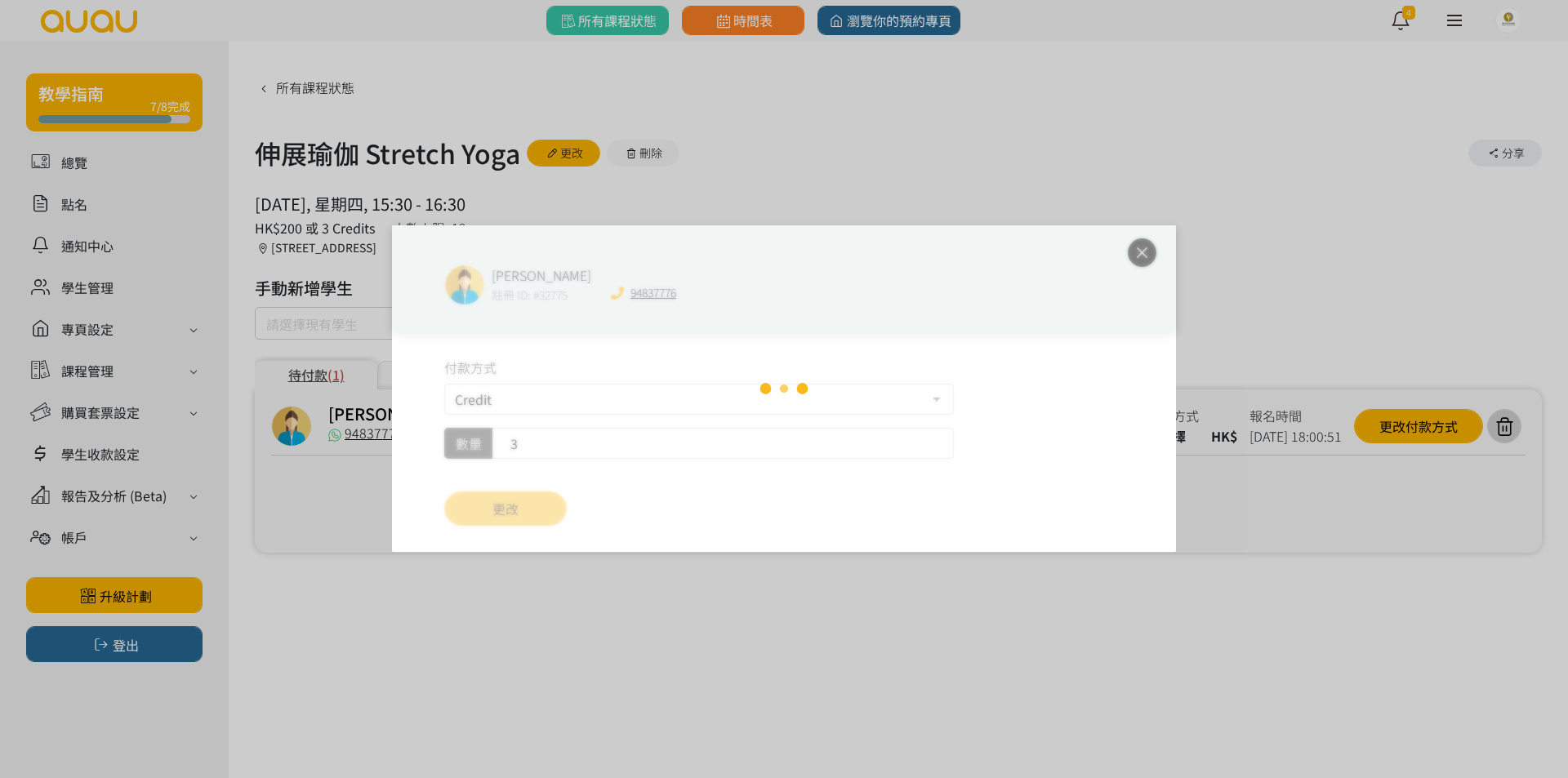
click at [321, 324] on div "[PERSON_NAME] 註冊 ID: #32775 94837776 付款方式 Credit 現場付款 轉數快FPS及銀行轉帳 PayMe 數量 3 更改" at bounding box center [784, 389] width 1568 height 778
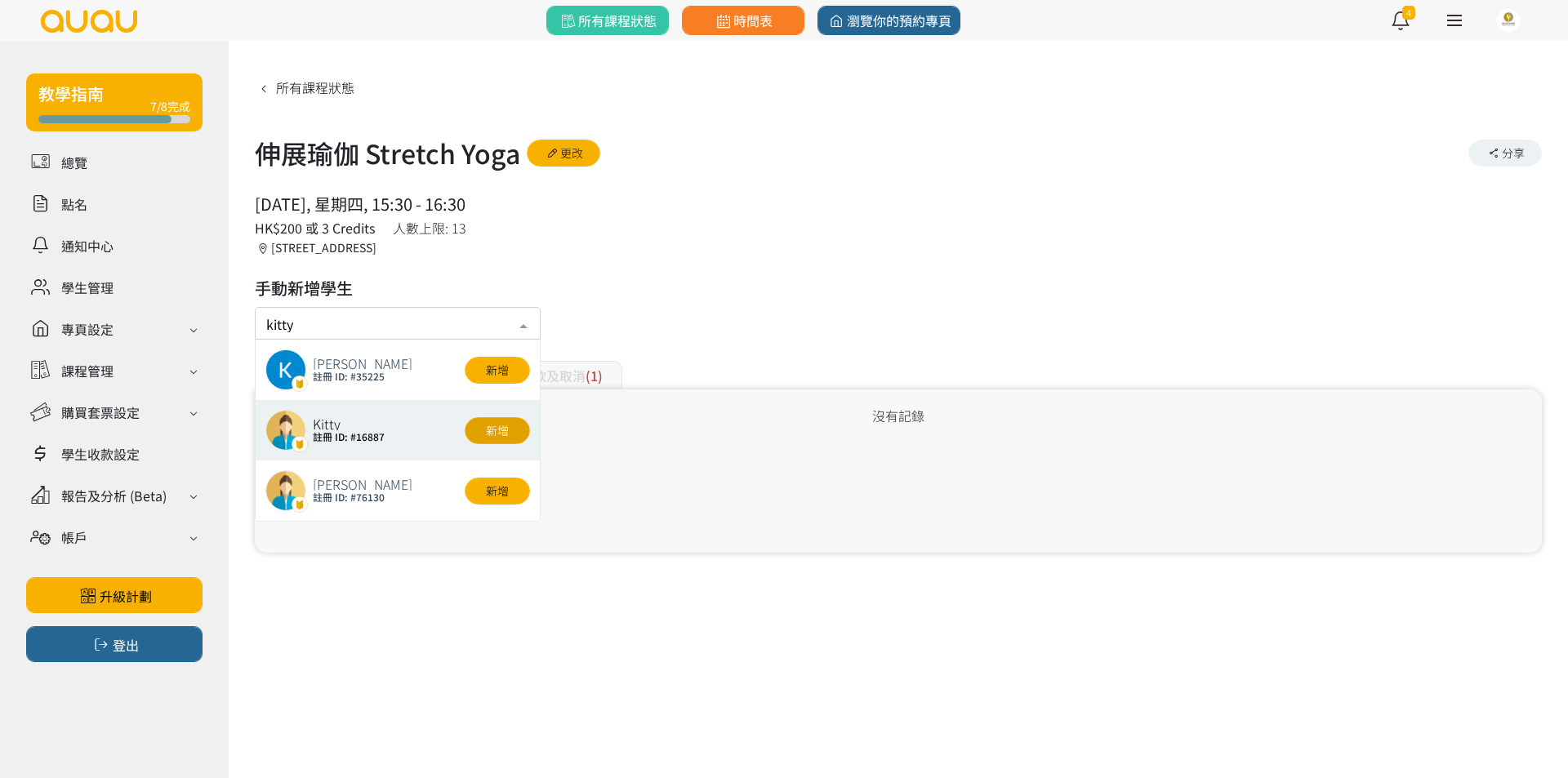
click at [502, 428] on button "新增" at bounding box center [497, 430] width 66 height 27
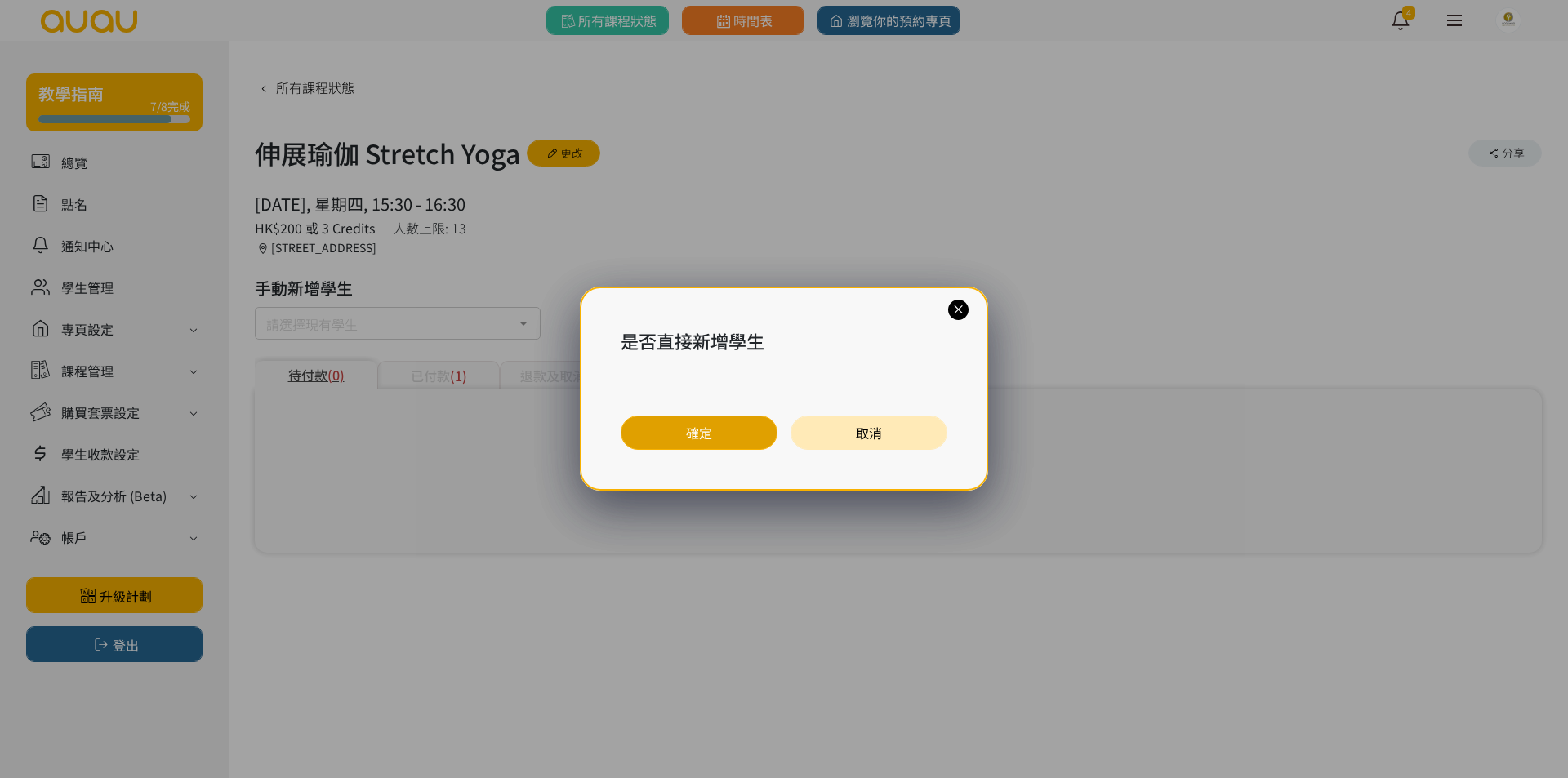
click at [683, 434] on button "確定" at bounding box center [698, 432] width 156 height 34
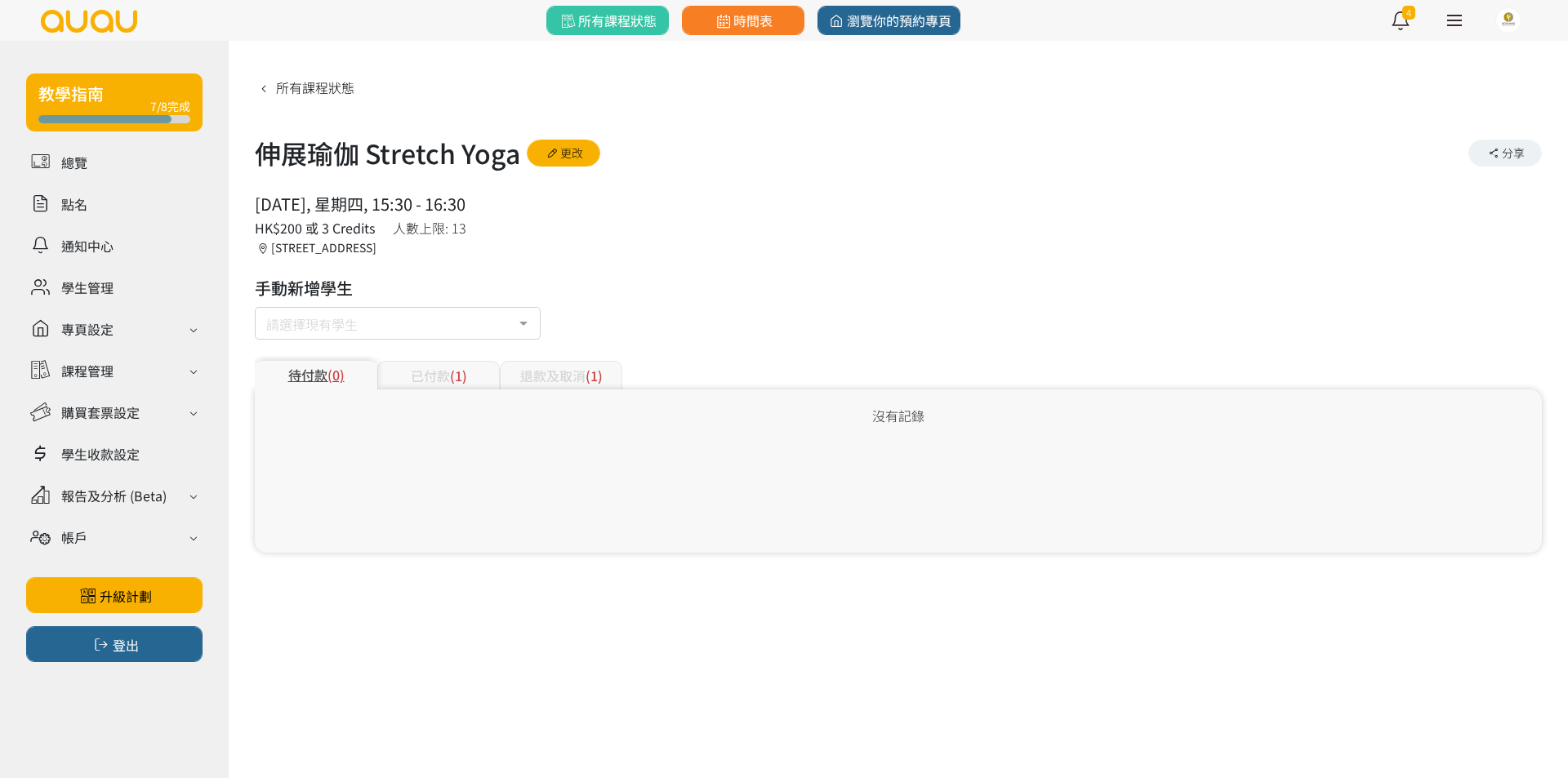
click at [266, 325] on input "text" at bounding box center [266, 320] width 0 height 17
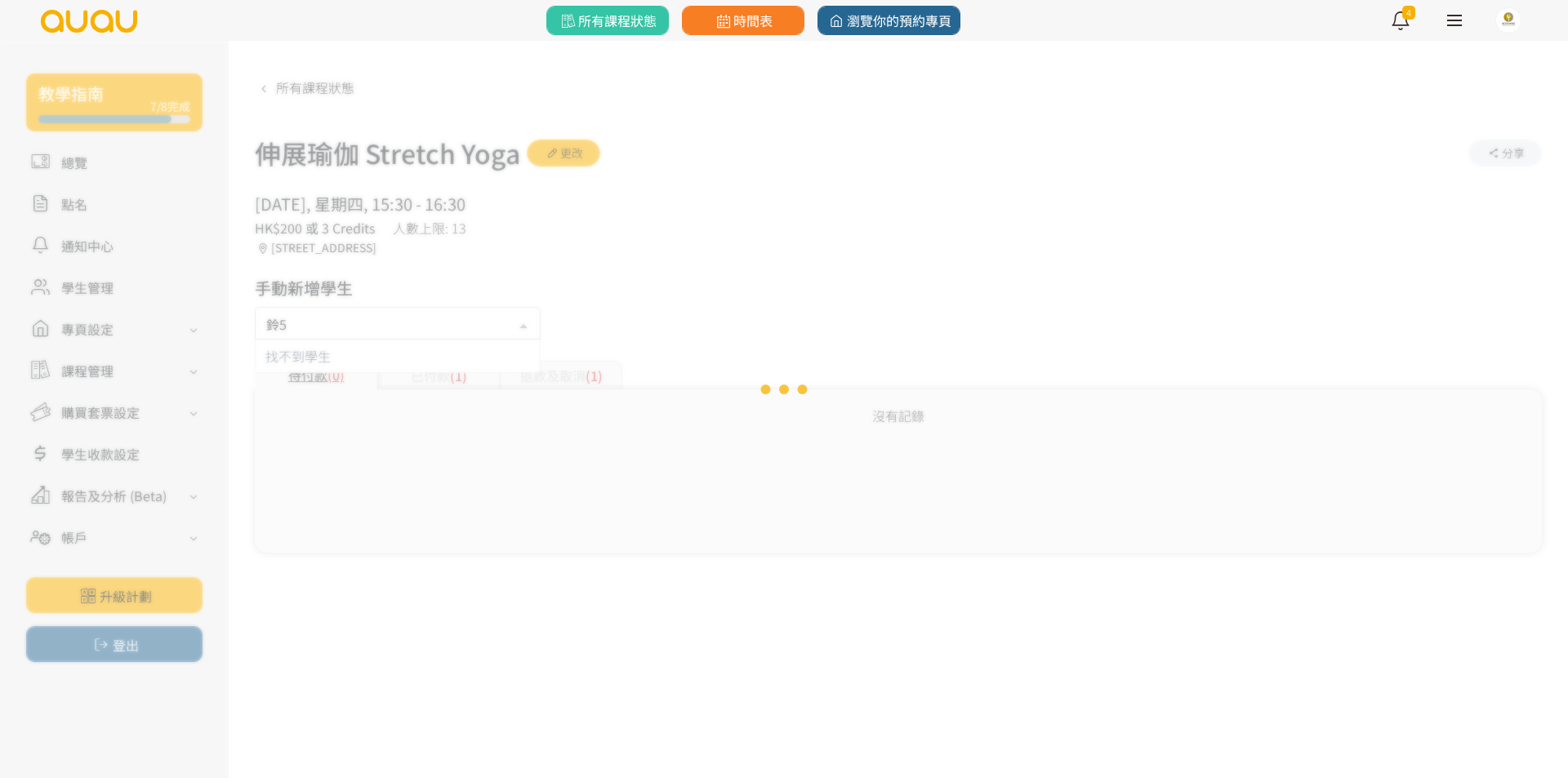
type input "鈴"
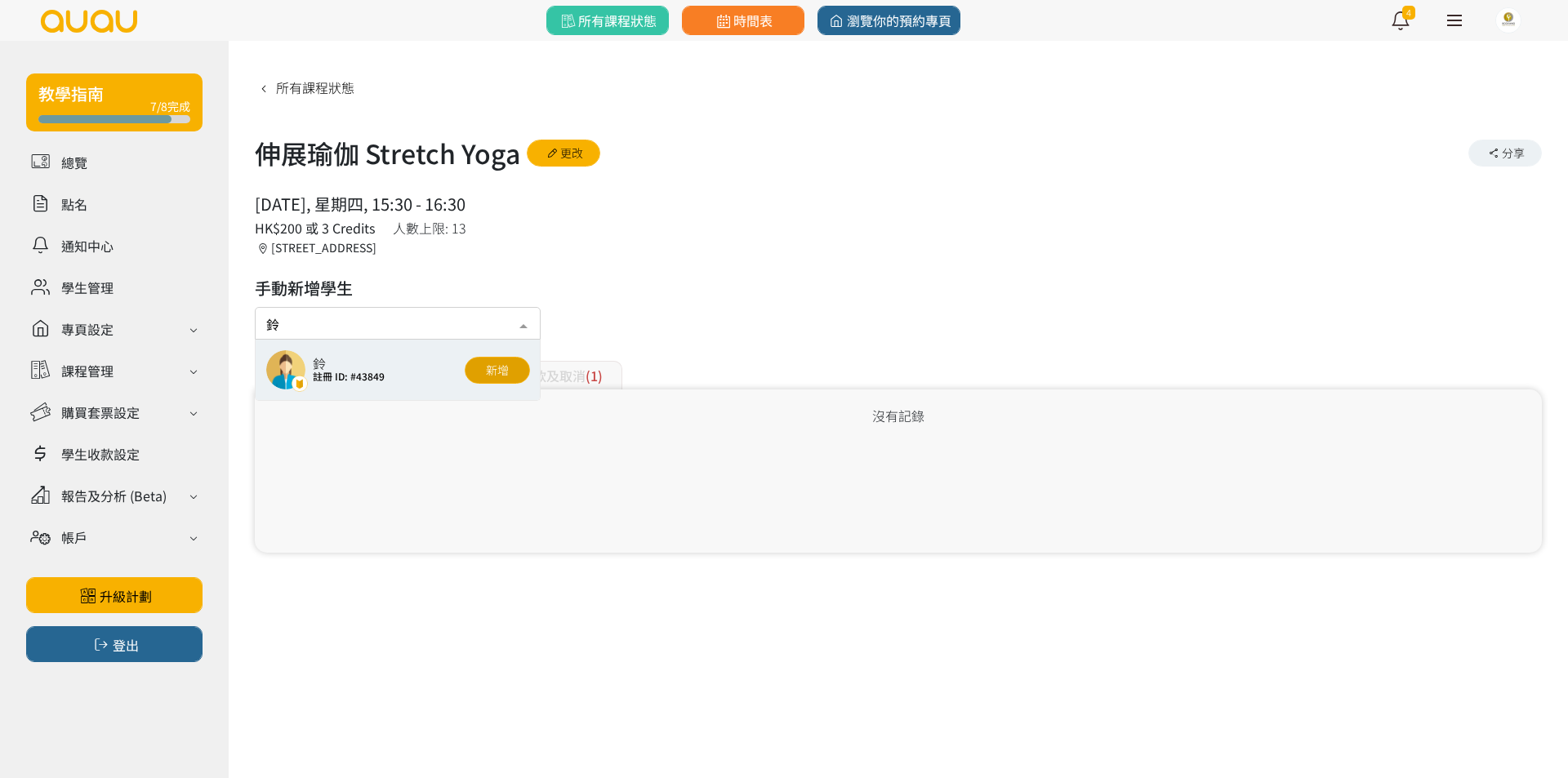
click at [523, 374] on button "新增" at bounding box center [497, 370] width 66 height 27
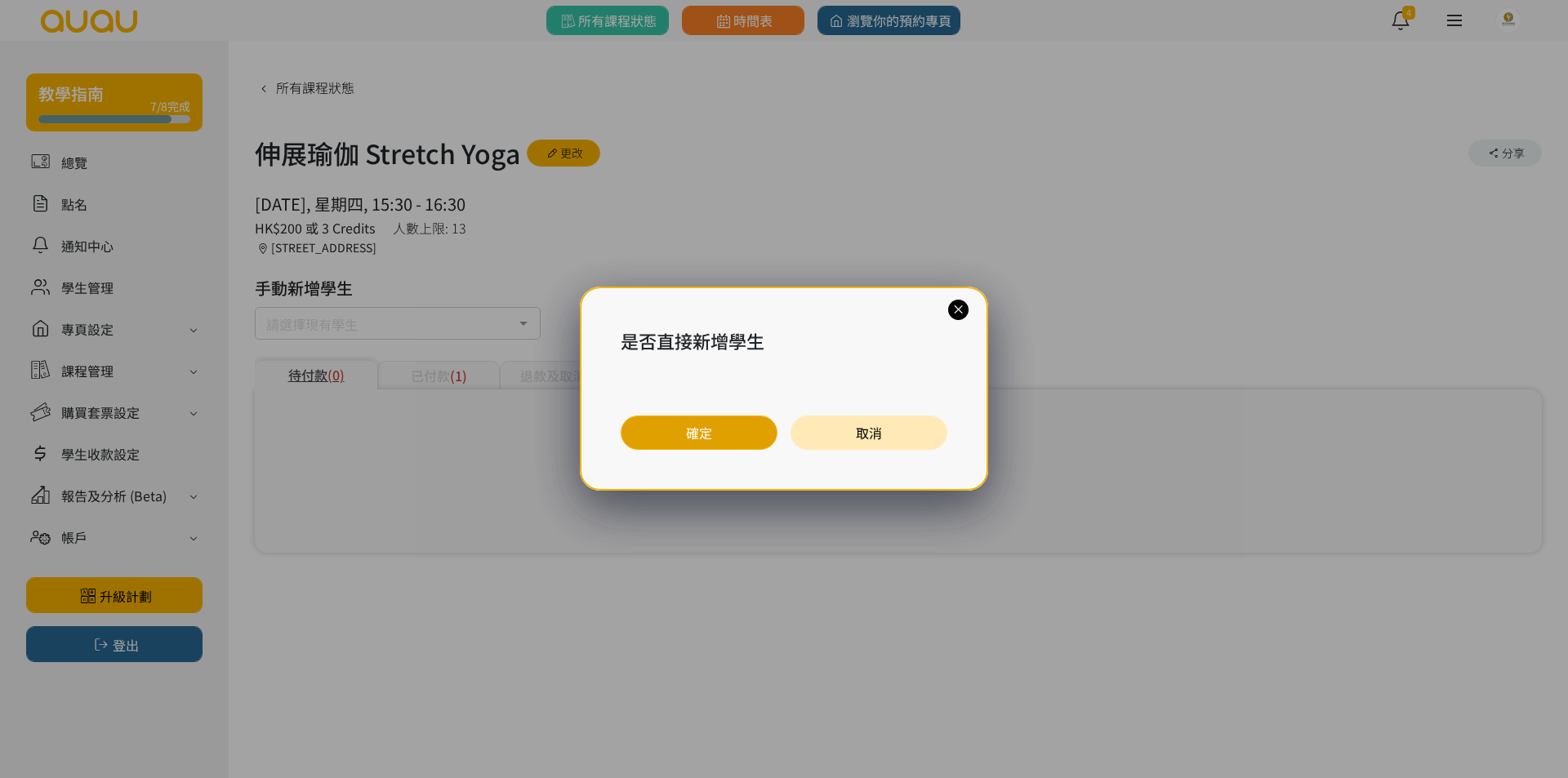
click at [678, 435] on button "確定" at bounding box center [698, 432] width 156 height 34
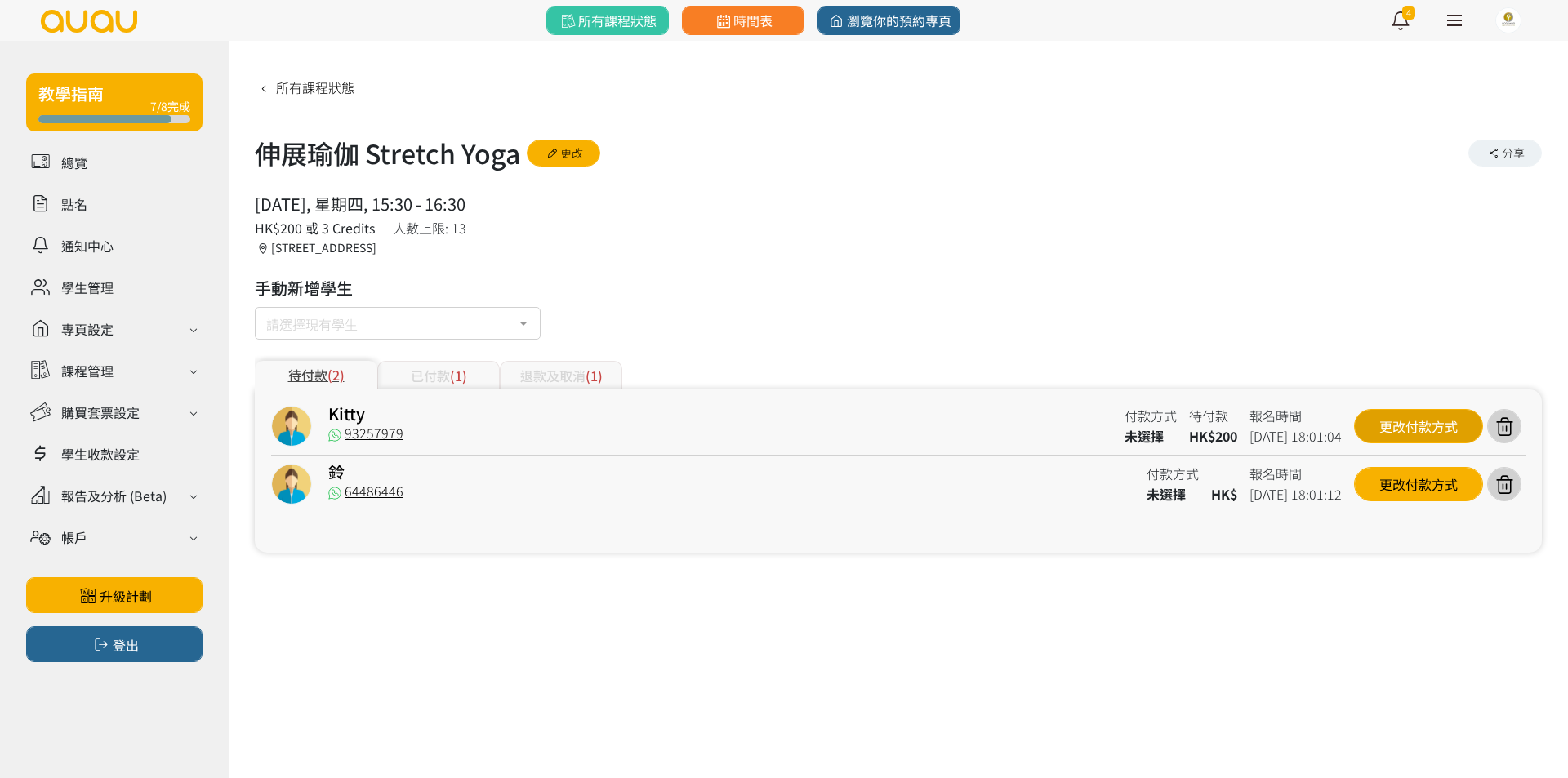
click at [1389, 427] on div "更改付款方式" at bounding box center [1418, 426] width 129 height 34
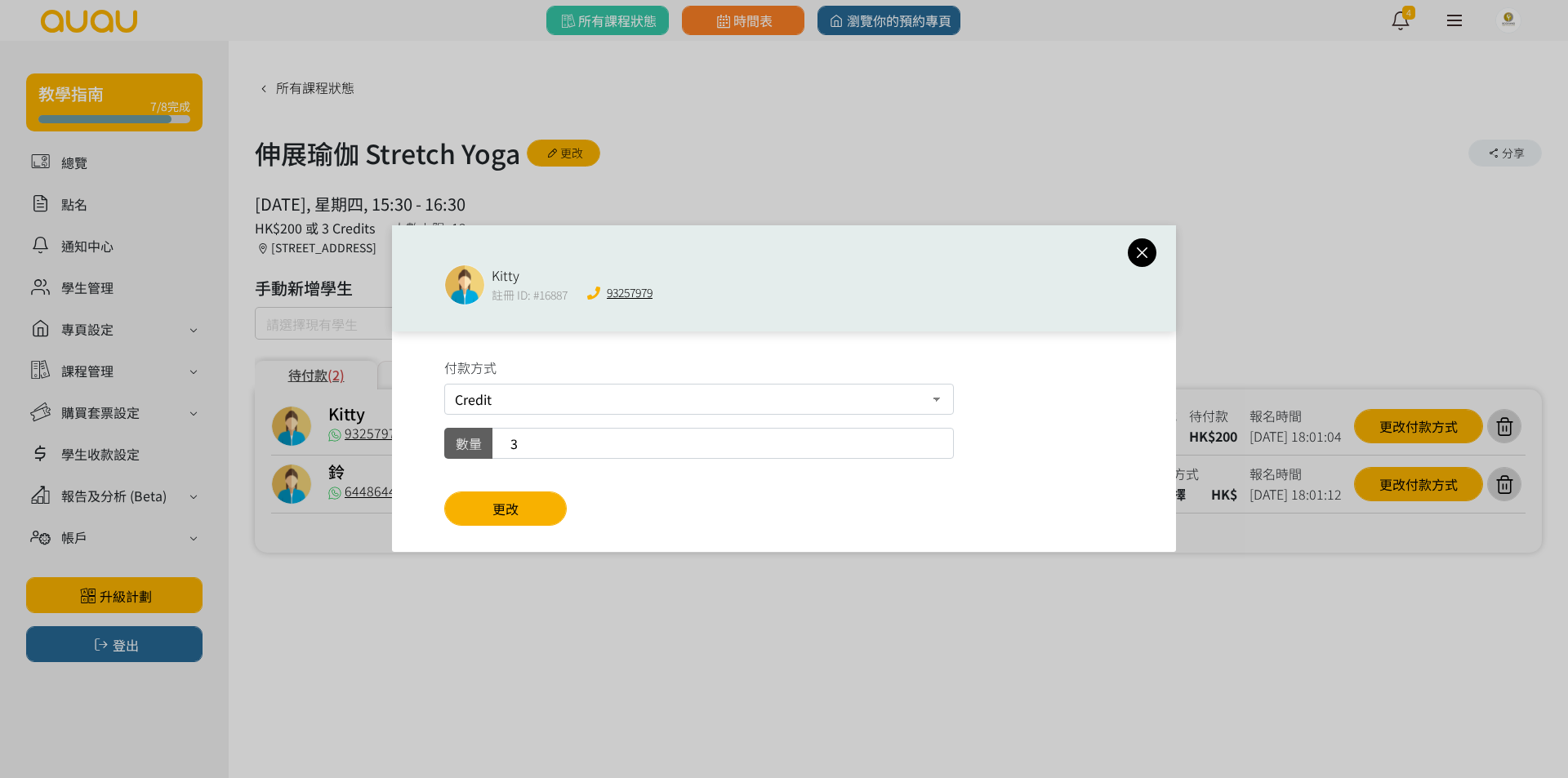
click at [438, 498] on div "付款方式 Credit 現場付款 轉數快FPS及銀行轉帳 PayMe 數量 3 更改" at bounding box center [784, 441] width 784 height 220
click at [470, 497] on button "更改" at bounding box center [505, 508] width 122 height 34
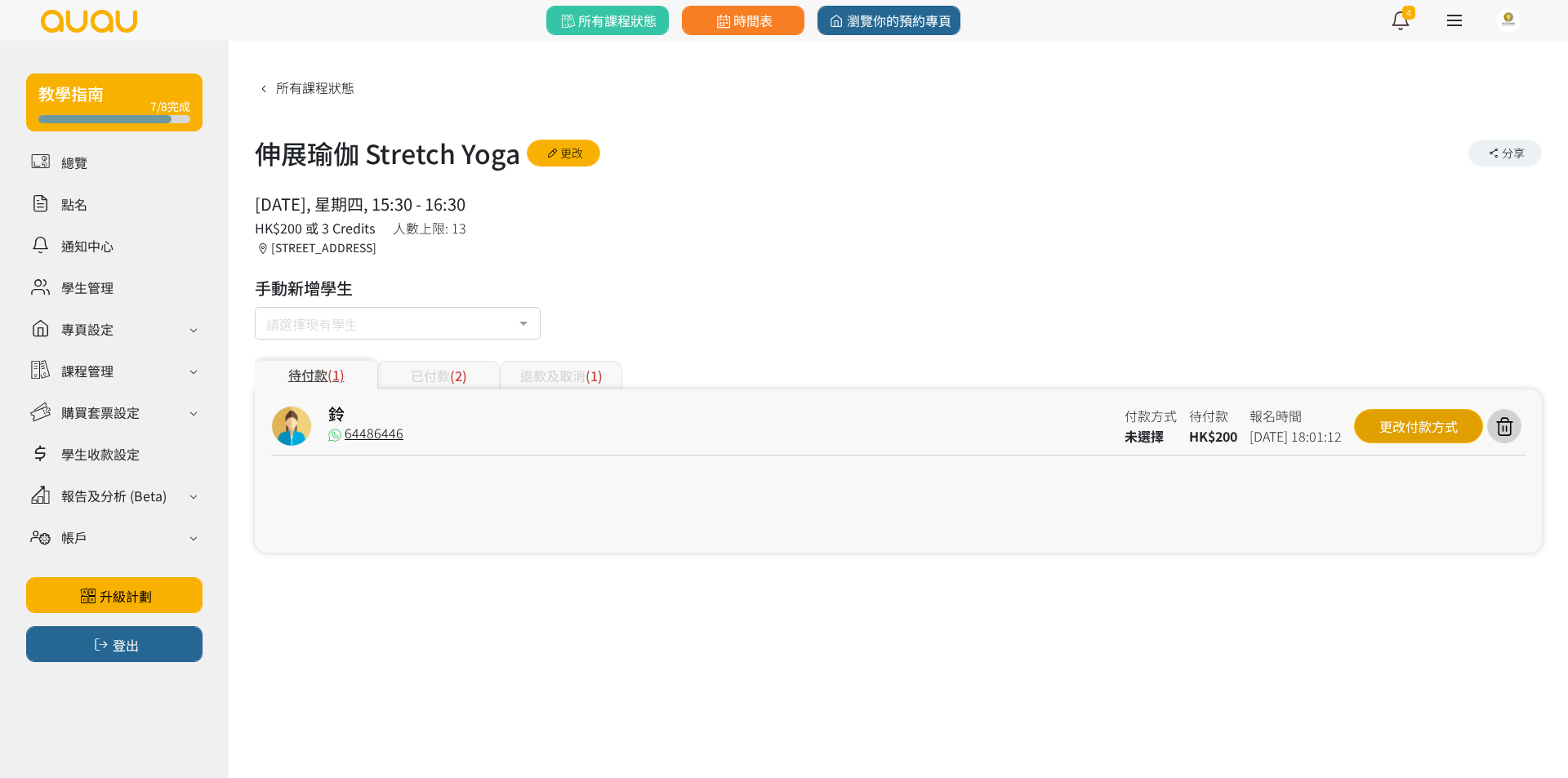
click at [1381, 433] on div "更改付款方式" at bounding box center [1418, 426] width 129 height 34
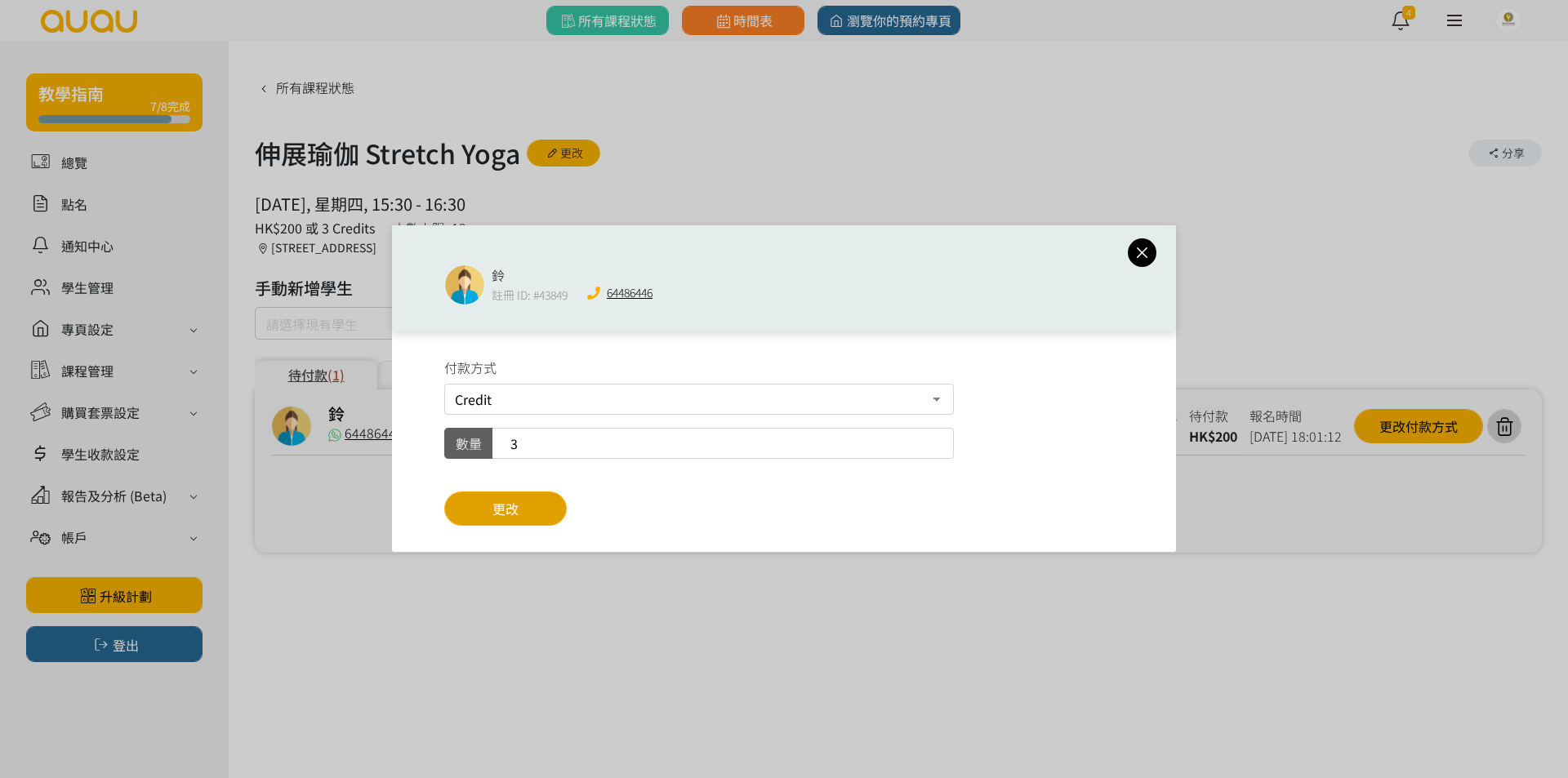
click at [508, 512] on span "更改" at bounding box center [505, 508] width 26 height 19
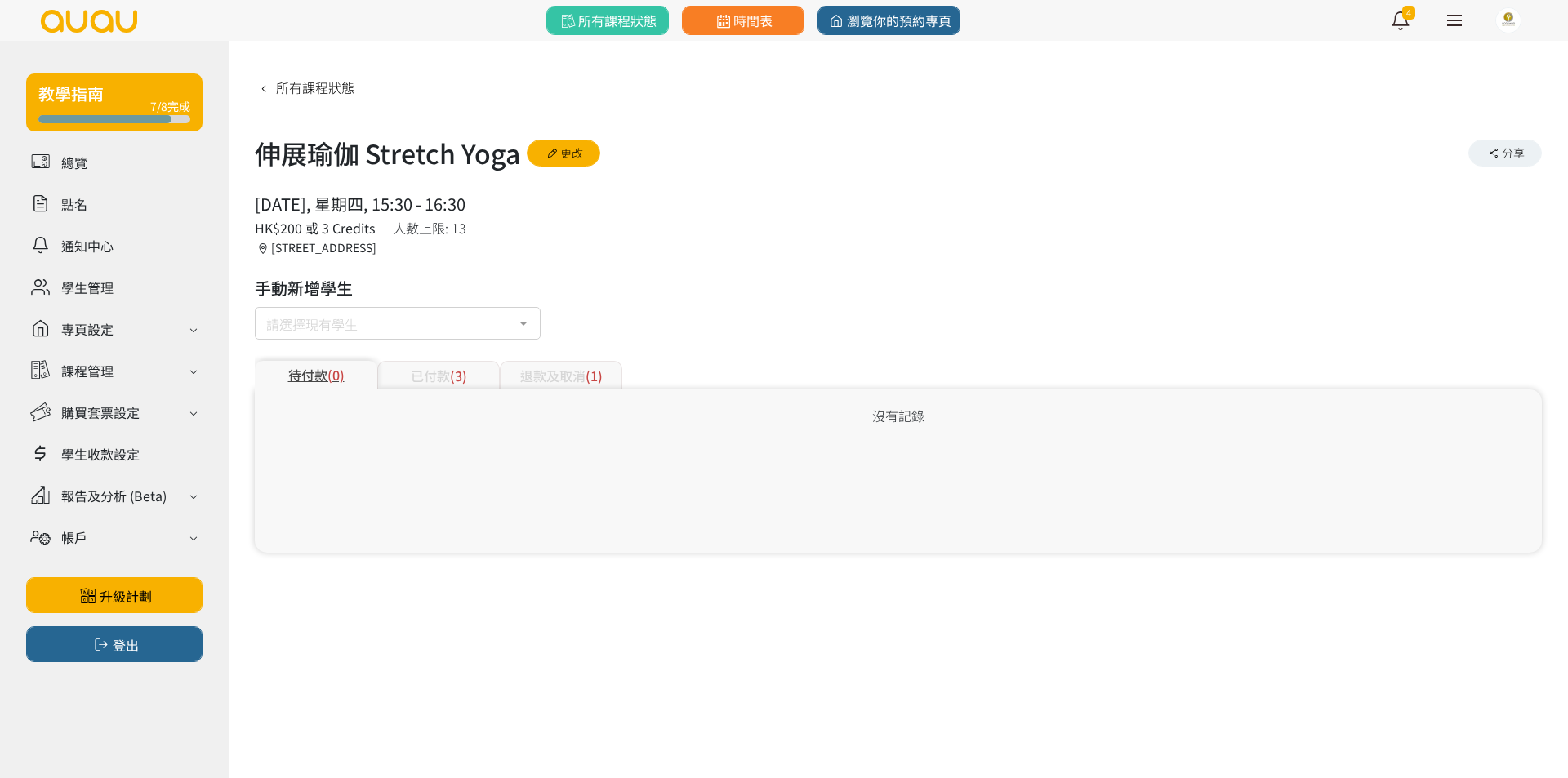
click at [780, 296] on div "所有課程狀態 伸展瑜伽 Stretch Yoga 更改 分享 [DATE], 星期四, 15:30 - 16:30 人數上限: 13 HK$200 或 3 C…" at bounding box center [897, 313] width 1287 height 479
drag, startPoint x: 780, startPoint y: 297, endPoint x: 763, endPoint y: 303, distance: 18.0
click at [779, 297] on div "所有課程狀態 伸展瑜伽 Stretch Yoga 更改 分享 [DATE], 星期四, 15:30 - 16:30 人數上限: 13 HK$200 或 3 C…" at bounding box center [897, 313] width 1287 height 479
click at [762, 298] on div "所有課程狀態 伸展瑜伽 Stretch Yoga 更改 分享 [DATE], 星期四, 15:30 - 16:30 人數上限: 13 HK$200 或 3 C…" at bounding box center [897, 313] width 1287 height 479
click at [762, 213] on div "[DATE], 星期四, 15:30 - 16:30 人數上限: 13 HK$200 或 3 Credits 香港, 九龍, 太子, [STREET_ADDR…" at bounding box center [897, 224] width 1287 height 65
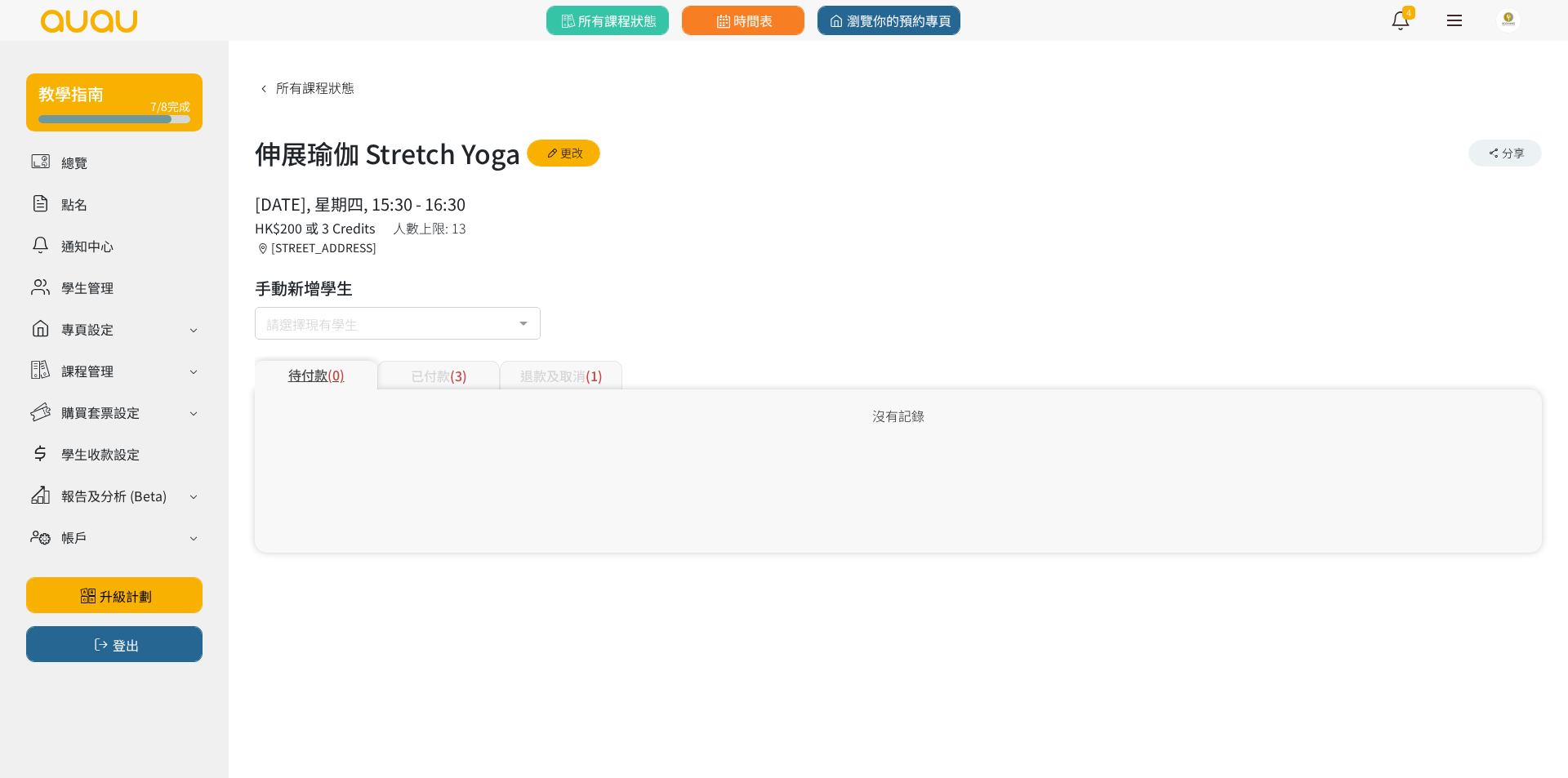
click at [377, 252] on div "[STREET_ADDRESS]" at bounding box center [315, 248] width 122 height 18
click at [377, 254] on div "[STREET_ADDRESS]" at bounding box center [315, 248] width 122 height 18
click at [377, 250] on div "[STREET_ADDRESS]" at bounding box center [315, 248] width 122 height 18
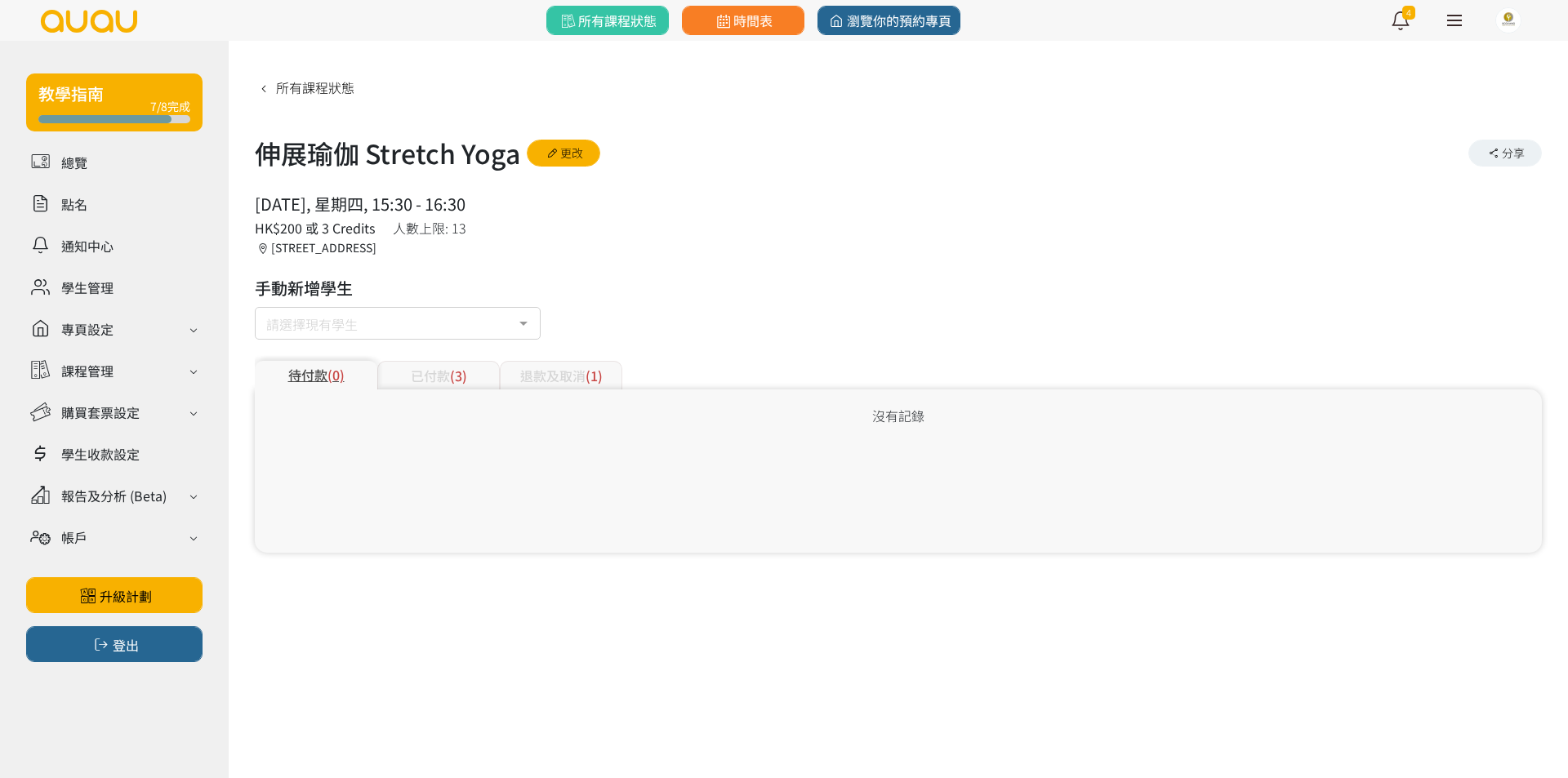
drag, startPoint x: 710, startPoint y: 268, endPoint x: 685, endPoint y: 156, distance: 114.8
click at [711, 268] on div "所有課程狀態 伸展瑜伽 Stretch Yoga 更改 分享 [DATE], 星期四, 15:30 - 16:30 人數上限: 13 HK$200 或 3 C…" at bounding box center [897, 313] width 1287 height 479
click at [425, 355] on div "待付款 (0) 已付款 (3) 退款及取消 (1)" at bounding box center [897, 365] width 1287 height 48
click at [422, 365] on div "已付款 (3)" at bounding box center [438, 375] width 122 height 29
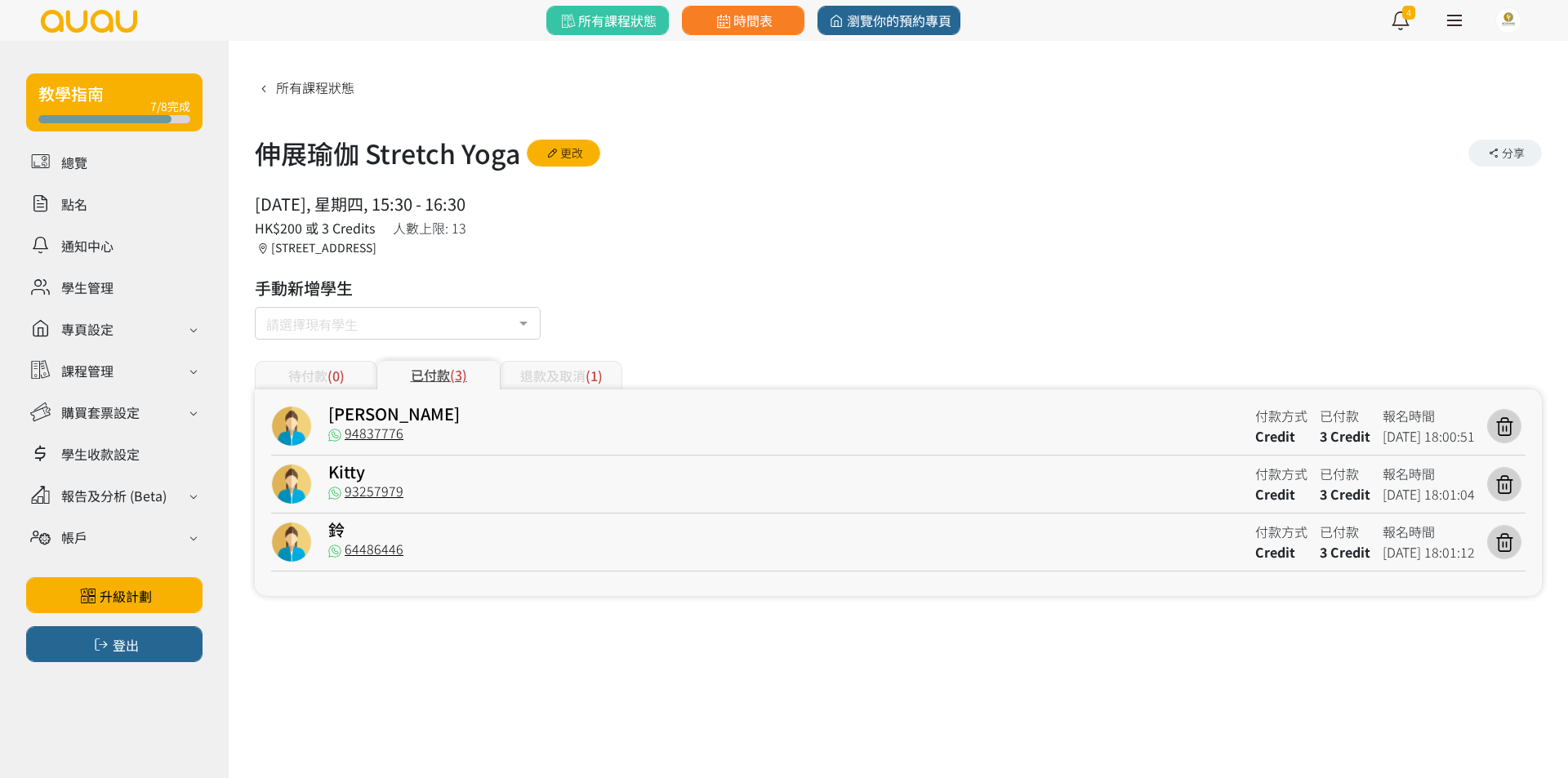
click at [512, 365] on div "退款及取消 (1)" at bounding box center [561, 375] width 122 height 29
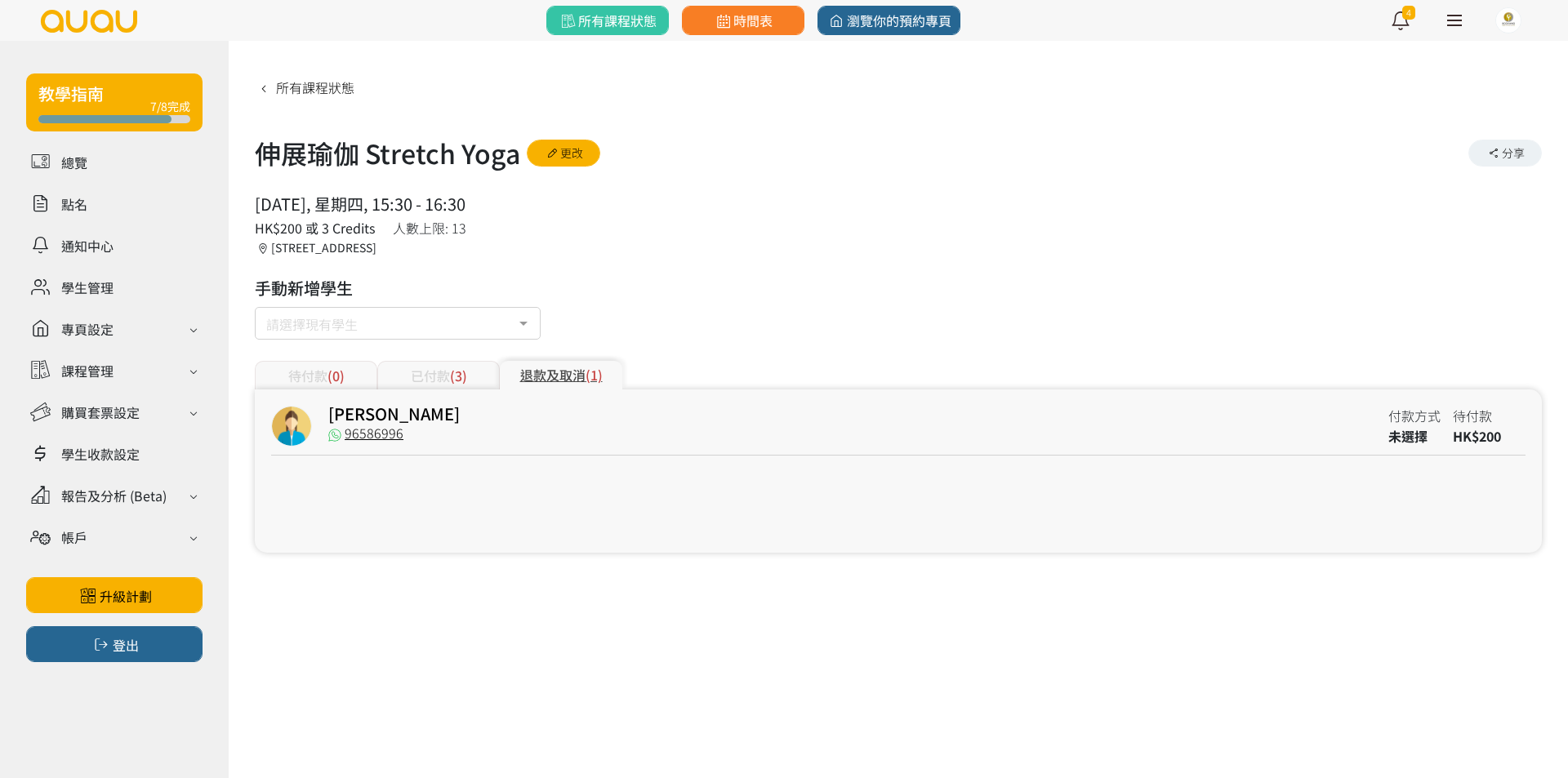
click at [493, 370] on div "已付款 (3)" at bounding box center [438, 375] width 122 height 29
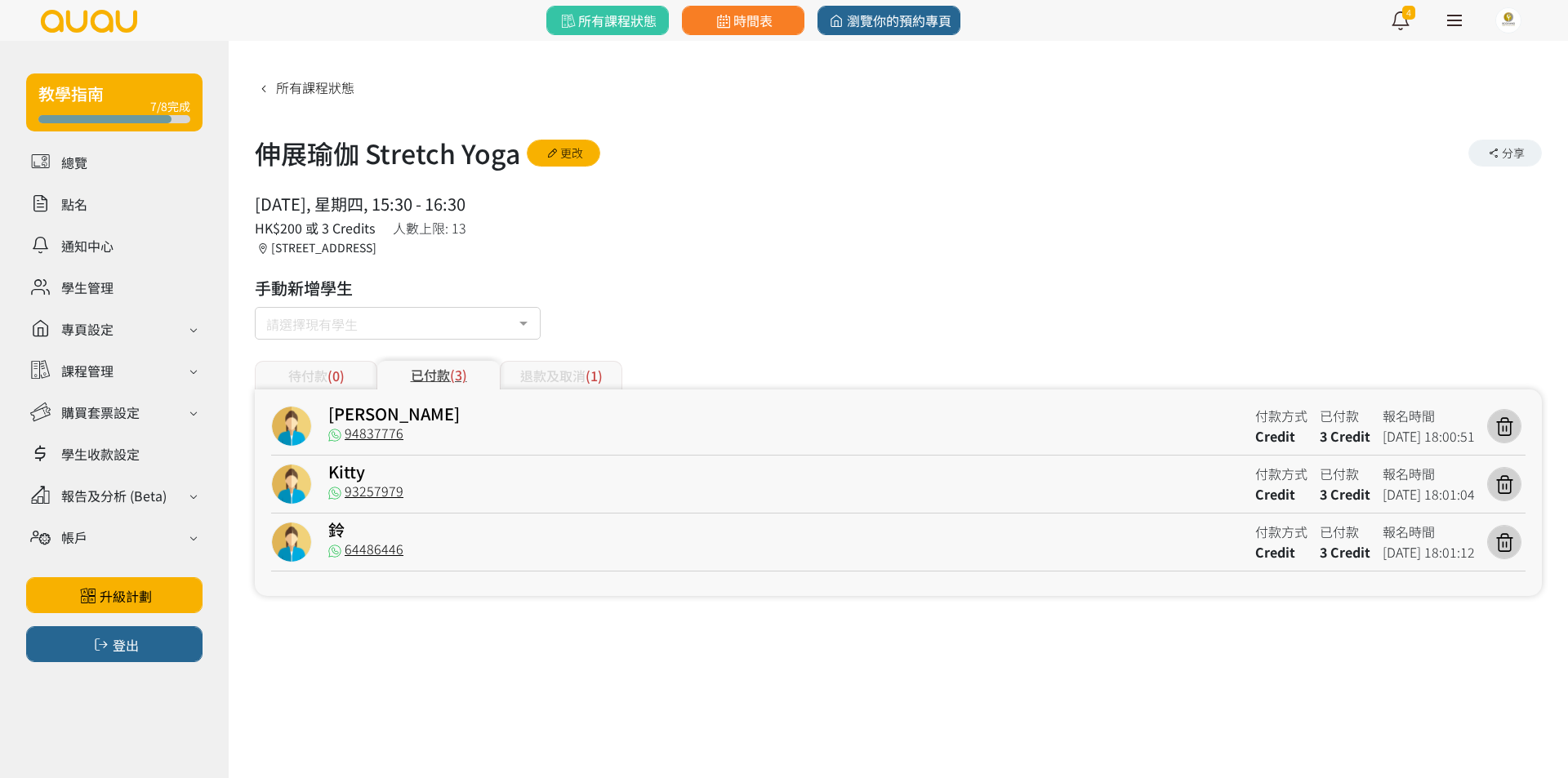
click at [373, 368] on div "待付款 (0)" at bounding box center [315, 375] width 122 height 29
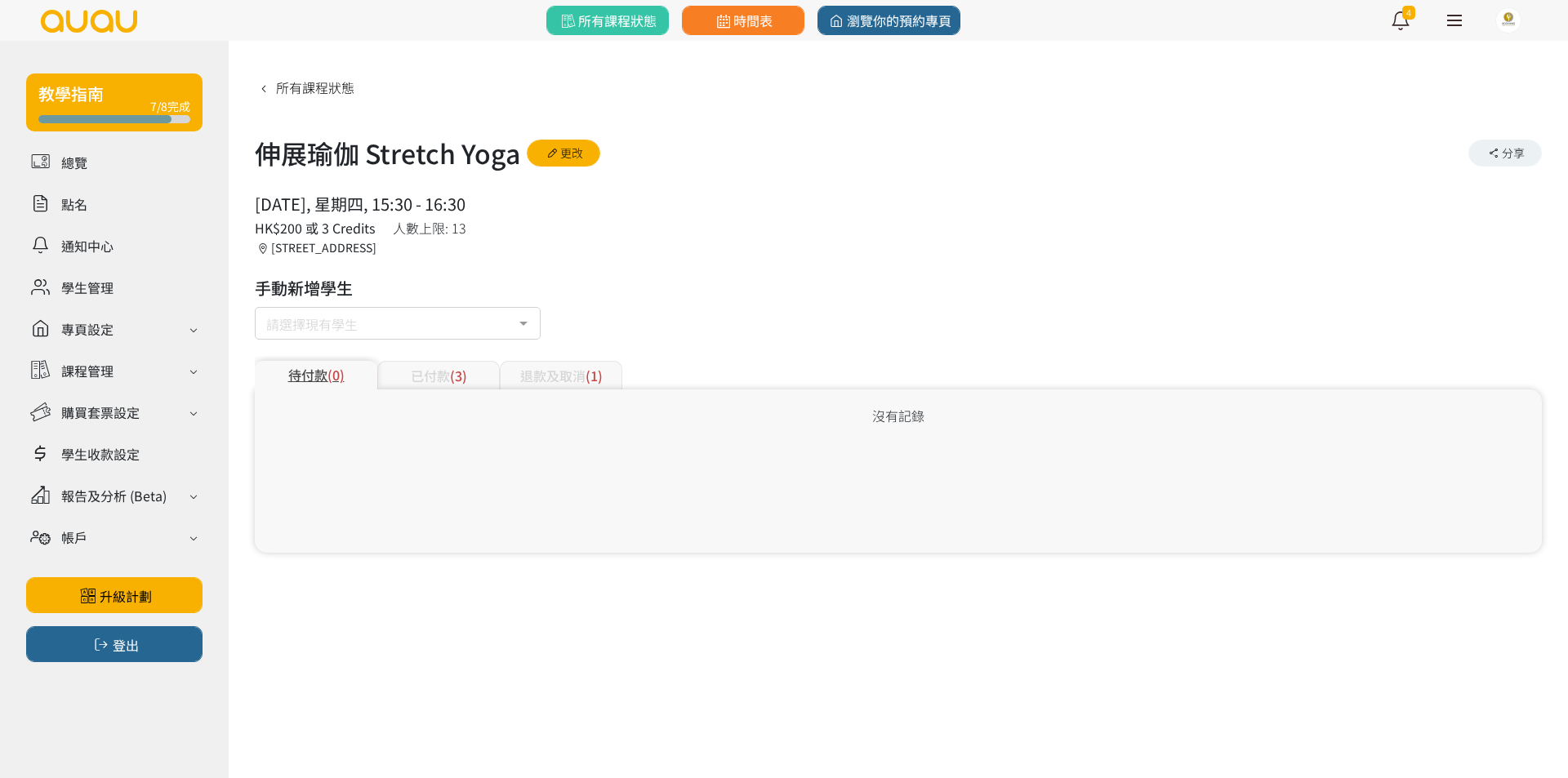
click at [523, 376] on div "退款及取消 (1)" at bounding box center [561, 375] width 122 height 29
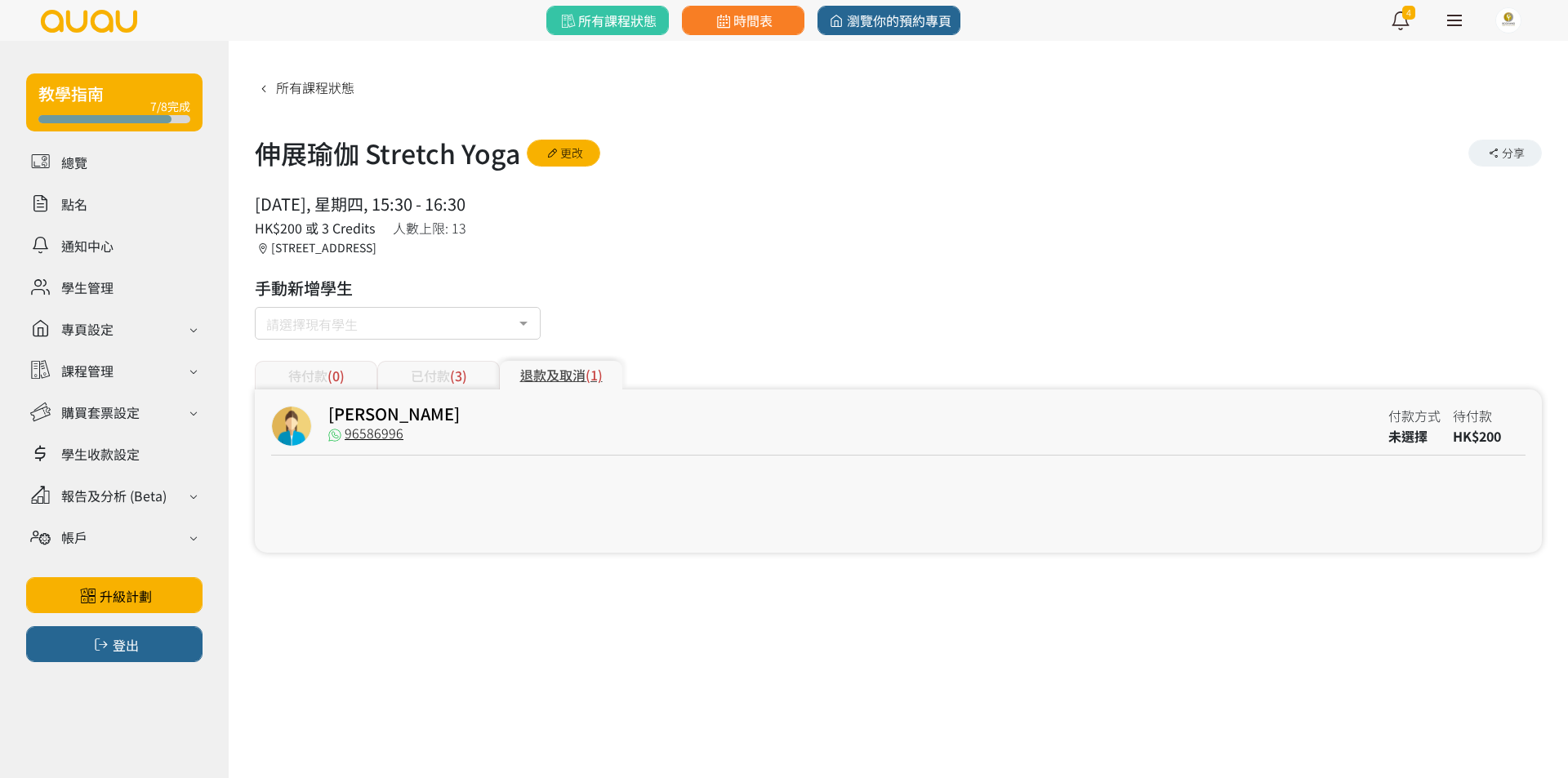
click at [545, 372] on div "退款及取消 (1)" at bounding box center [561, 375] width 122 height 29
click at [471, 387] on div "已付款 (3)" at bounding box center [438, 375] width 122 height 29
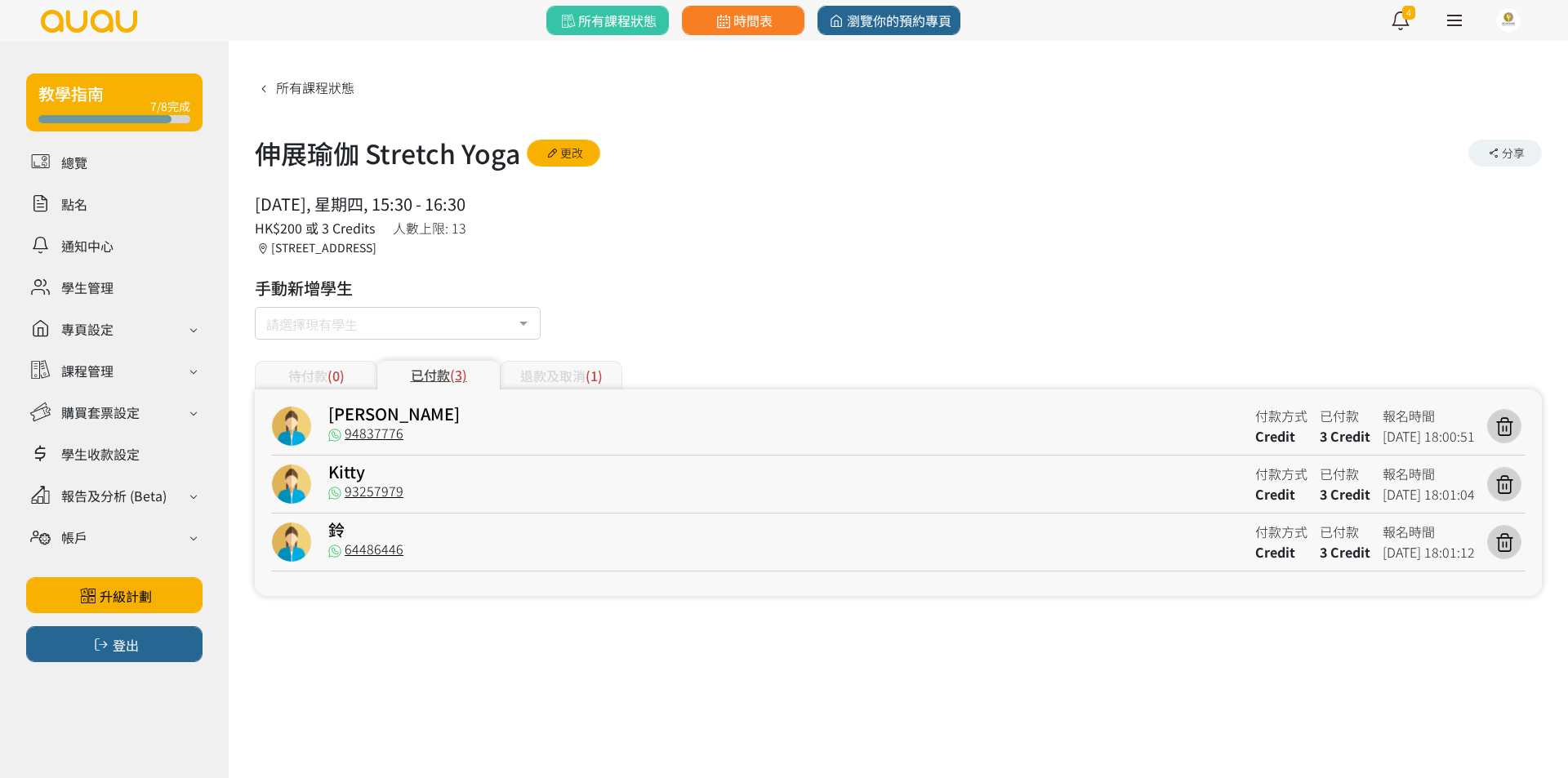
click at [634, 335] on div "所有課程狀態 伸展瑜伽 Stretch Yoga 更改 分享 [DATE], 星期四, 15:30 - 16:30 人數上限: 13 HK$200 或 3 C…" at bounding box center [897, 334] width 1287 height 523
click at [637, 264] on div "所有課程狀態 伸展瑜伽 Stretch Yoga 更改 分享 [DATE], 星期四, 15:30 - 16:30 人數上限: 13 HK$200 或 3 C…" at bounding box center [897, 334] width 1287 height 523
drag, startPoint x: 637, startPoint y: 264, endPoint x: 681, endPoint y: 157, distance: 115.7
click at [679, 158] on div "所有課程狀態 伸展瑜伽 Stretch Yoga 更改 分享 [DATE], 星期四, 15:30 - 16:30 人數上限: 13 HK$200 或 3 C…" at bounding box center [897, 334] width 1287 height 523
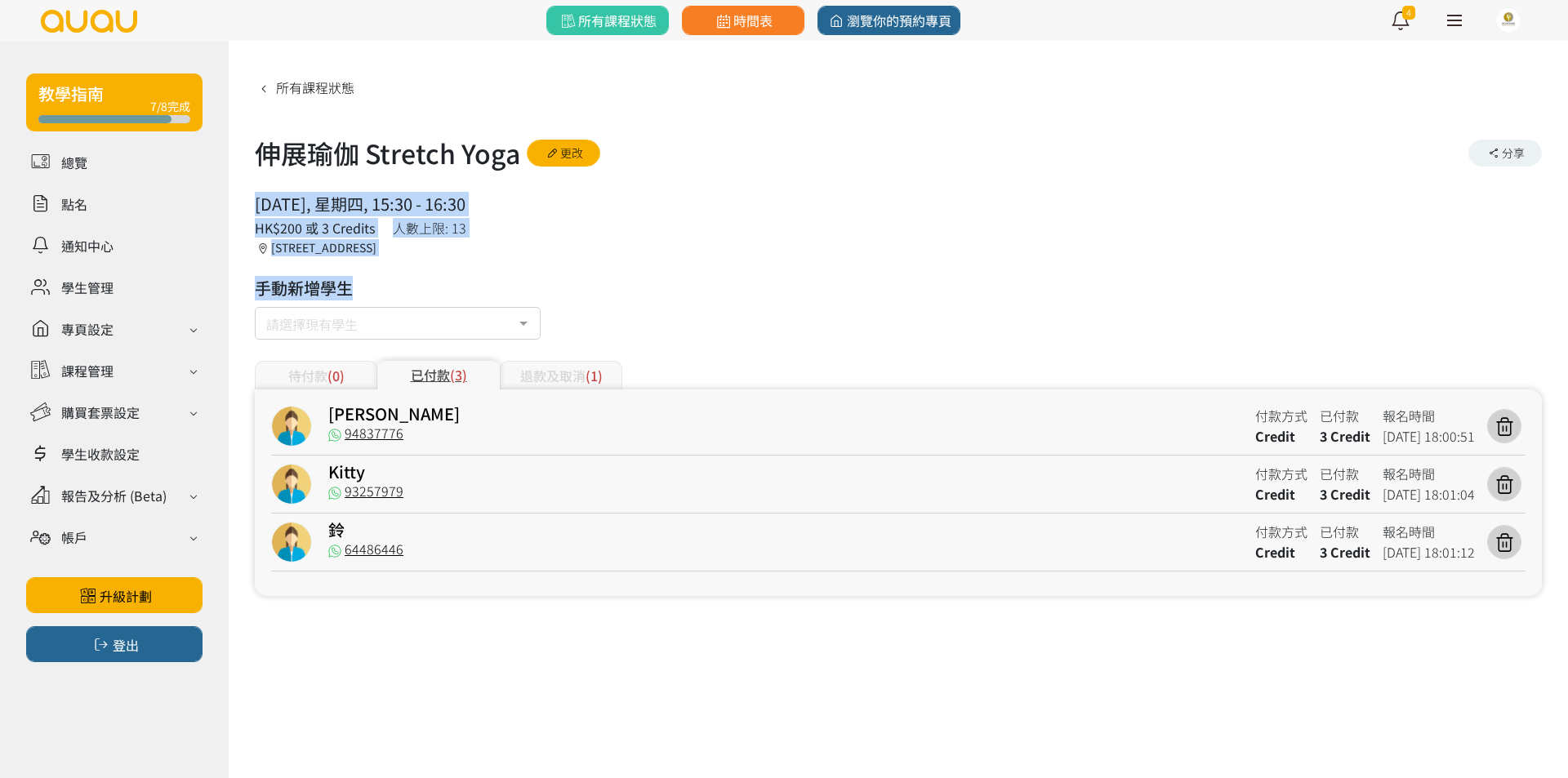
click at [704, 243] on div "[DATE], 星期四, 15:30 - 16:30 人數上限: 13 HK$200 或 3 Credits 香港, 九龍, 太子, [STREET_ADDR…" at bounding box center [897, 224] width 1287 height 65
